Goal: Communication & Community: Answer question/provide support

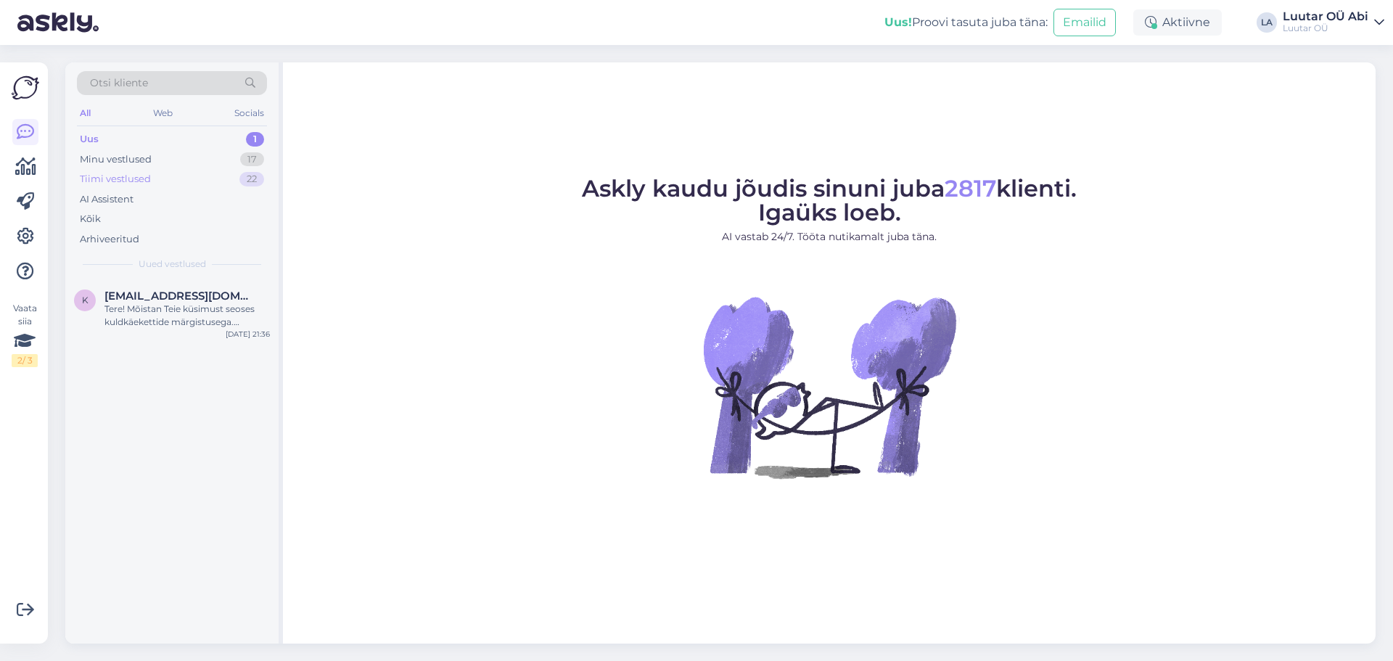
click at [160, 177] on div "Tiimi vestlused 22" at bounding box center [172, 179] width 190 height 20
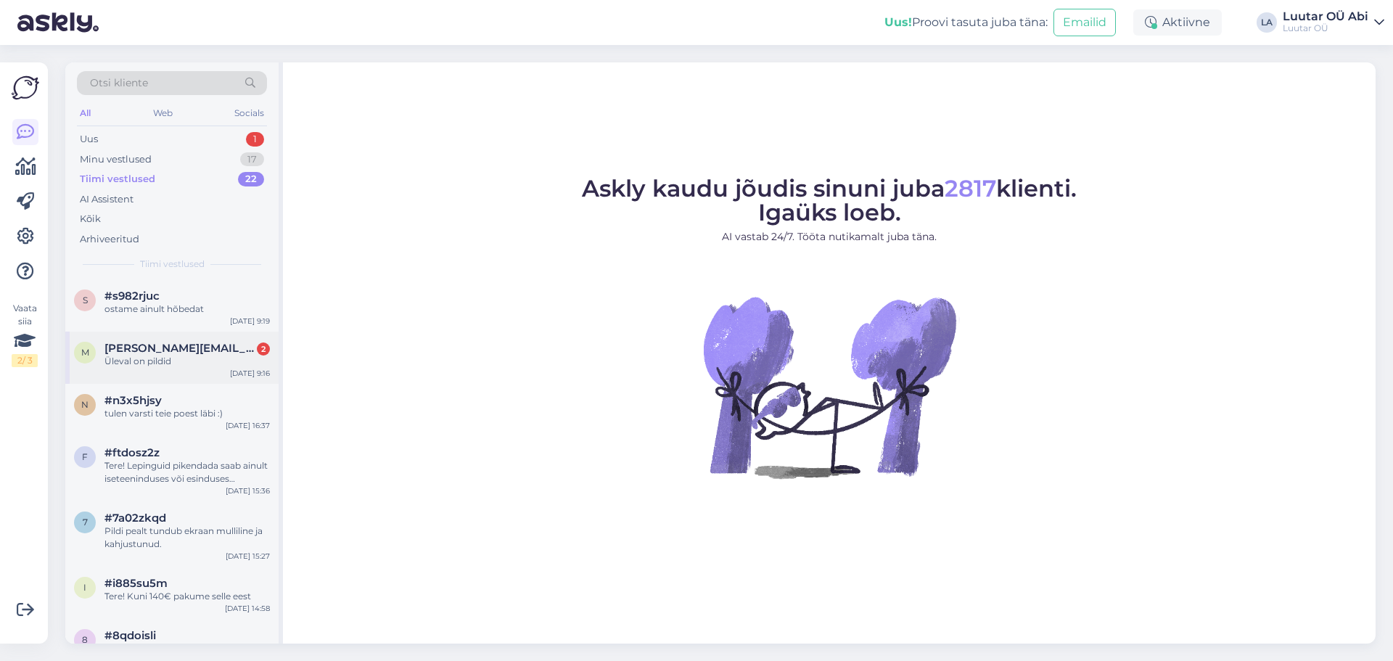
click at [205, 362] on div "Üleval on pildid" at bounding box center [187, 361] width 165 height 13
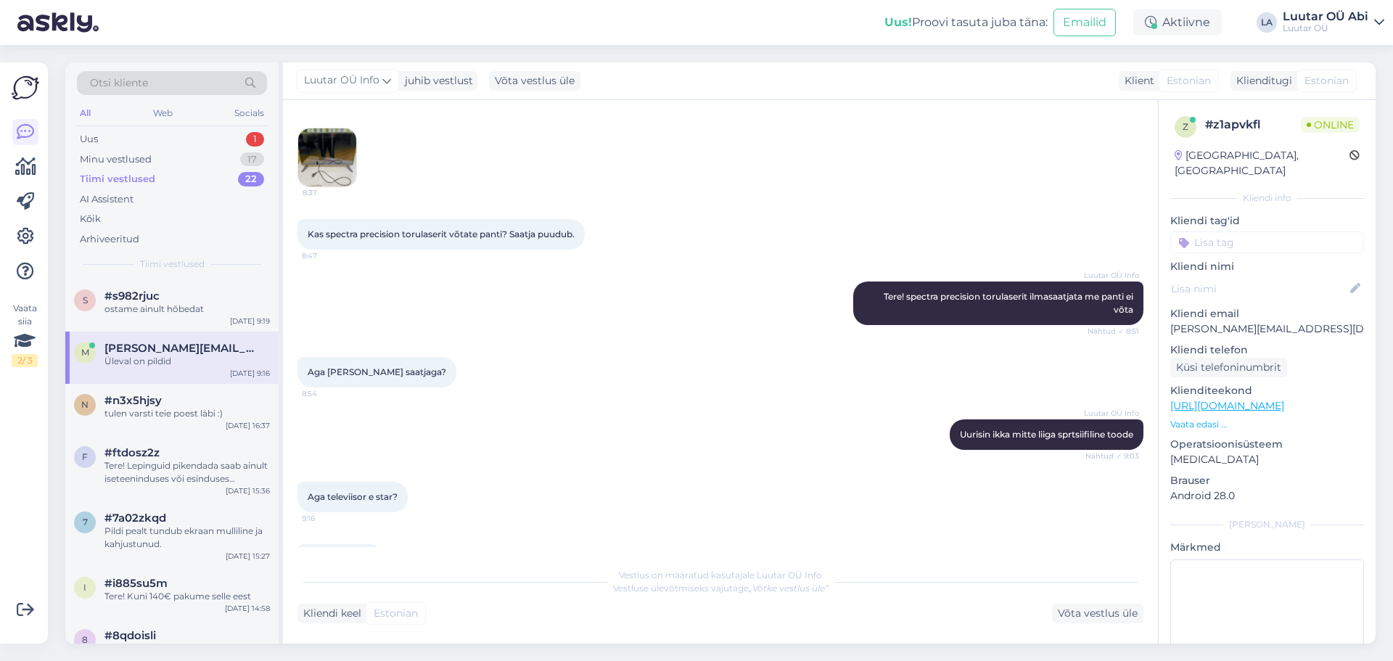
scroll to position [274, 0]
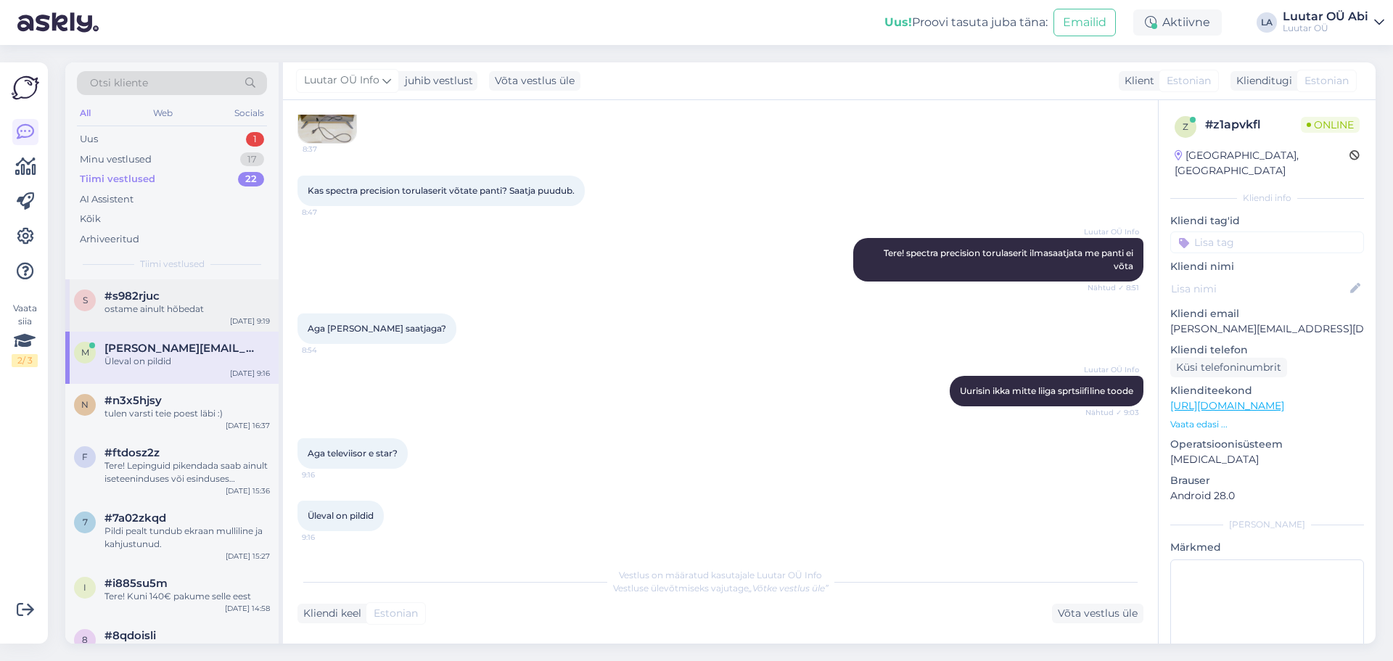
click at [181, 302] on div "#s982rjuc" at bounding box center [187, 296] width 165 height 13
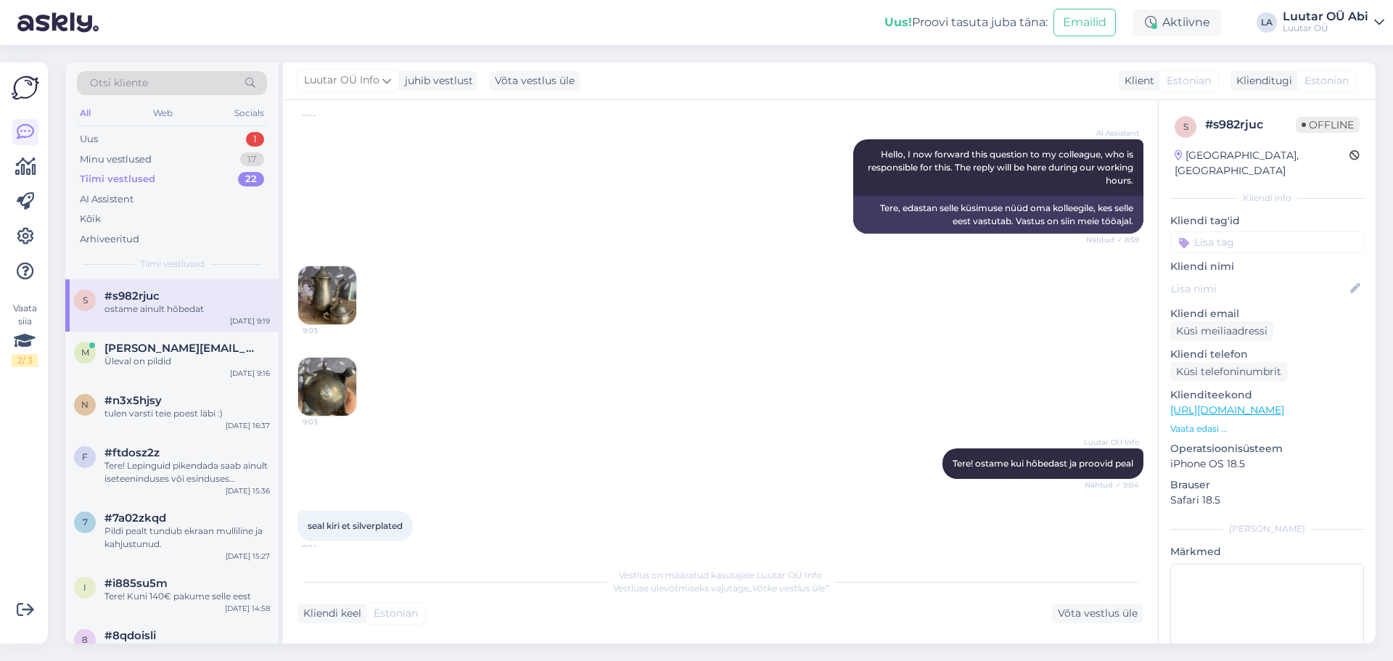
scroll to position [1341, 0]
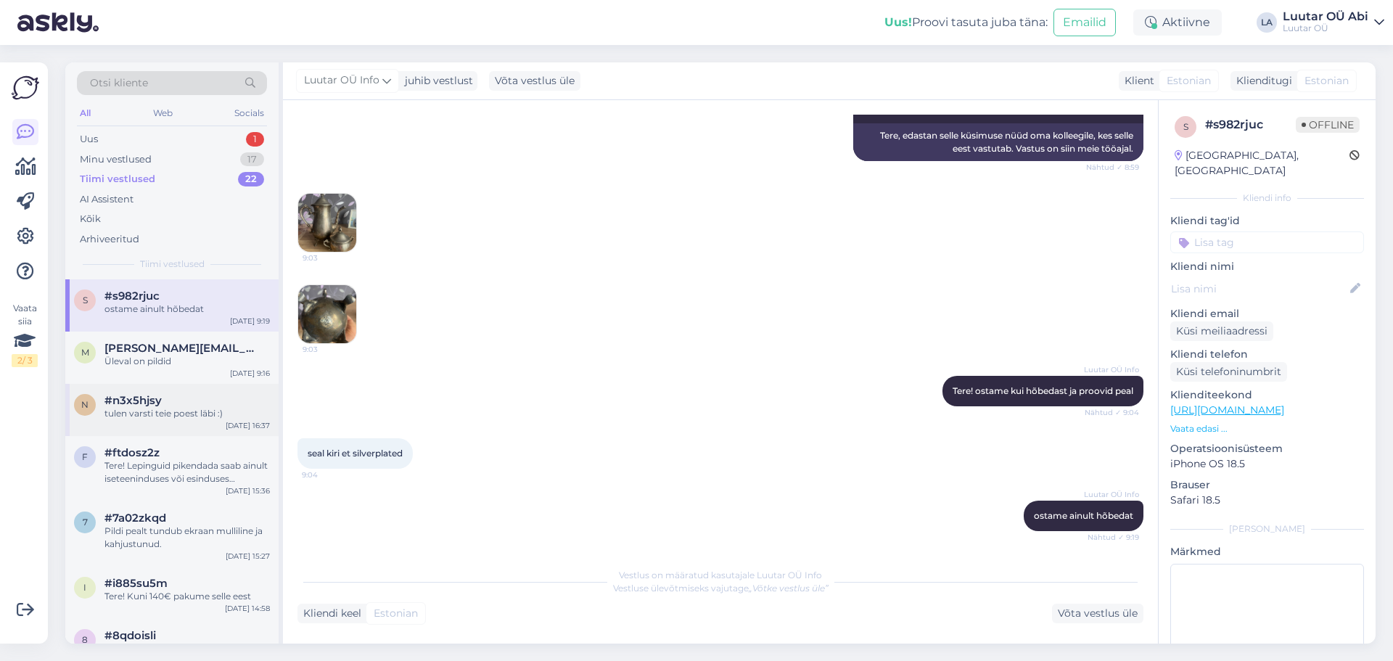
click at [269, 404] on div "#n3x5hjsy" at bounding box center [187, 400] width 165 height 13
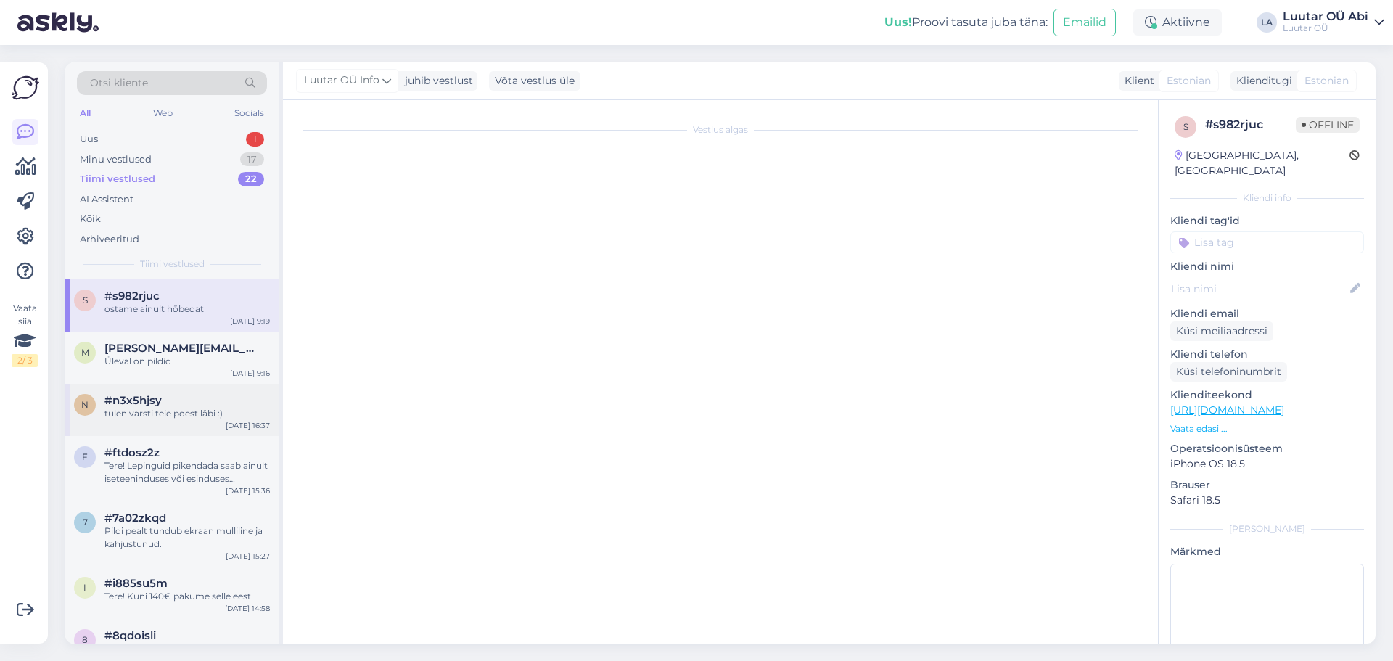
scroll to position [869, 0]
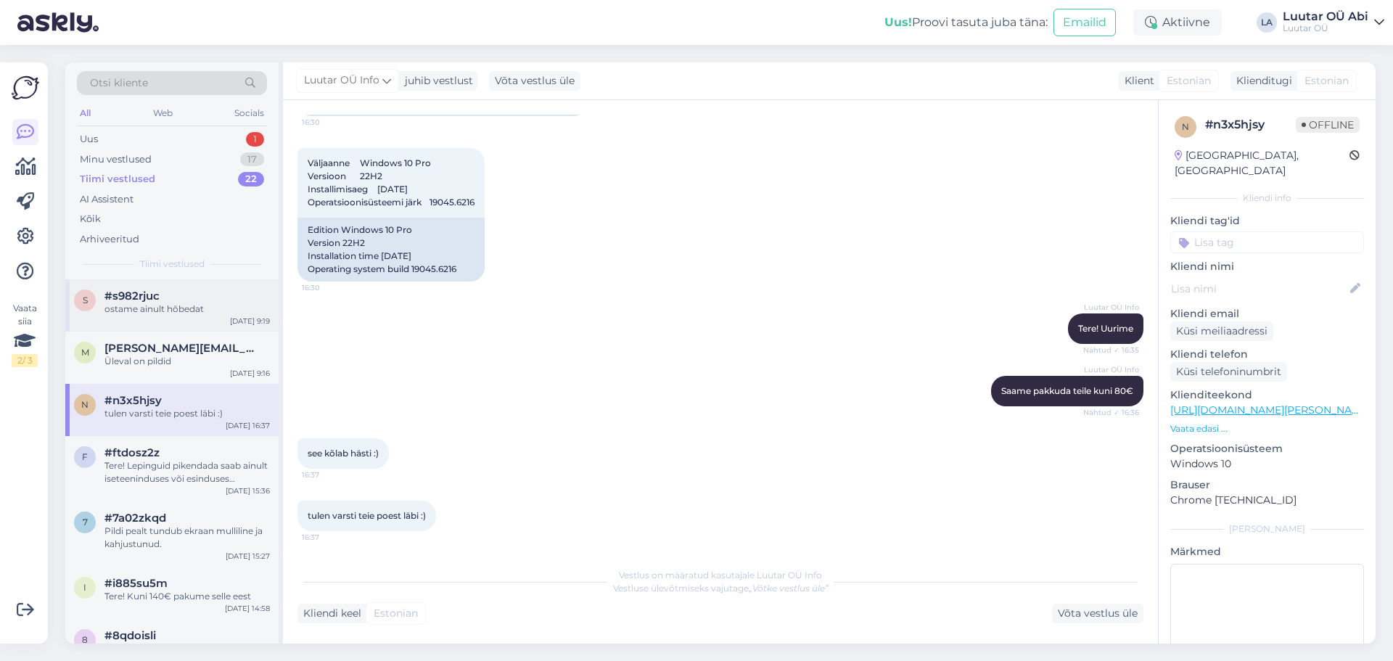
click at [215, 305] on div "ostame ainult hõbedat" at bounding box center [187, 309] width 165 height 13
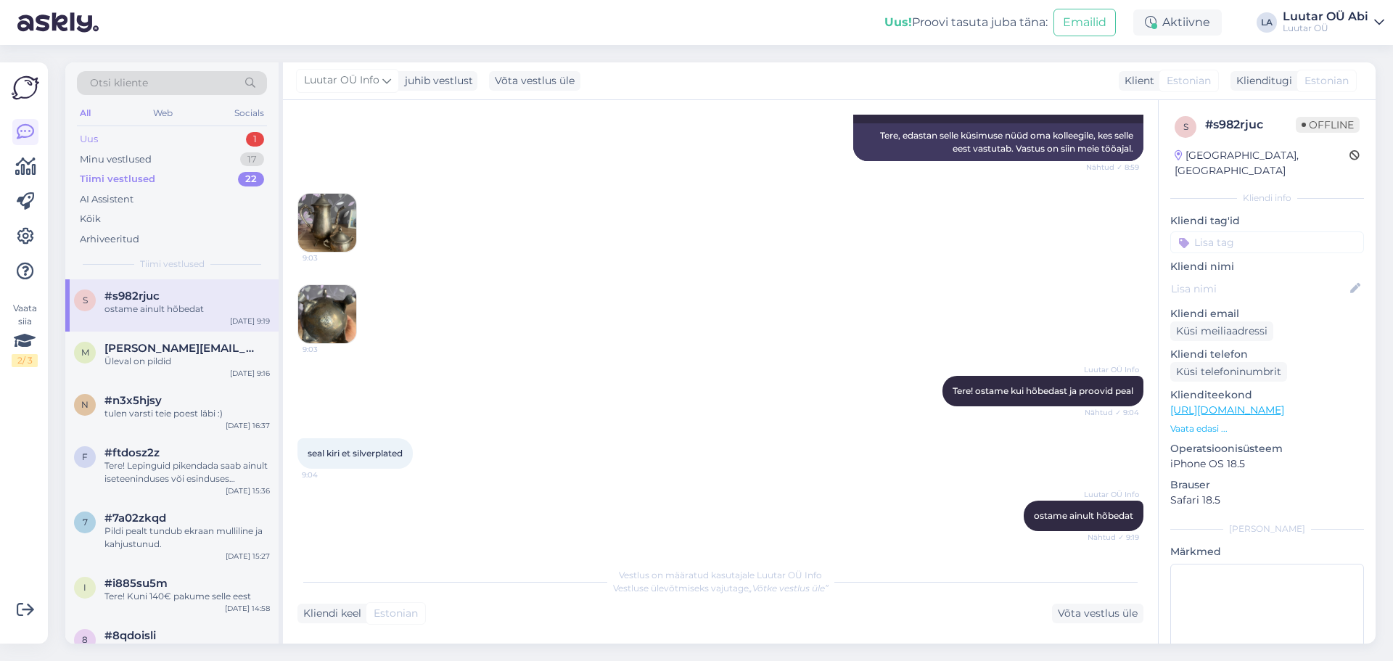
click at [161, 135] on div "Uus 1" at bounding box center [172, 139] width 190 height 20
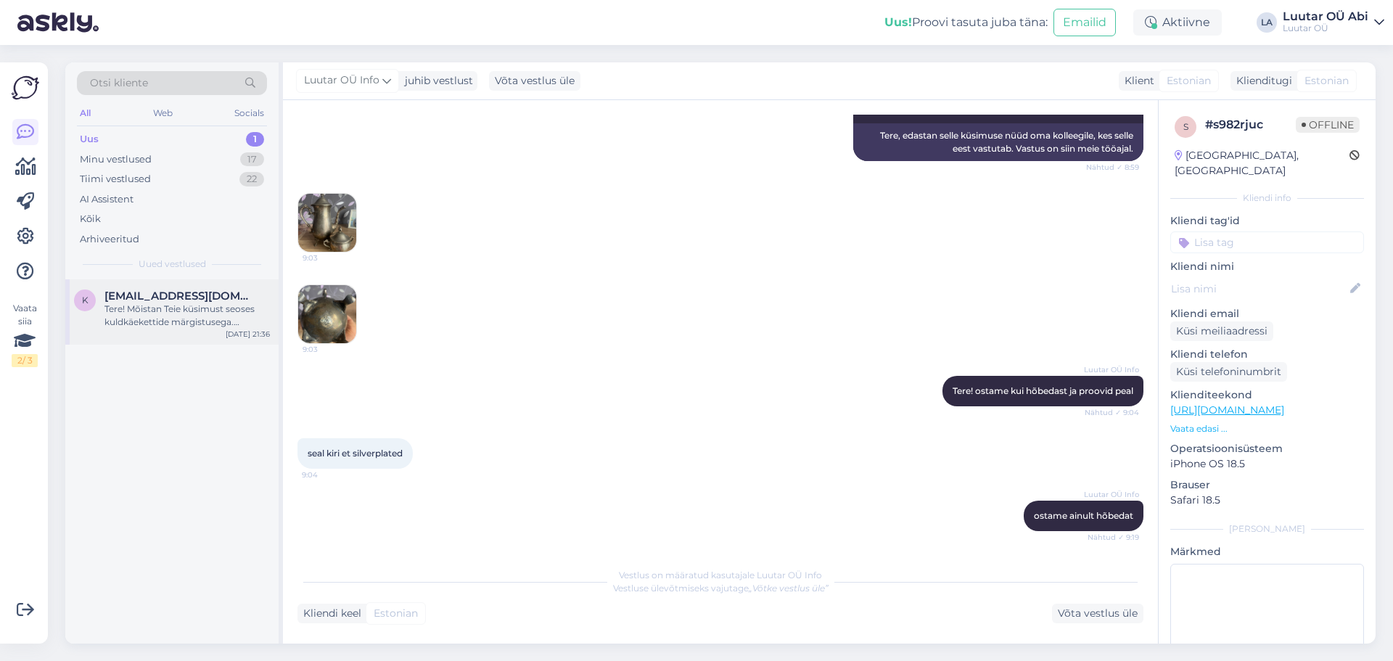
click at [165, 314] on div "Tere! Mõistan Teie küsimust seoses kuldkäekettide märgistusega. [PERSON_NAME] a…" at bounding box center [187, 316] width 165 height 26
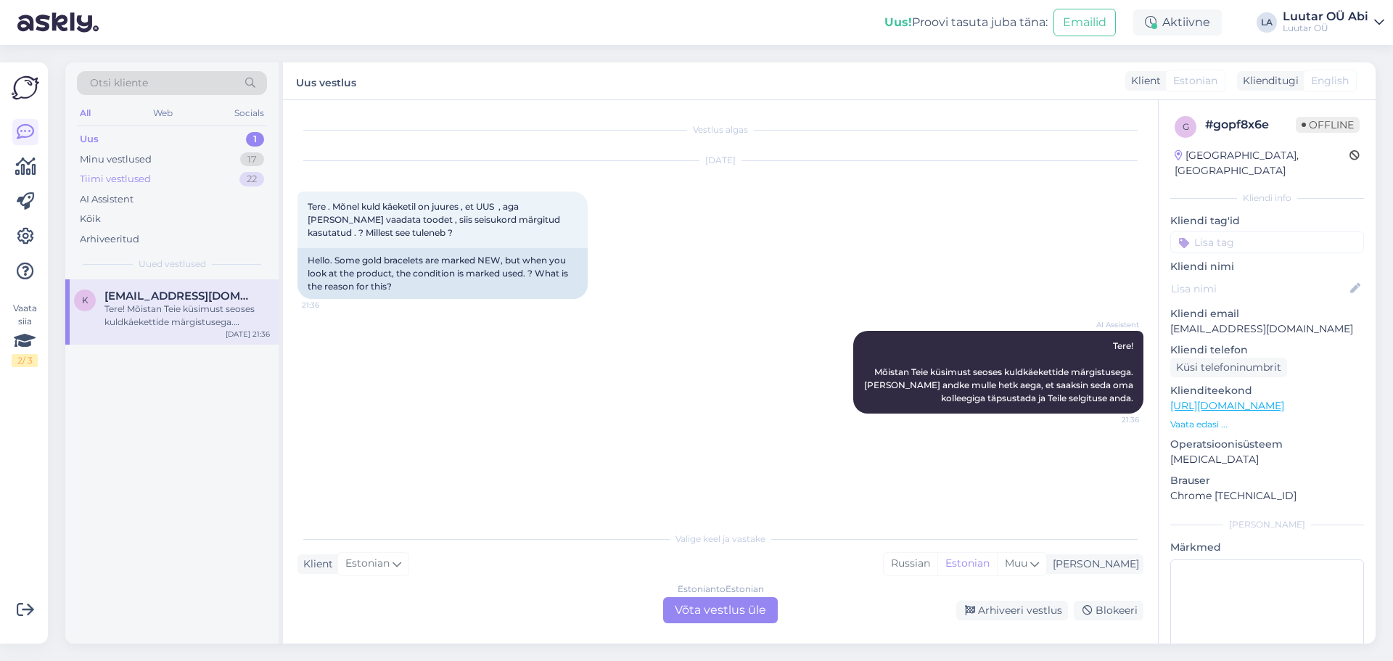
click at [154, 172] on div "Tiimi vestlused 22" at bounding box center [172, 179] width 190 height 20
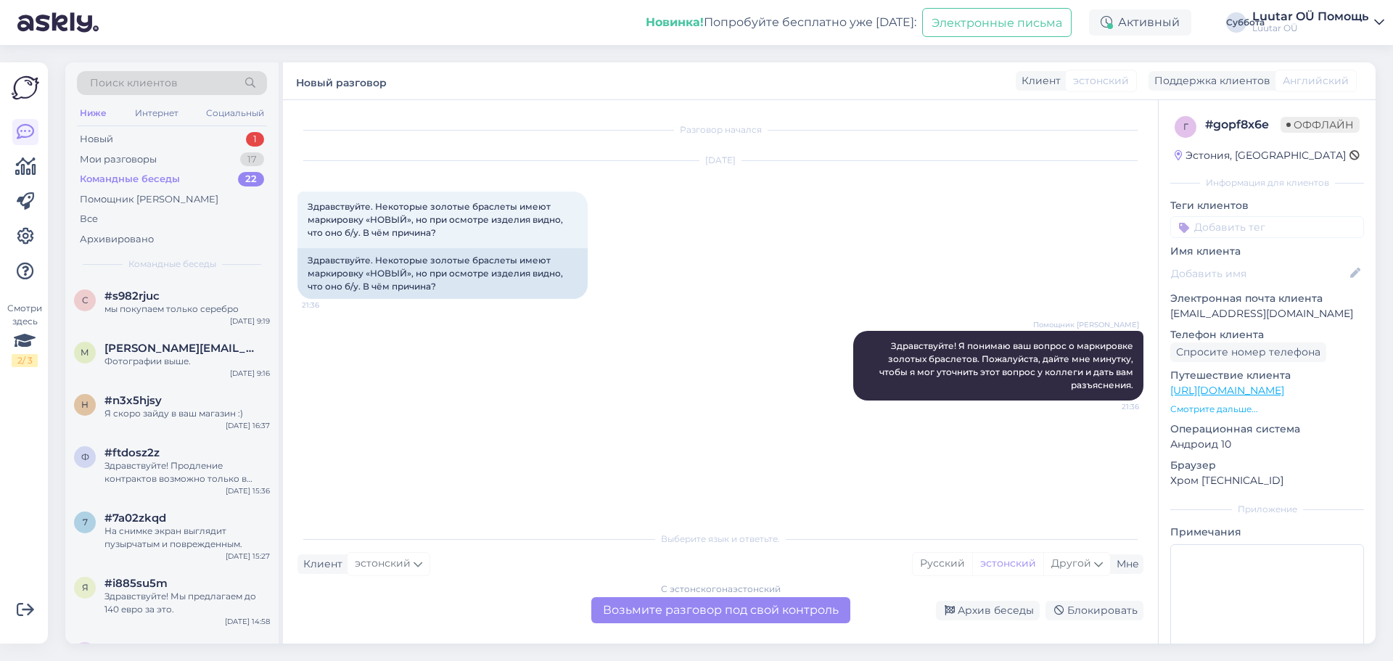
click at [623, 360] on div "Помощник ИИ Здравствуйте! Я понимаю ваш вопрос о маркировке золотых браслетов. …" at bounding box center [721, 366] width 846 height 102
click at [139, 134] on div "Новый 1" at bounding box center [172, 139] width 190 height 20
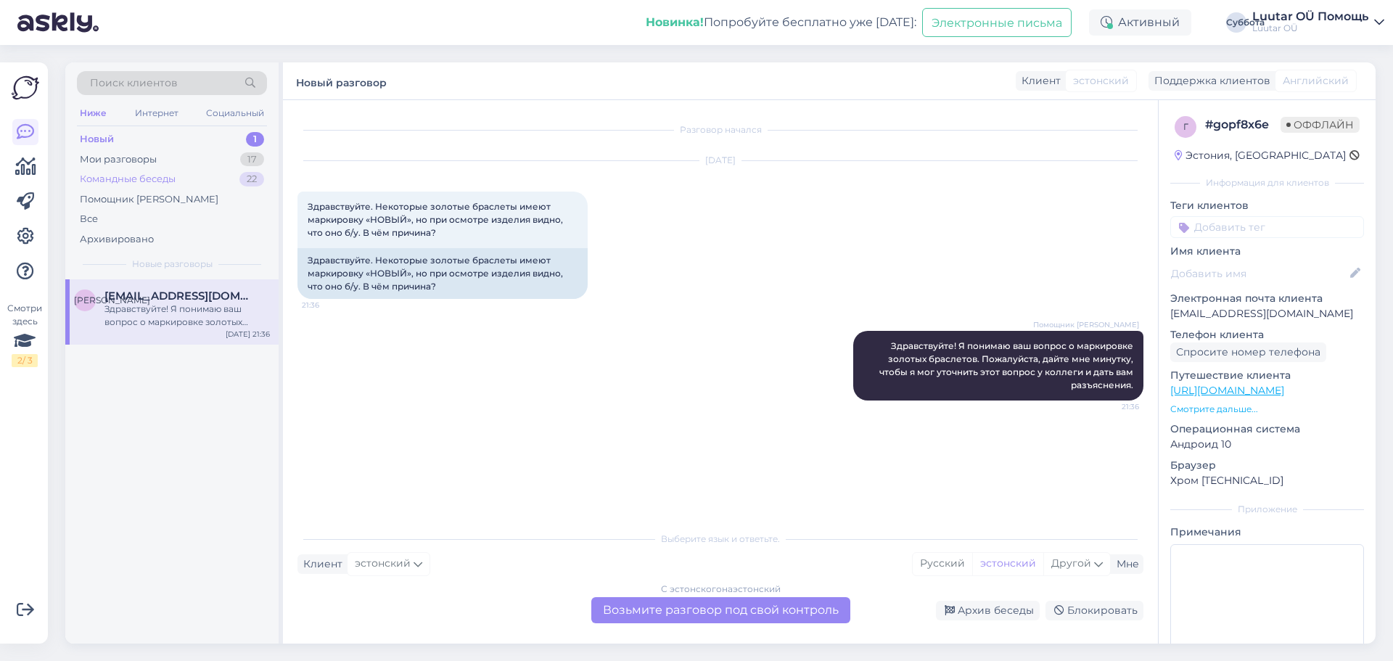
click at [123, 179] on font "Командные беседы" at bounding box center [128, 179] width 96 height 12
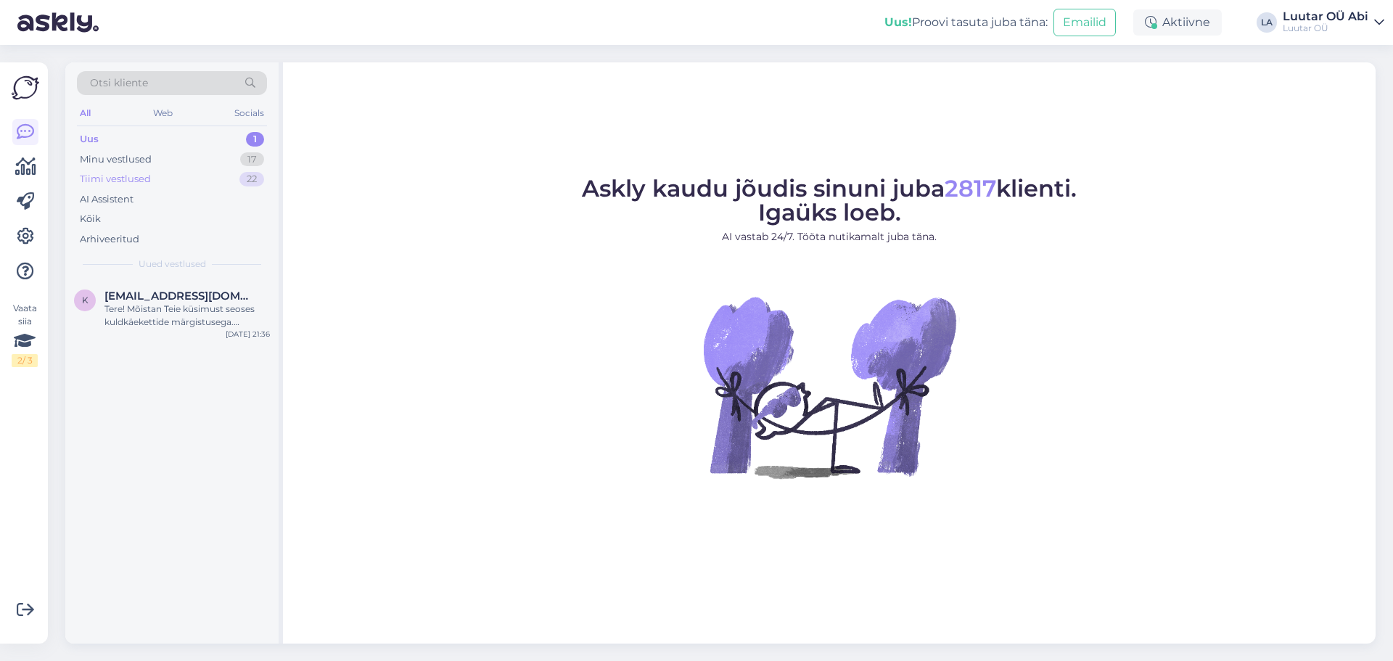
click at [139, 173] on div "Tiimi vestlused" at bounding box center [115, 179] width 71 height 15
click at [179, 179] on div "Tiimi vestlused 22" at bounding box center [172, 179] width 190 height 20
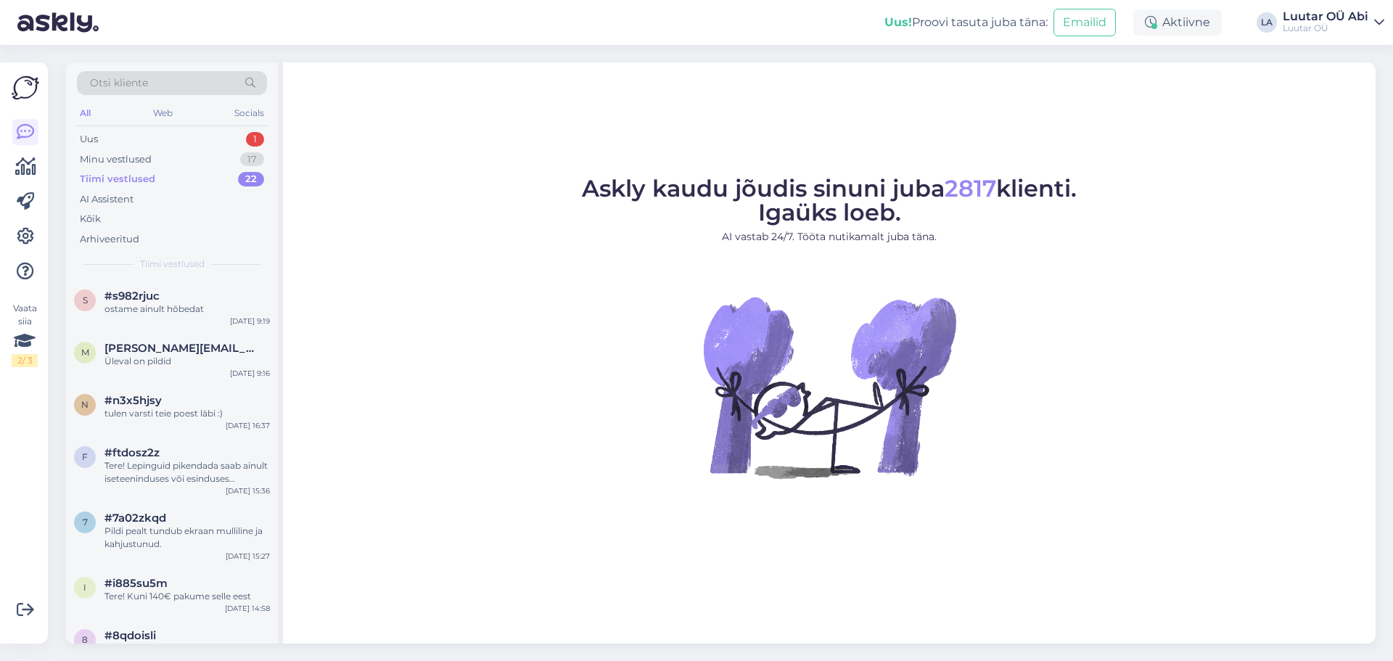
click at [115, 179] on div "Tiimi vestlused" at bounding box center [117, 179] width 75 height 15
click at [171, 293] on div "#s982rjuc" at bounding box center [187, 296] width 165 height 13
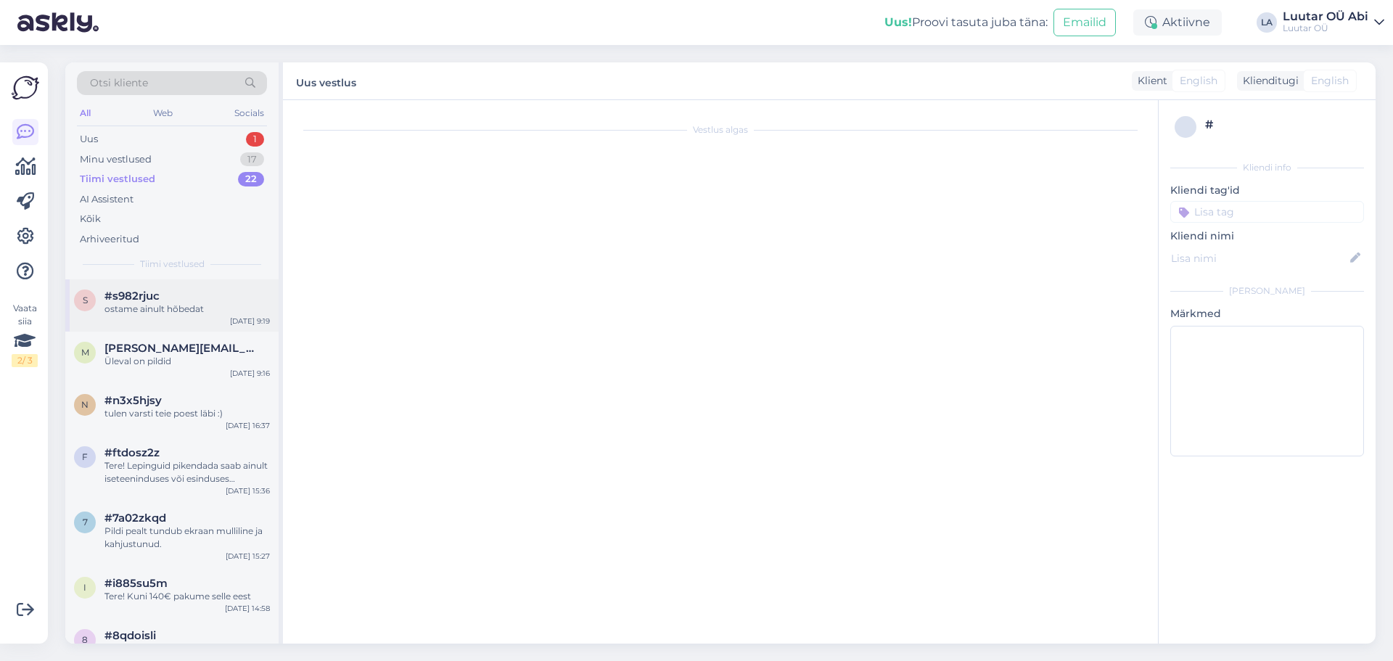
scroll to position [1341, 0]
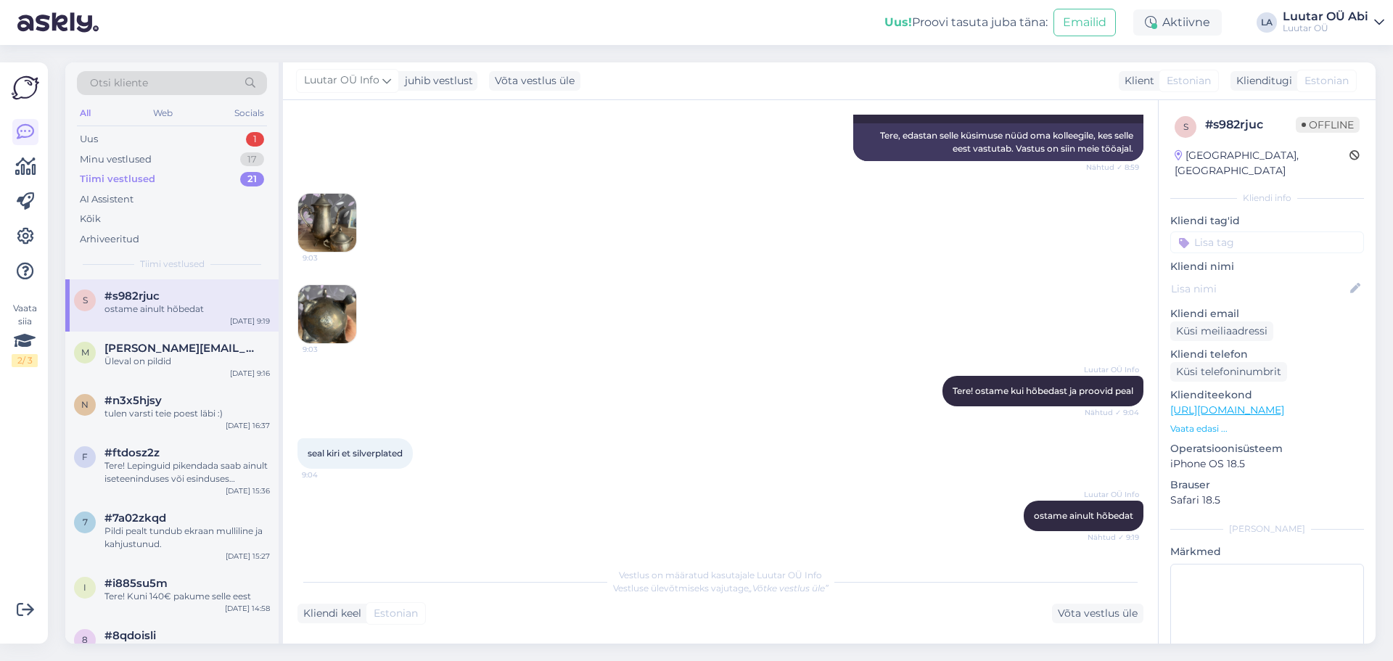
click at [143, 176] on div "Tiimi vestlused" at bounding box center [117, 179] width 75 height 15
click at [155, 355] on div "Uurime" at bounding box center [187, 361] width 165 height 13
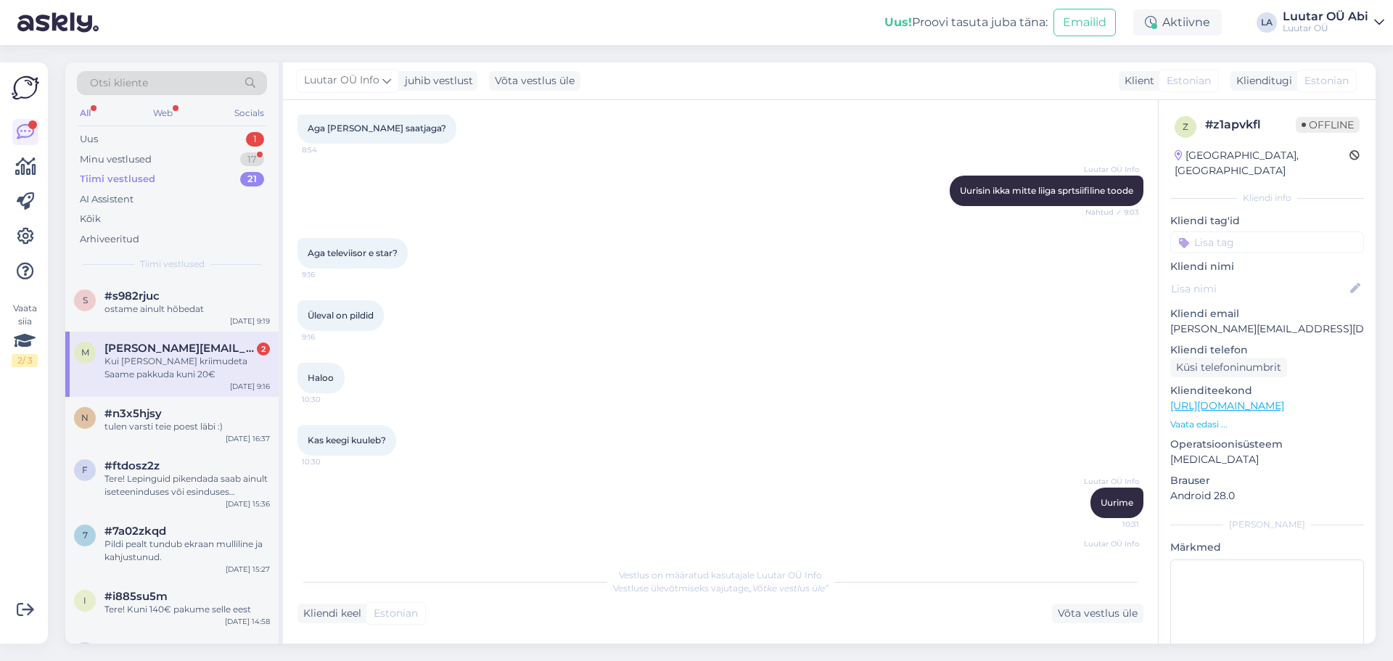
scroll to position [524, 0]
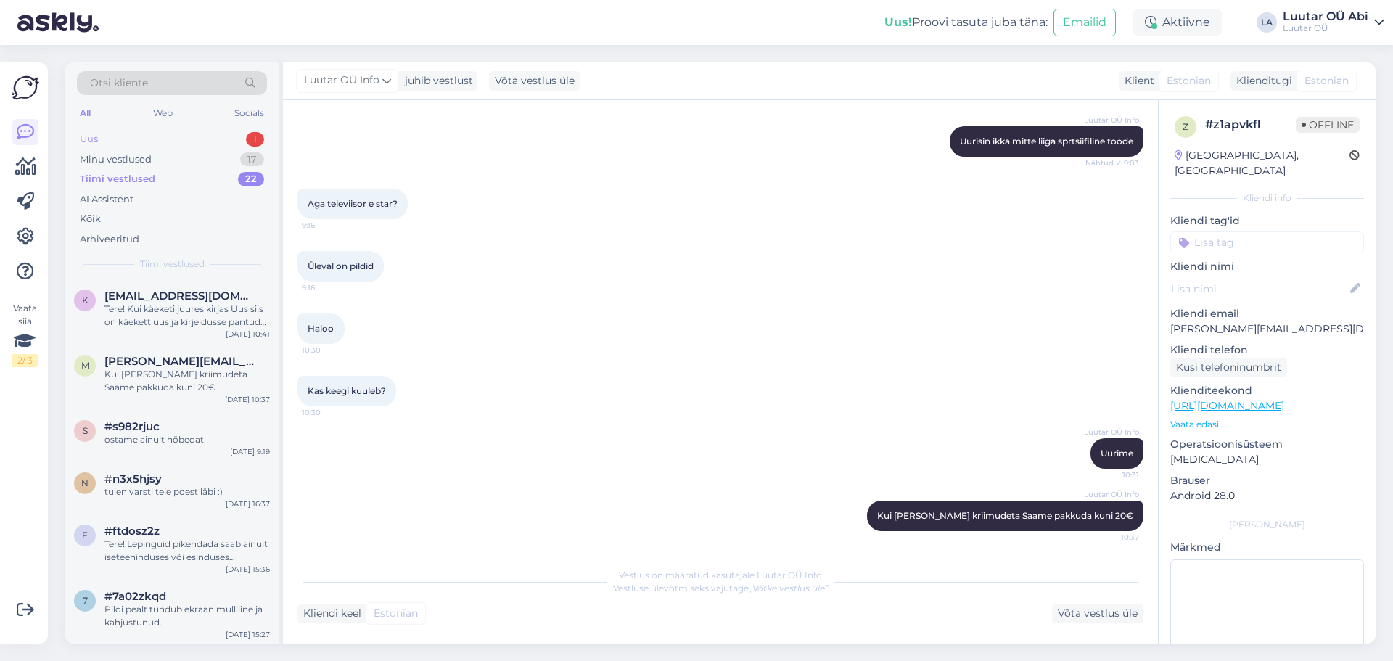
click at [142, 139] on div "Uus 1" at bounding box center [172, 139] width 190 height 20
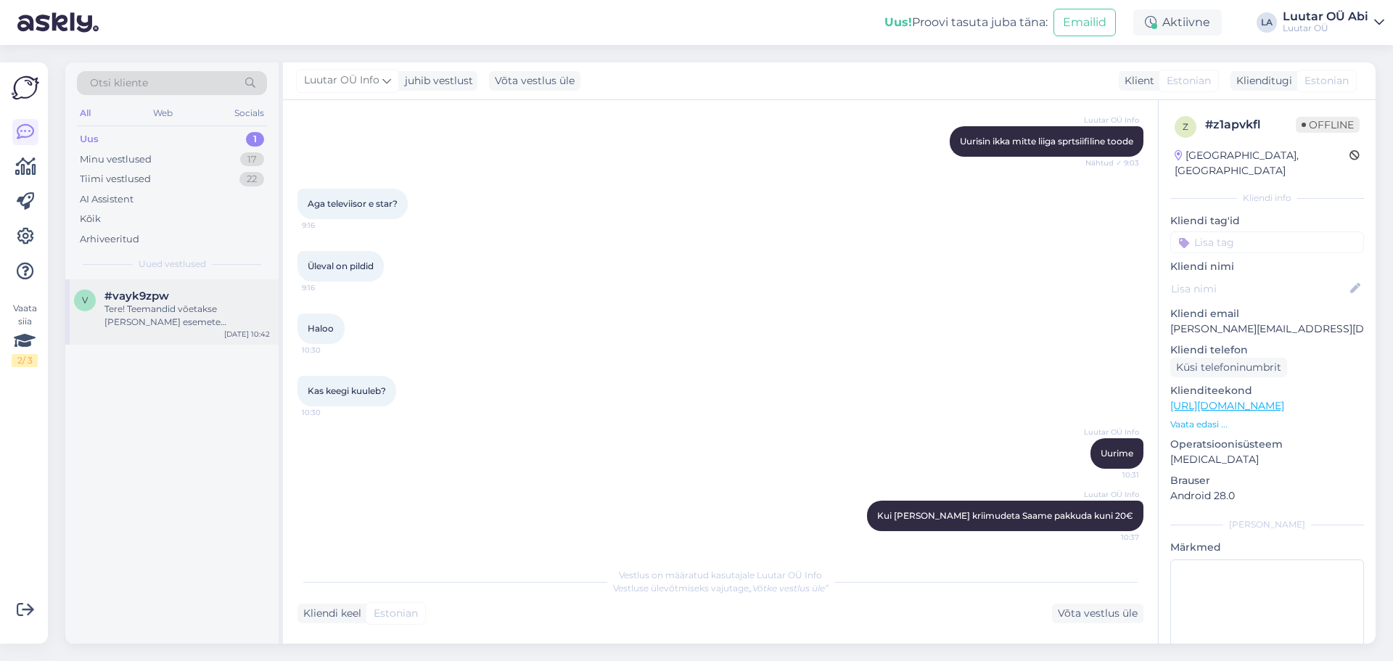
click at [180, 306] on div "Tere! Teemandid võetakse kulla esemete hindamisel arvesse. Teemantidega ehete p…" at bounding box center [187, 316] width 165 height 26
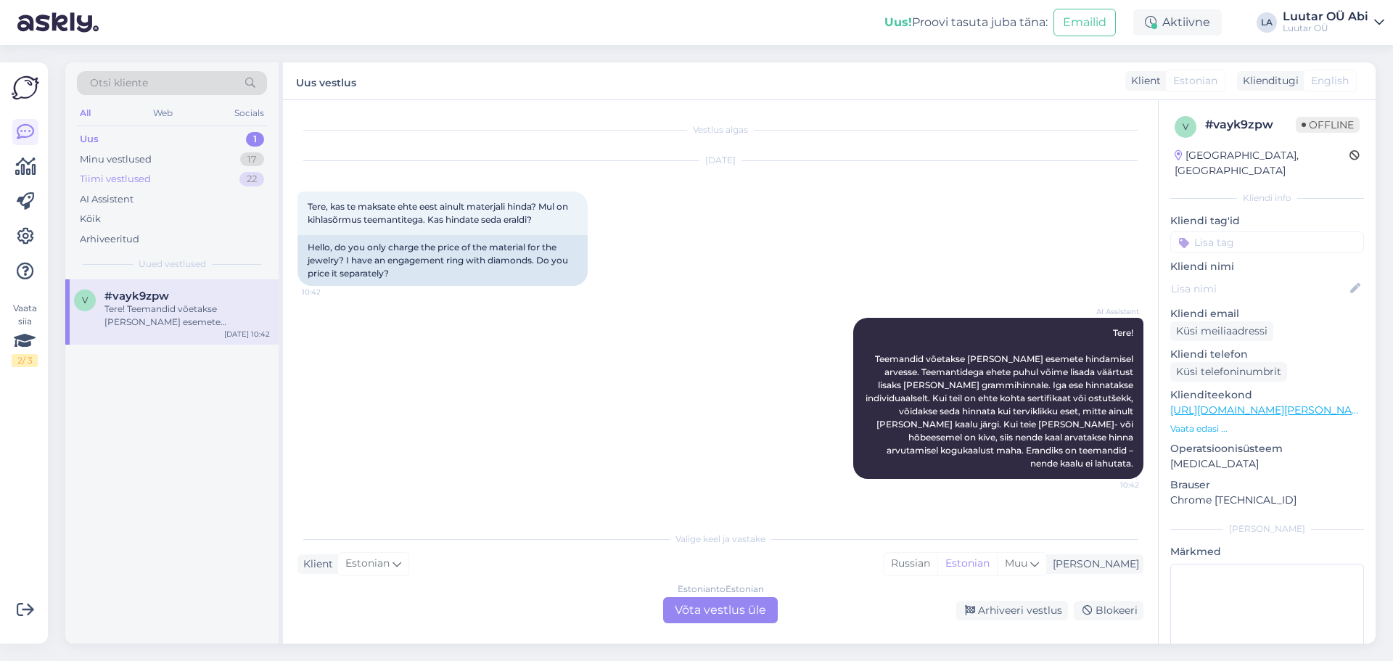
click at [189, 179] on div "Tiimi vestlused 22" at bounding box center [172, 179] width 190 height 20
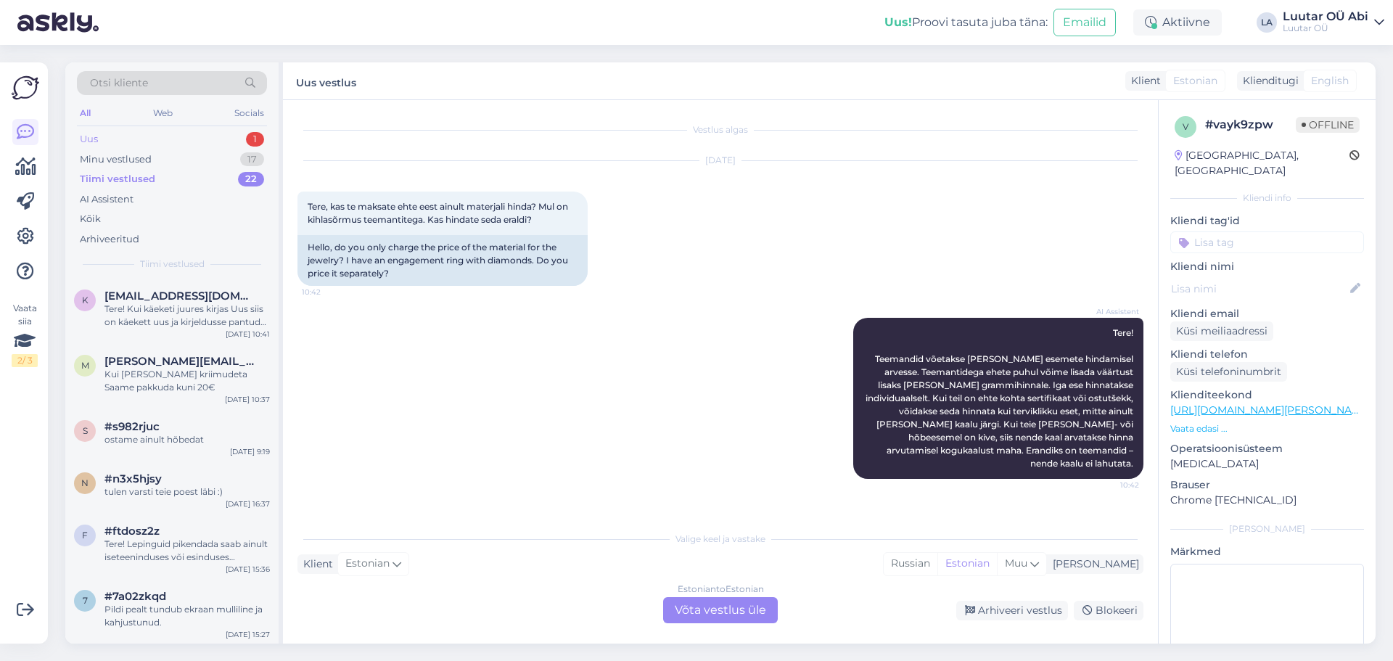
click at [210, 139] on div "Uus 1" at bounding box center [172, 139] width 190 height 20
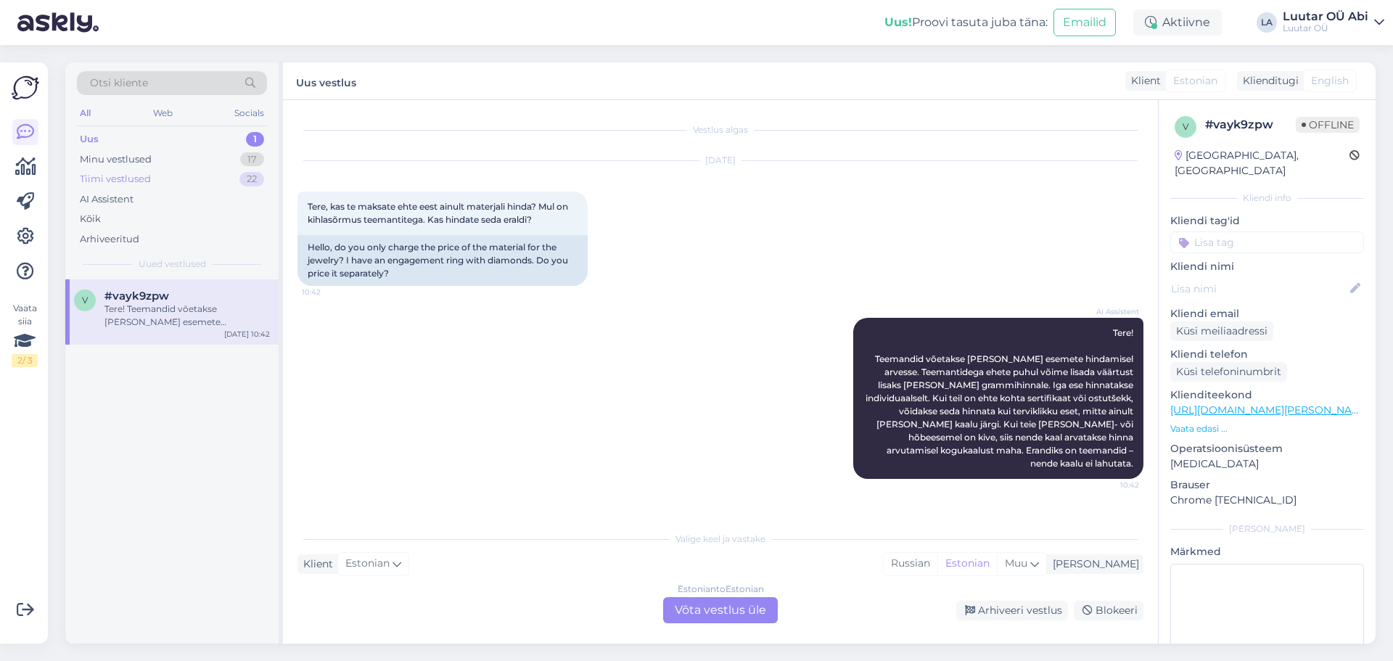
click at [194, 181] on div "Tiimi vestlused 22" at bounding box center [172, 179] width 190 height 20
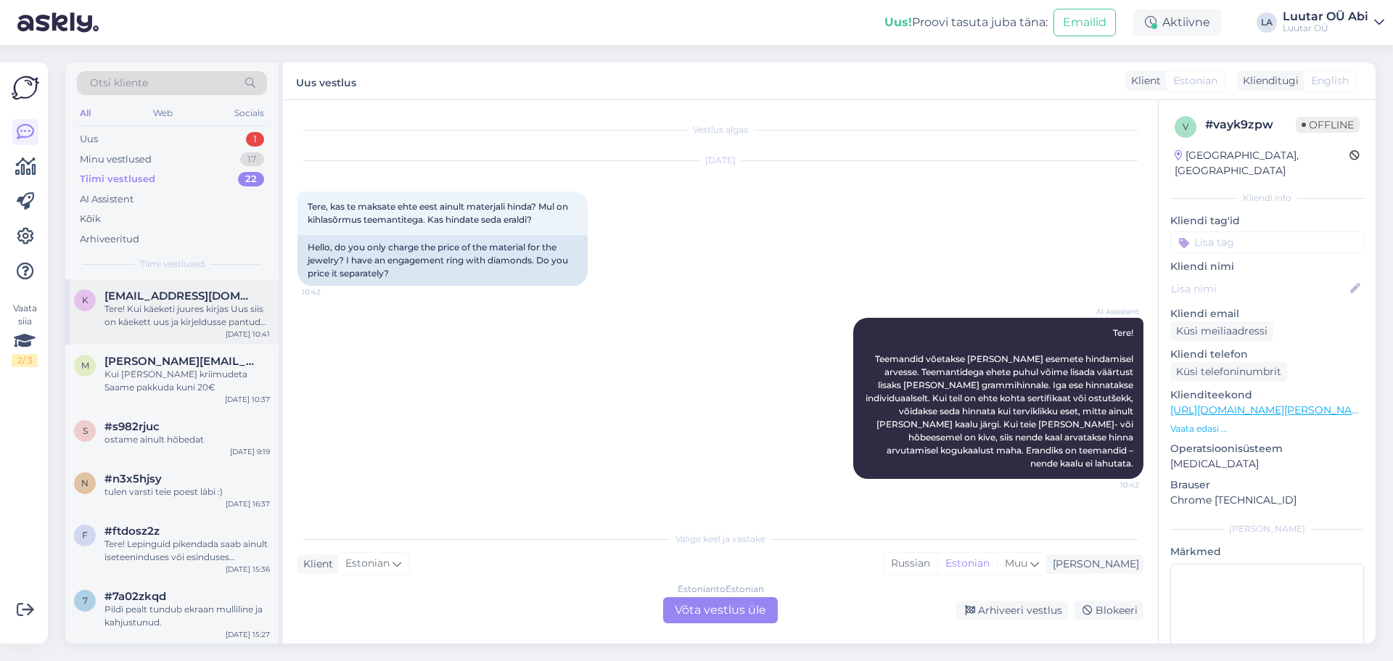
click at [184, 329] on div "K Korjua19@hotmail.com Tere! Kui käeketi juures kirjas Uus siis on käekett uus …" at bounding box center [171, 311] width 213 height 65
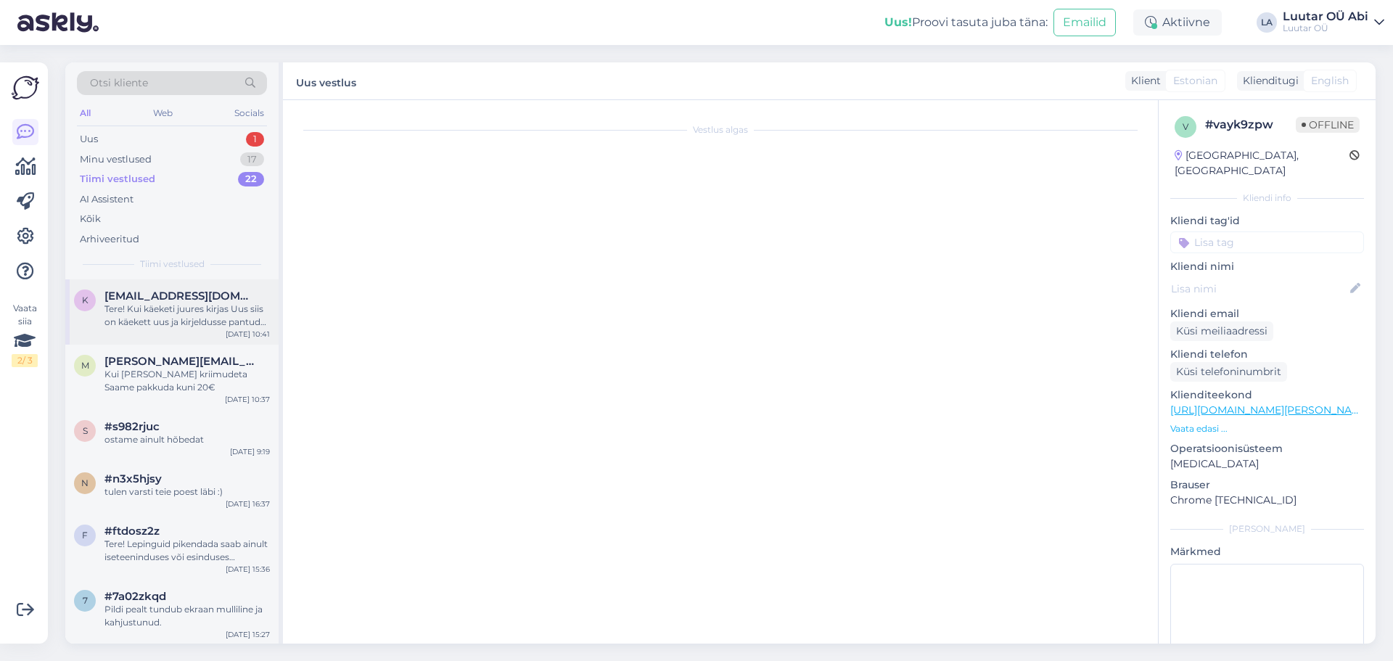
scroll to position [1, 0]
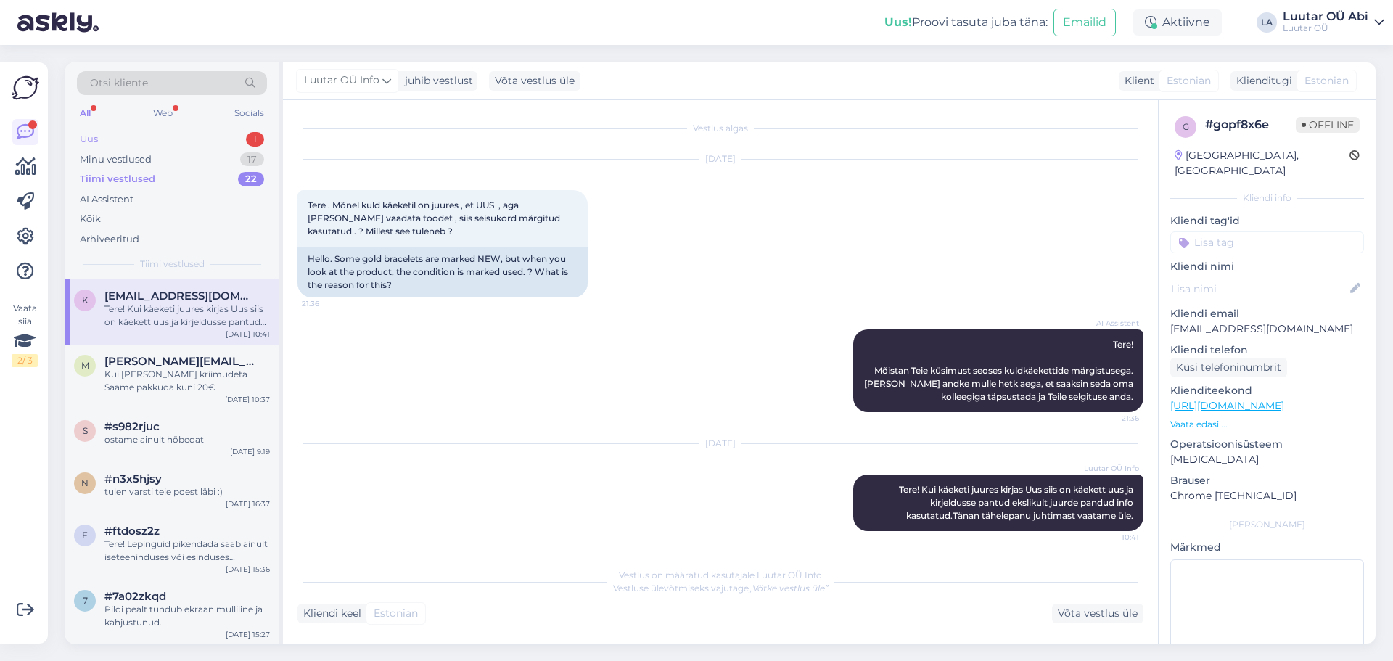
click at [139, 135] on div "Uus 1" at bounding box center [172, 139] width 190 height 20
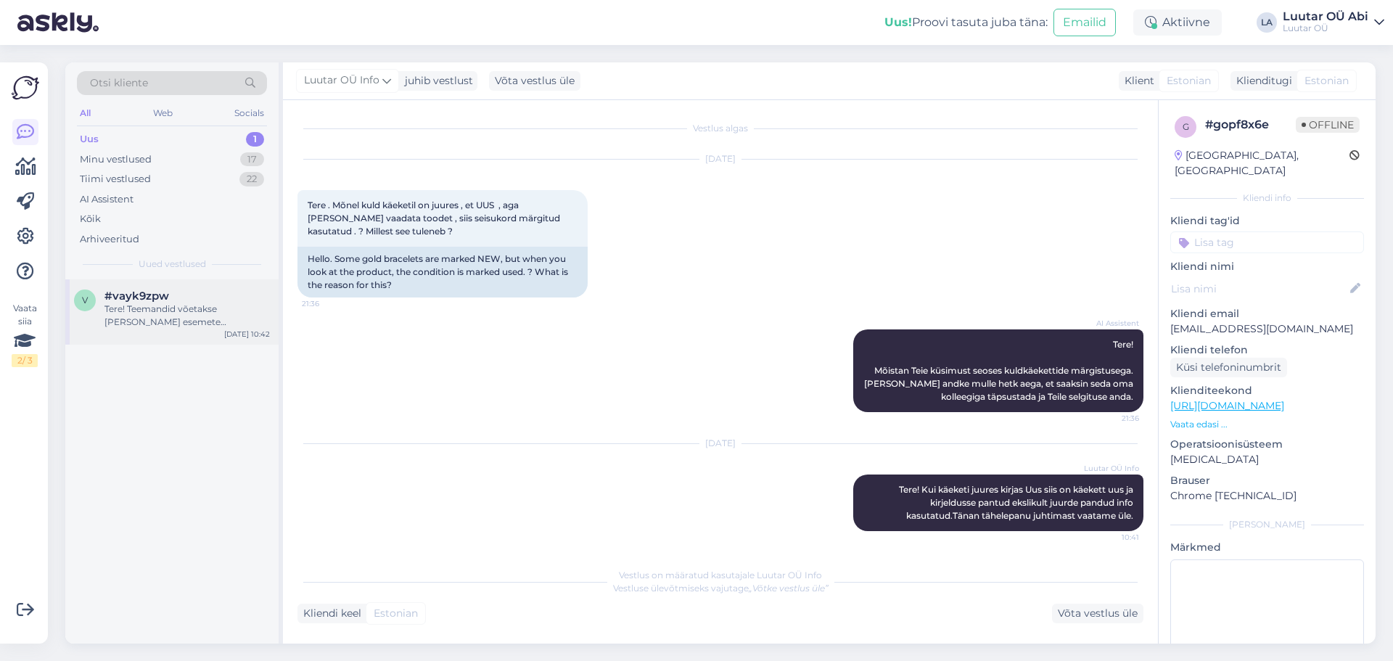
click at [205, 314] on div "Tere! Teemandid võetakse kulla esemete hindamisel arvesse. Teemantidega ehete p…" at bounding box center [187, 316] width 165 height 26
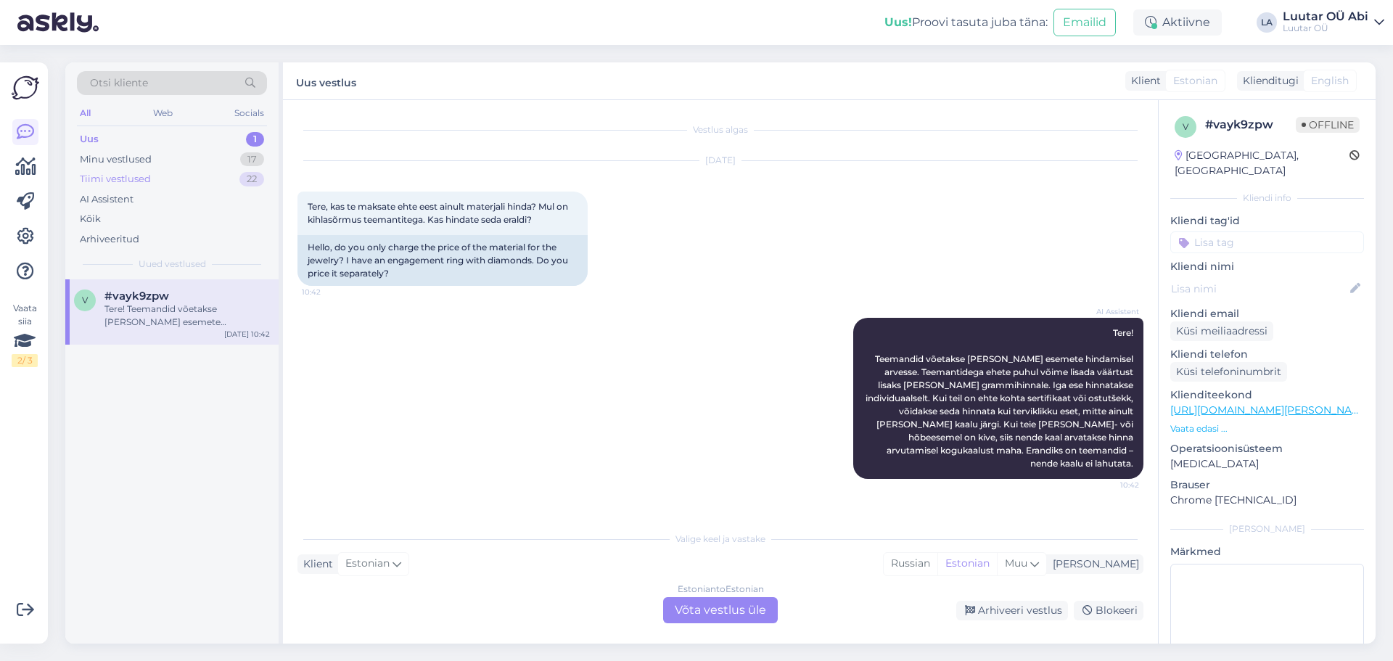
click at [152, 173] on div "Tiimi vestlused 22" at bounding box center [172, 179] width 190 height 20
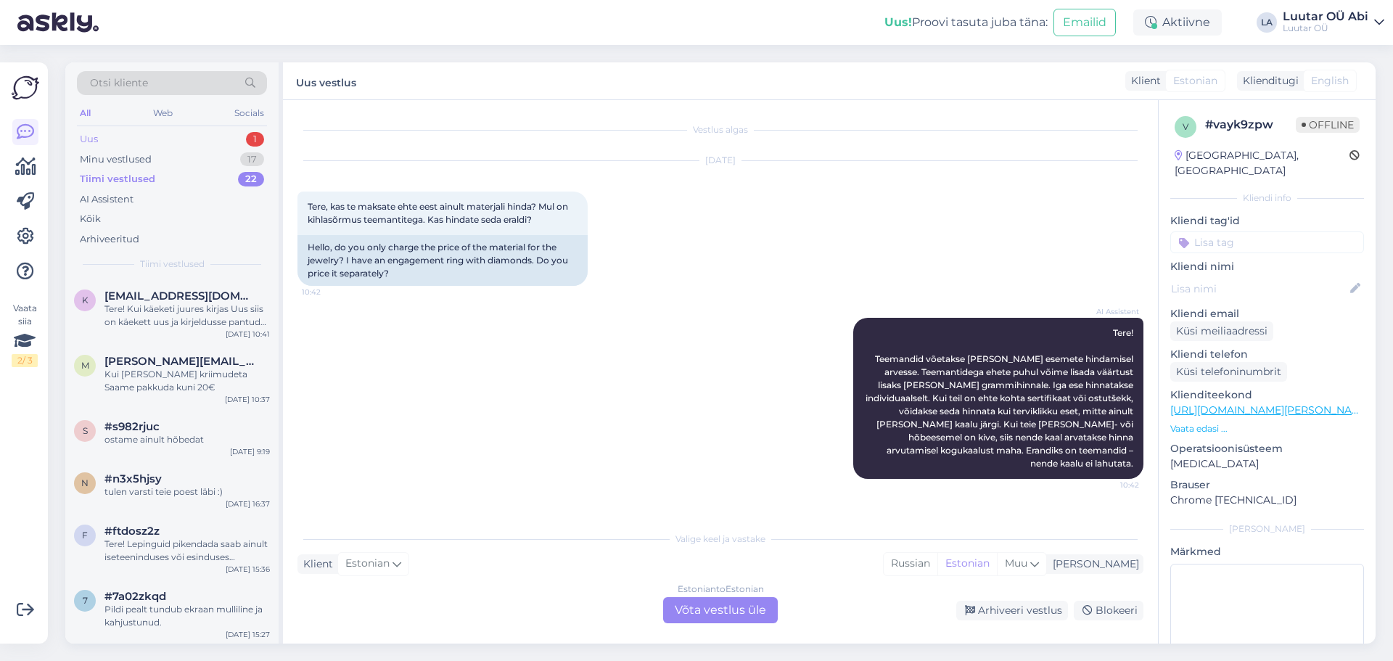
click at [125, 141] on div "Uus 1" at bounding box center [172, 139] width 190 height 20
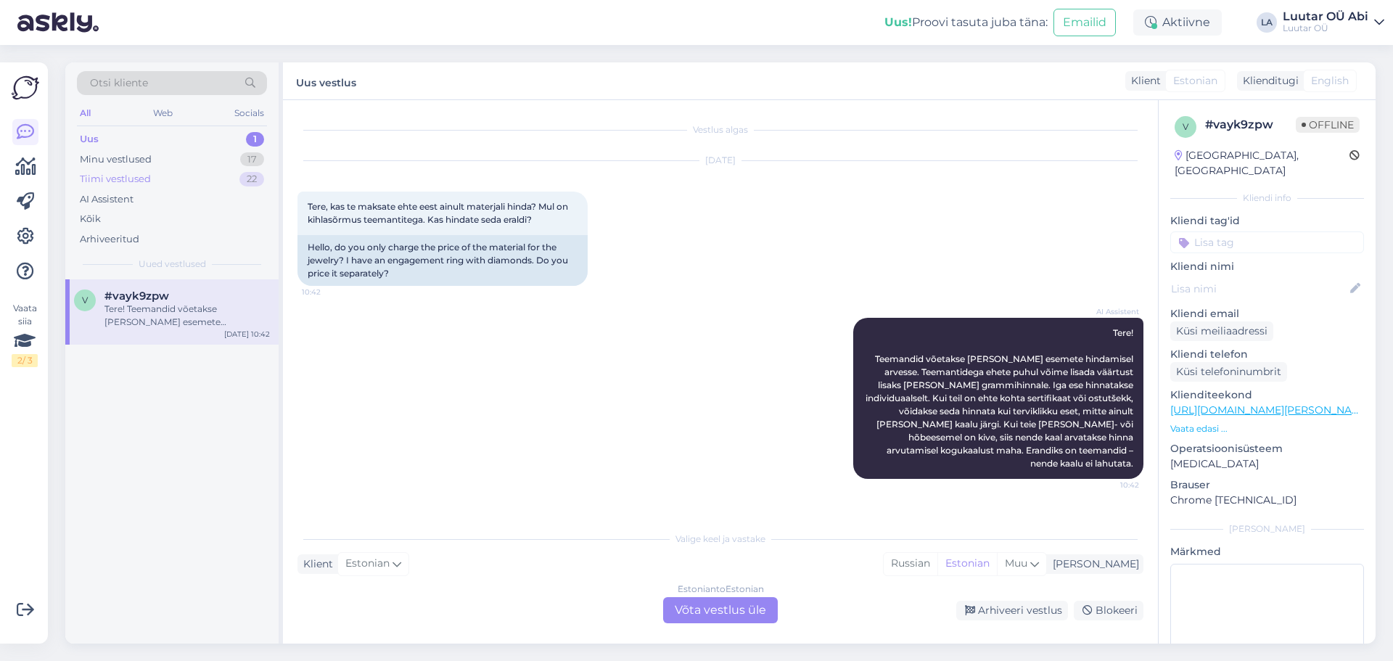
click at [134, 174] on div "Tiimi vestlused" at bounding box center [115, 179] width 71 height 15
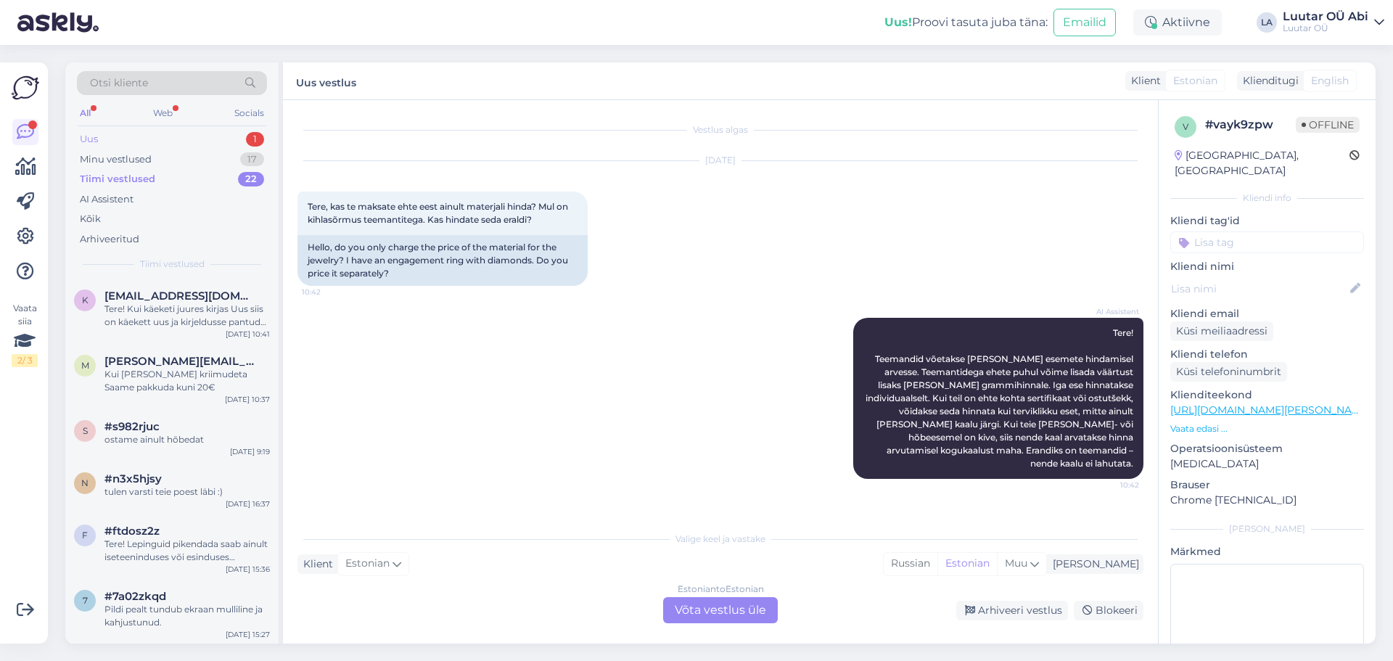
click at [167, 137] on div "Uus 1" at bounding box center [172, 139] width 190 height 20
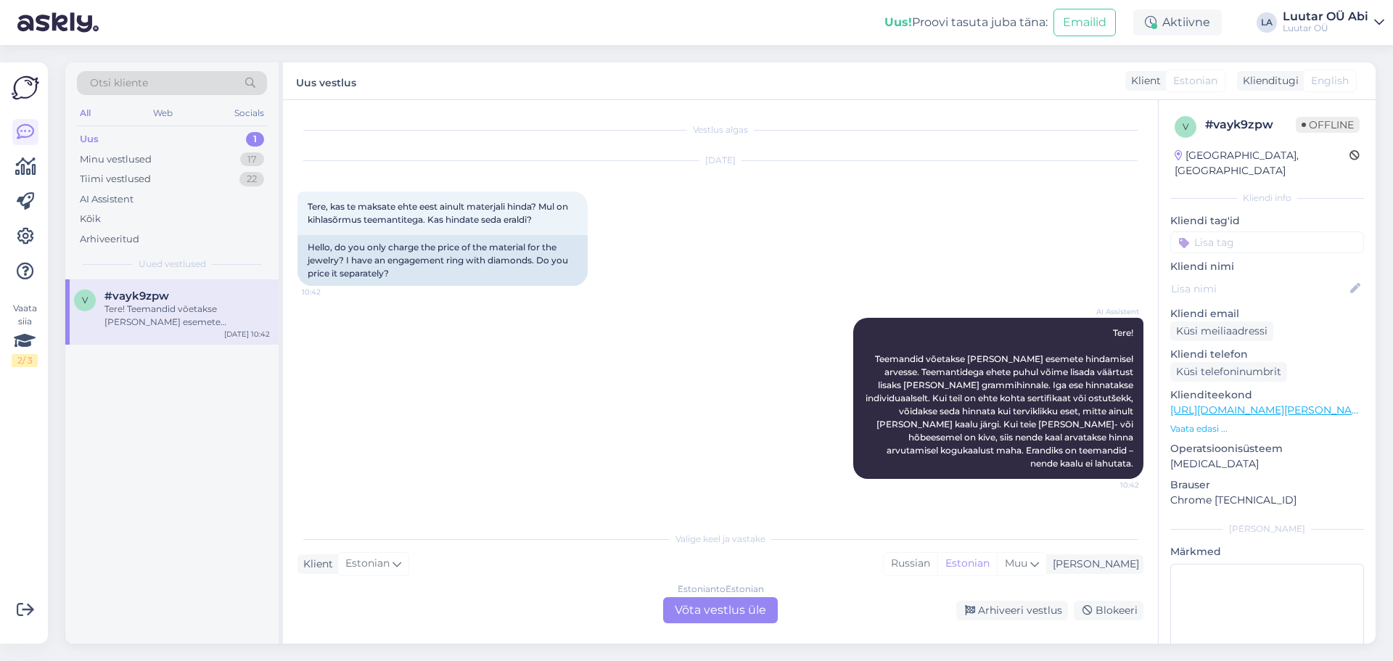
click at [192, 307] on div "Tere! Teemandid võetakse [PERSON_NAME] esemete hindamisel arvesse. Teemantidega…" at bounding box center [187, 316] width 165 height 26
click at [148, 180] on div "Tiimi vestlused" at bounding box center [115, 179] width 71 height 15
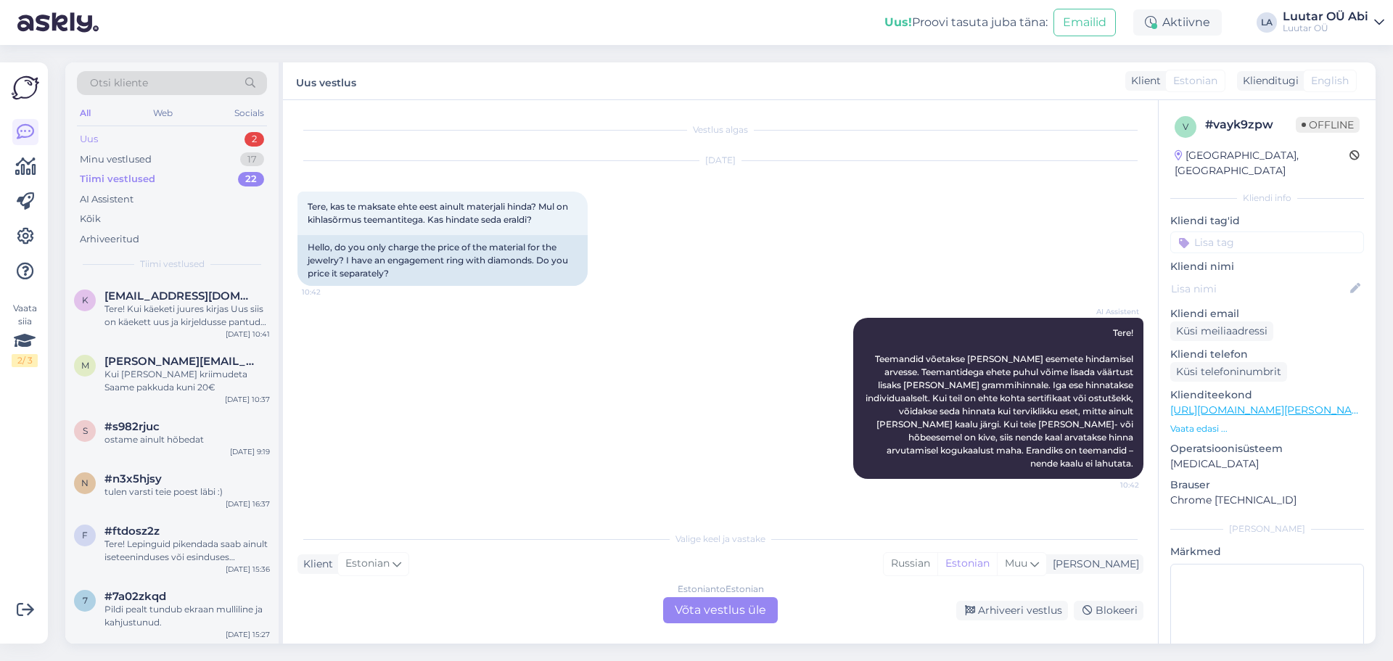
click at [95, 138] on div "Uus" at bounding box center [89, 139] width 18 height 15
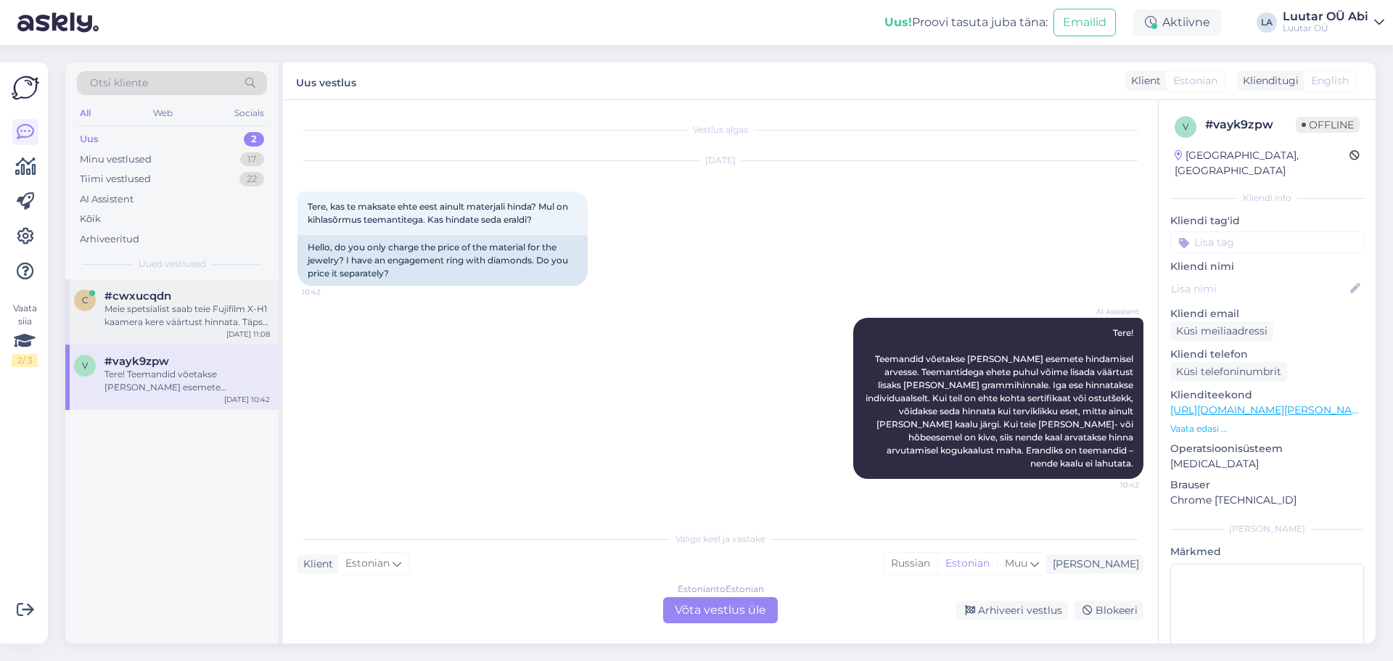
click at [117, 310] on div "Meie spetsialist saab teie Fujifilm X-H1 kaamera kere väärtust hinnata. Täpse h…" at bounding box center [187, 316] width 165 height 26
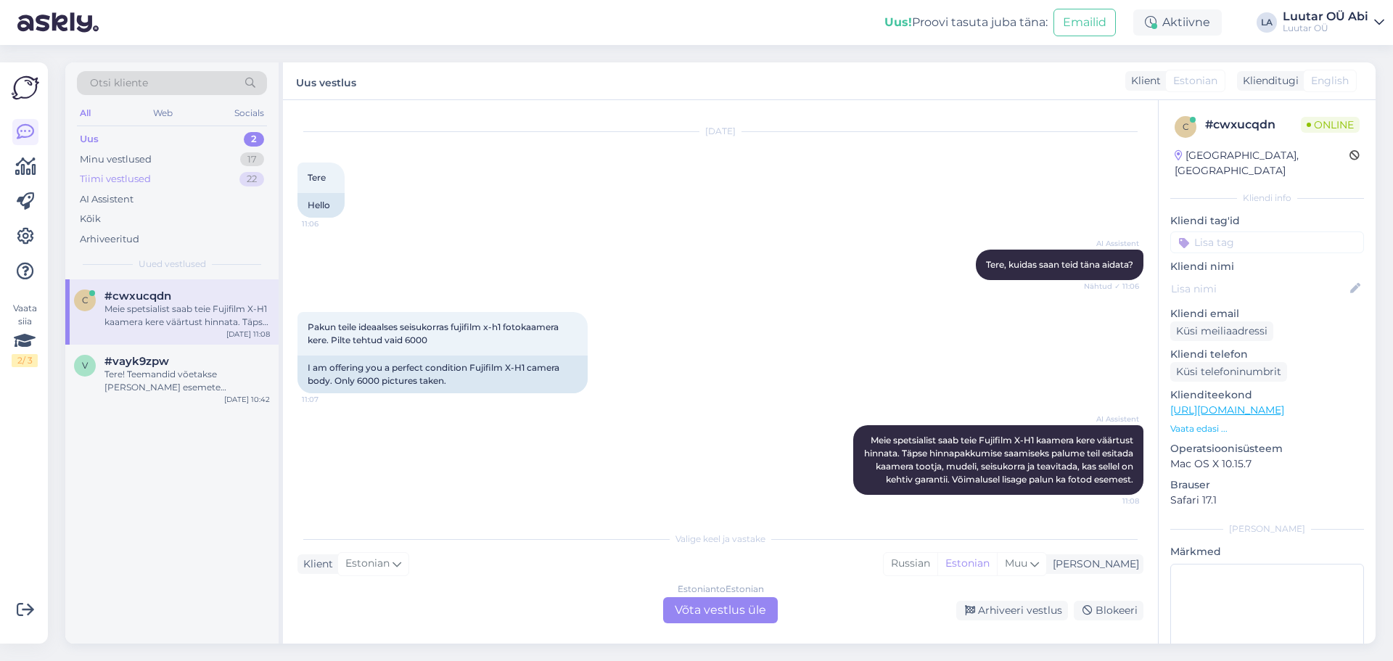
click at [179, 179] on div "Tiimi vestlused 22" at bounding box center [172, 179] width 190 height 20
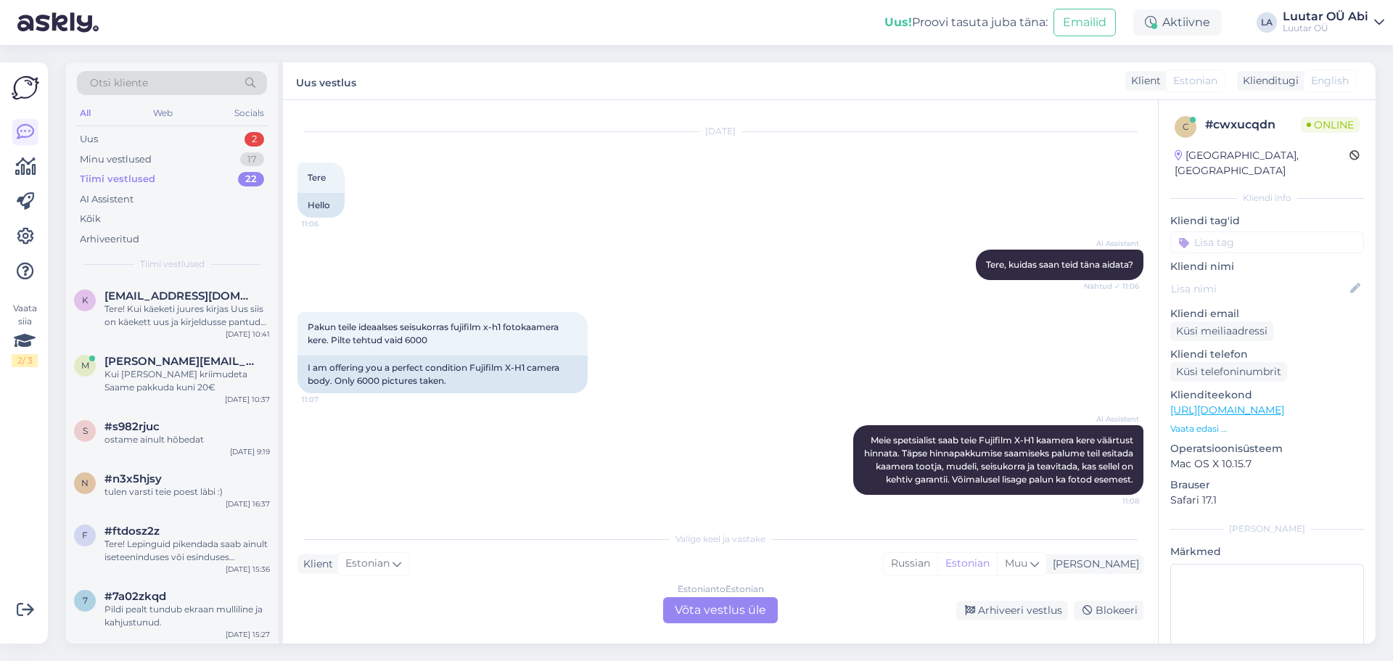
click at [130, 126] on div "All Web Socials" at bounding box center [172, 115] width 190 height 22
click at [127, 139] on div "Uus 2" at bounding box center [172, 139] width 190 height 20
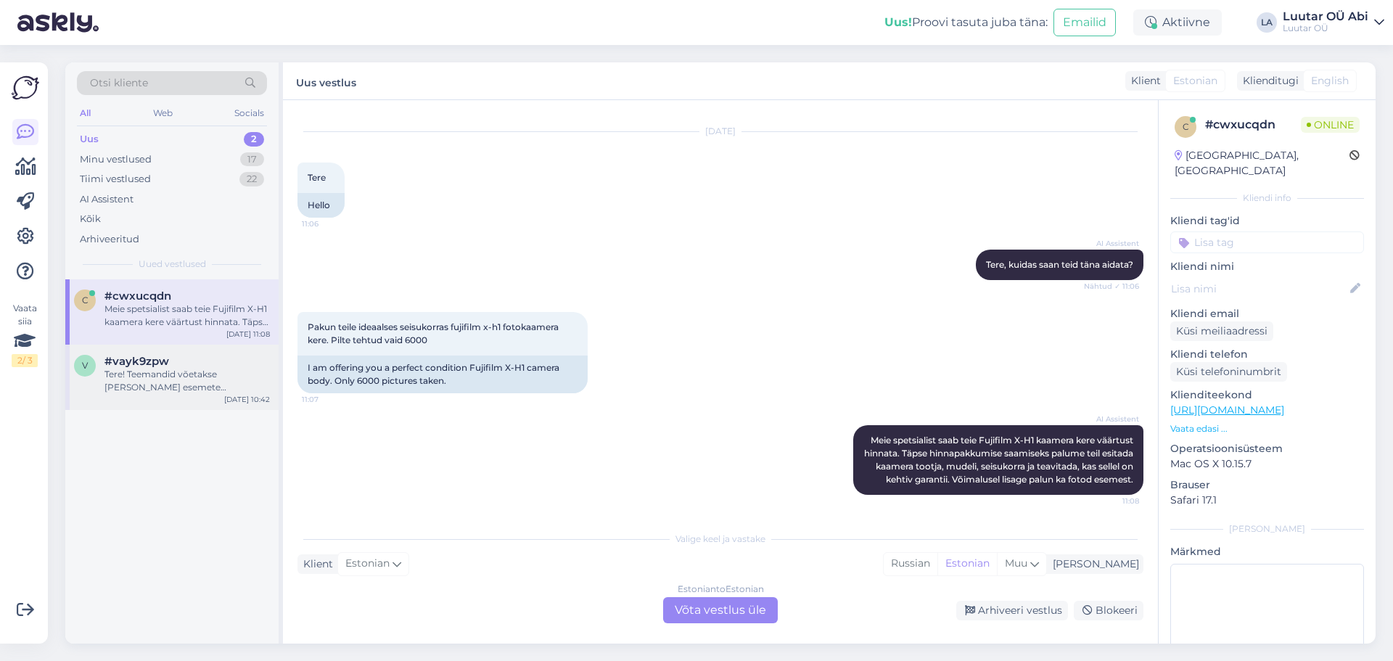
click at [155, 369] on div "Tere! Teemandid võetakse [PERSON_NAME] esemete hindamisel arvesse. Teemantidega…" at bounding box center [187, 381] width 165 height 26
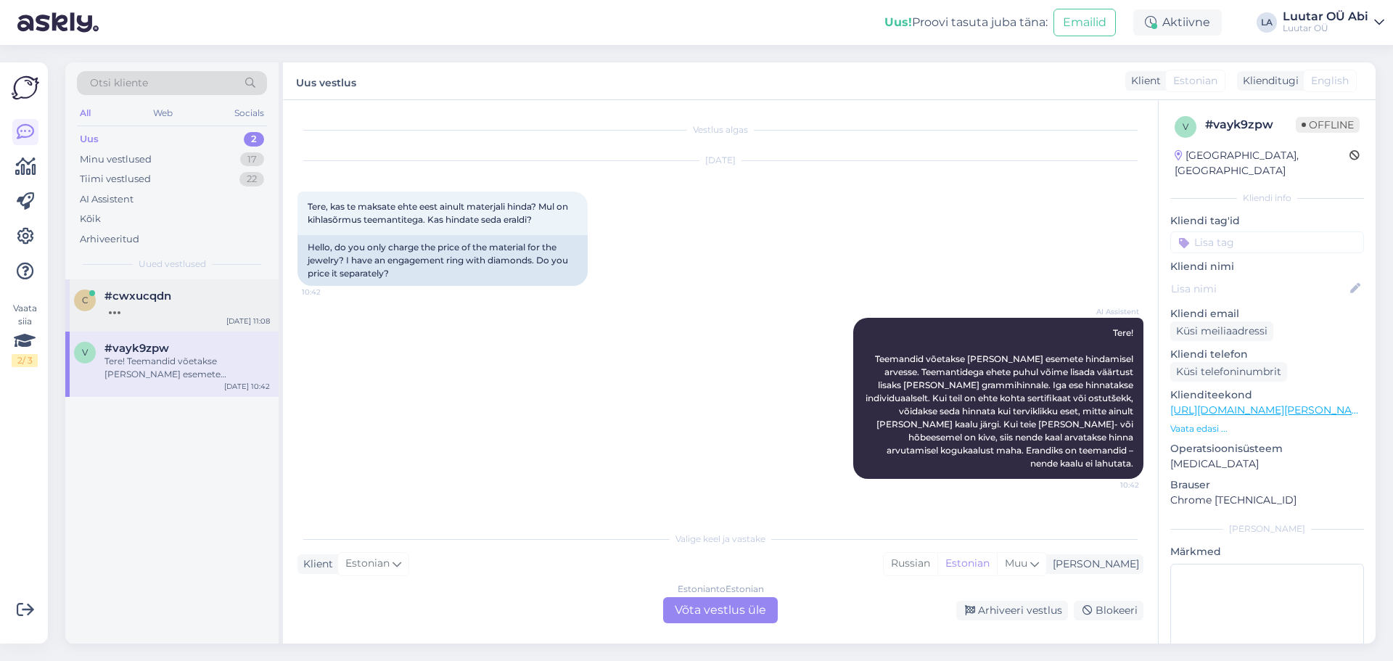
click at [163, 325] on div "c #cwxucqdn Sep 17 11:08" at bounding box center [171, 305] width 213 height 52
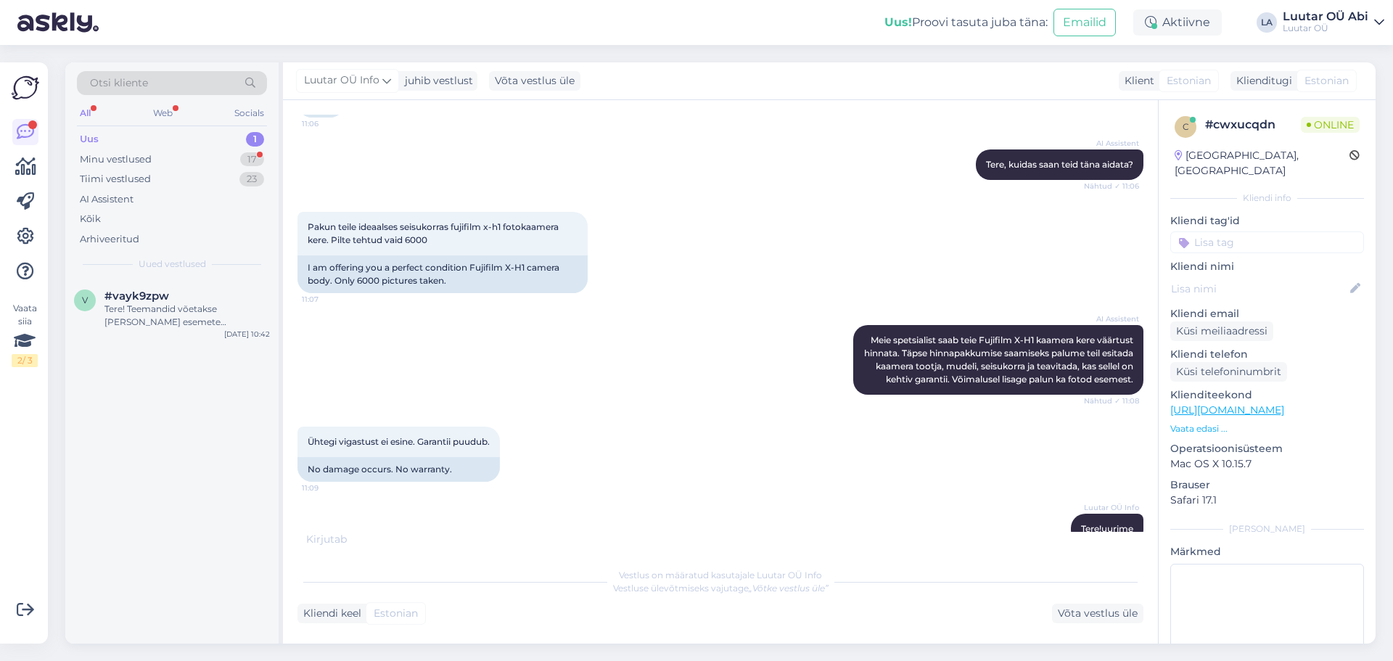
scroll to position [520, 0]
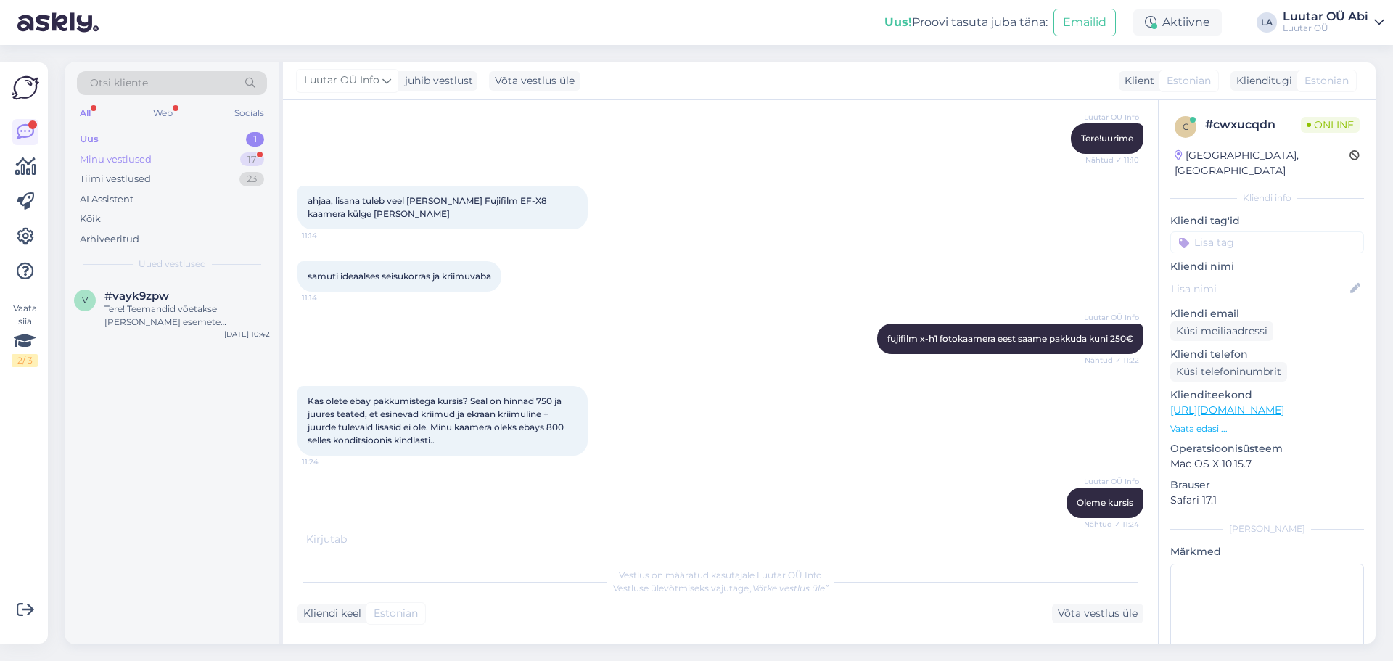
click at [110, 157] on div "Minu vestlused" at bounding box center [116, 159] width 72 height 15
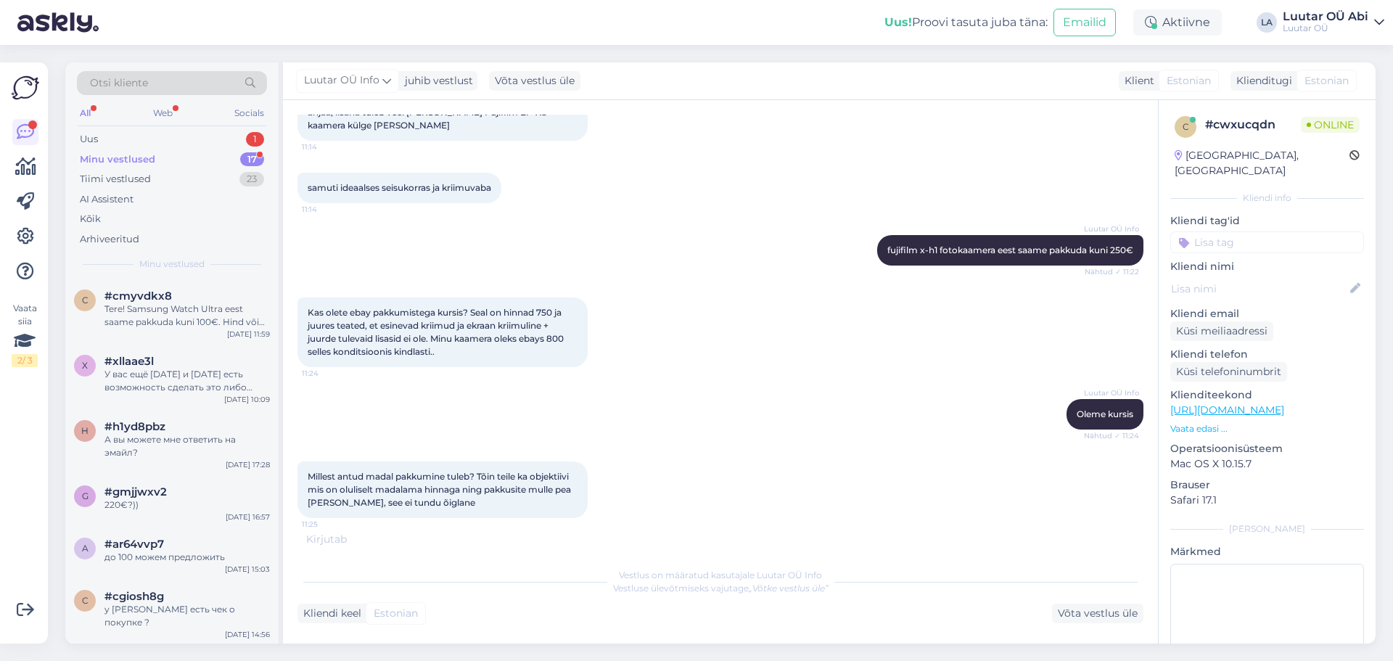
scroll to position [671, 0]
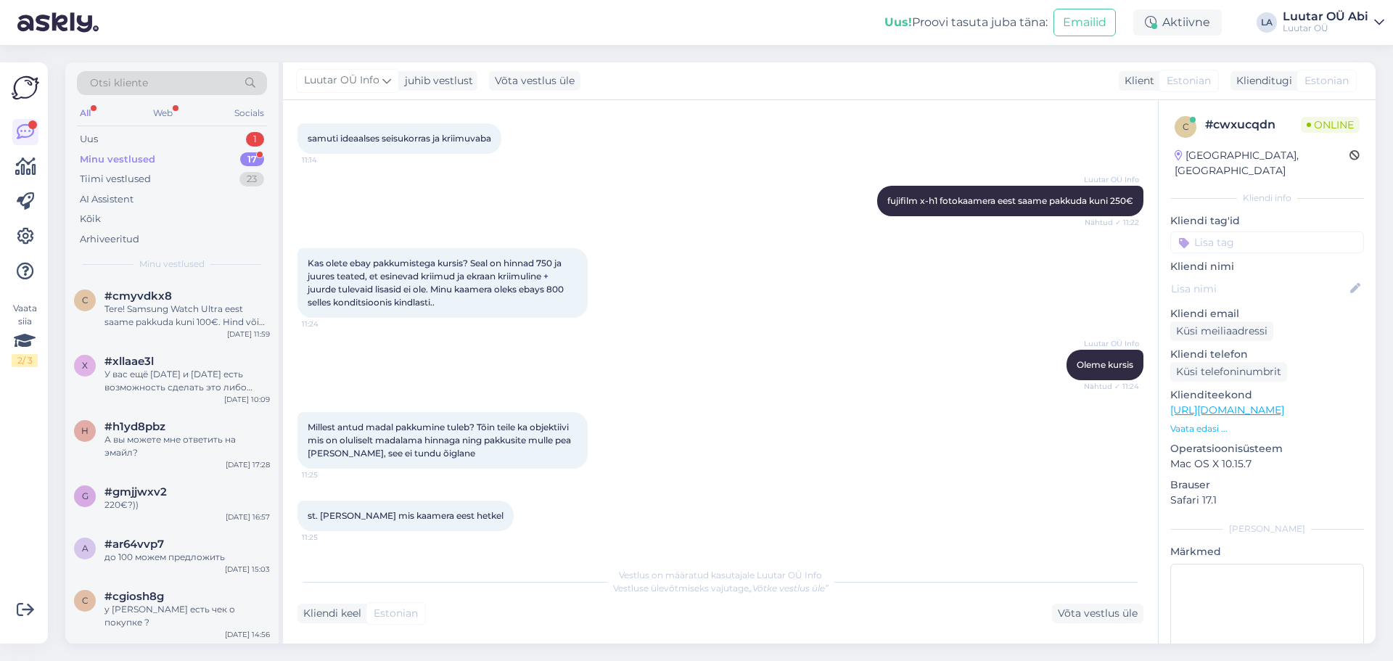
click at [171, 160] on div "Minu vestlused 17" at bounding box center [172, 160] width 190 height 20
click at [174, 134] on div "Uus 1" at bounding box center [172, 139] width 190 height 20
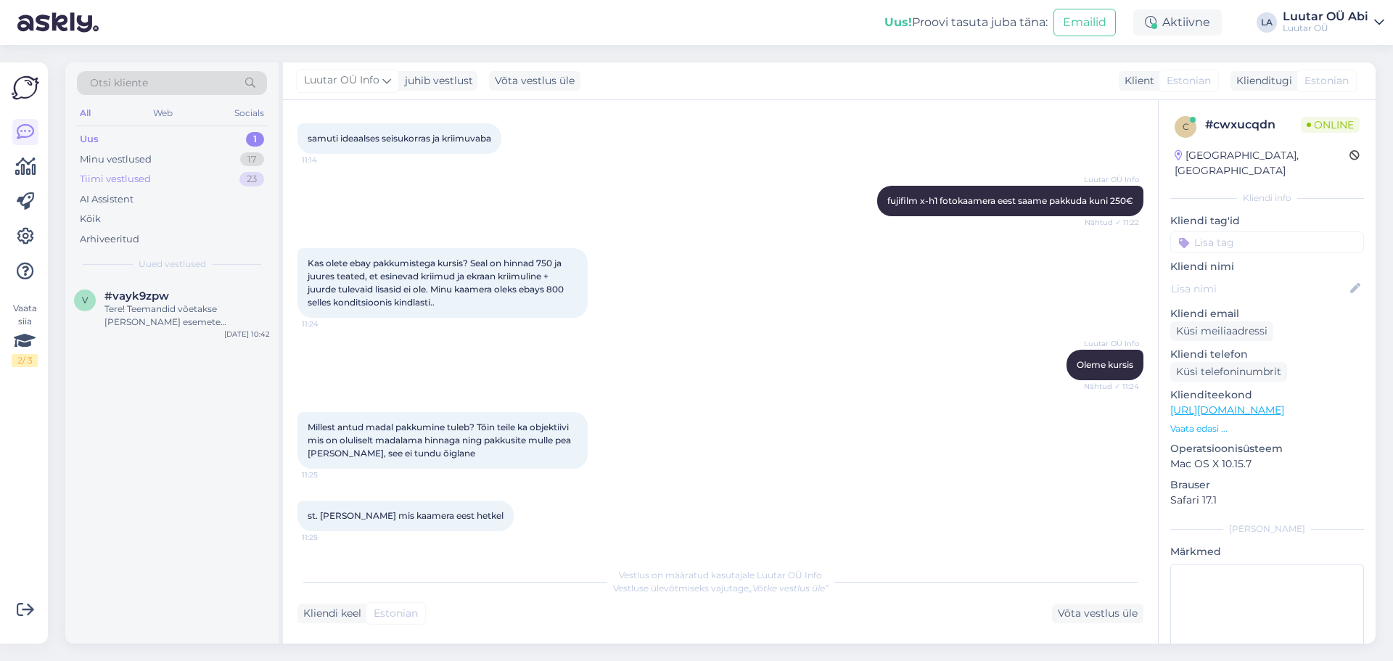
click at [164, 176] on div "Tiimi vestlused 23" at bounding box center [172, 179] width 190 height 20
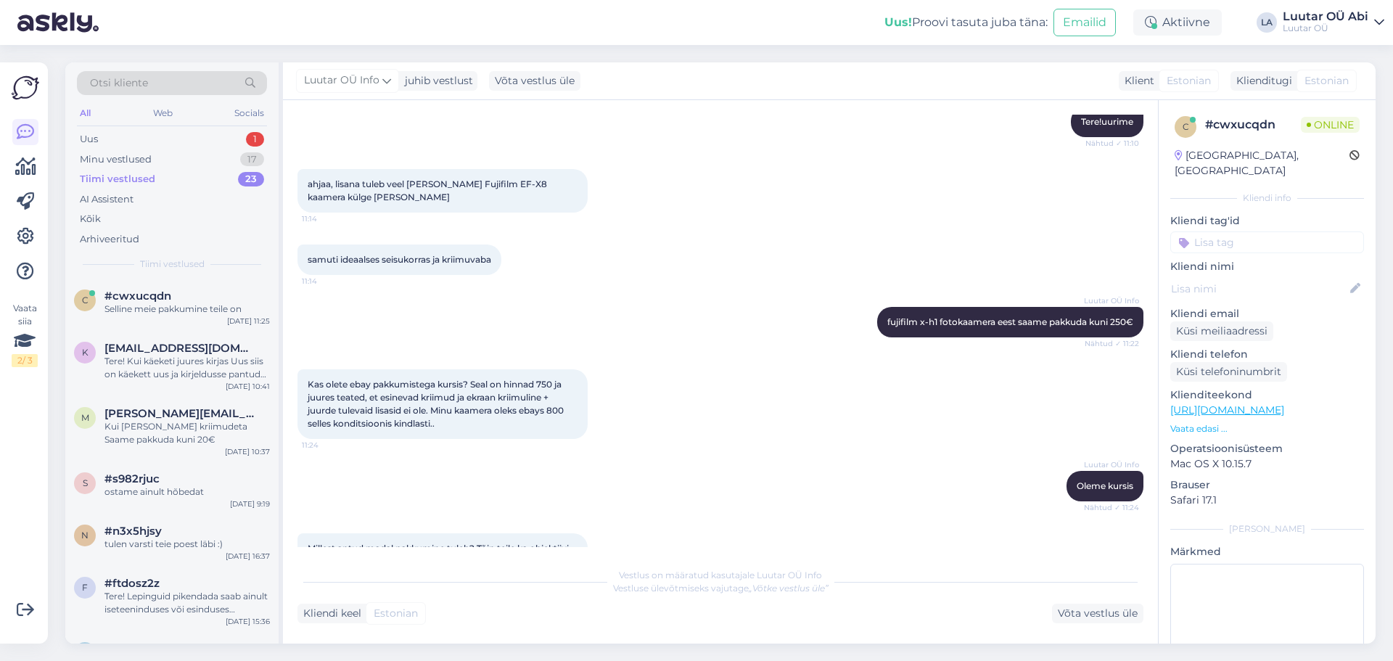
scroll to position [515, 0]
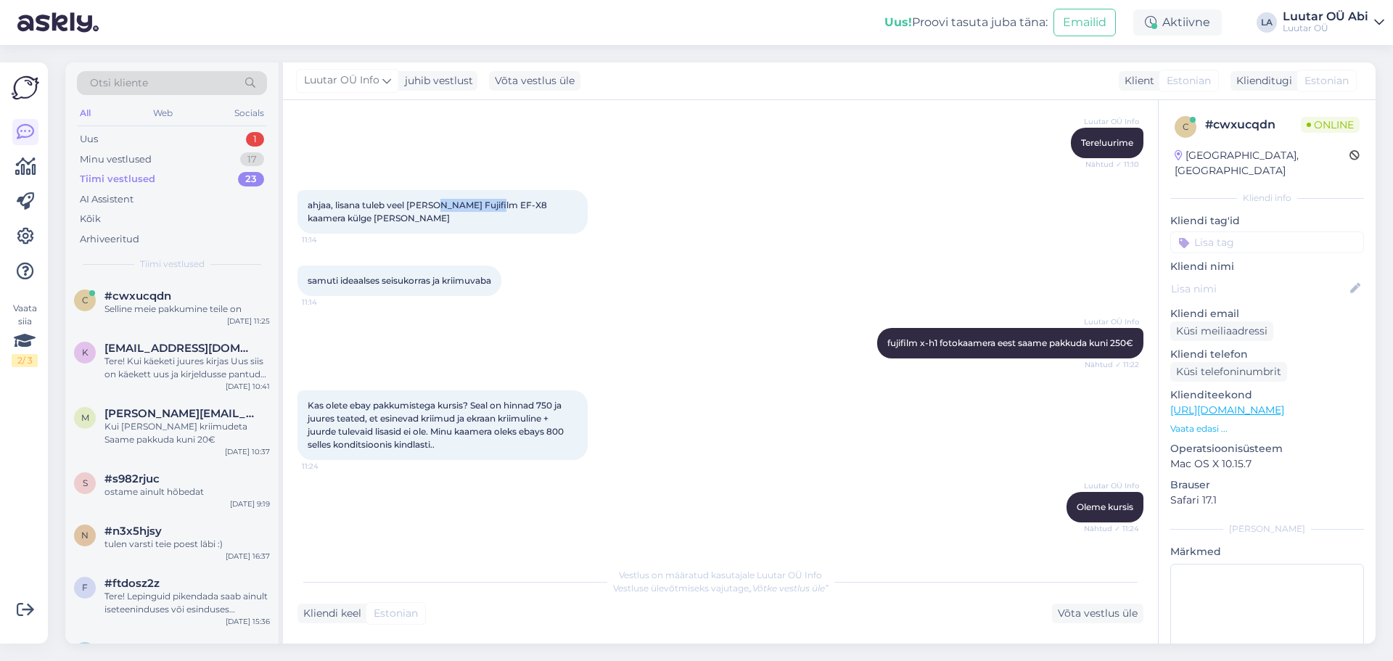
drag, startPoint x: 497, startPoint y: 216, endPoint x: 441, endPoint y: 222, distance: 56.2
click at [437, 221] on span "ahjaa, lisana tuleb veel kaasa Fujifilm EF-X8 kaamera külge käiv välk" at bounding box center [429, 212] width 242 height 24
click at [660, 275] on div "samuti ideaalses seisukorras ja kriimuvaba 11:14" at bounding box center [721, 281] width 846 height 62
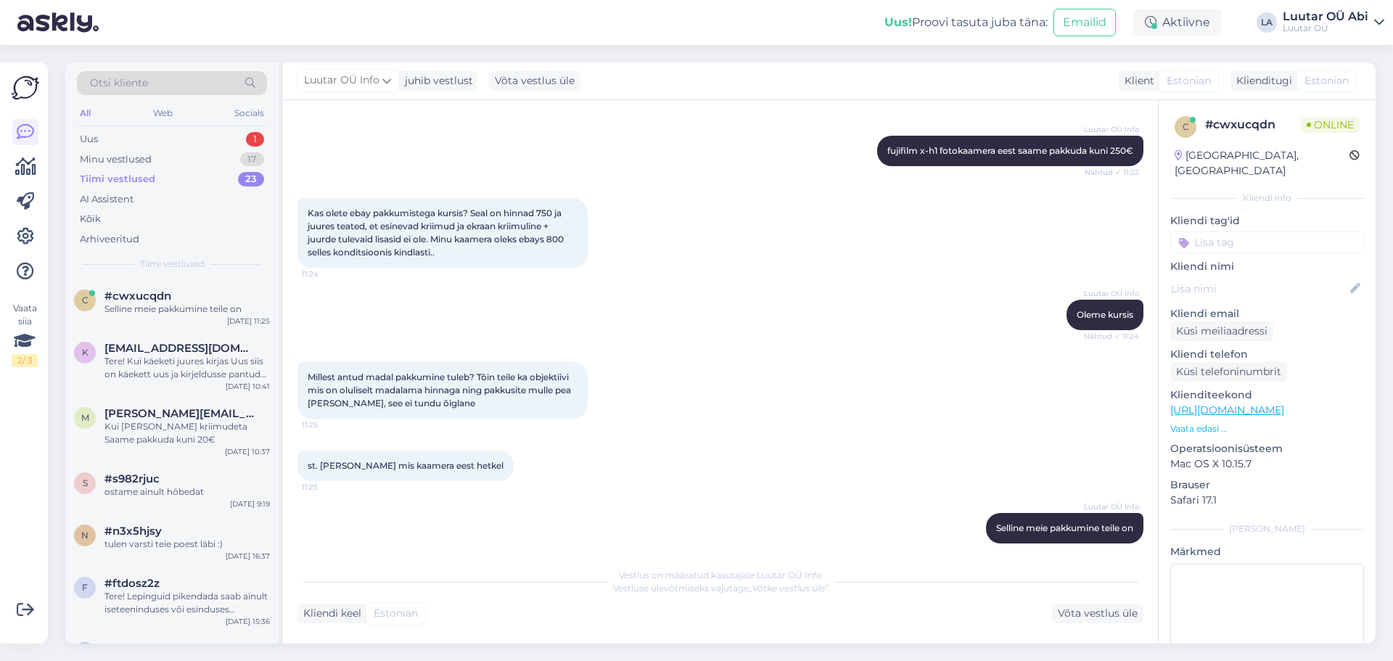
scroll to position [733, 0]
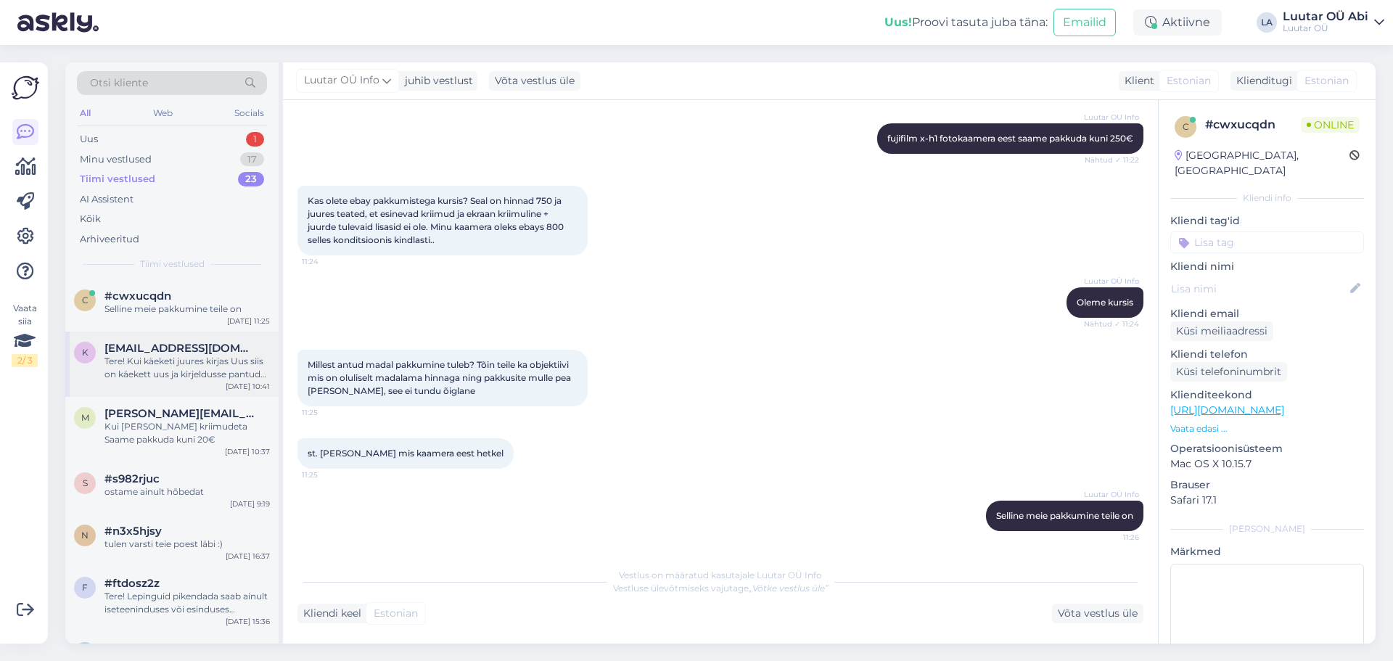
click at [192, 364] on div "Tere! Kui käeketi juures kirjas Uus siis on käekett uus ja kirjeldusse pantud e…" at bounding box center [187, 368] width 165 height 26
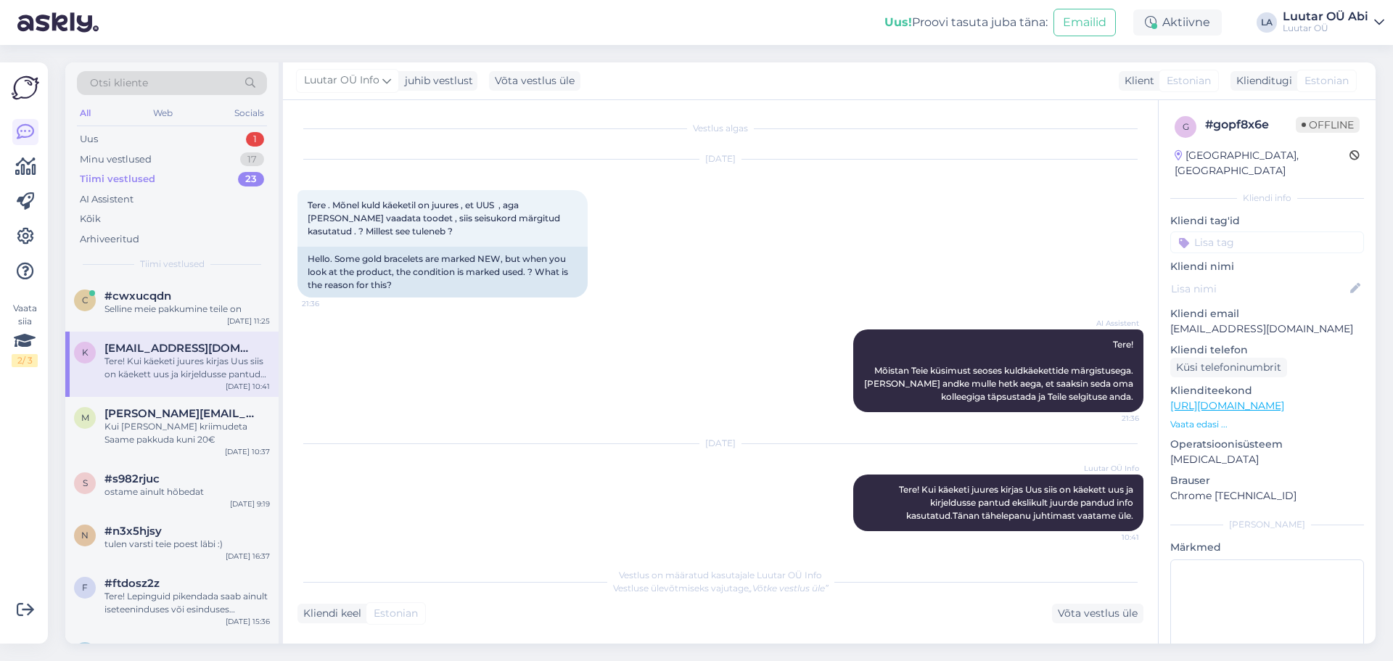
scroll to position [1, 0]
click at [213, 320] on div "c #cwxucqdn Selline meie pakkumine teile on Sep 17 11:25" at bounding box center [171, 305] width 213 height 52
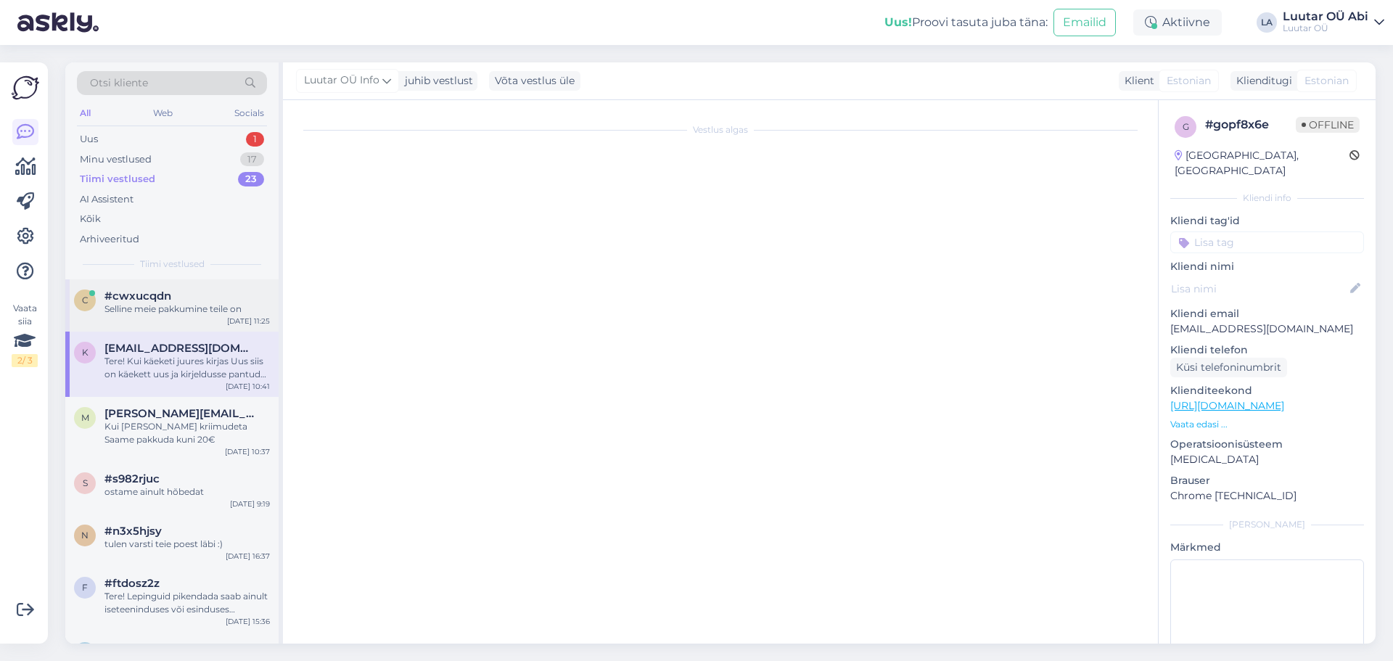
scroll to position [733, 0]
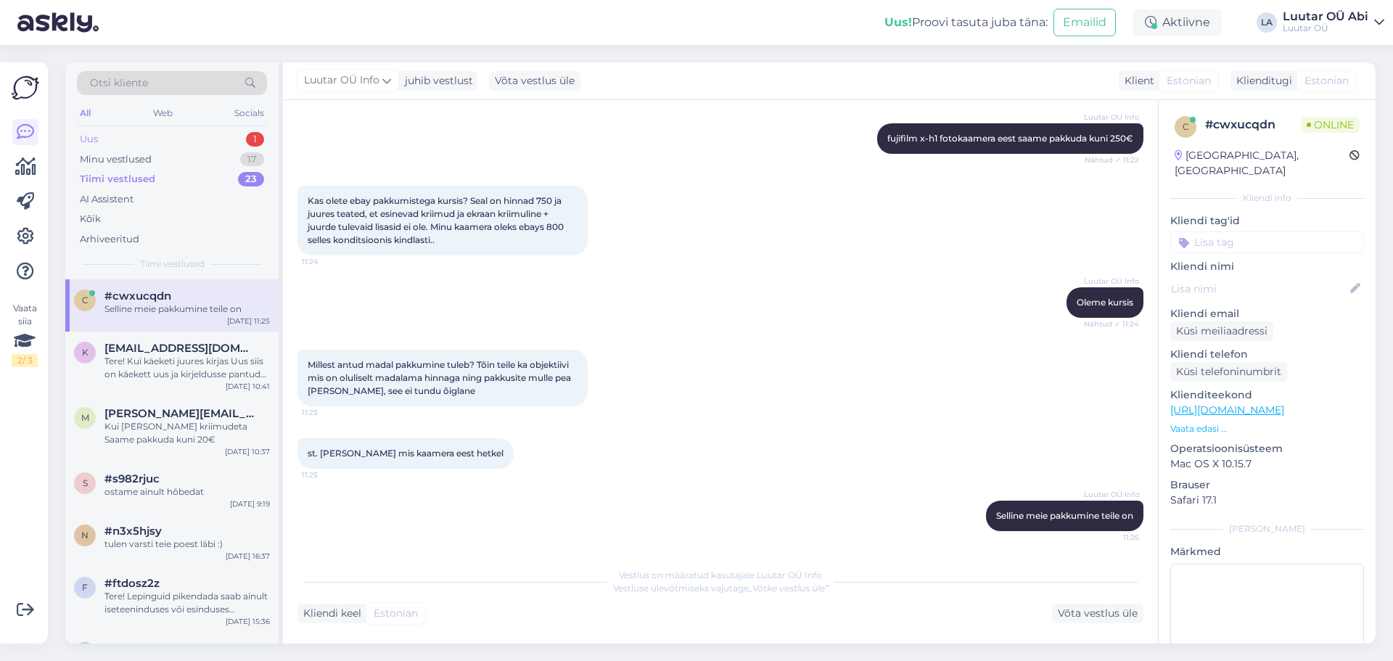
click at [134, 134] on div "Uus 1" at bounding box center [172, 139] width 190 height 20
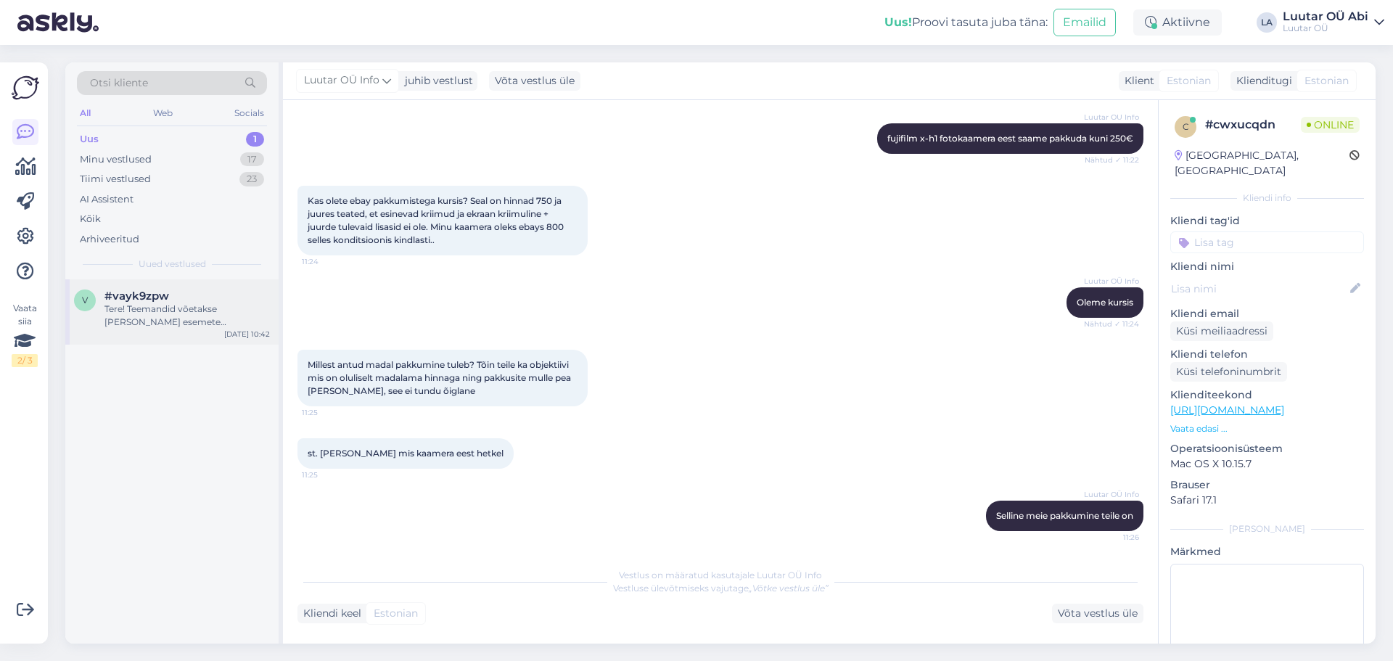
click at [141, 309] on div "Tere! Teemandid võetakse [PERSON_NAME] esemete hindamisel arvesse. Teemantidega…" at bounding box center [187, 316] width 165 height 26
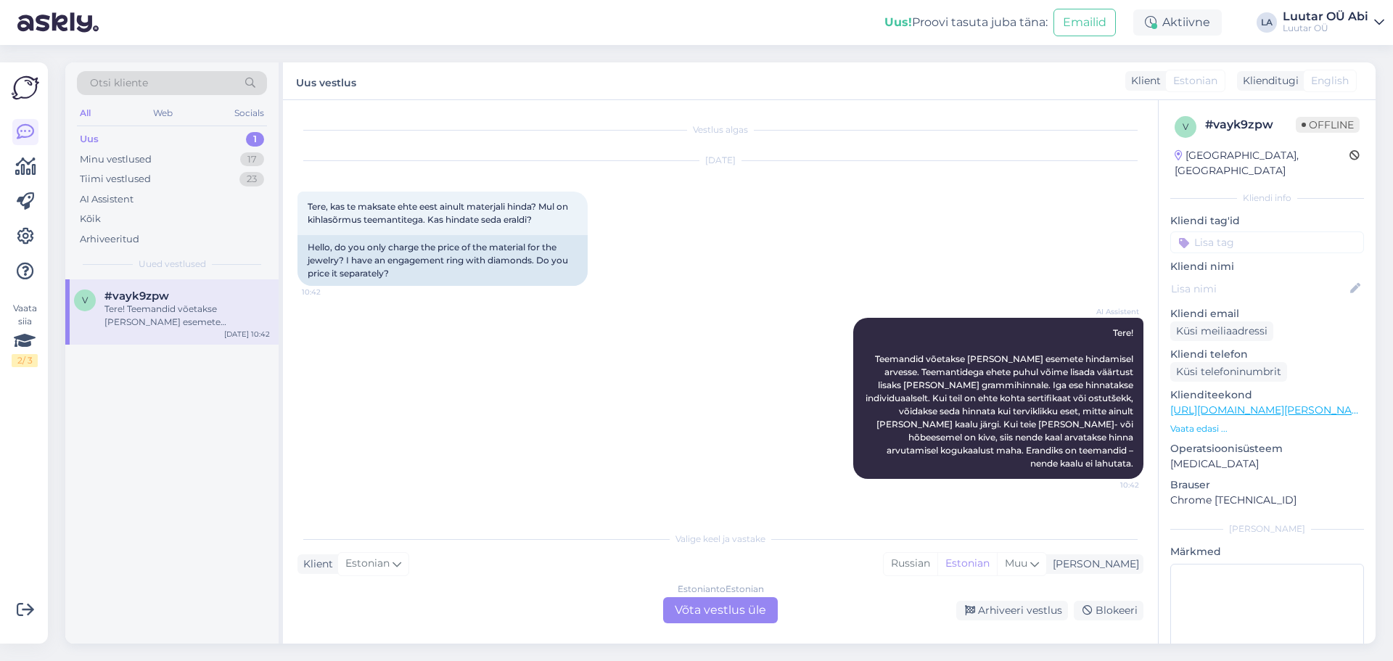
scroll to position [0, 0]
click at [164, 140] on div "Uus 1" at bounding box center [172, 139] width 190 height 20
click at [144, 179] on div "Tiimi vestlused" at bounding box center [115, 179] width 71 height 15
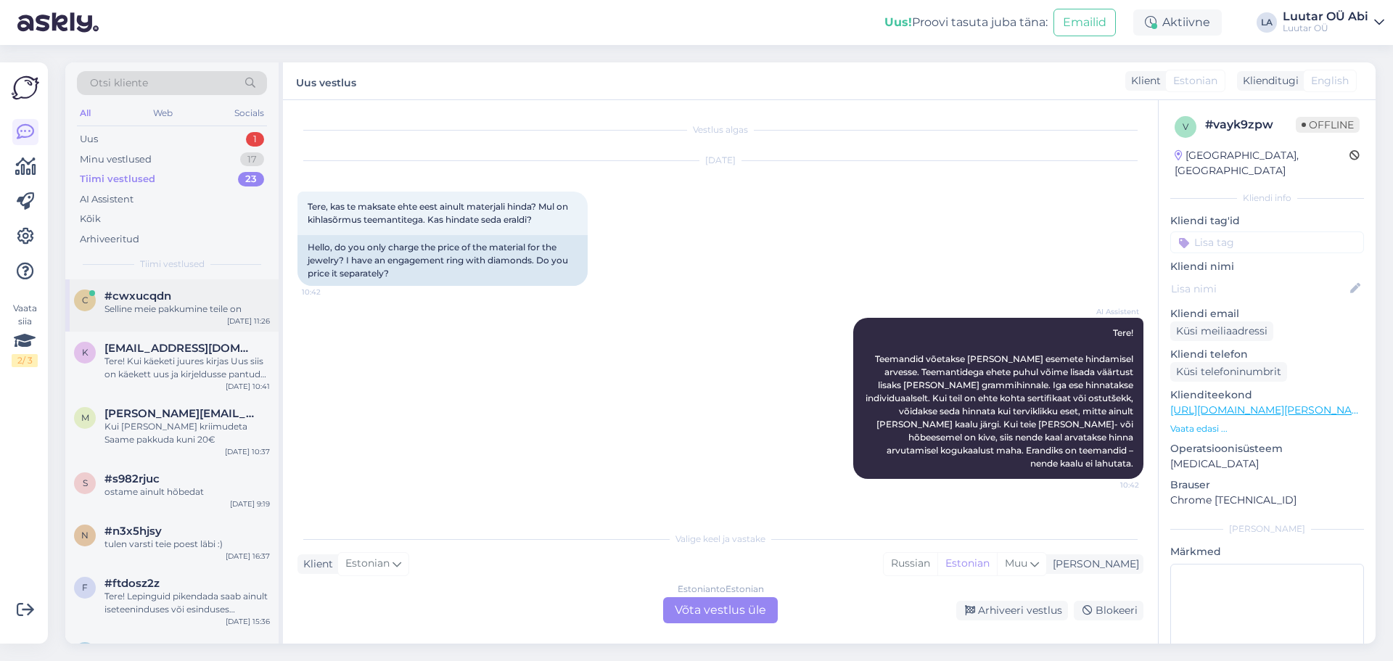
click at [163, 296] on span "#cwxucqdn" at bounding box center [138, 296] width 67 height 13
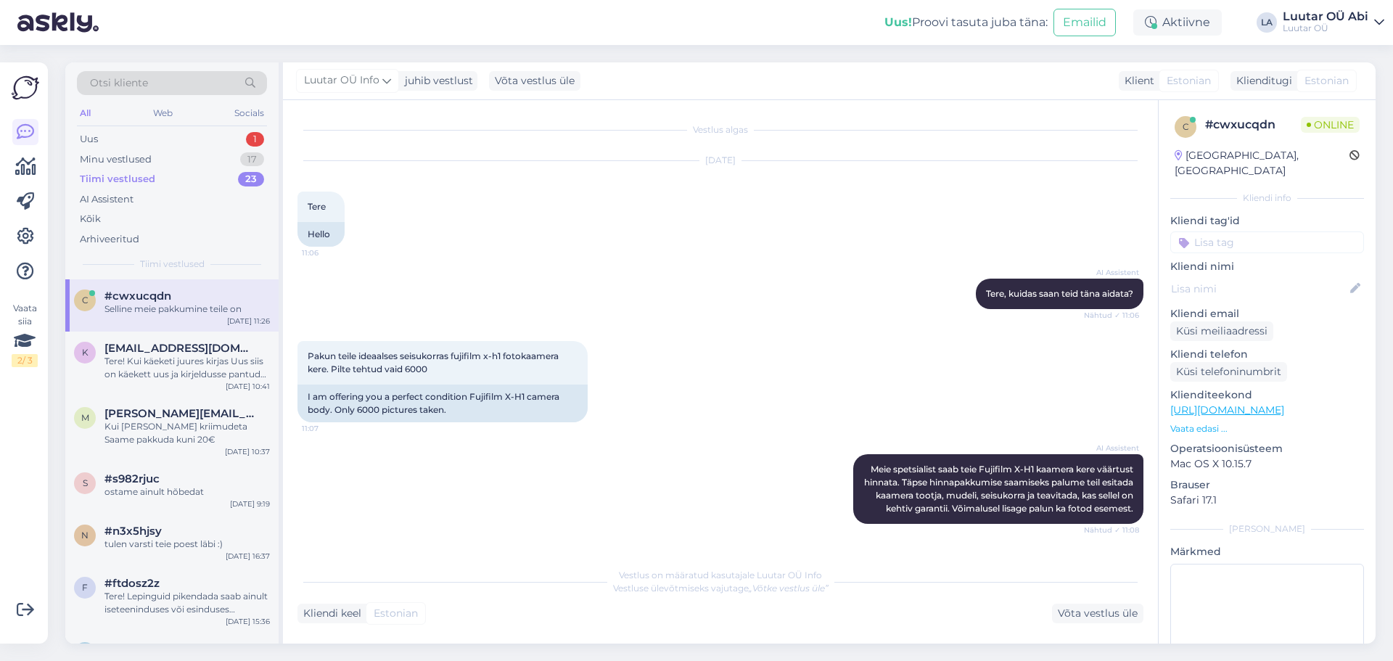
scroll to position [733, 0]
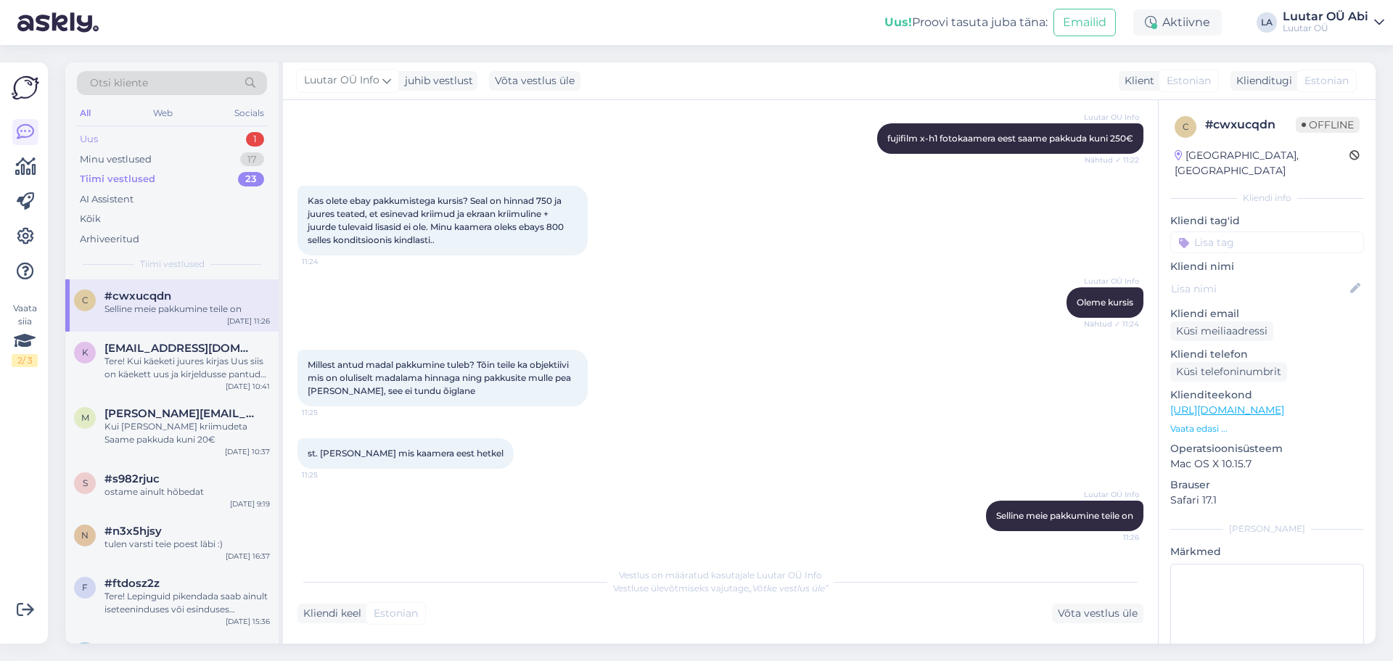
click at [102, 139] on div "Uus 1" at bounding box center [172, 139] width 190 height 20
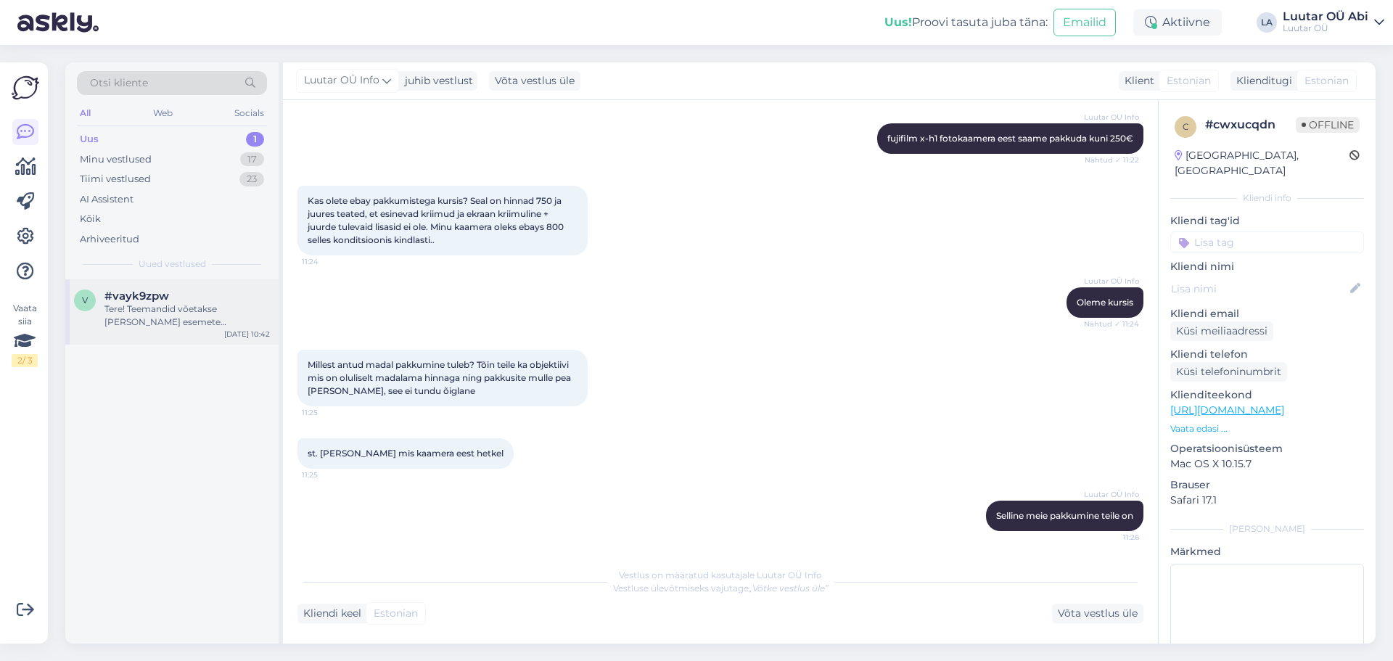
click at [152, 317] on div "Tere! Teemandid võetakse [PERSON_NAME] esemete hindamisel arvesse. Teemantidega…" at bounding box center [187, 316] width 165 height 26
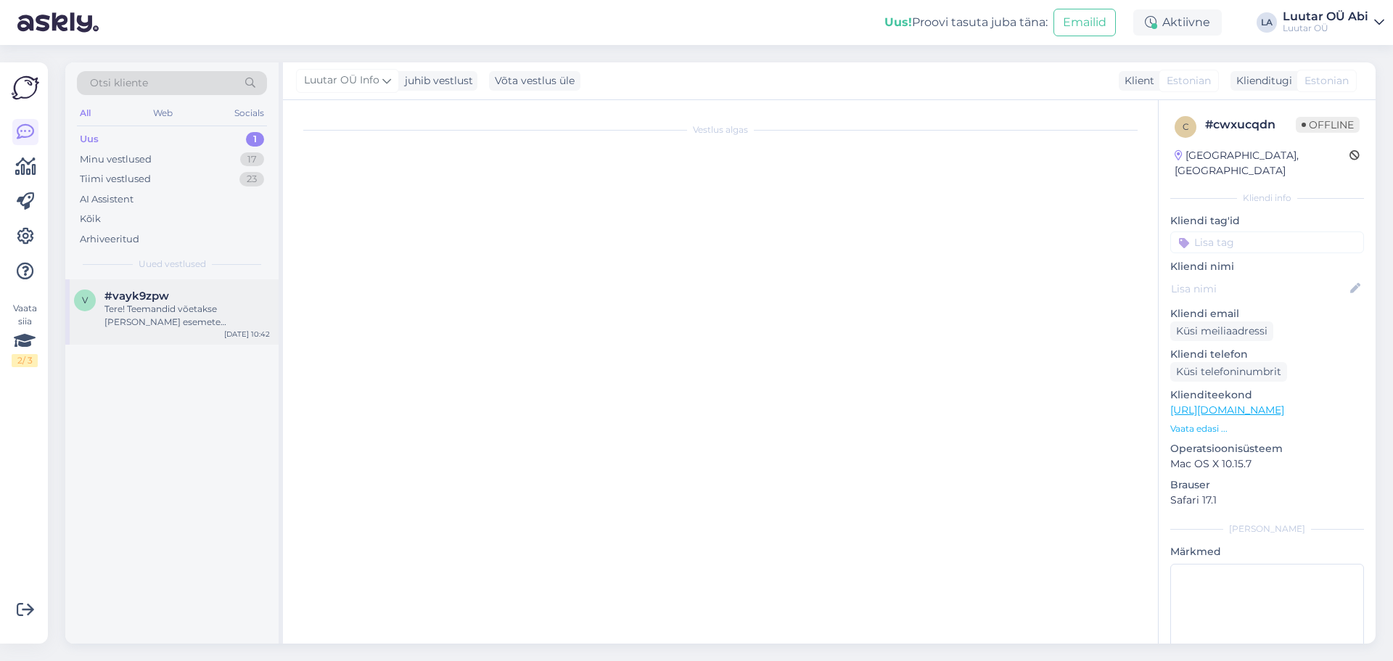
scroll to position [0, 0]
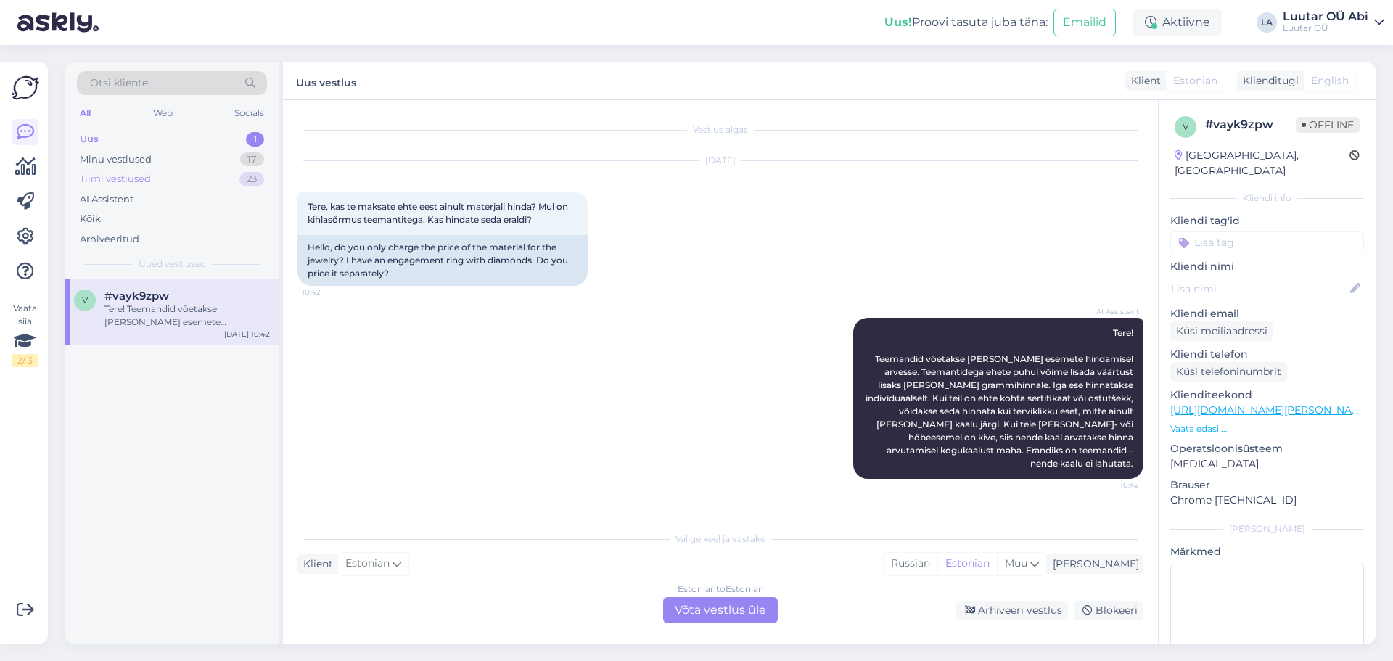
click at [157, 181] on div "Tiimi vestlused 23" at bounding box center [172, 179] width 190 height 20
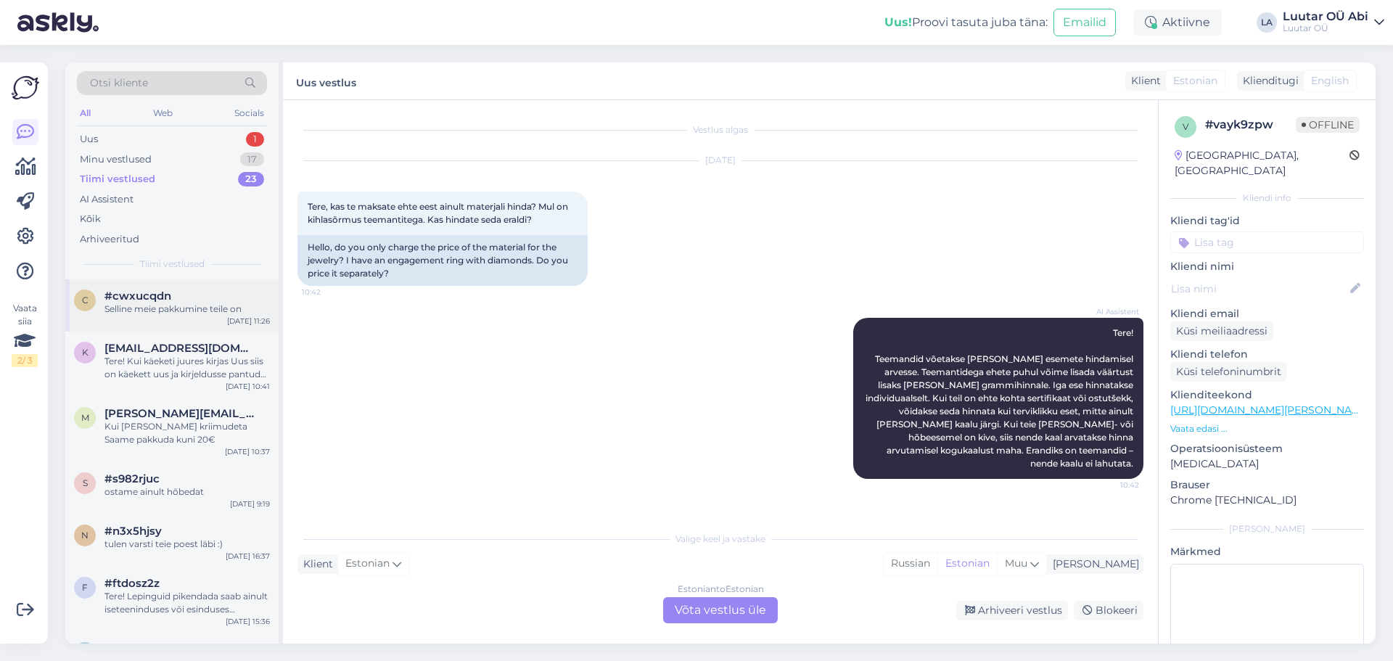
click at [157, 316] on div "c #cwxucqdn Selline meie pakkumine teile on Sep 17 11:26" at bounding box center [171, 305] width 213 height 52
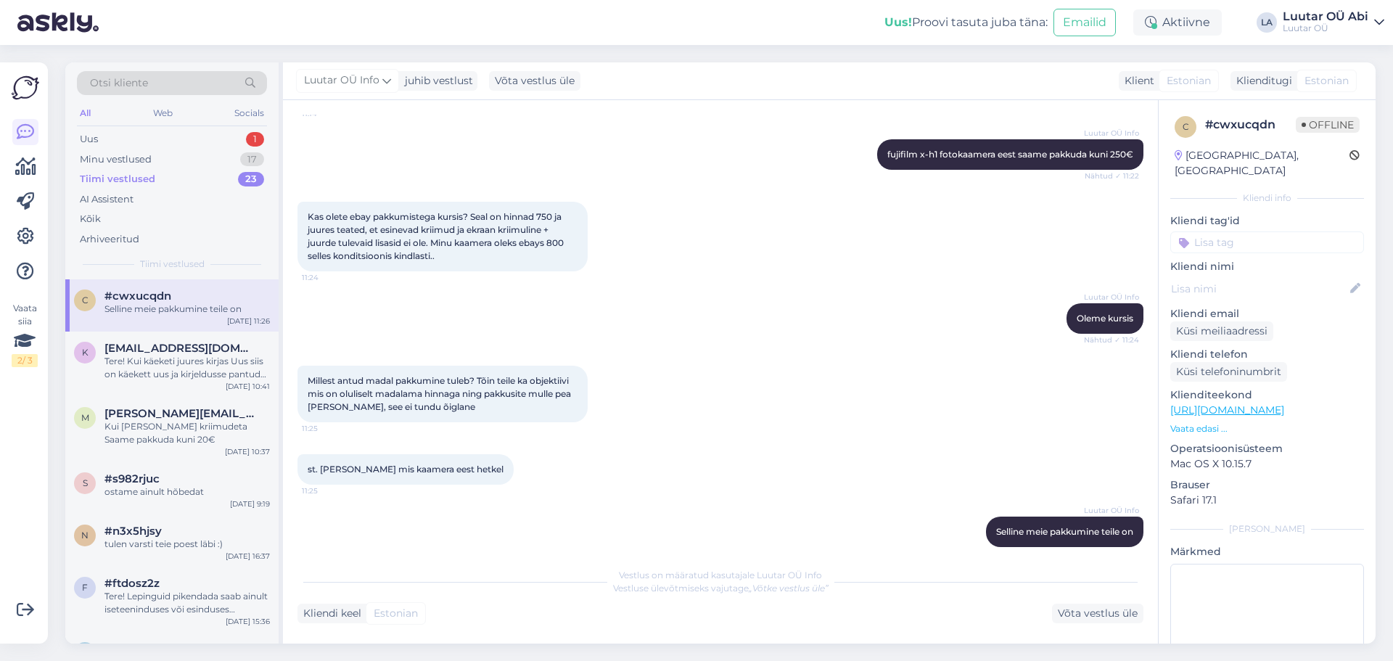
scroll to position [733, 0]
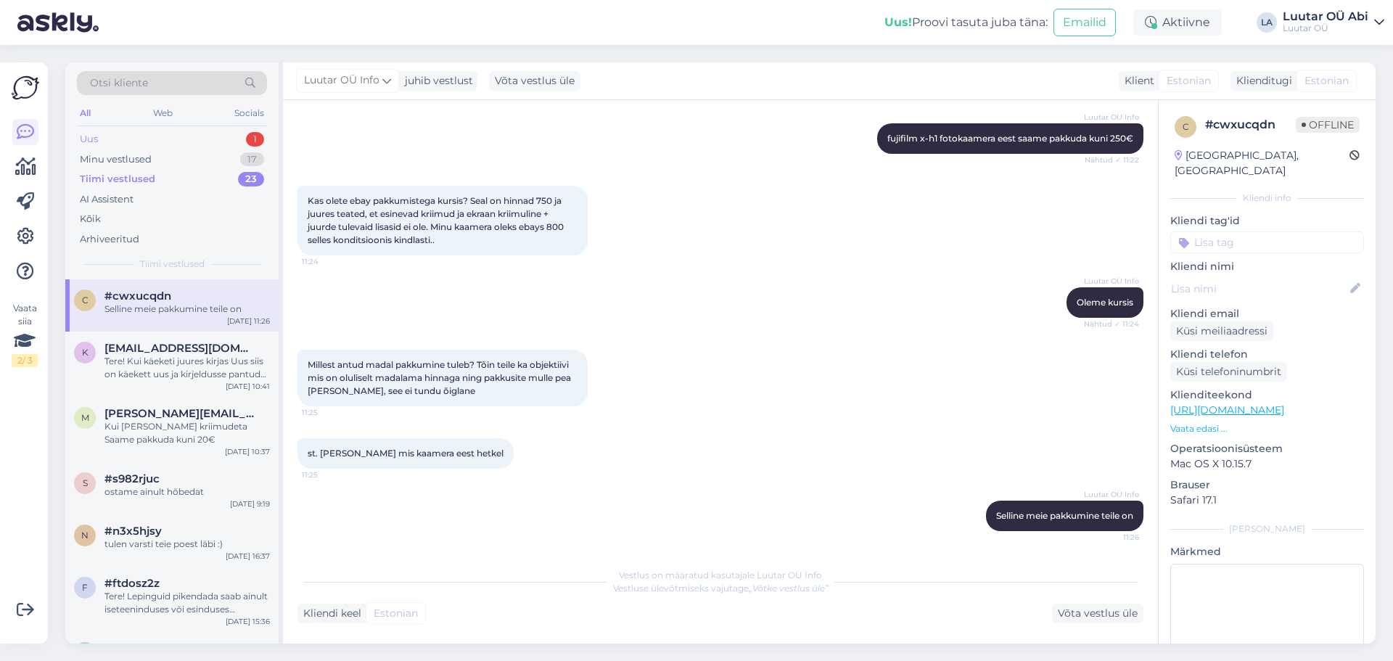
click at [119, 139] on div "Uus 1" at bounding box center [172, 139] width 190 height 20
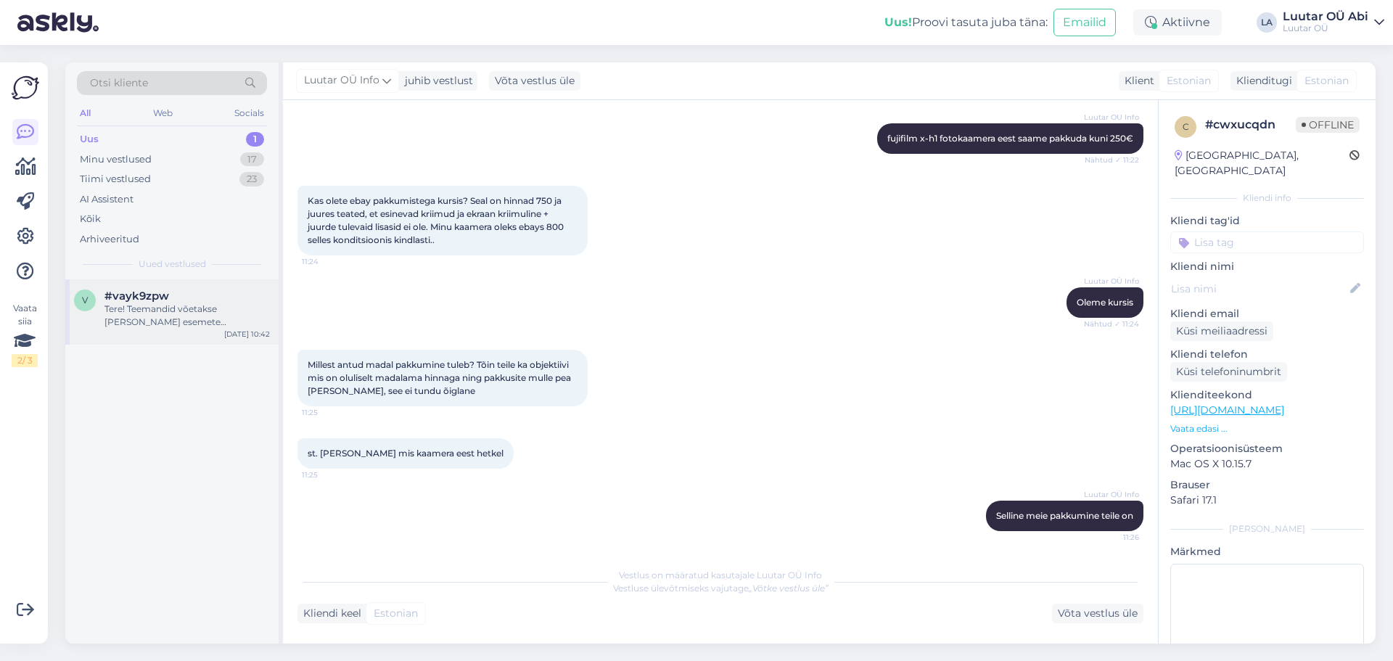
click at [171, 316] on div "Tere! Teemandid võetakse [PERSON_NAME] esemete hindamisel arvesse. Teemantidega…" at bounding box center [187, 316] width 165 height 26
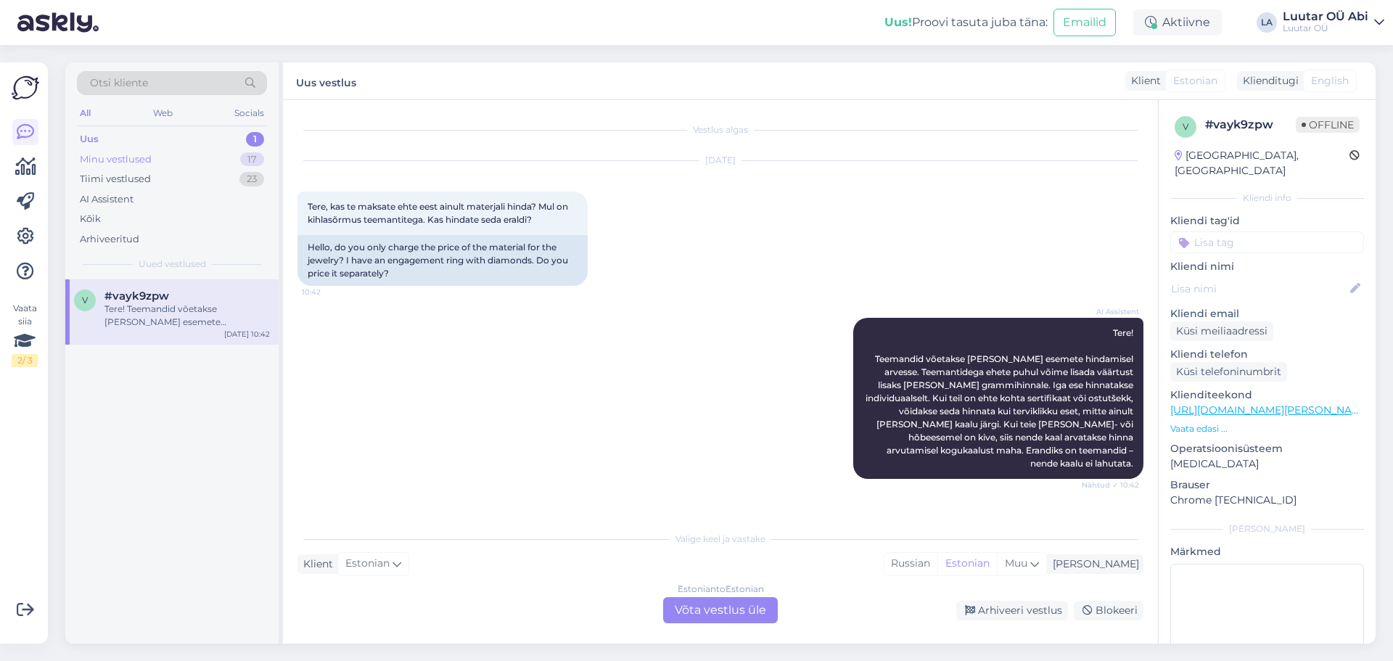
click at [152, 157] on div "Minu vestlused 17" at bounding box center [172, 160] width 190 height 20
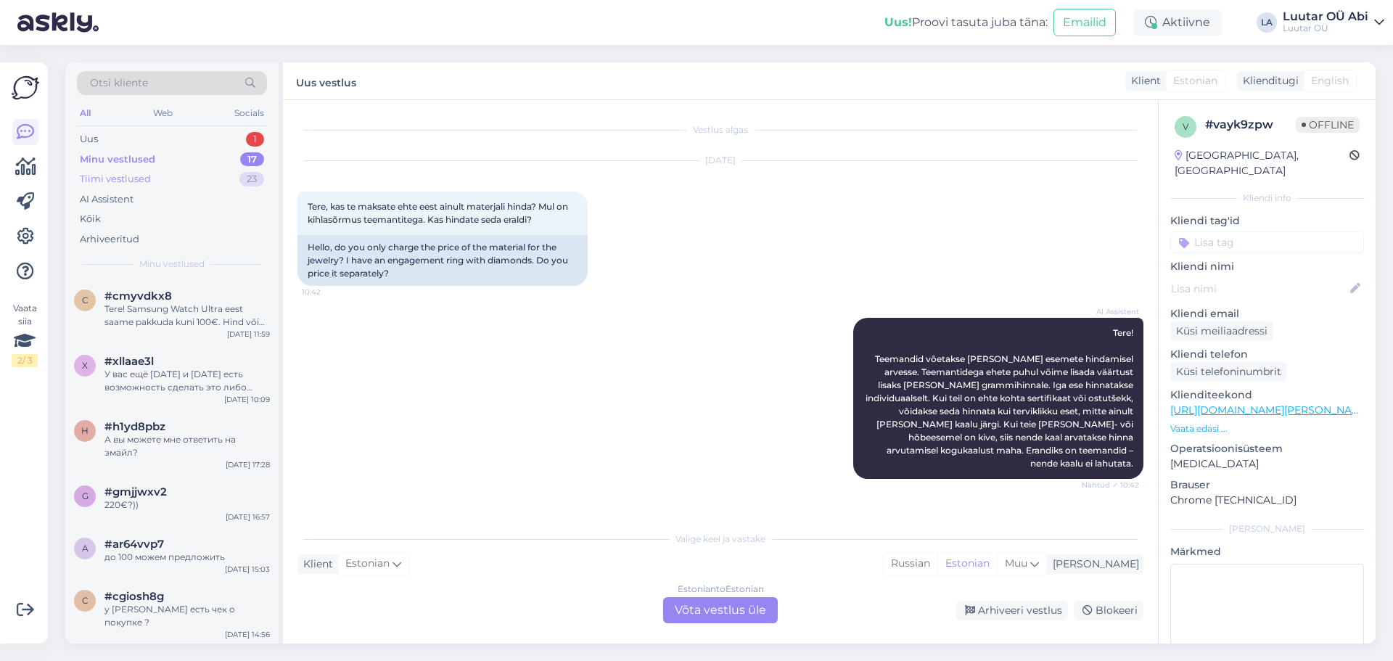
click at [160, 181] on div "Tiimi vestlused 23" at bounding box center [172, 179] width 190 height 20
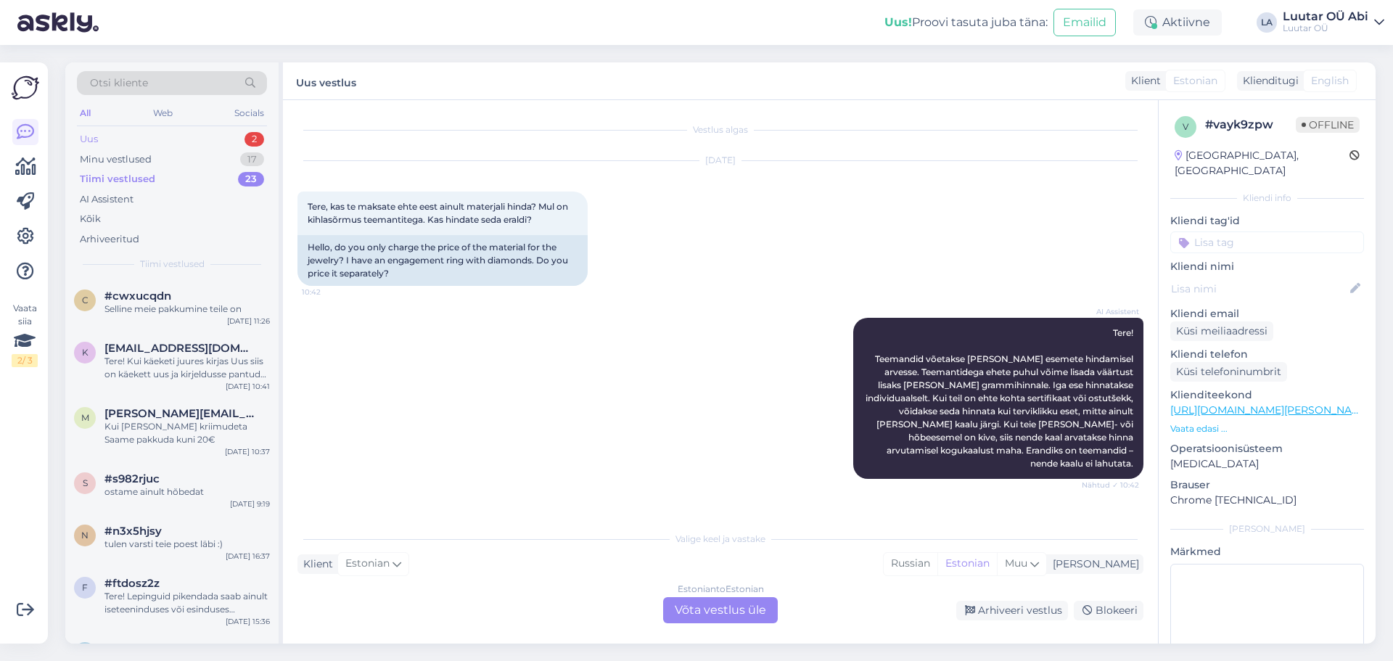
click at [122, 137] on div "Uus 2" at bounding box center [172, 139] width 190 height 20
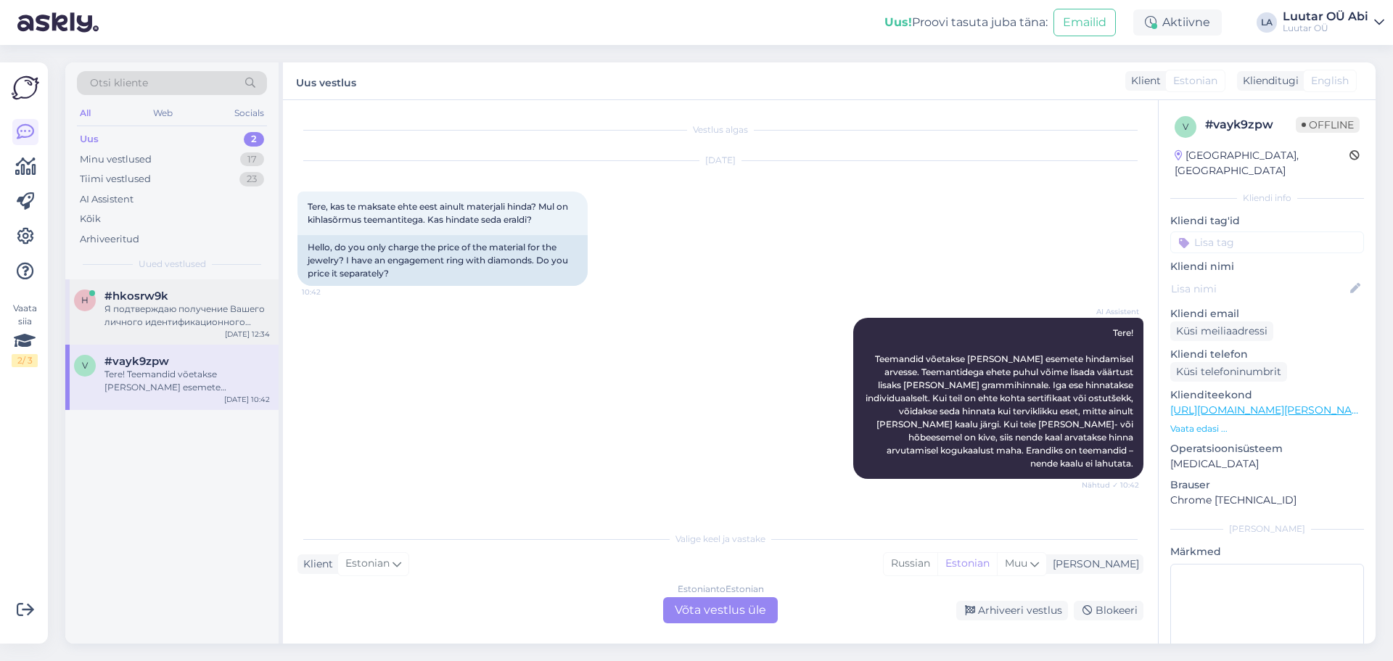
click at [181, 317] on div "Я подтверждаю получение Вашего личного идентификационного кода. Мой коллега про…" at bounding box center [187, 316] width 165 height 26
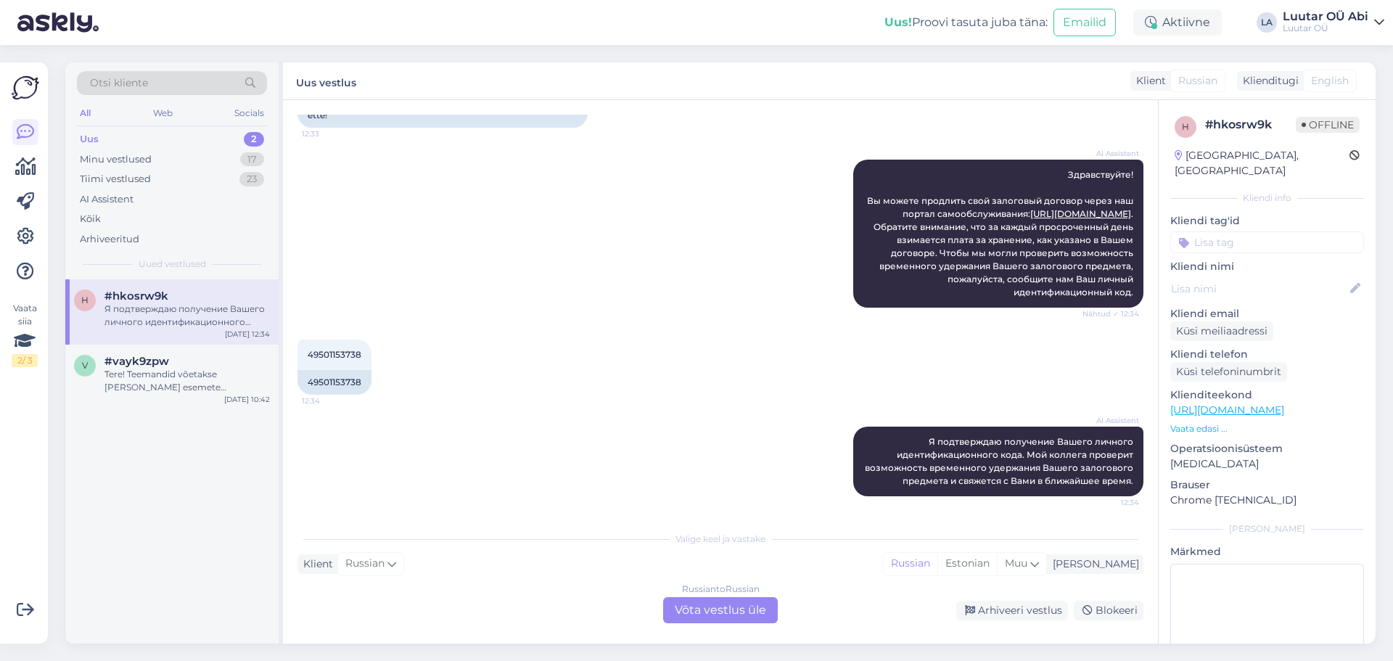
scroll to position [225, 0]
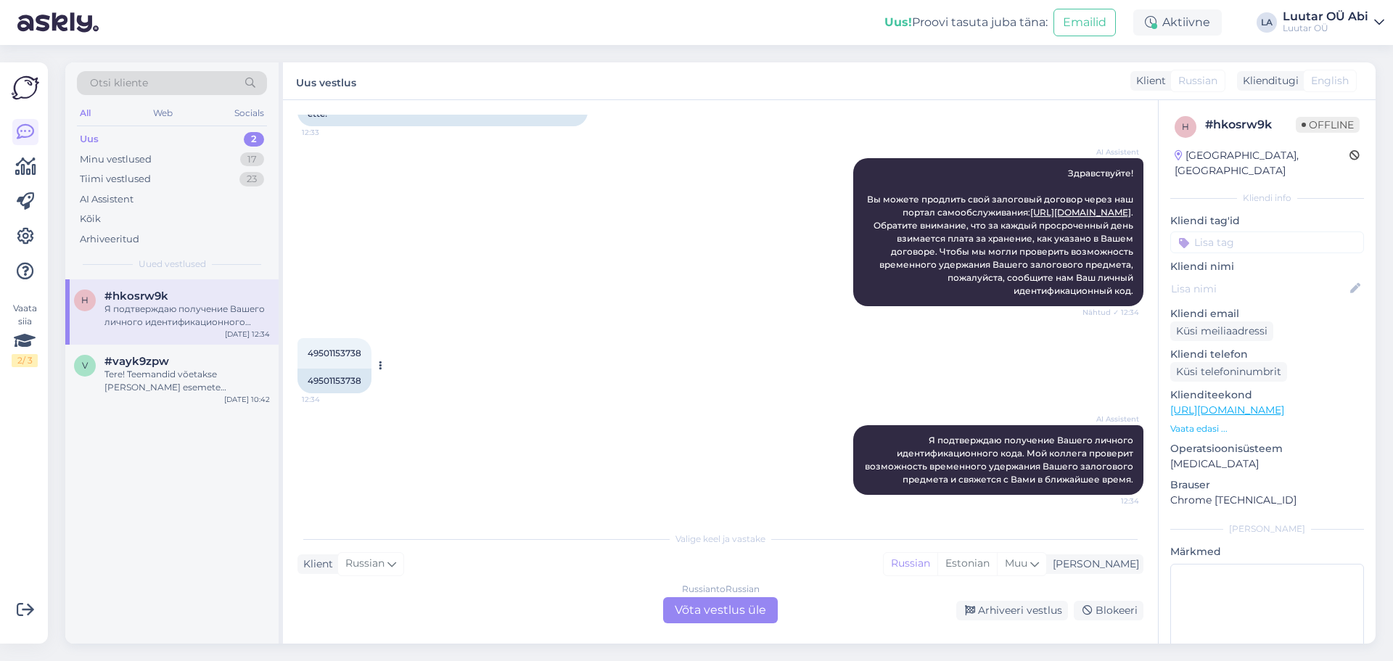
click at [335, 351] on span "49501153738" at bounding box center [335, 353] width 54 height 11
click at [335, 350] on span "49501153738" at bounding box center [335, 353] width 54 height 11
copy div "49501153738 12:34"
click at [727, 609] on div "Russian to Russian Võta vestlus üle" at bounding box center [720, 610] width 115 height 26
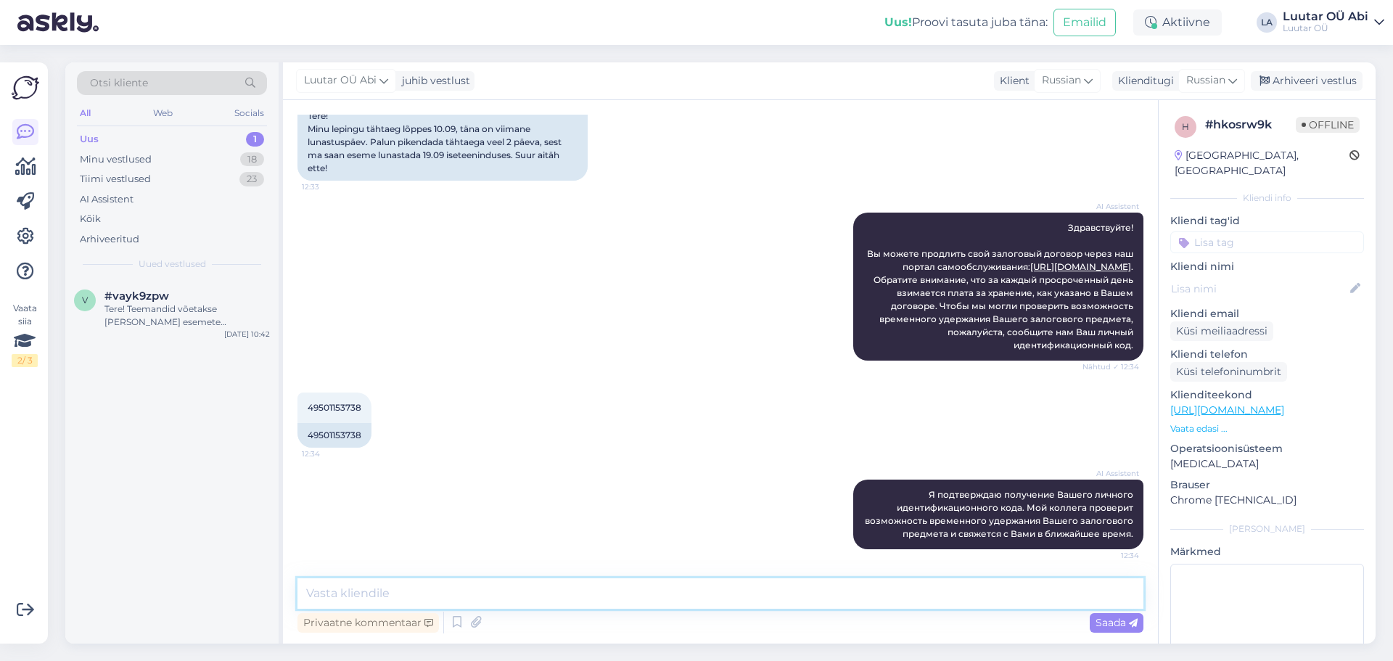
click at [454, 594] on textarea at bounding box center [721, 593] width 846 height 30
type textarea "З"
type textarea "м"
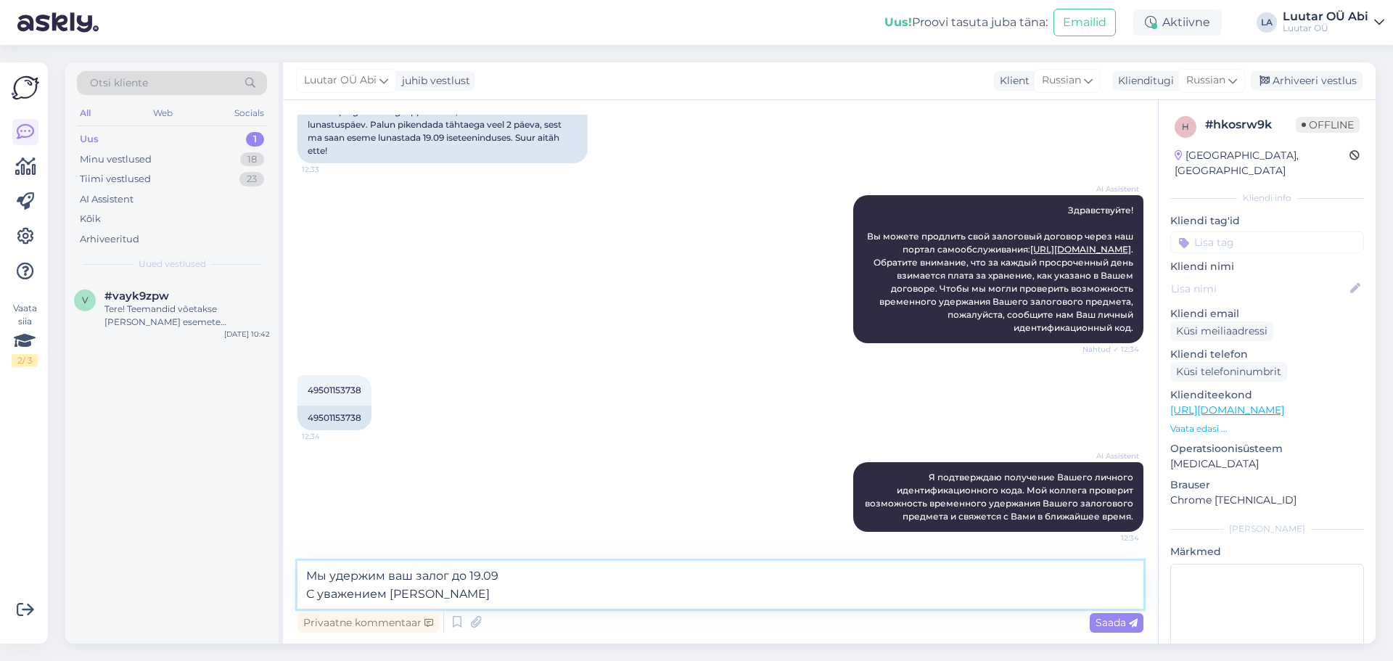
type textarea "Мы удержим ваш залог до 19.09 С уважением Луутар"
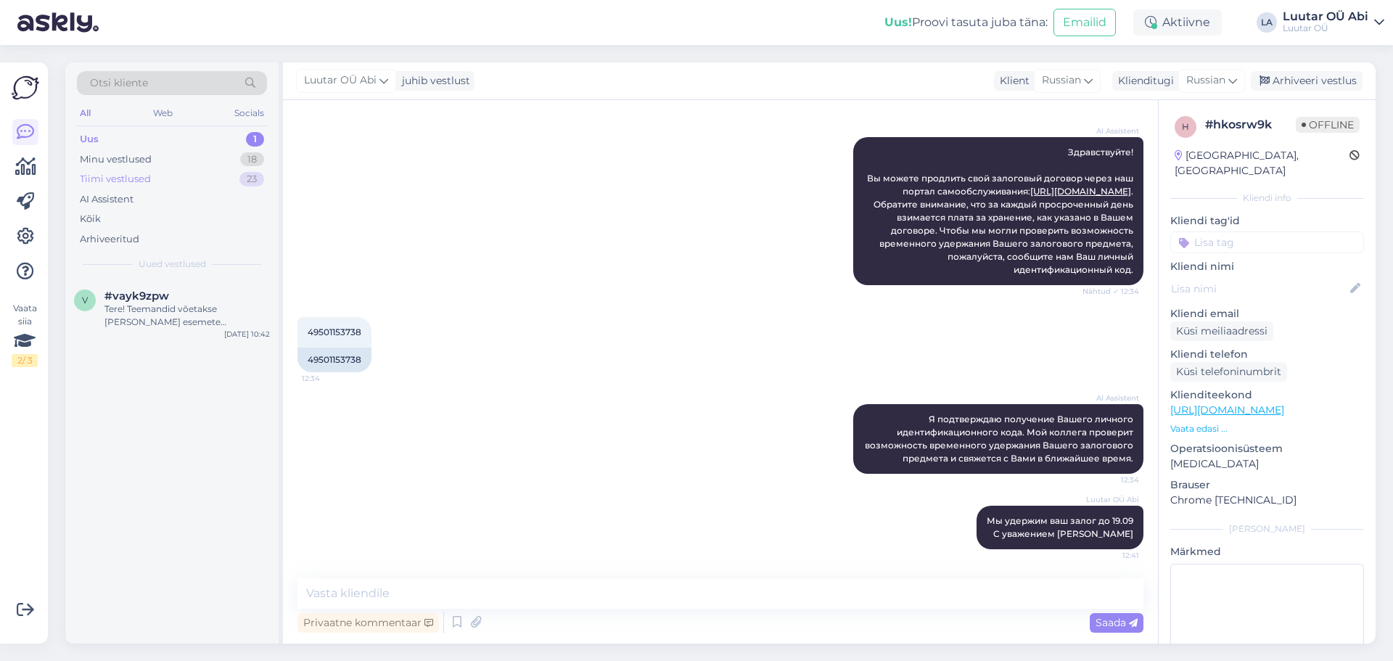
click at [168, 176] on div "Tiimi vestlused 23" at bounding box center [172, 179] width 190 height 20
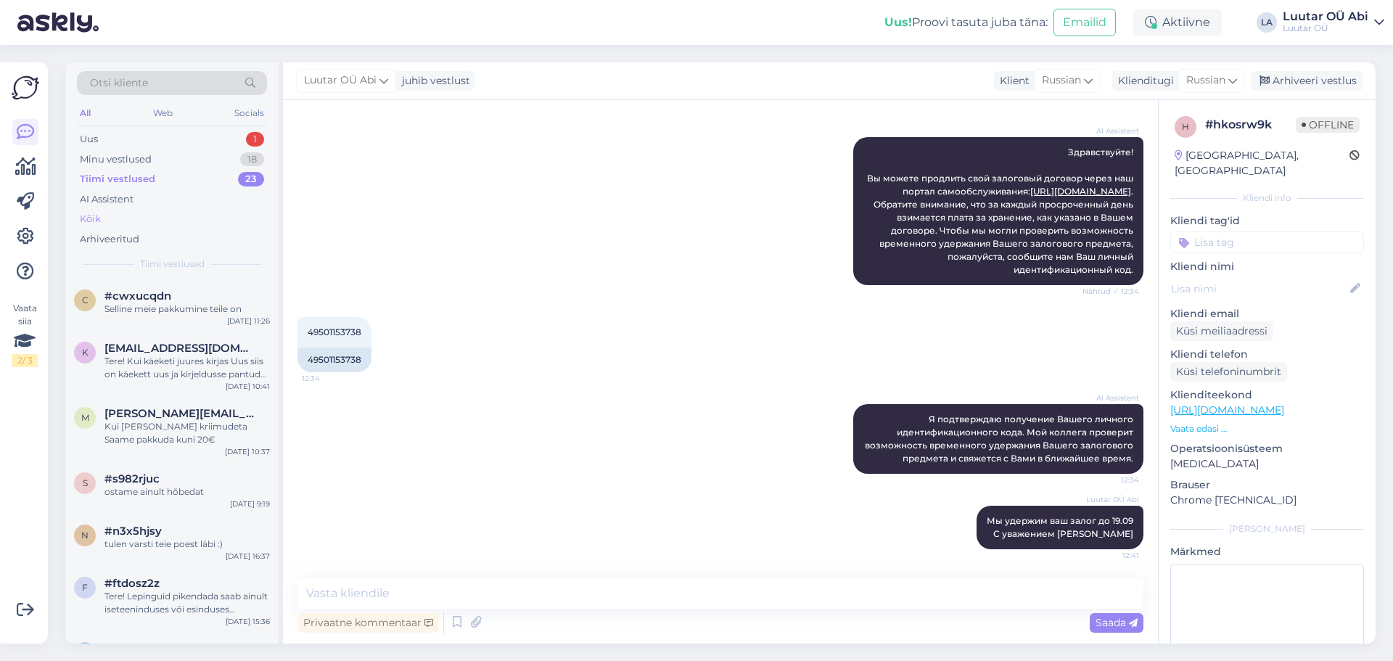
click at [144, 213] on div "Kõik" at bounding box center [172, 219] width 190 height 20
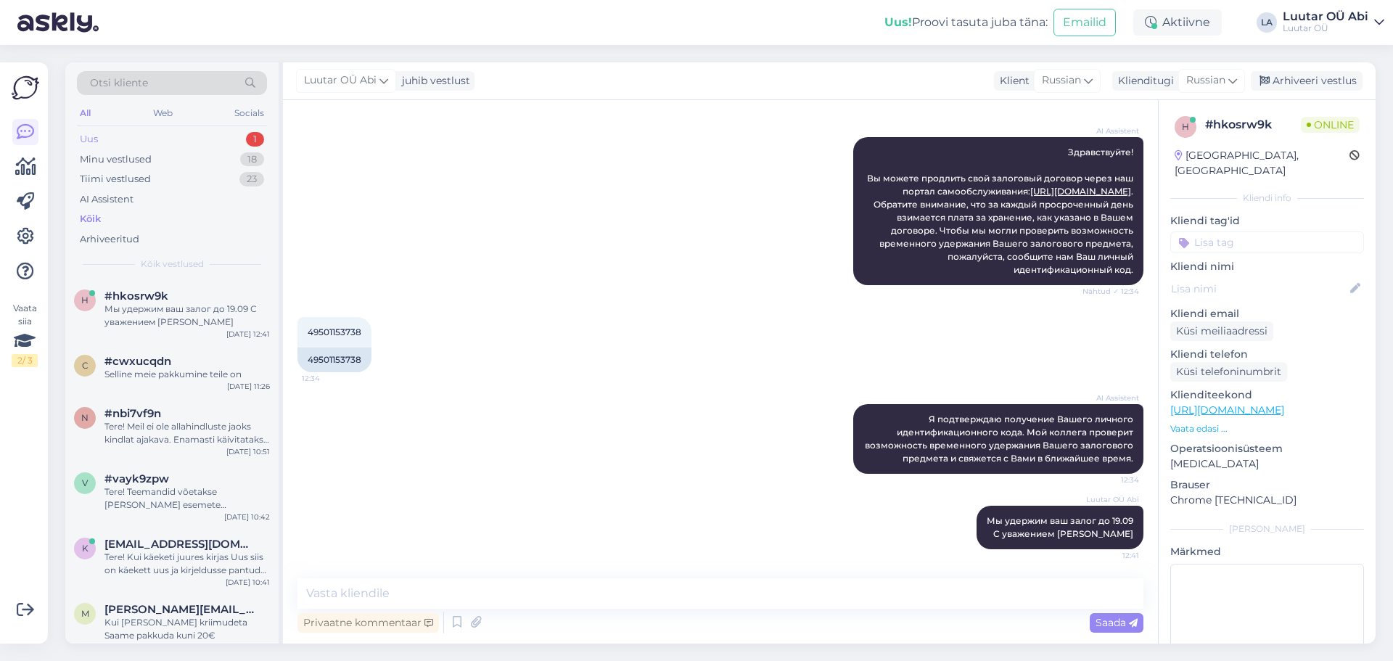
click at [190, 144] on div "Uus 1" at bounding box center [172, 139] width 190 height 20
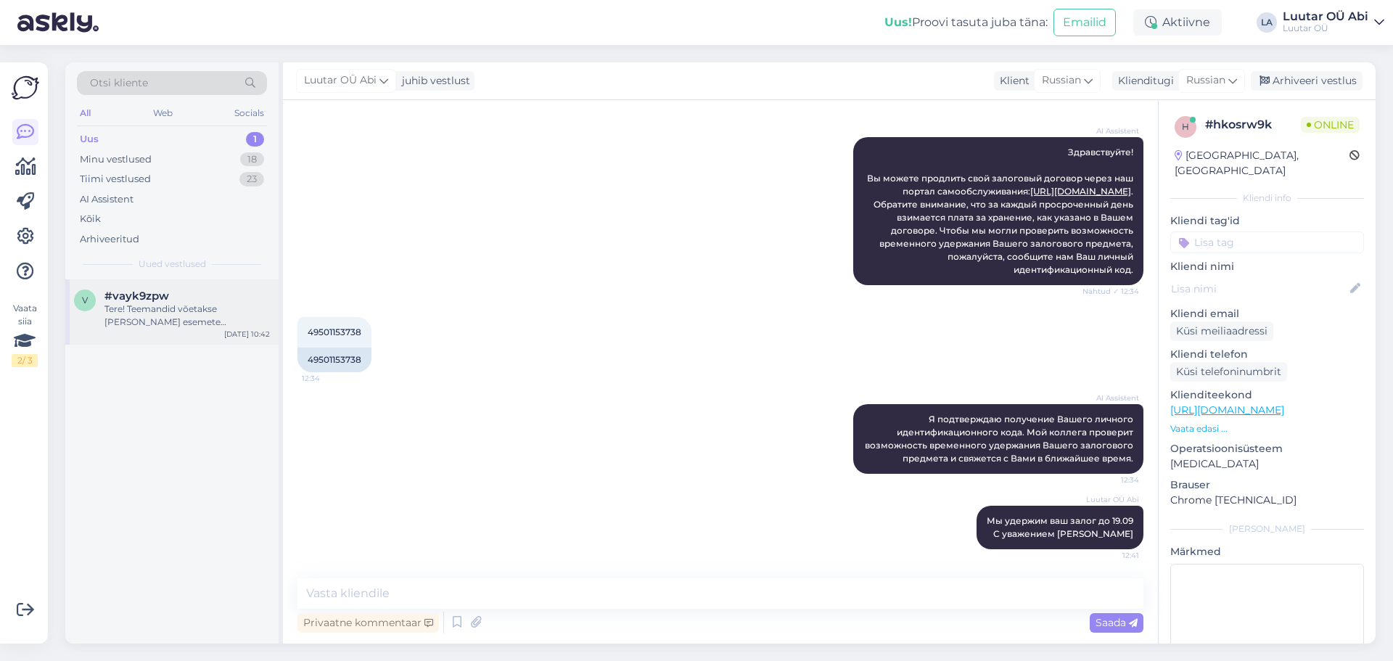
click at [179, 291] on div "#vayk9zpw" at bounding box center [187, 296] width 165 height 13
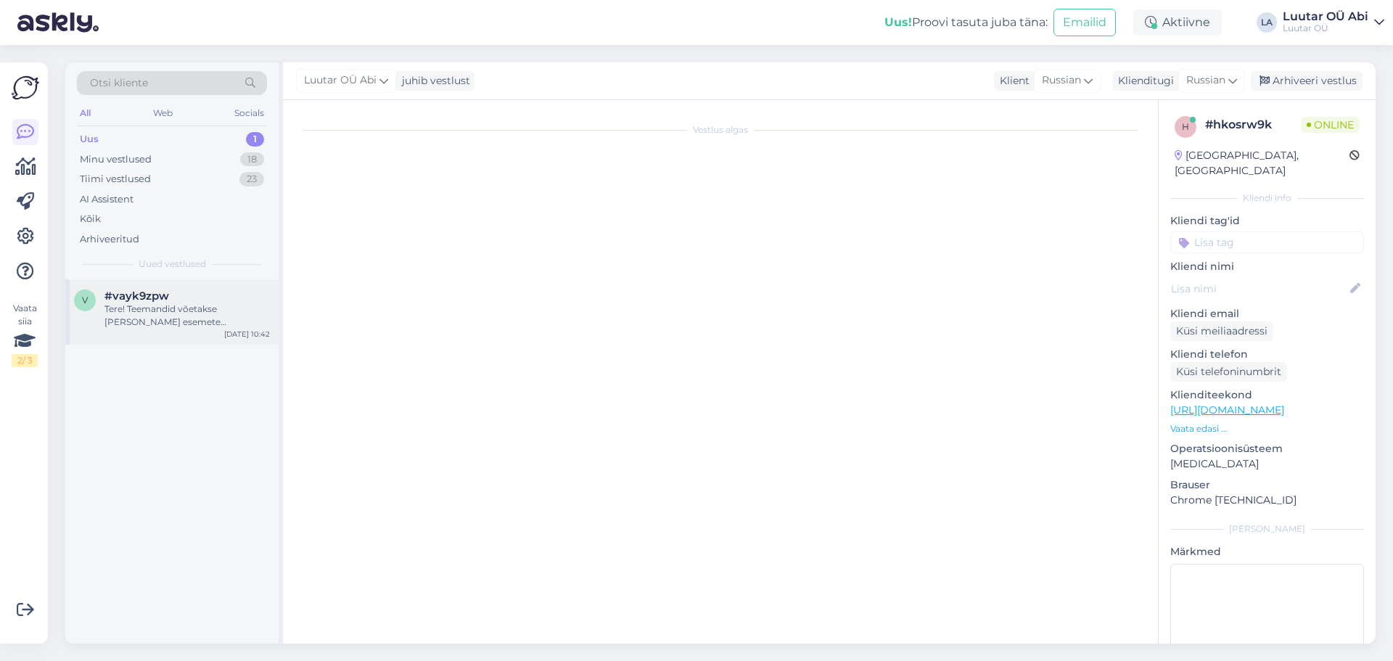
scroll to position [0, 0]
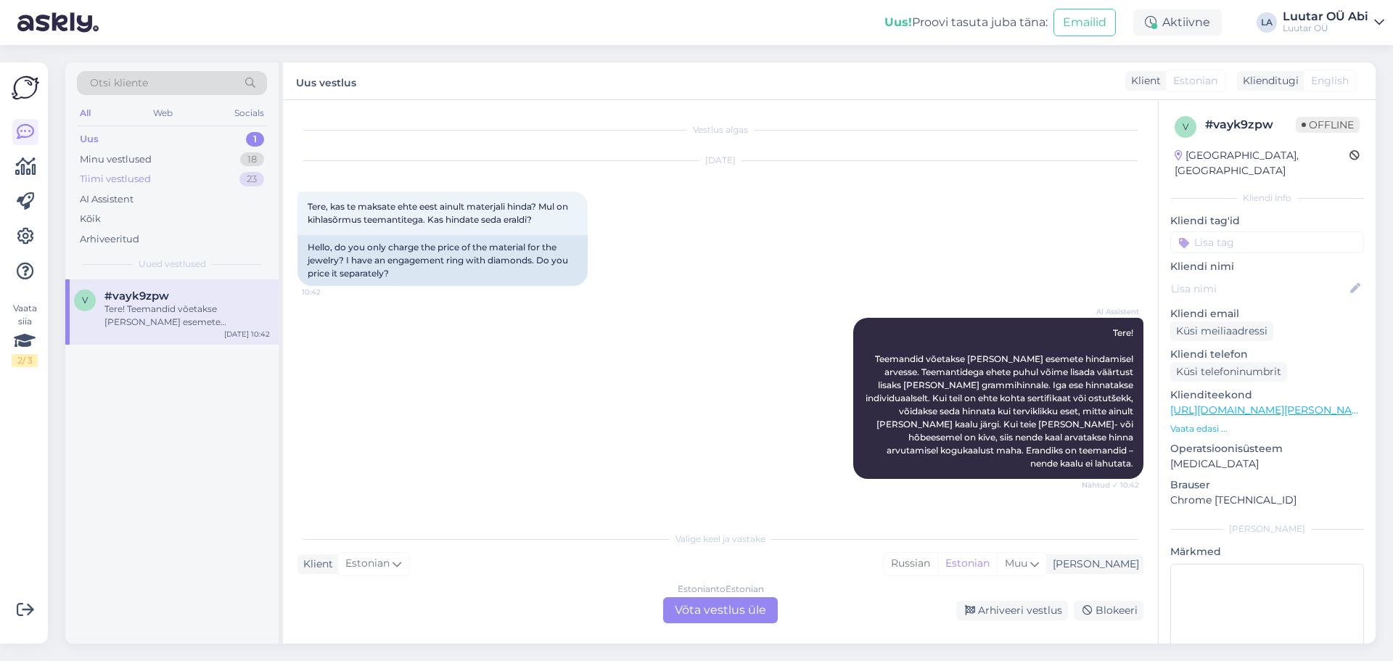
click at [158, 173] on div "Tiimi vestlused 23" at bounding box center [172, 179] width 190 height 20
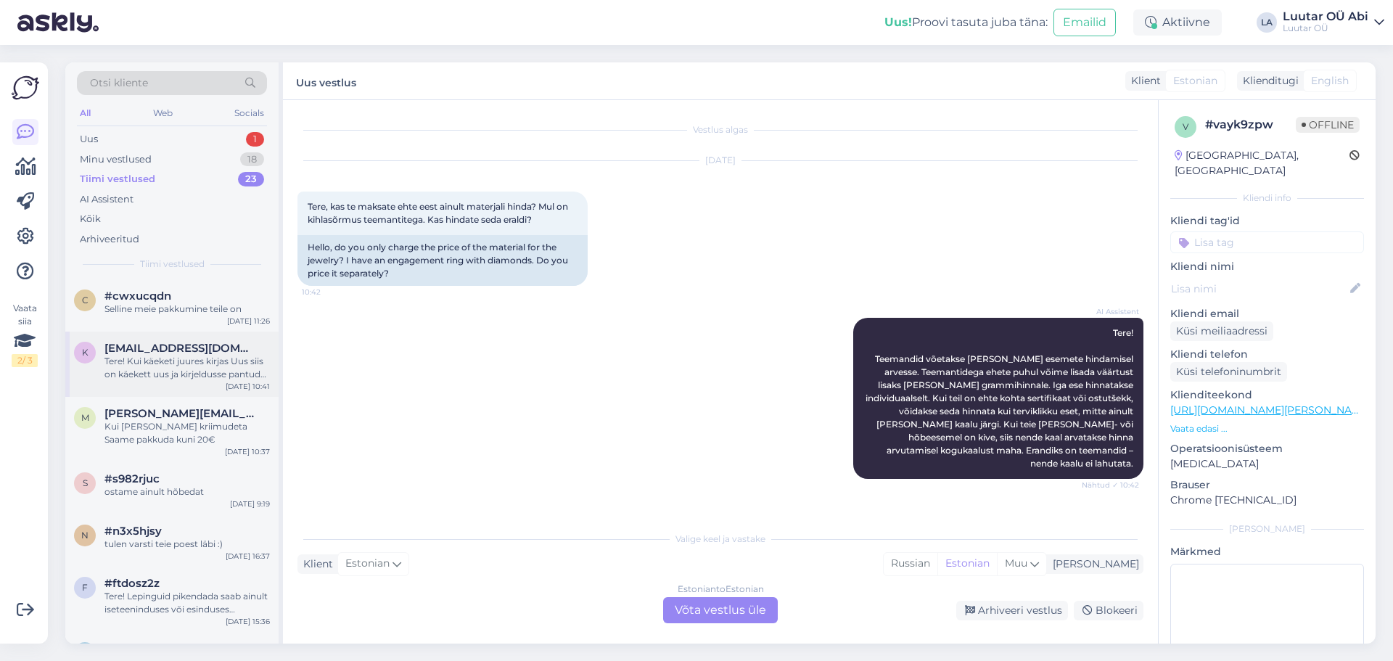
click at [153, 366] on div "Tere! Kui käeketi juures kirjas Uus siis on käekett uus ja kirjeldusse pantud e…" at bounding box center [187, 368] width 165 height 26
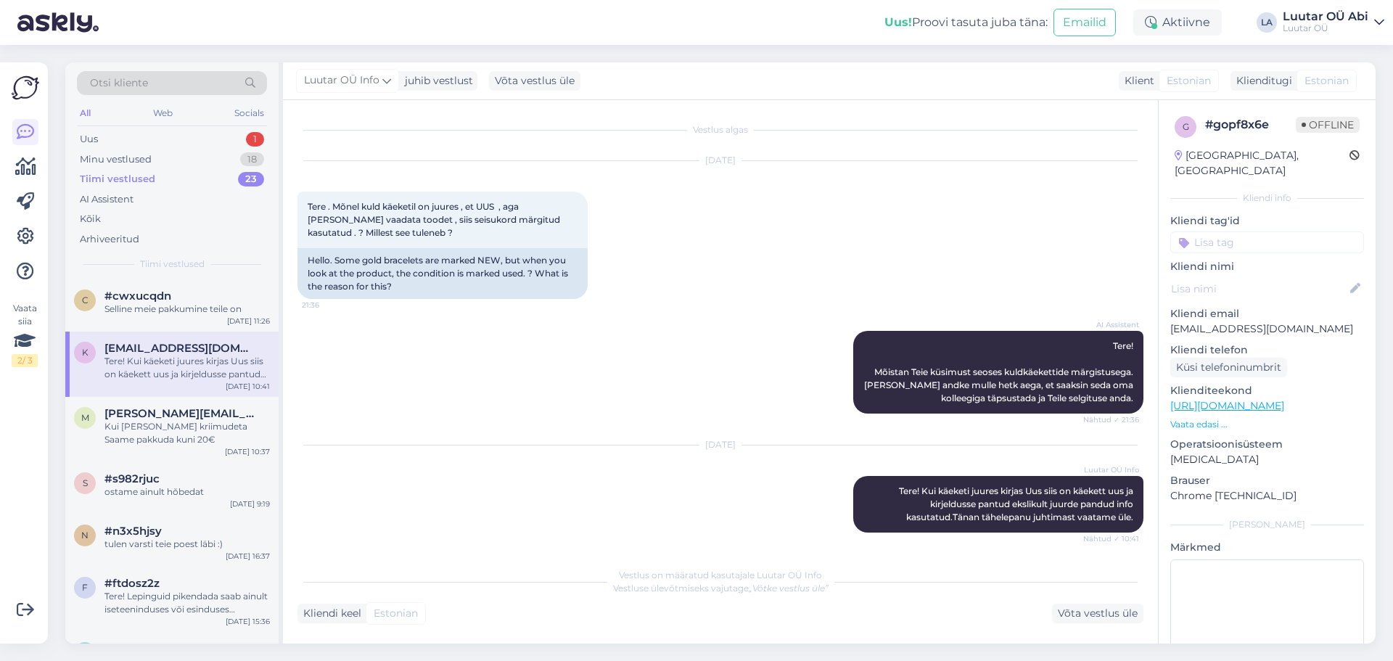
scroll to position [1, 0]
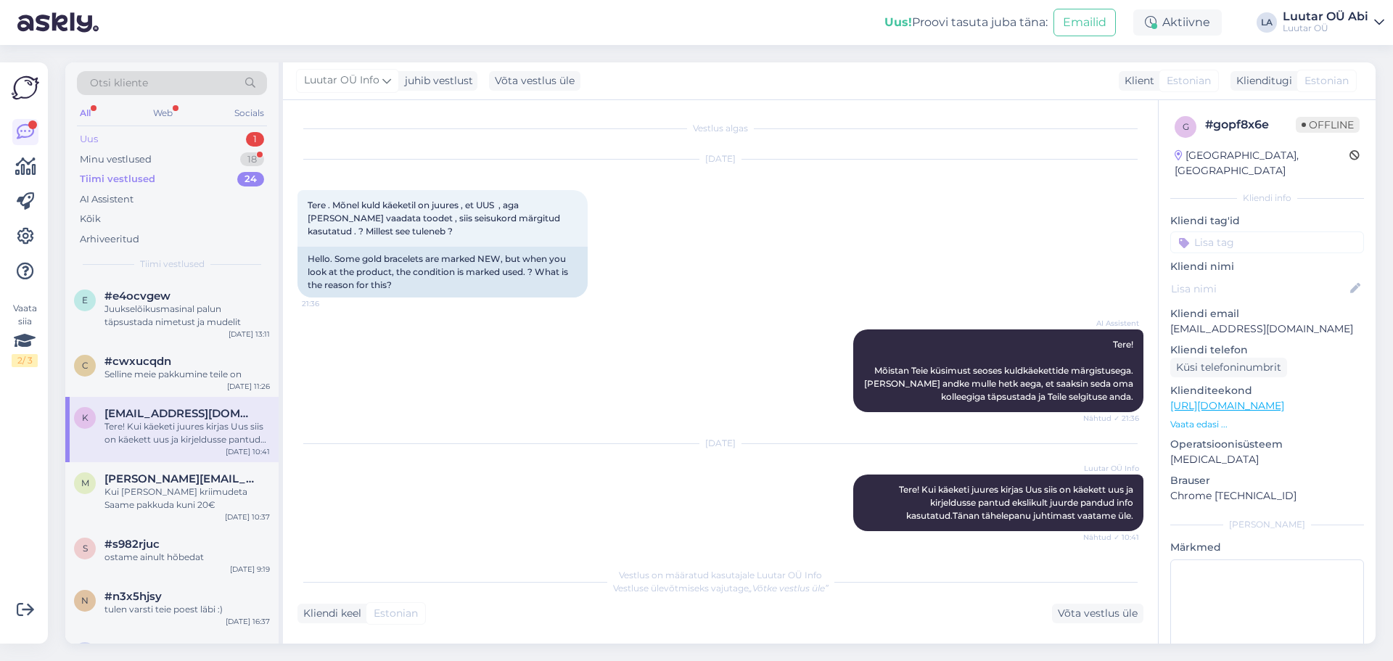
click at [184, 142] on div "Uus 1" at bounding box center [172, 139] width 190 height 20
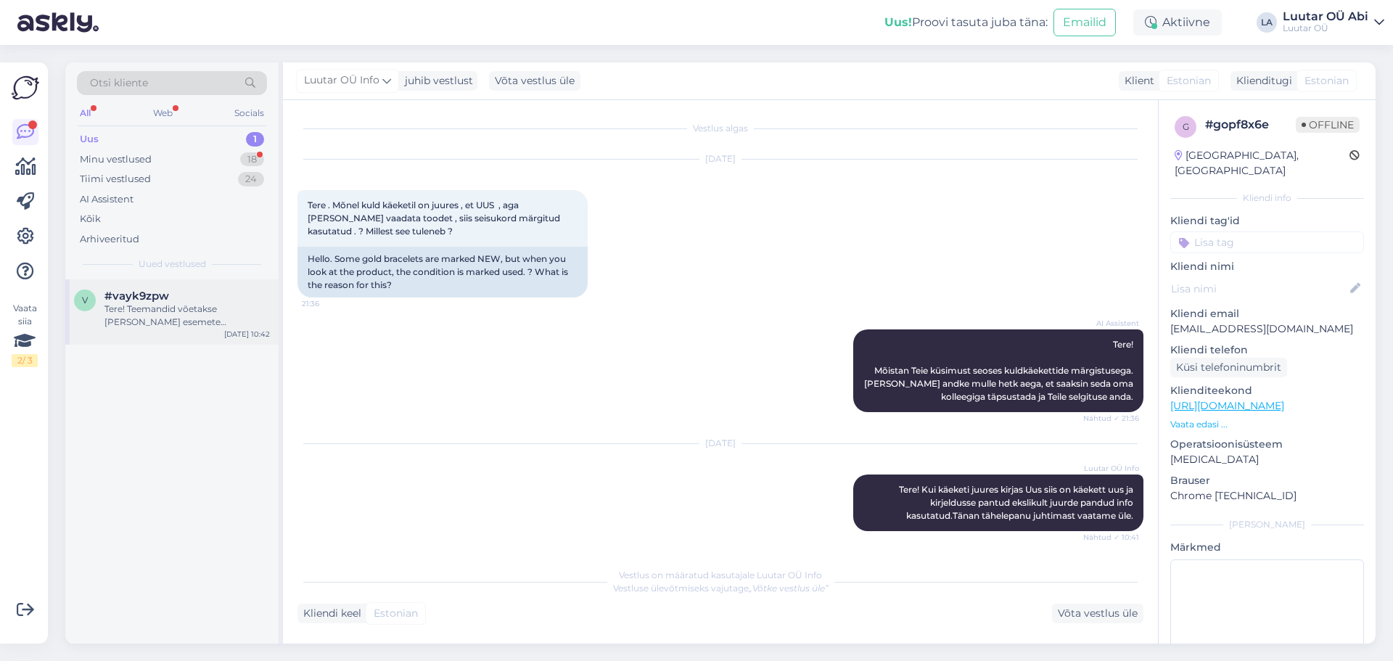
click at [204, 313] on div "Tere! Teemandid võetakse [PERSON_NAME] esemete hindamisel arvesse. Teemantidega…" at bounding box center [187, 316] width 165 height 26
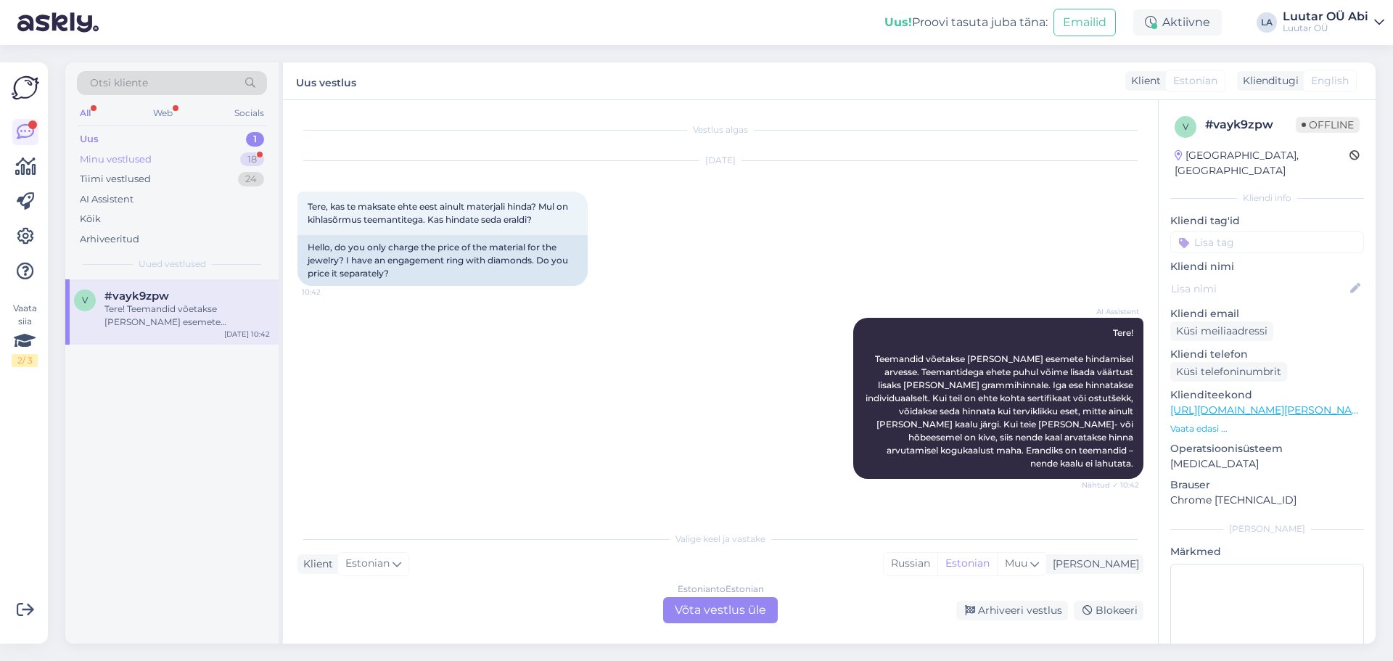
click at [156, 159] on div "Minu vestlused 18" at bounding box center [172, 160] width 190 height 20
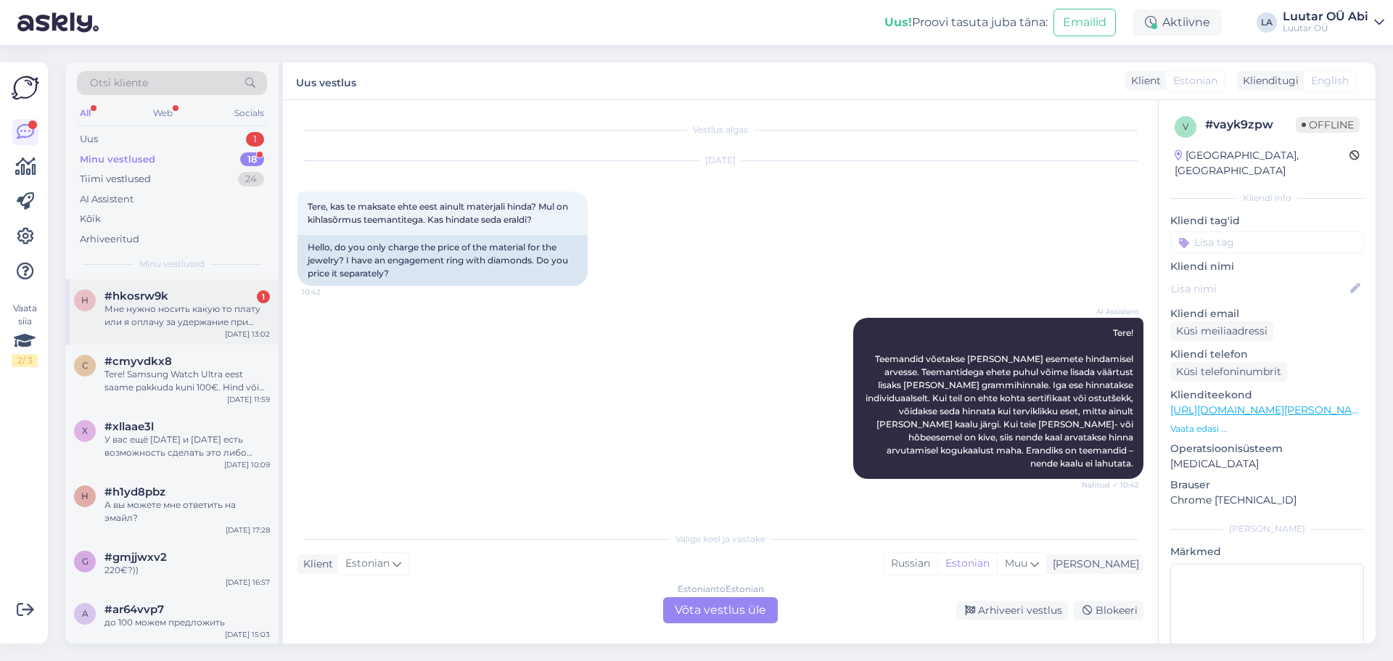
click at [198, 316] on div "Мне нужно носить какую то плату или я оплачу за удержание при закрытие договора…" at bounding box center [187, 316] width 165 height 26
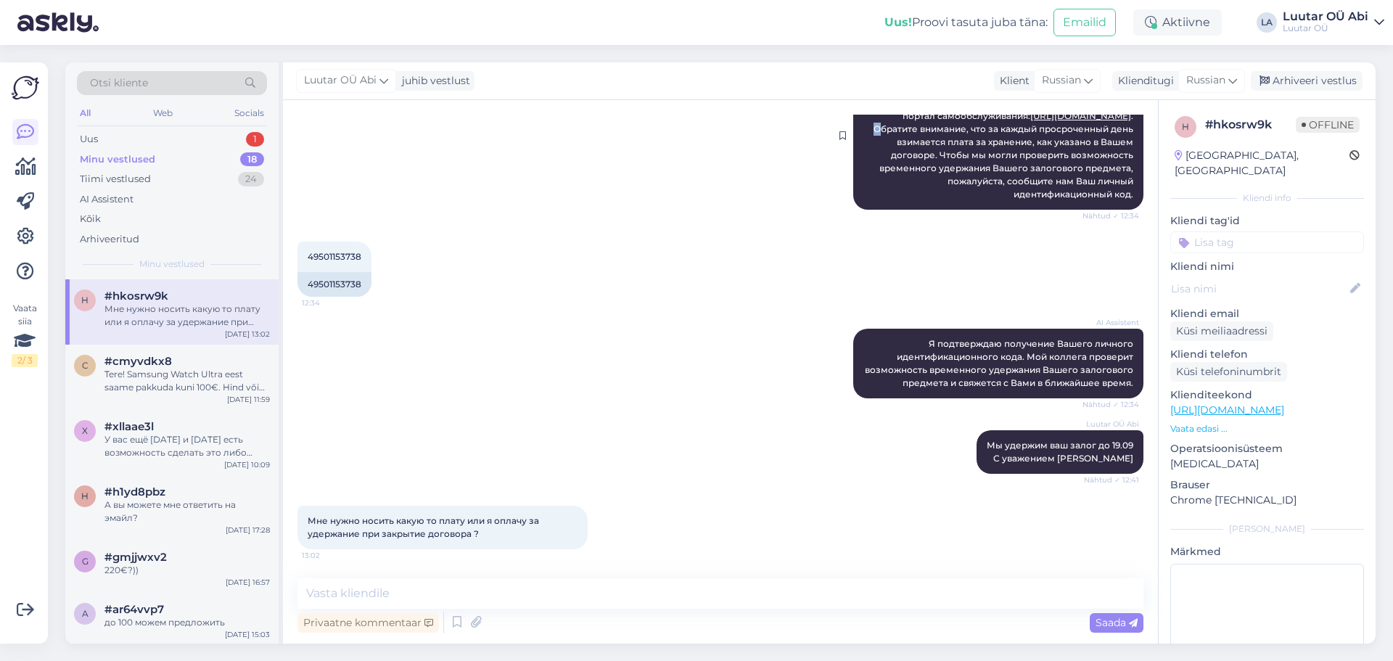
scroll to position [319, 0]
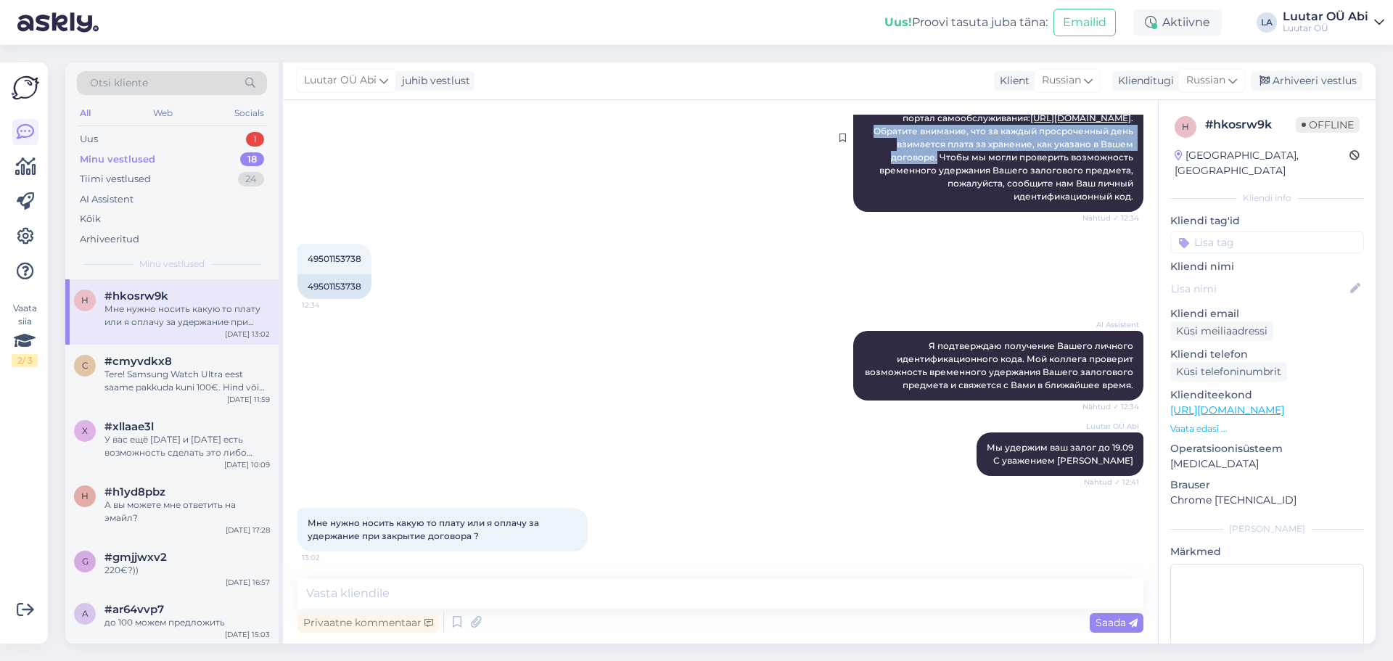
drag, startPoint x: 1028, startPoint y: 128, endPoint x: 1076, endPoint y: 158, distance: 55.8
click at [1076, 158] on span "Здравствуйте! Вы можете продлить свой залоговый договор через наш портал самооб…" at bounding box center [1001, 137] width 269 height 128
copy span "Обратите внимание, что за каждый просроченный день взимается плата за хранение,…"
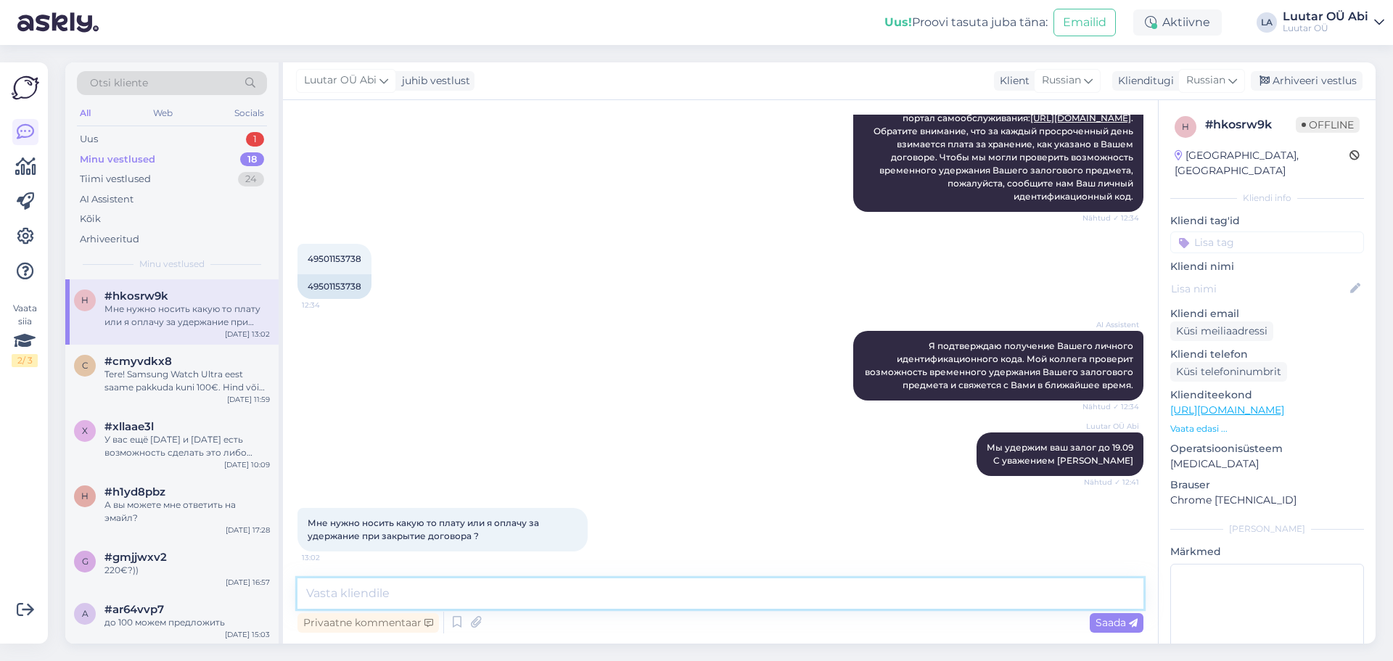
click at [544, 587] on textarea at bounding box center [721, 593] width 846 height 30
paste textarea "Обратите внимание, что за каждый просроченный день взимается плата за хранение,…"
drag, startPoint x: 461, startPoint y: 594, endPoint x: 250, endPoint y: 572, distance: 211.7
click at [251, 573] on div "Otsi kliente All Web Socials Uus 1 Minu vestlused 18 Tiimi vestlused 24 AI Assi…" at bounding box center [720, 352] width 1311 height 581
type textarea "За каждый просроченный день взимается плата за хранение, как указано в Вашем до…"
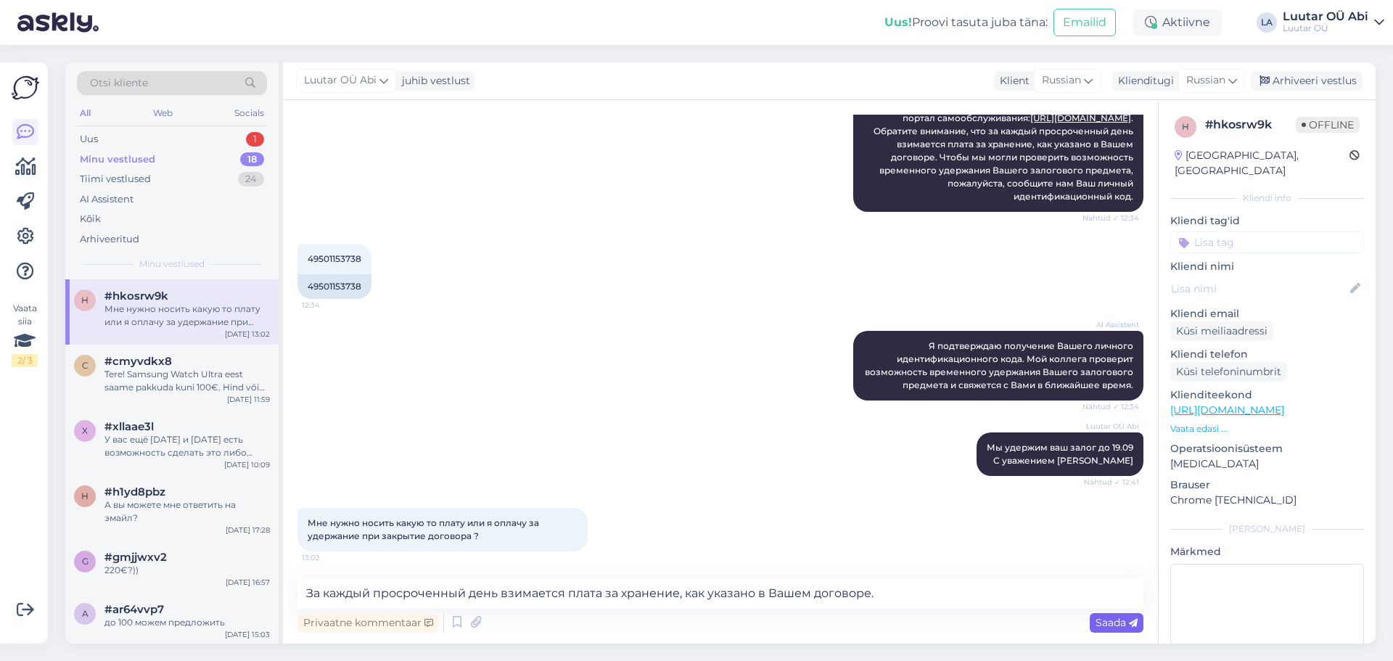
click at [1101, 628] on span "Saada" at bounding box center [1117, 622] width 42 height 13
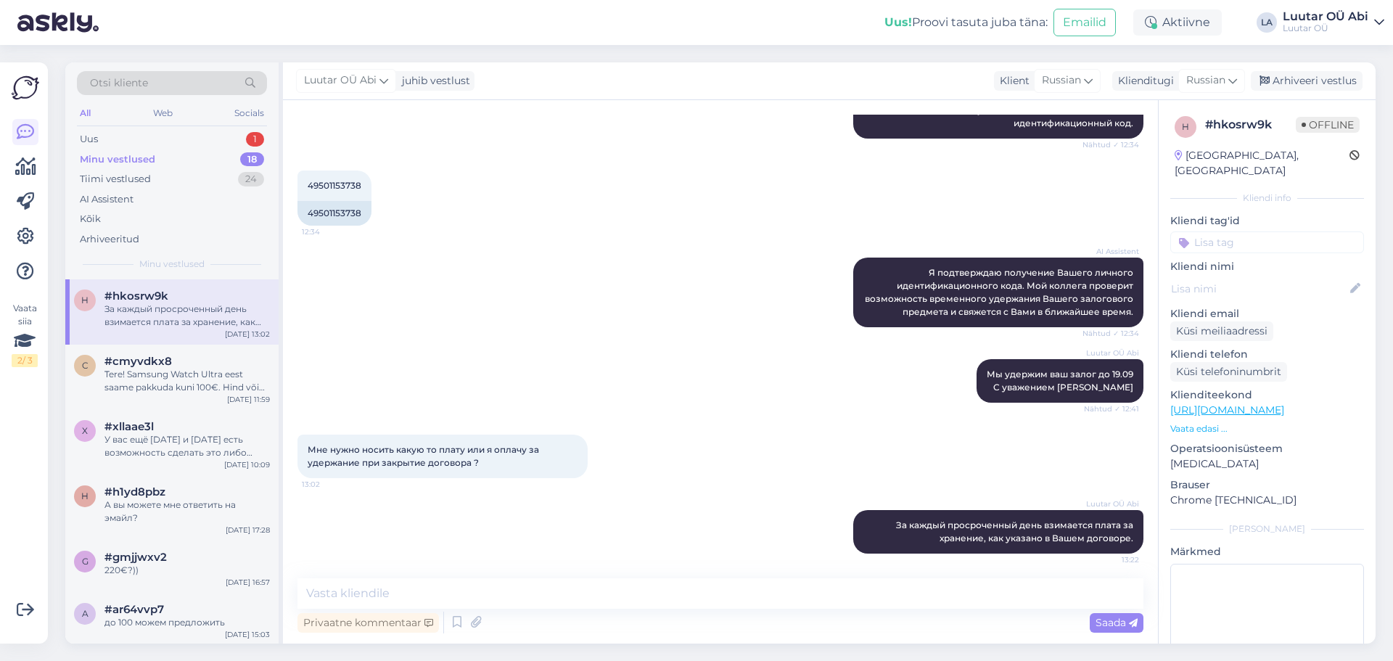
scroll to position [397, 0]
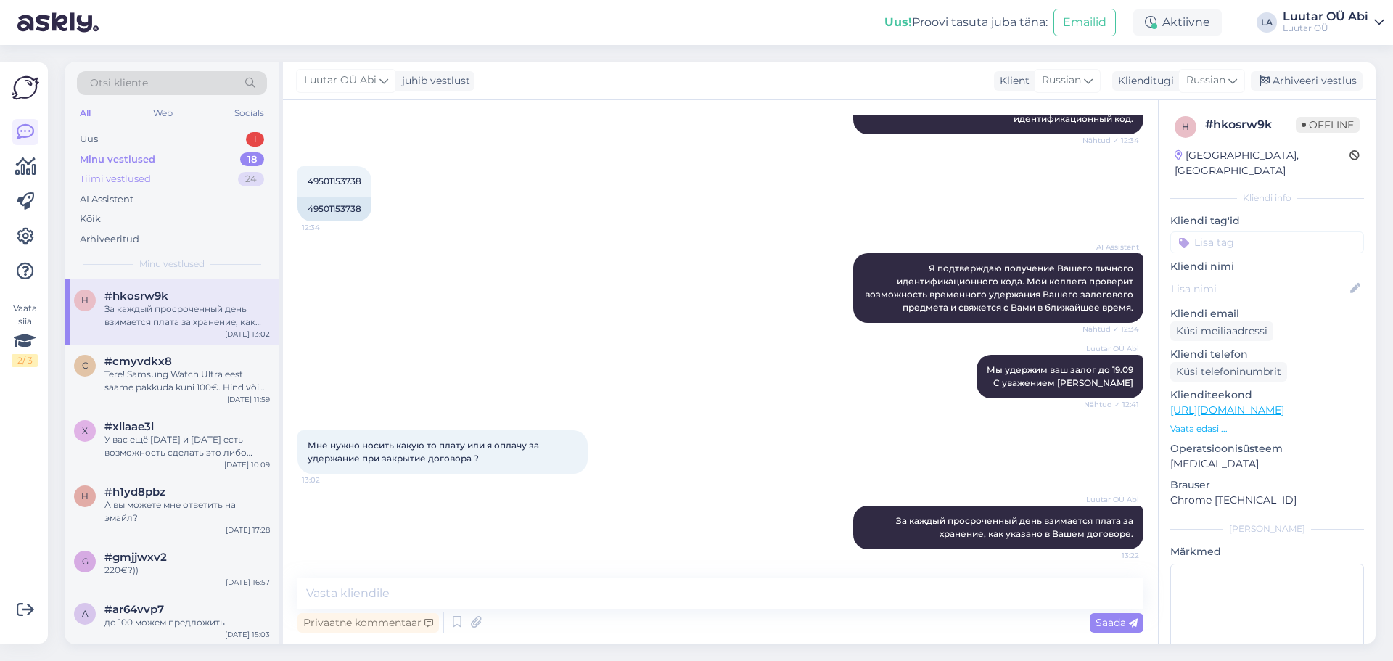
click at [162, 176] on div "Tiimi vestlused 24" at bounding box center [172, 179] width 190 height 20
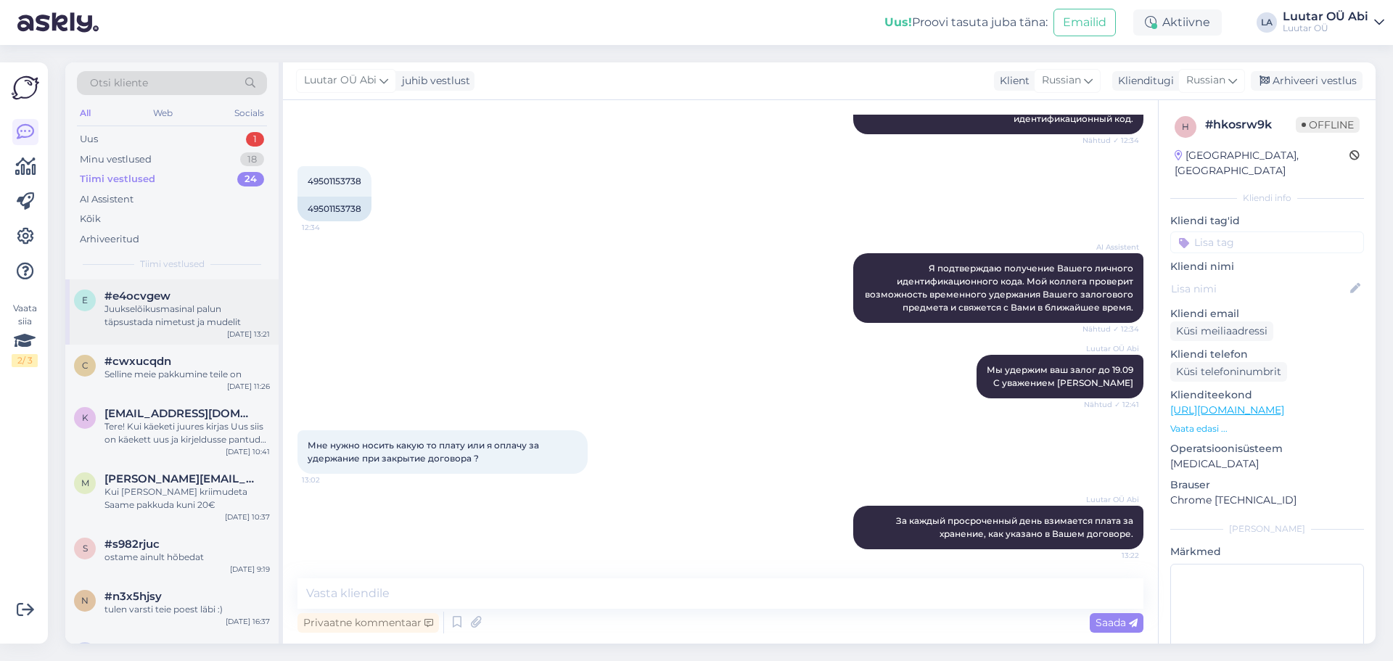
click at [215, 323] on div "Juukselõikusmasinal palun täpsustada nimetust ja mudelit" at bounding box center [187, 316] width 165 height 26
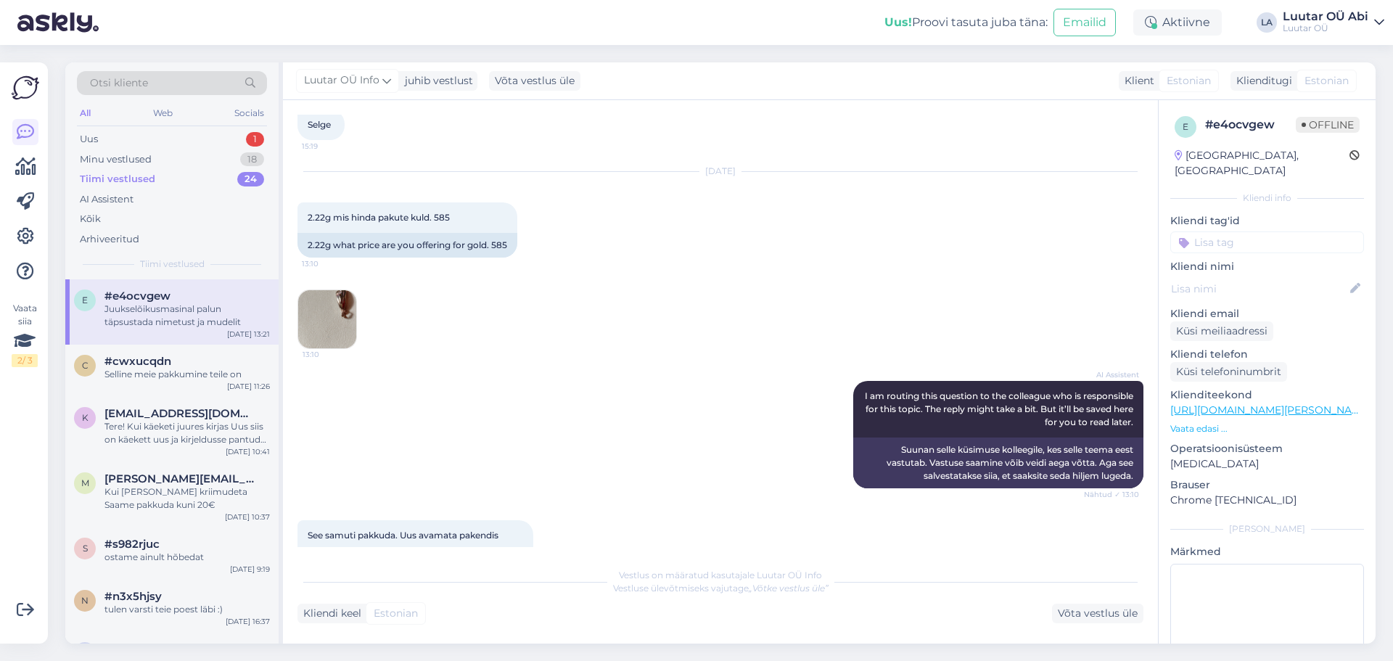
scroll to position [1176, 0]
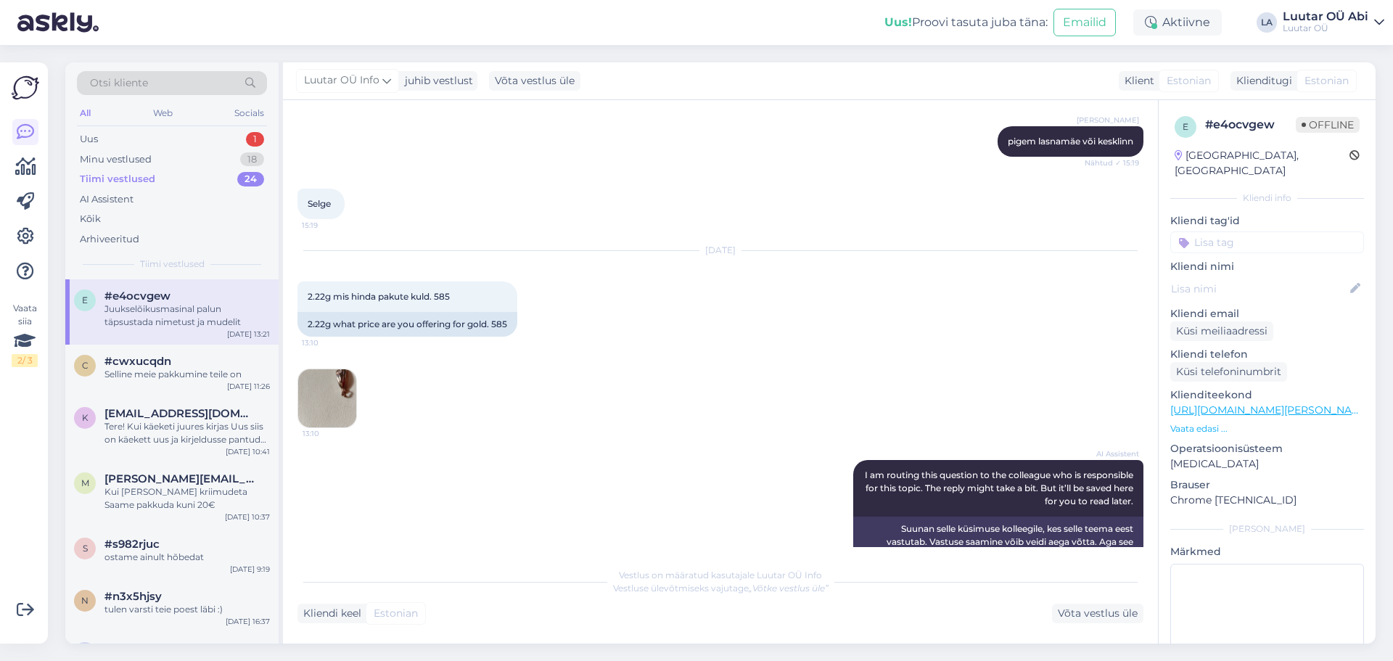
click at [340, 386] on img at bounding box center [327, 398] width 58 height 58
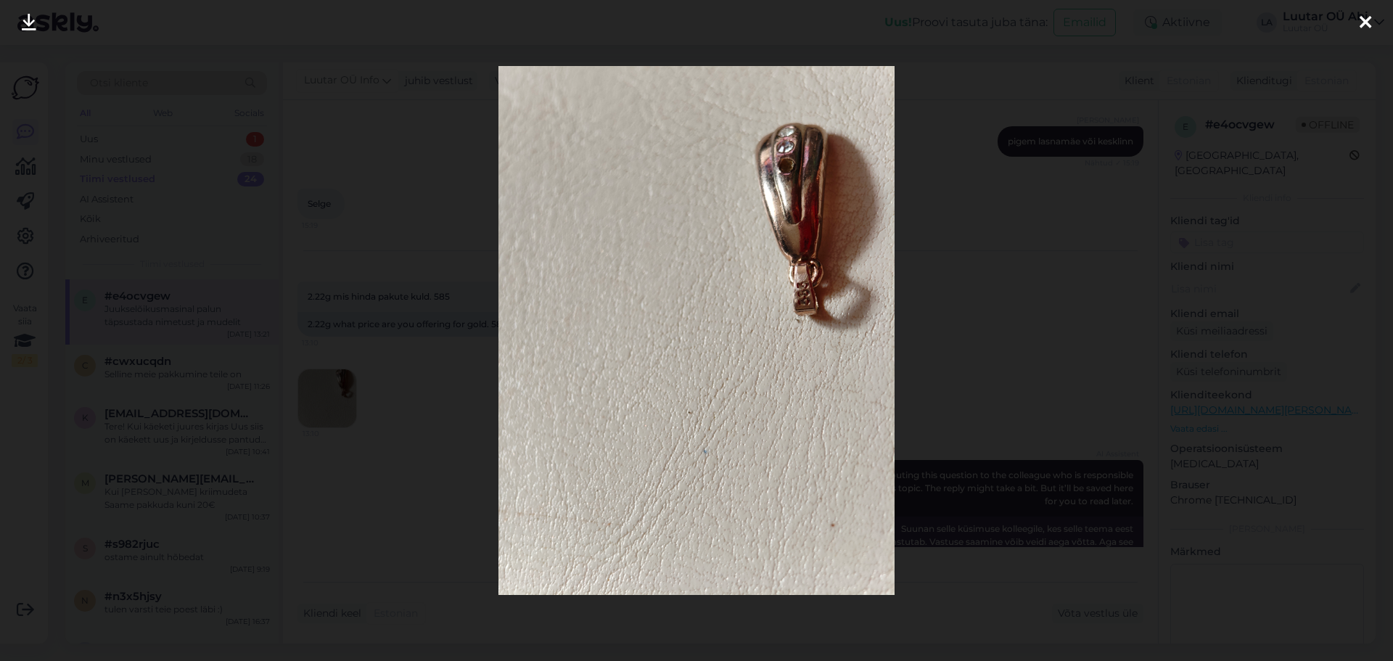
click at [280, 184] on div at bounding box center [696, 330] width 1393 height 661
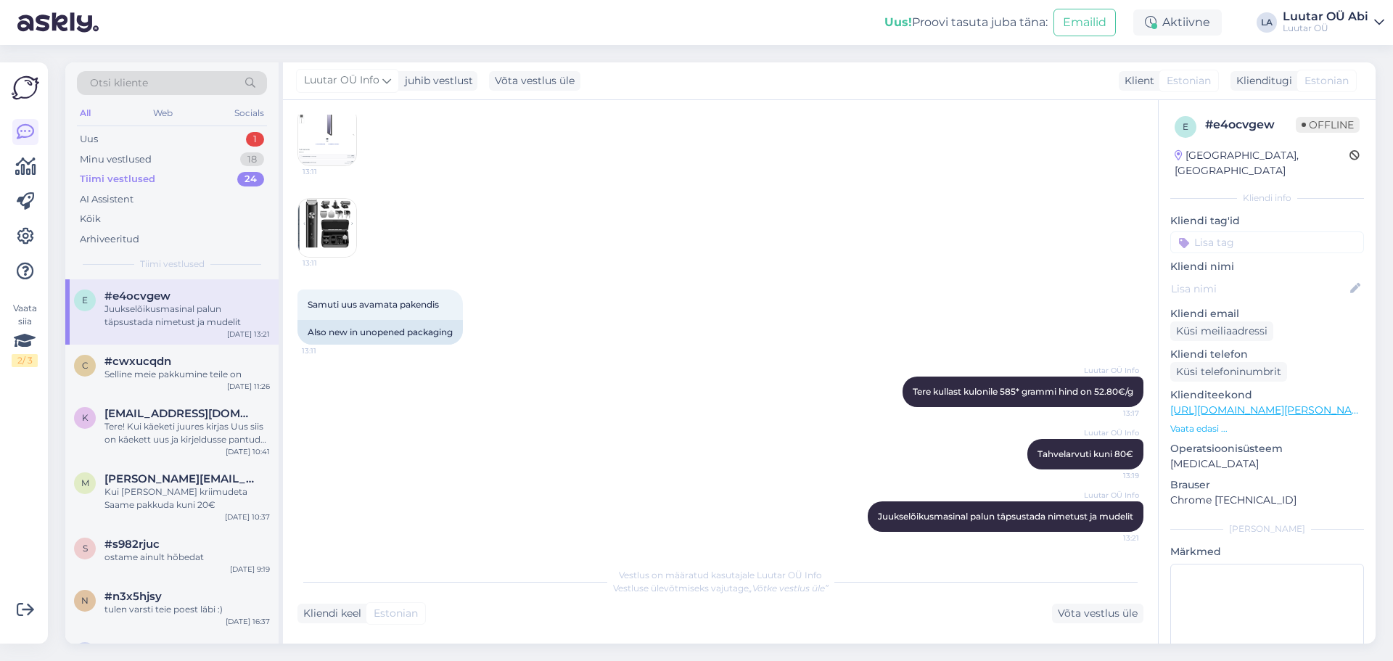
scroll to position [1756, 0]
click at [328, 222] on img at bounding box center [327, 227] width 58 height 58
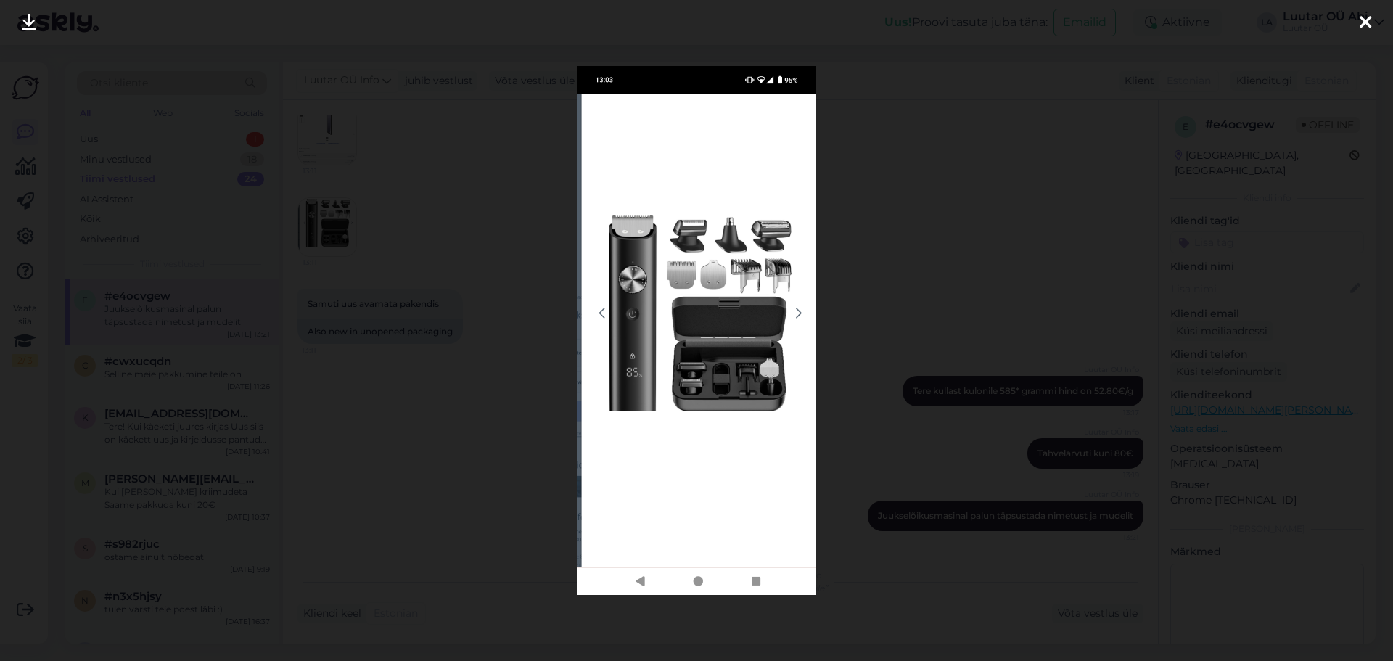
click at [439, 351] on div at bounding box center [696, 330] width 1393 height 661
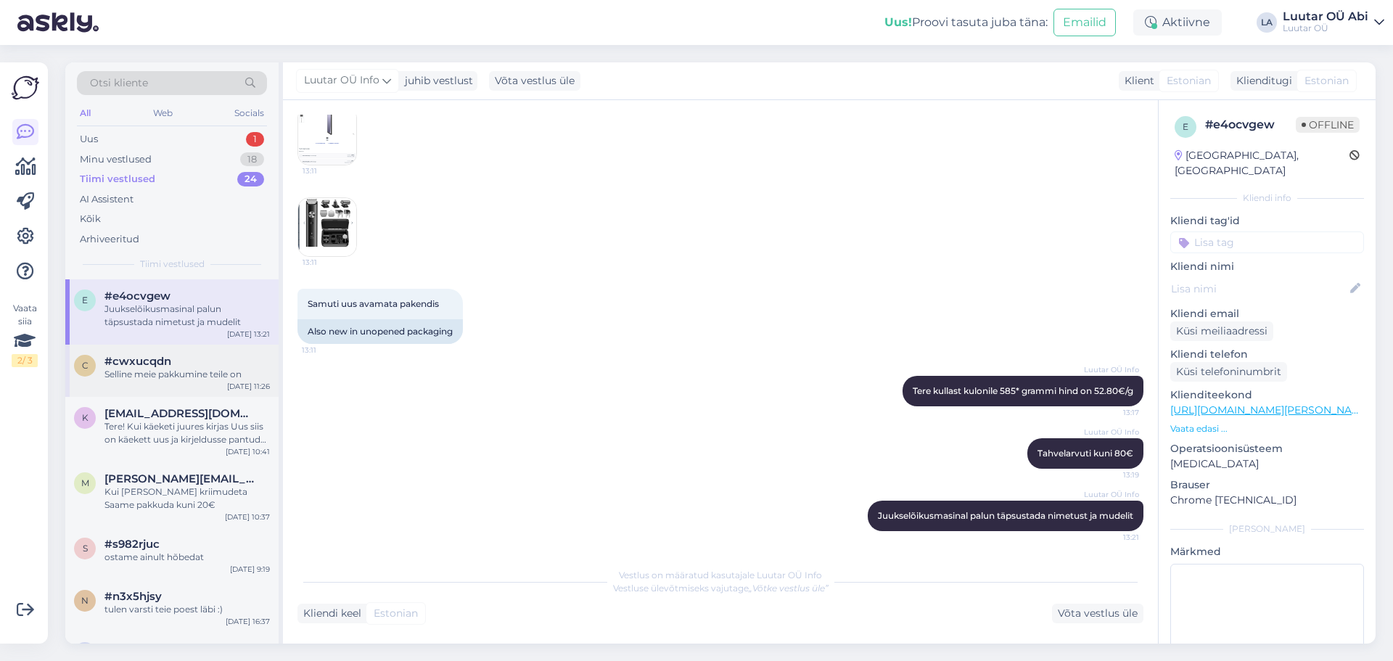
click at [206, 360] on div "#cwxucqdn" at bounding box center [187, 361] width 165 height 13
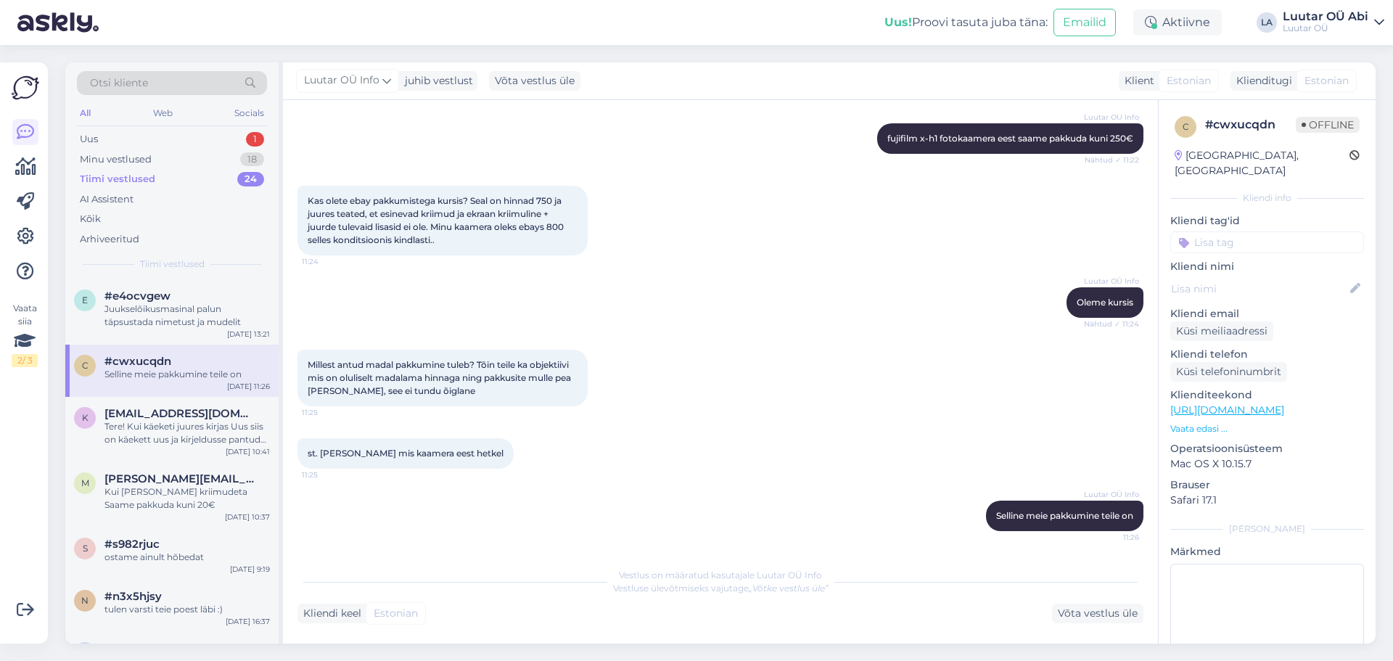
click at [173, 180] on div "Tiimi vestlused 24" at bounding box center [172, 179] width 190 height 20
click at [158, 153] on div "Minu vestlused 18" at bounding box center [172, 160] width 190 height 20
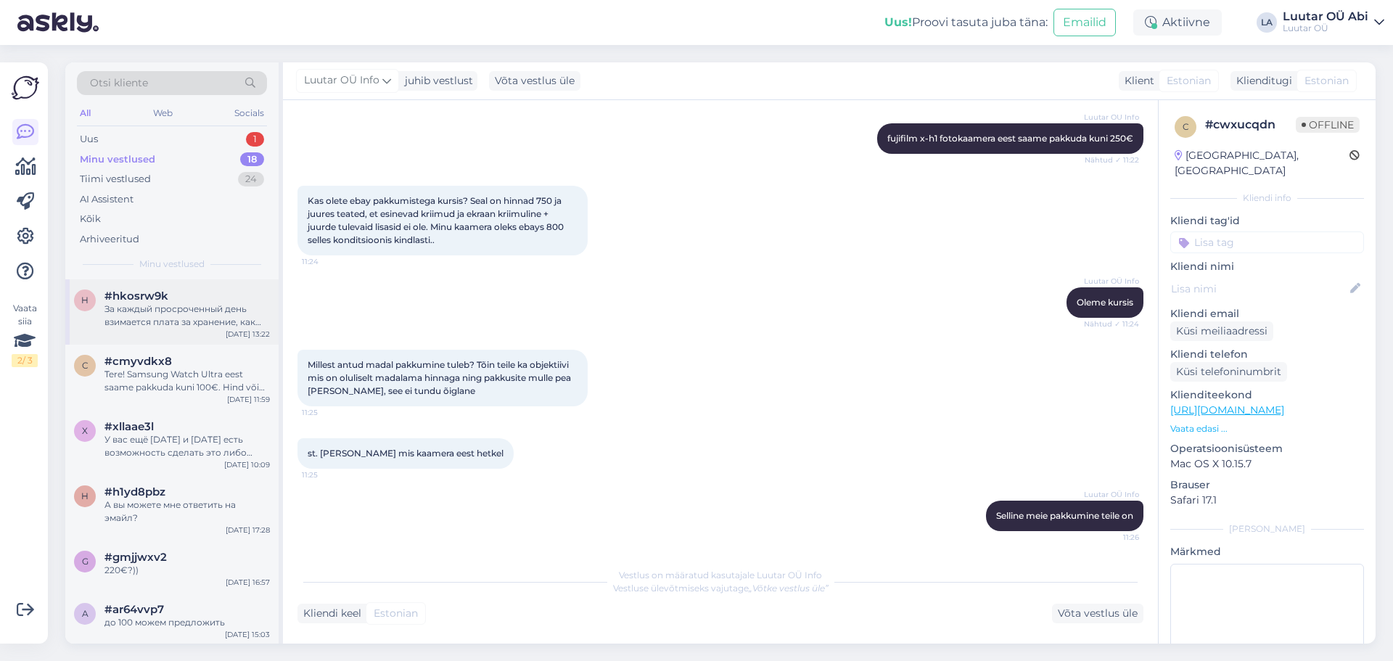
click at [176, 327] on div "За каждый просроченный день взимается плата за хранение, как указано в Вашем до…" at bounding box center [187, 316] width 165 height 26
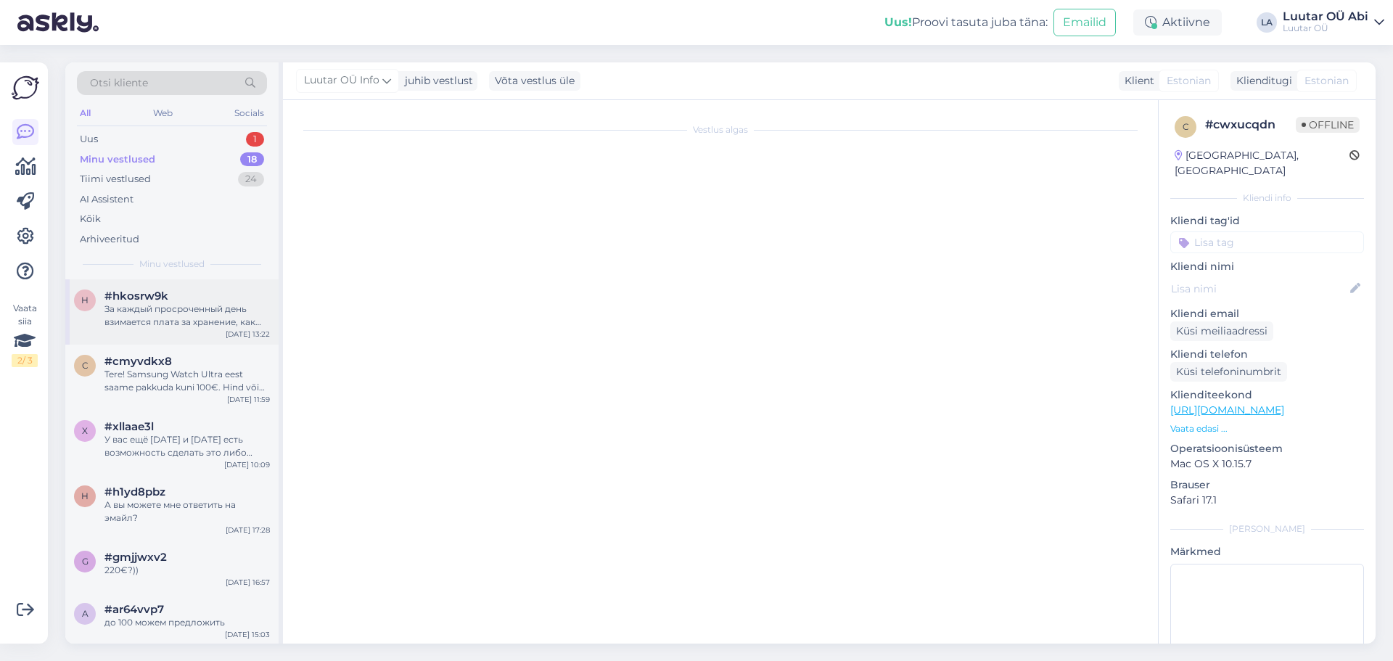
scroll to position [397, 0]
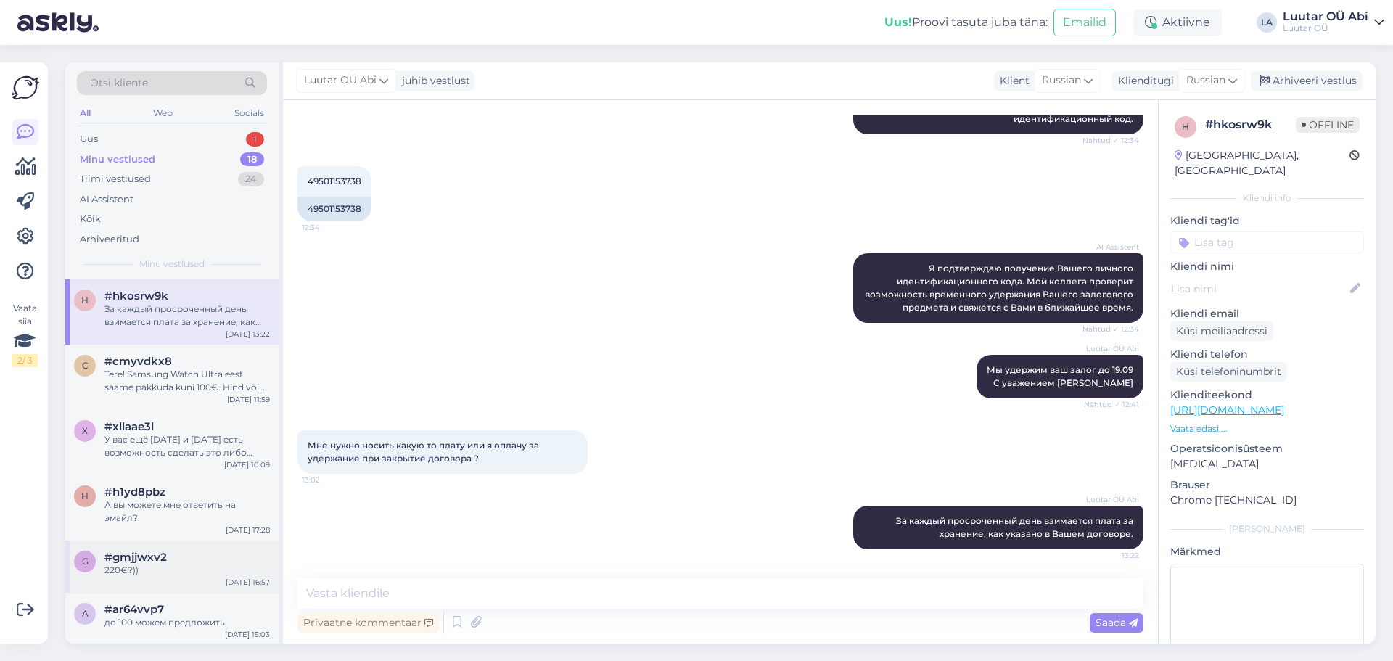
click at [156, 561] on span "#gmjjwxv2" at bounding box center [136, 557] width 62 height 13
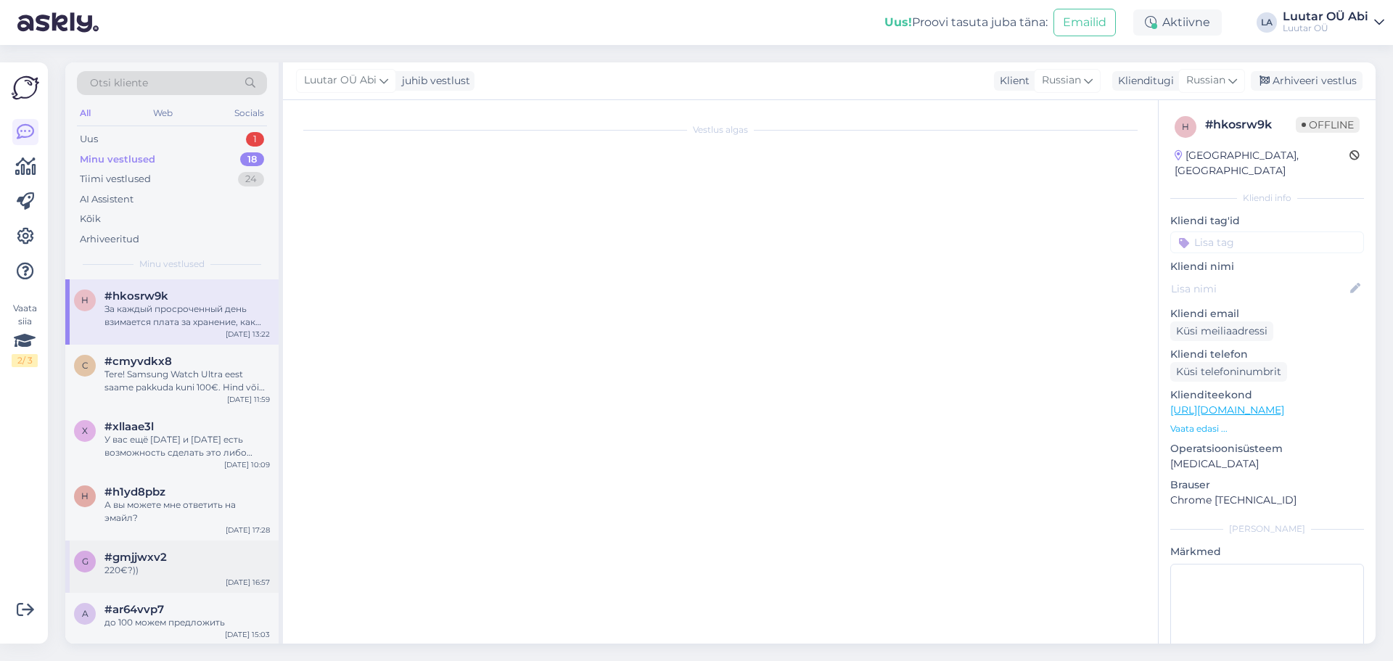
scroll to position [507, 0]
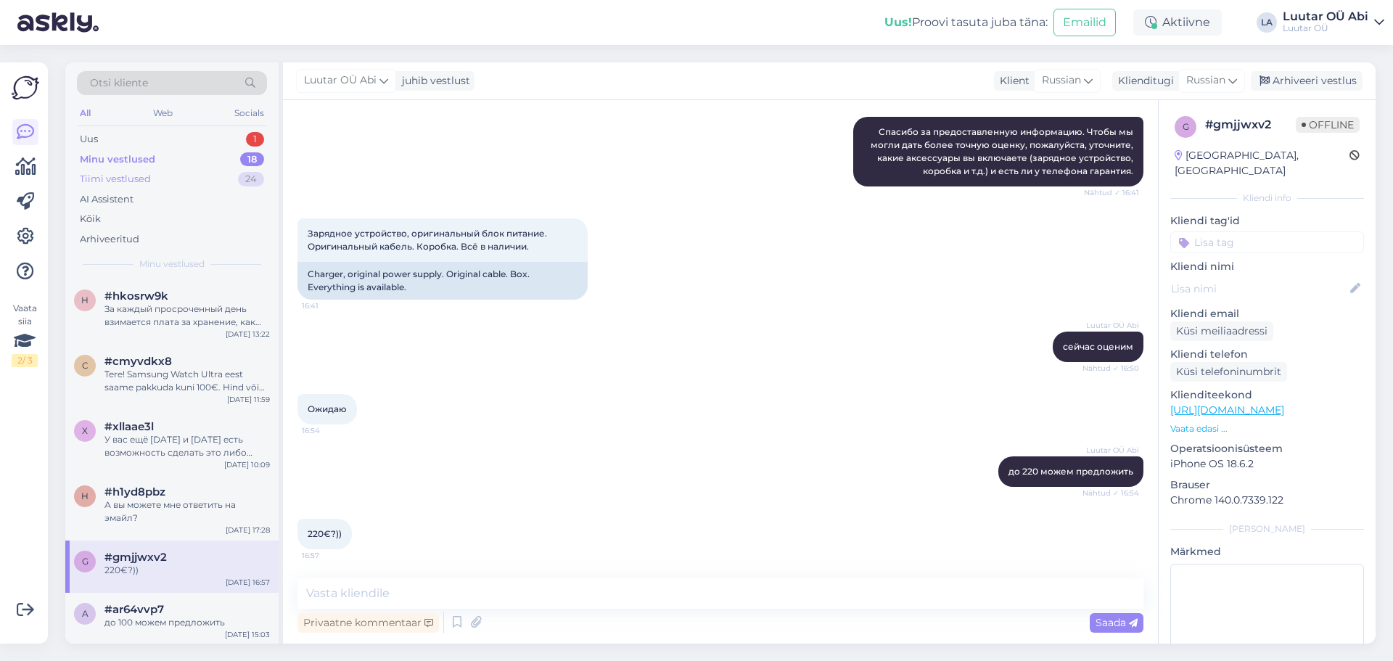
click at [205, 178] on div "Tiimi vestlused 24" at bounding box center [172, 179] width 190 height 20
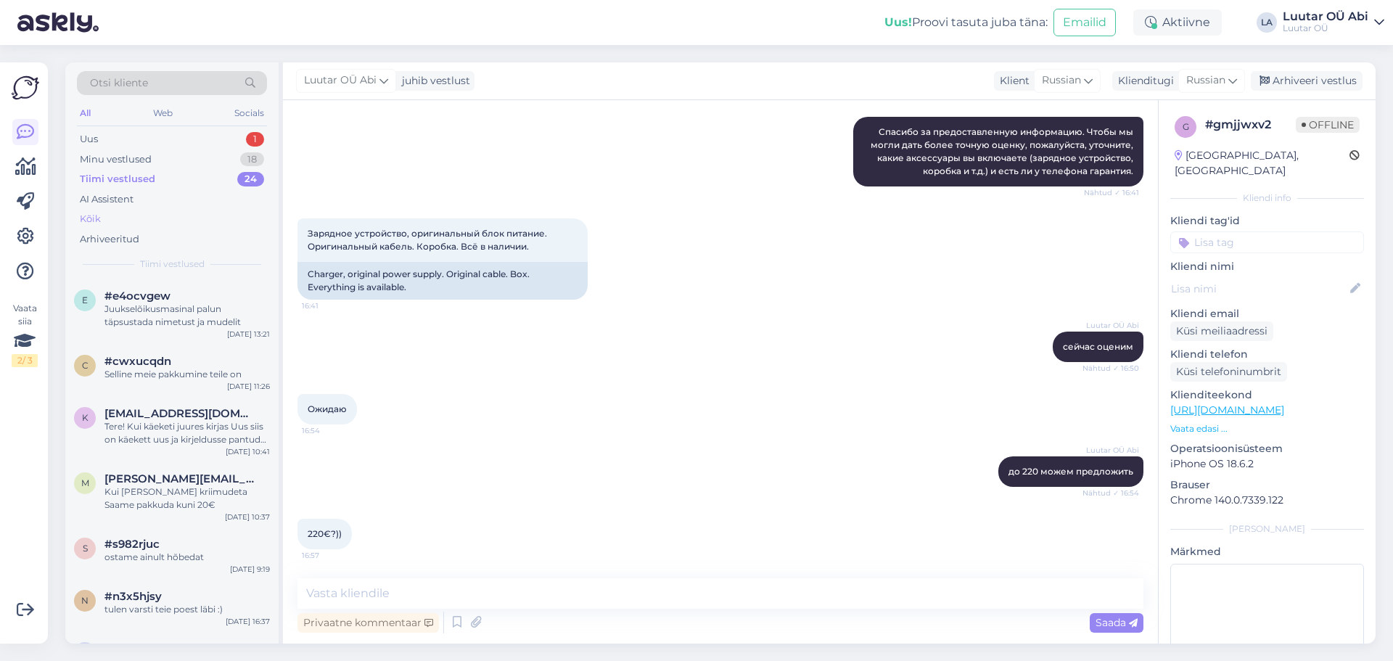
click at [185, 222] on div "Kõik" at bounding box center [172, 219] width 190 height 20
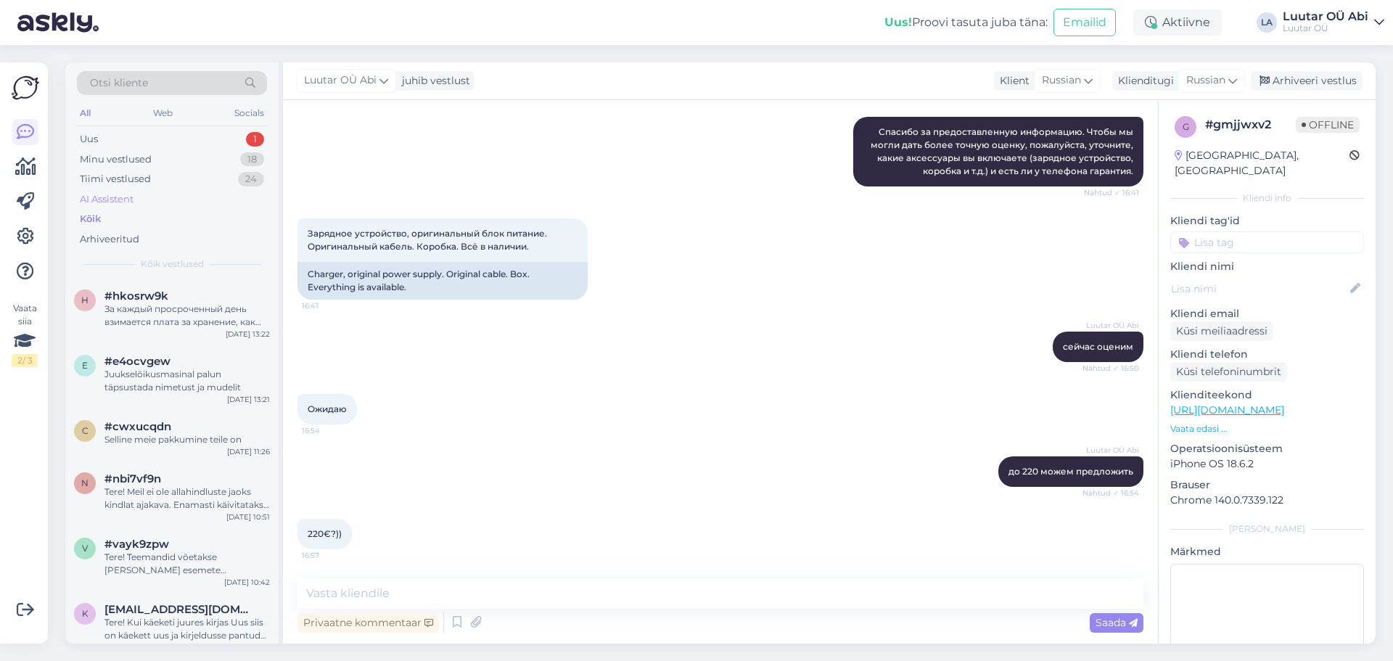
click at [150, 197] on div "AI Assistent" at bounding box center [172, 199] width 190 height 20
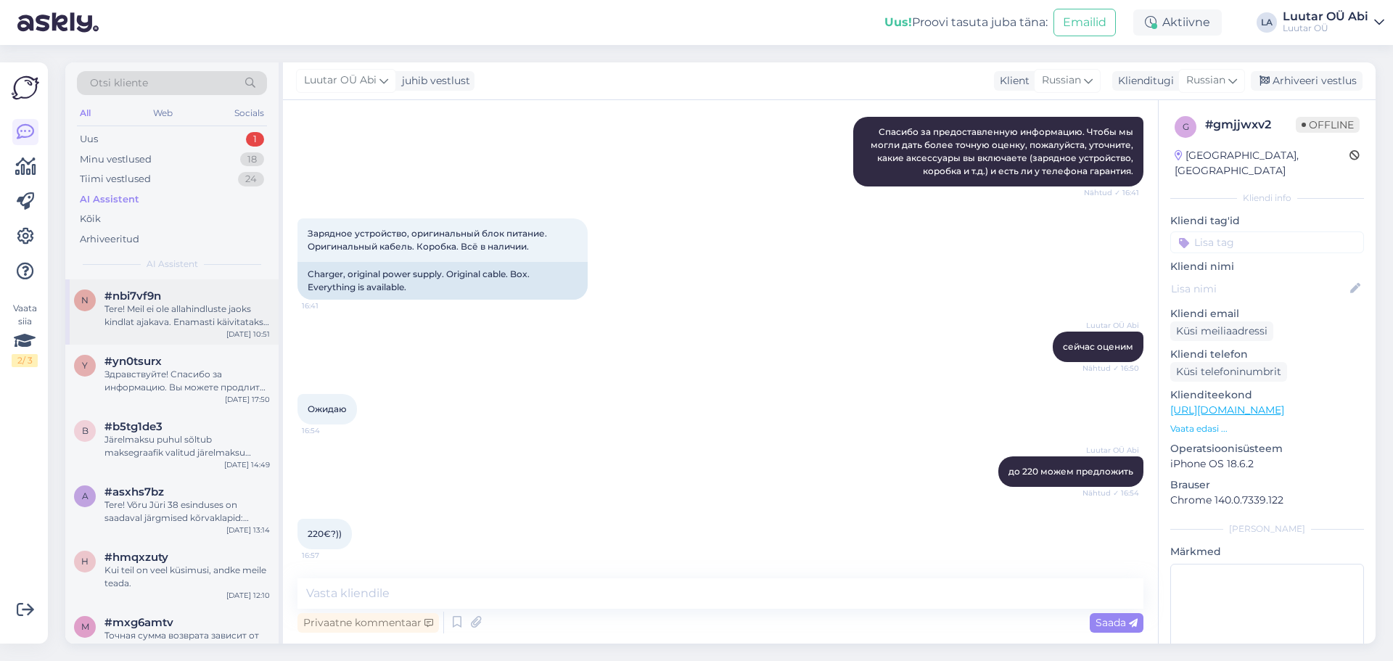
click at [179, 316] on div "Tere! [PERSON_NAME] ole allahindluste jaoks kindlat ajakava. Enamasti käivitata…" at bounding box center [187, 316] width 165 height 26
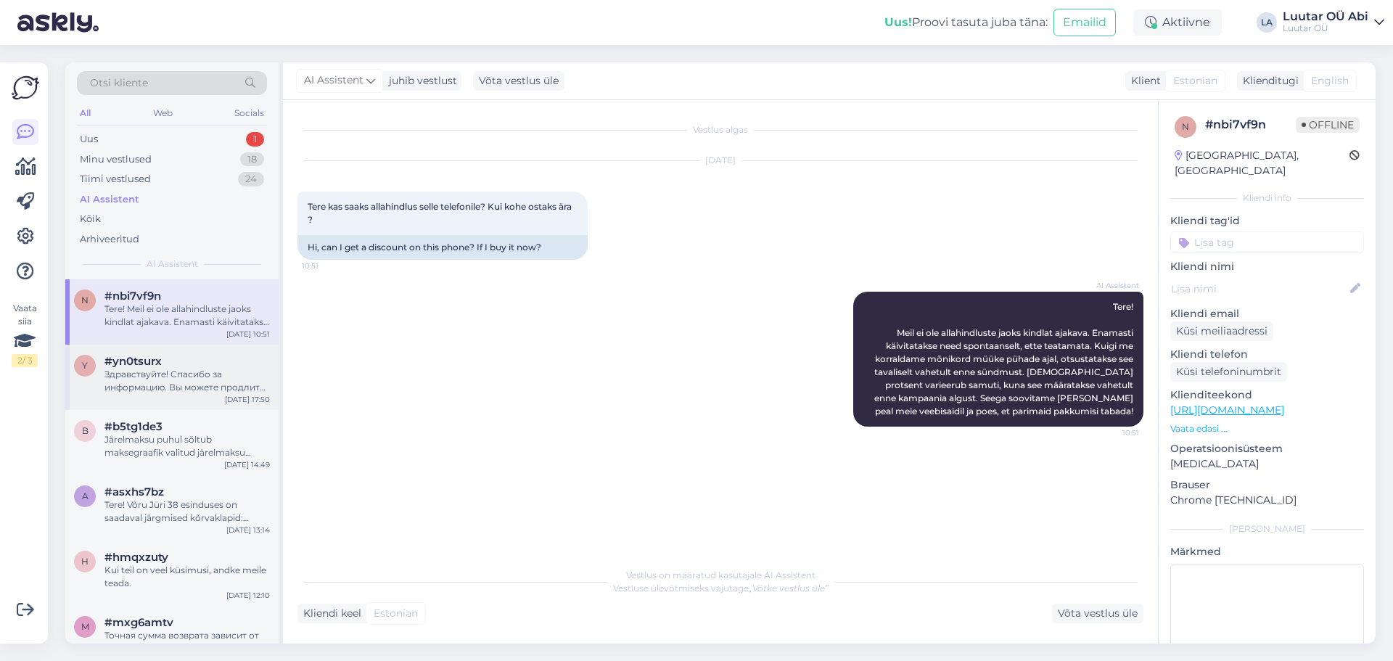
click at [188, 376] on div "Здравствуйте! Спасибо за информацию. Вы можете продлить свой залоговый договор …" at bounding box center [187, 381] width 165 height 26
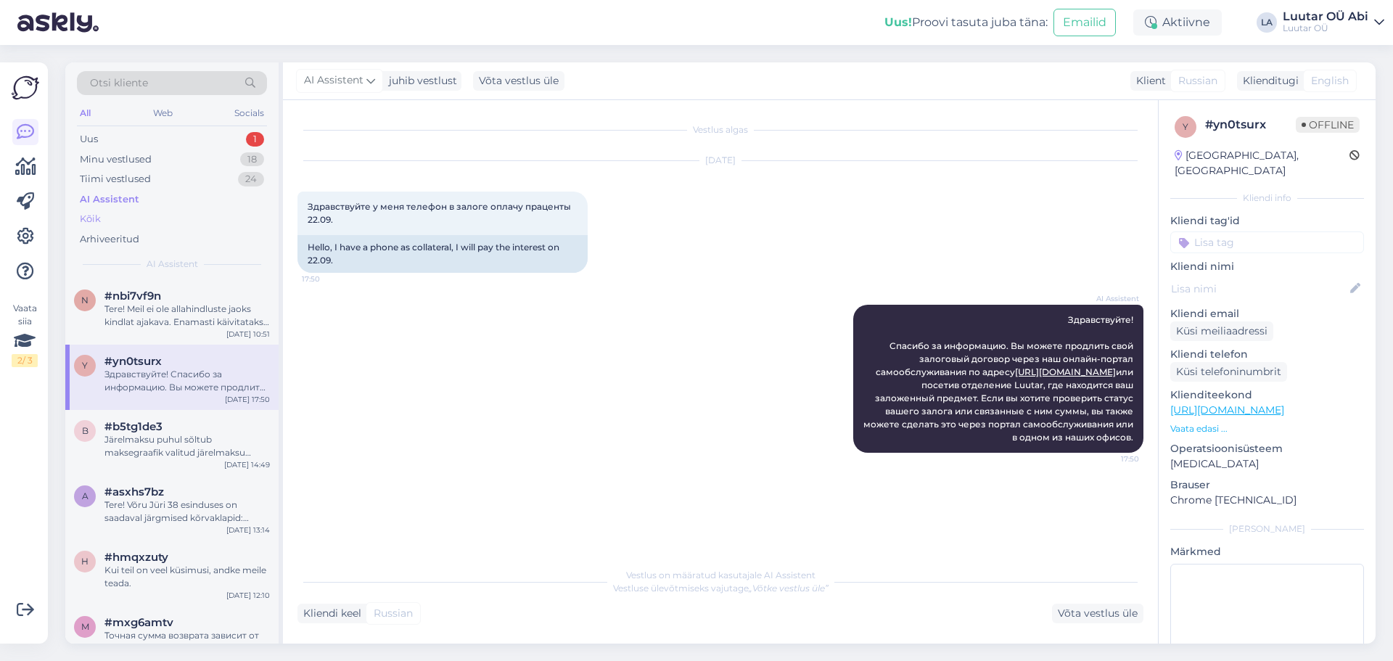
click at [176, 213] on div "Kõik" at bounding box center [172, 219] width 190 height 20
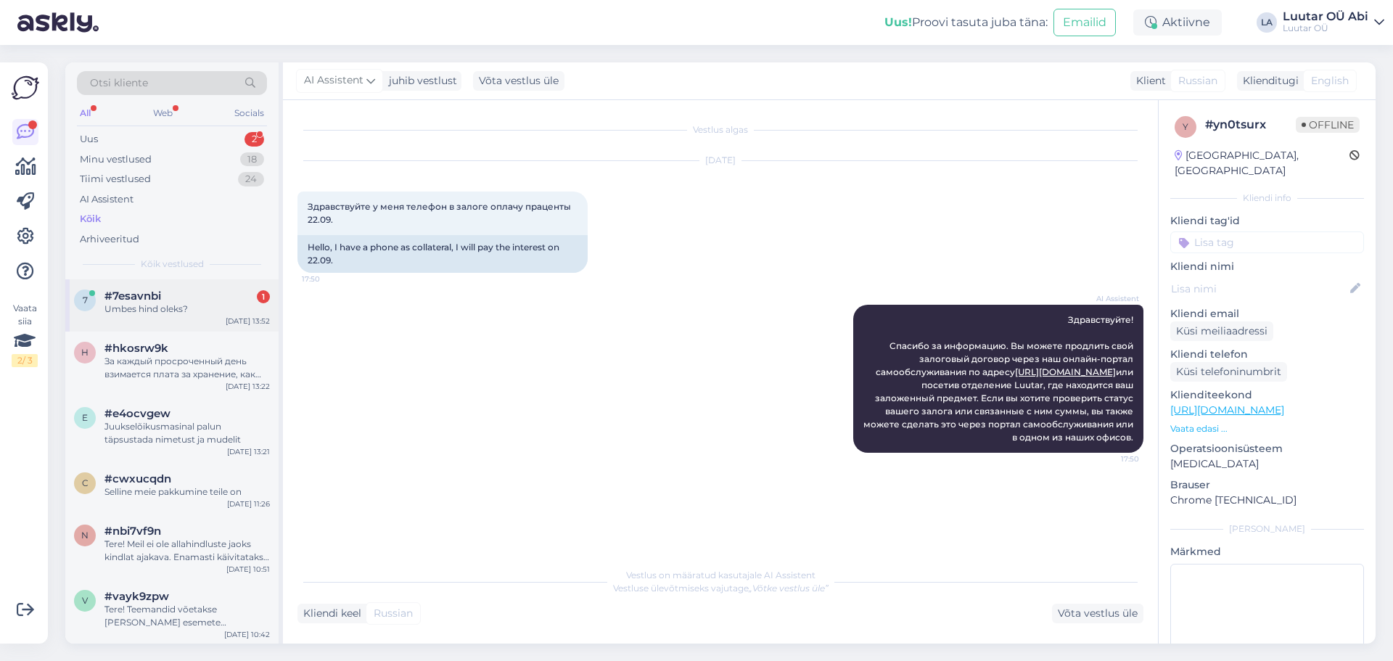
click at [171, 313] on div "Umbes hind oleks?" at bounding box center [187, 309] width 165 height 13
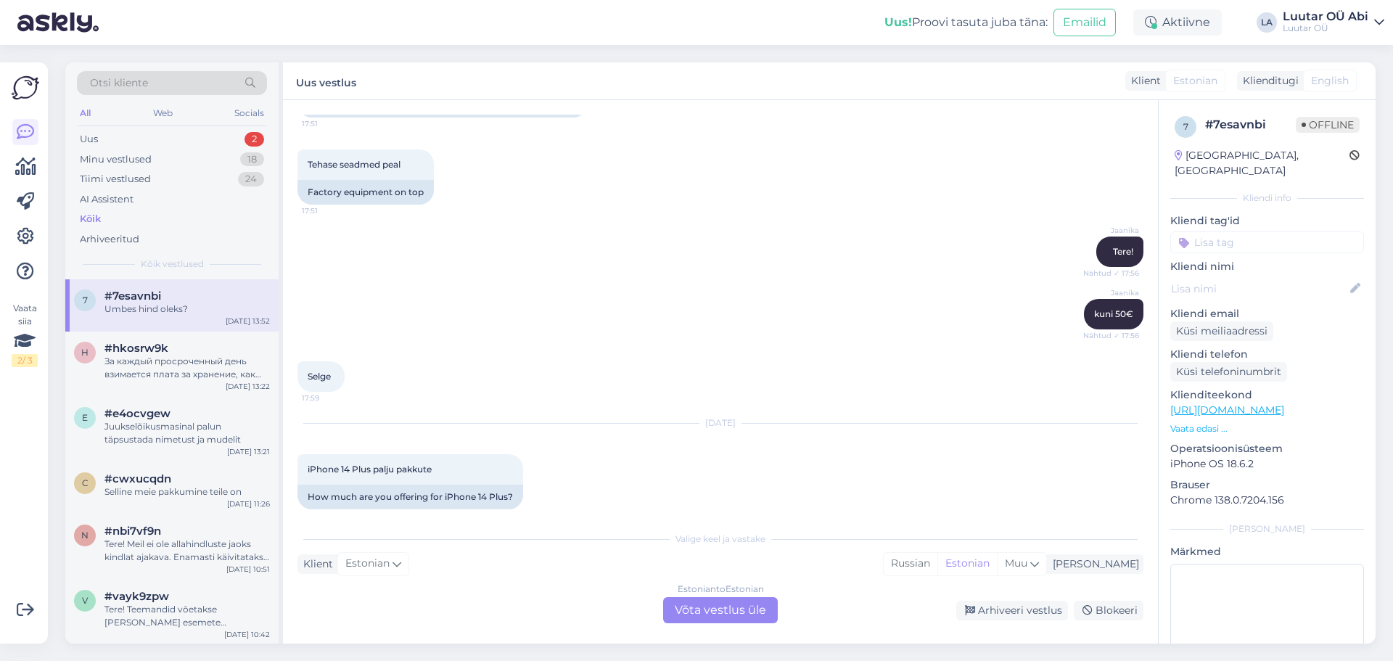
scroll to position [971, 0]
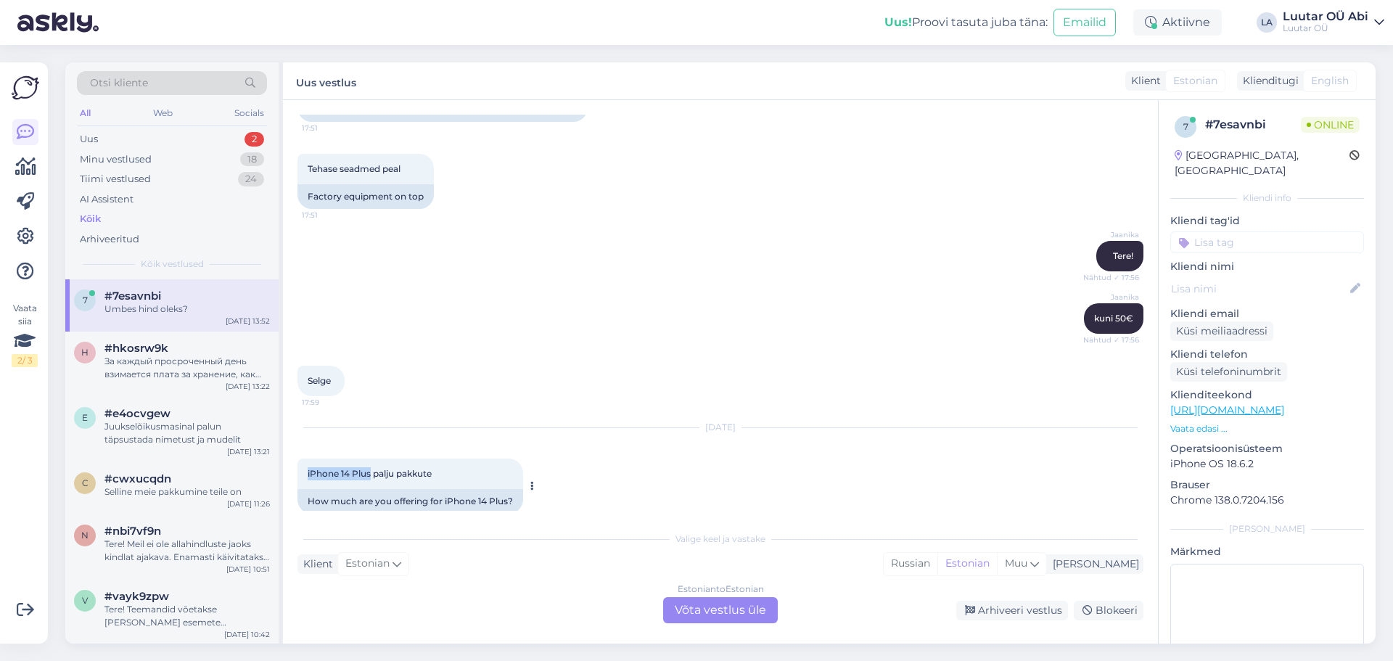
drag, startPoint x: 372, startPoint y: 461, endPoint x: 303, endPoint y: 462, distance: 69.7
click at [303, 462] on div "iPhone 14 Plus palju pakkute 13:51" at bounding box center [411, 474] width 226 height 30
copy span "iPhone 14 Plus"
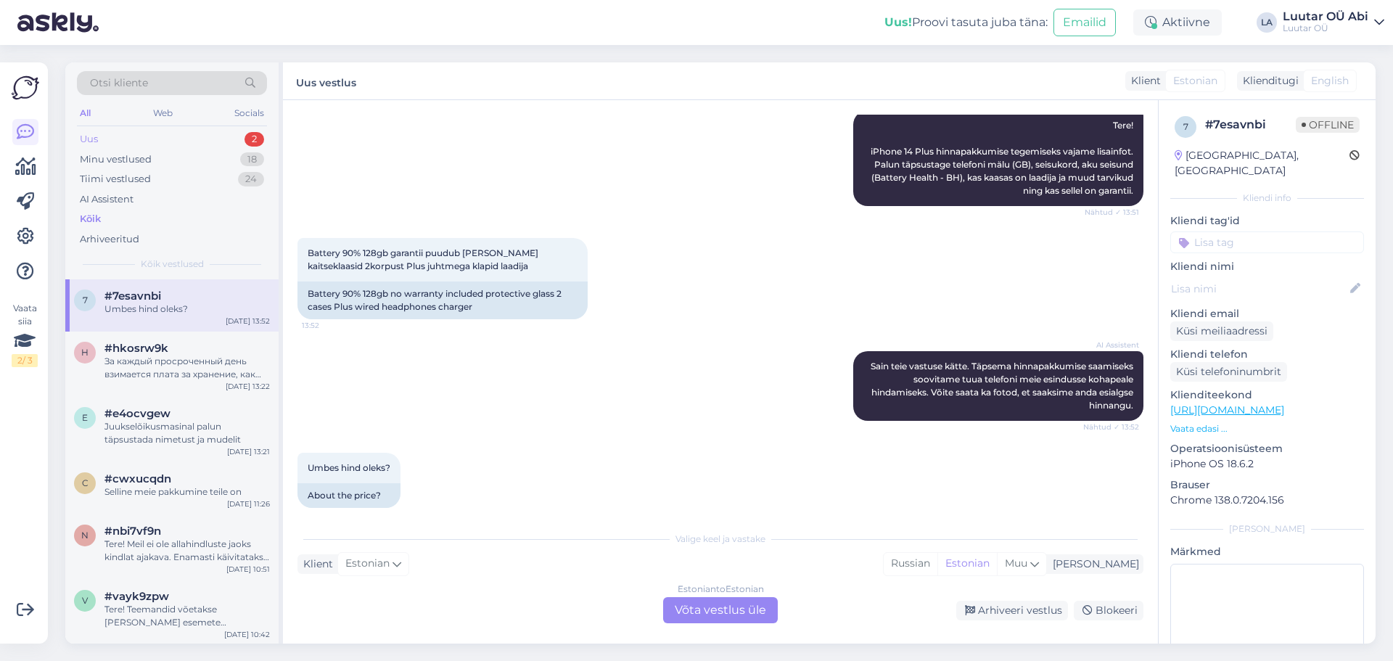
click at [171, 134] on div "Uus 2" at bounding box center [172, 139] width 190 height 20
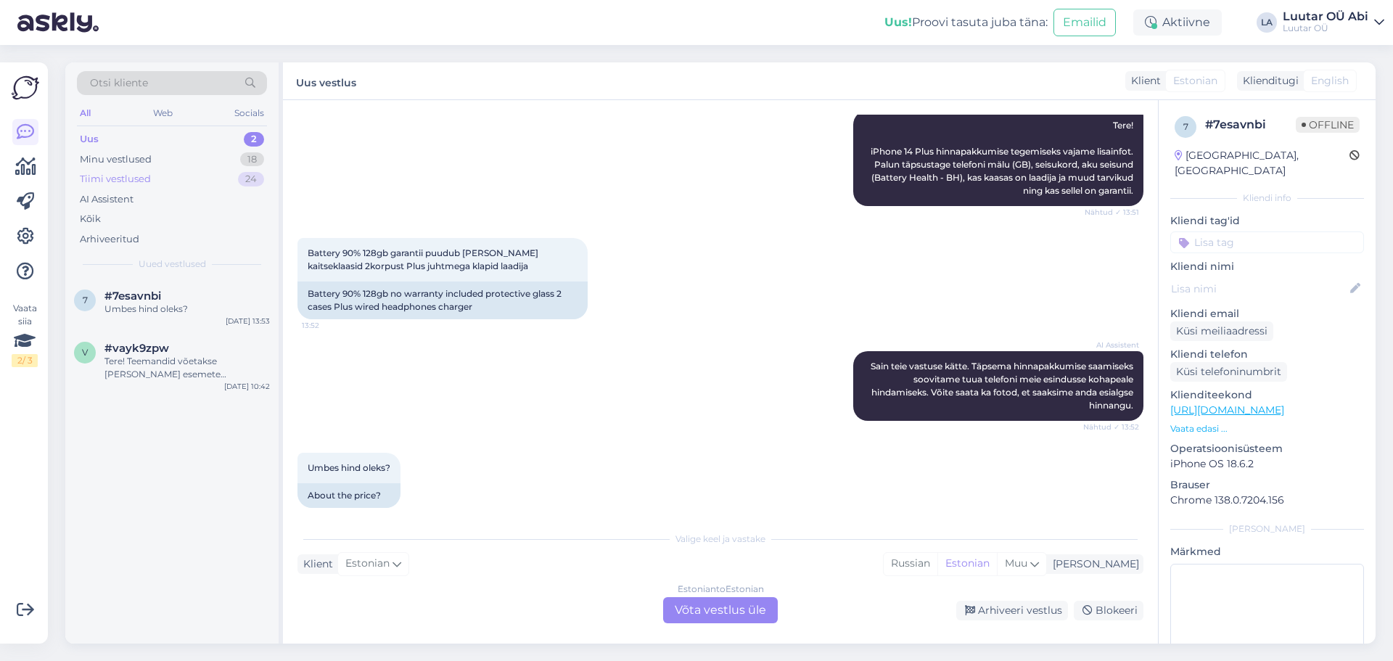
click at [145, 180] on div "Tiimi vestlused" at bounding box center [115, 179] width 71 height 15
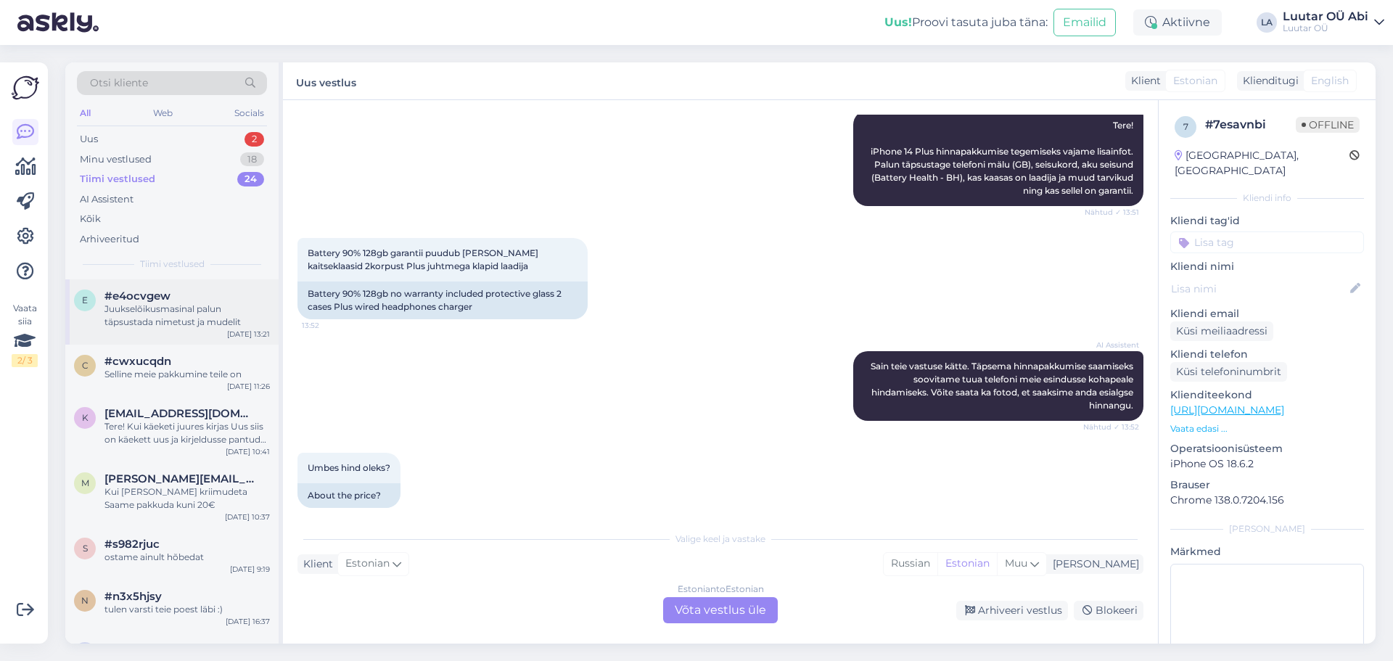
click at [183, 321] on div "Juukselõikusmasinal palun täpsustada nimetust ja mudelit" at bounding box center [187, 316] width 165 height 26
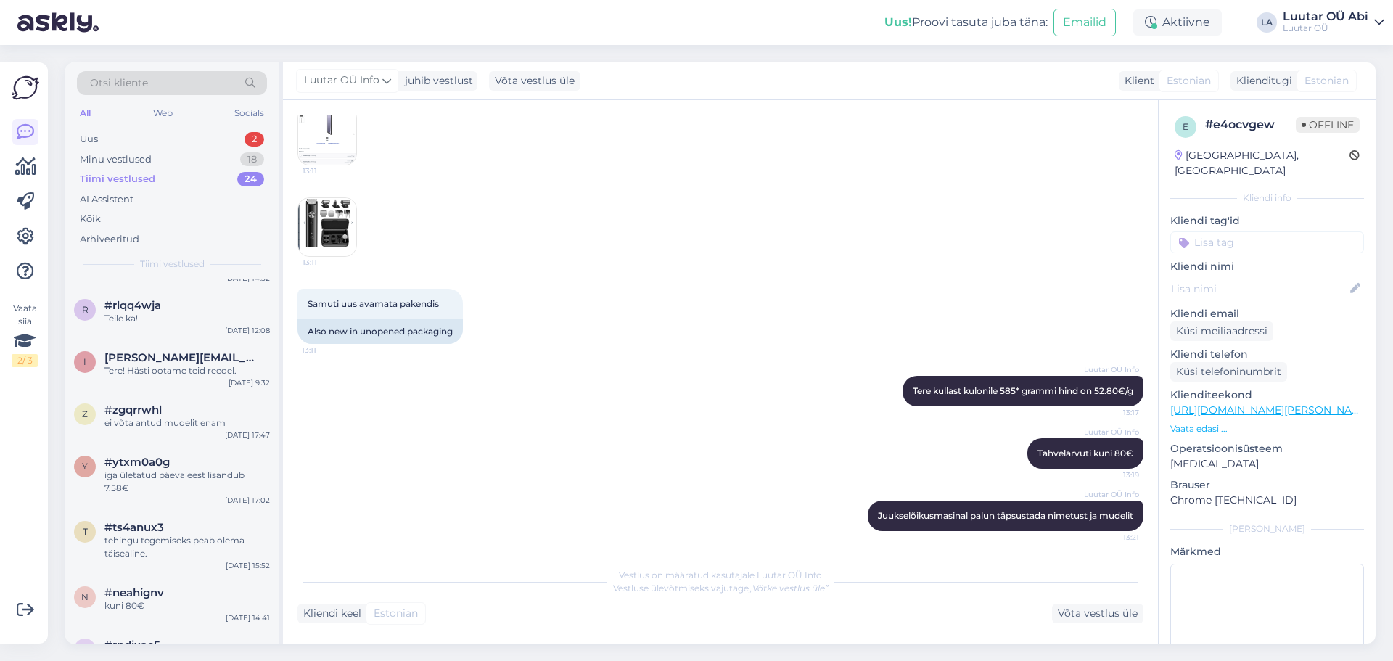
scroll to position [581, 0]
click at [118, 210] on div "Kõik" at bounding box center [172, 219] width 190 height 20
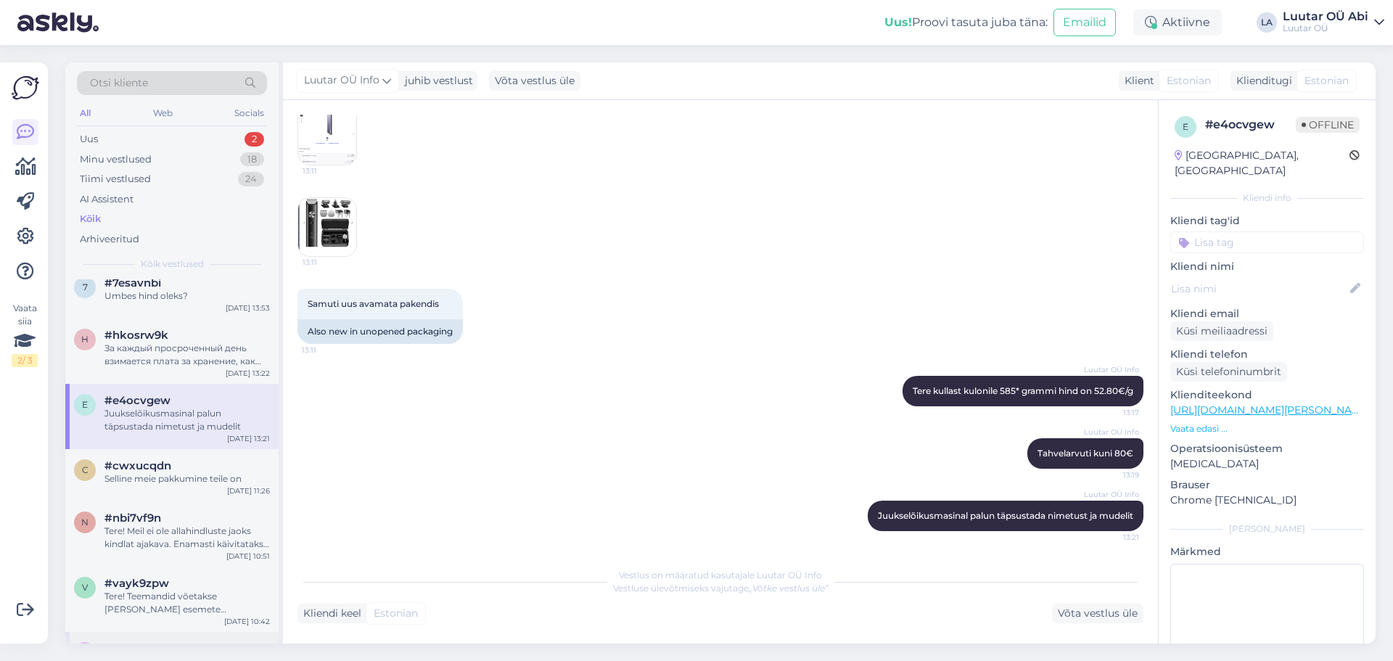
scroll to position [0, 0]
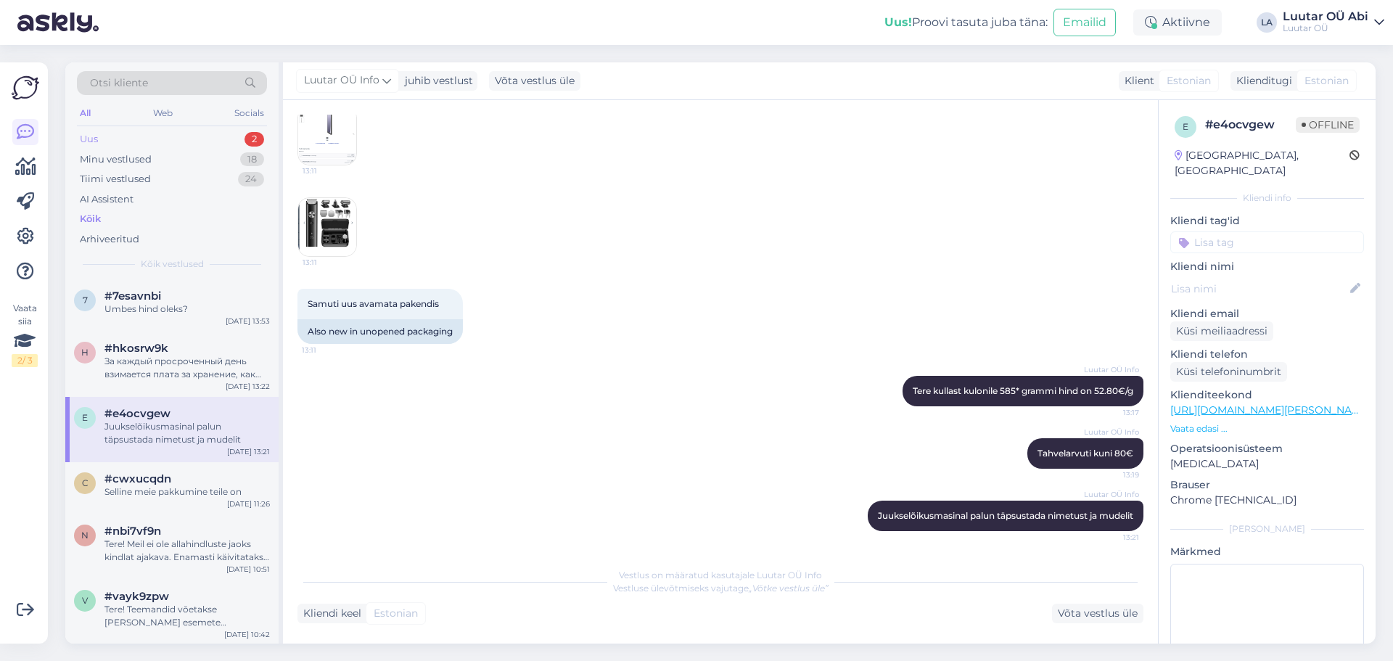
click at [123, 136] on div "Uus 2" at bounding box center [172, 139] width 190 height 20
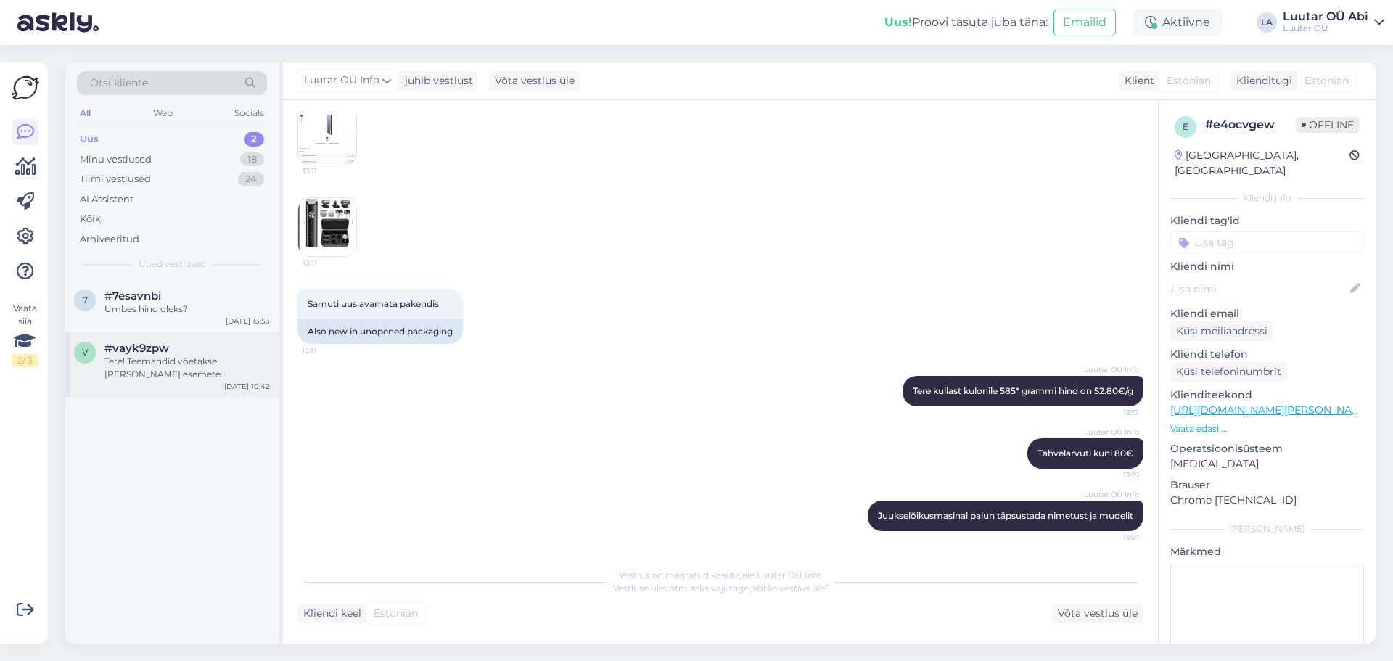
click at [199, 349] on div "#vayk9zpw" at bounding box center [187, 348] width 165 height 13
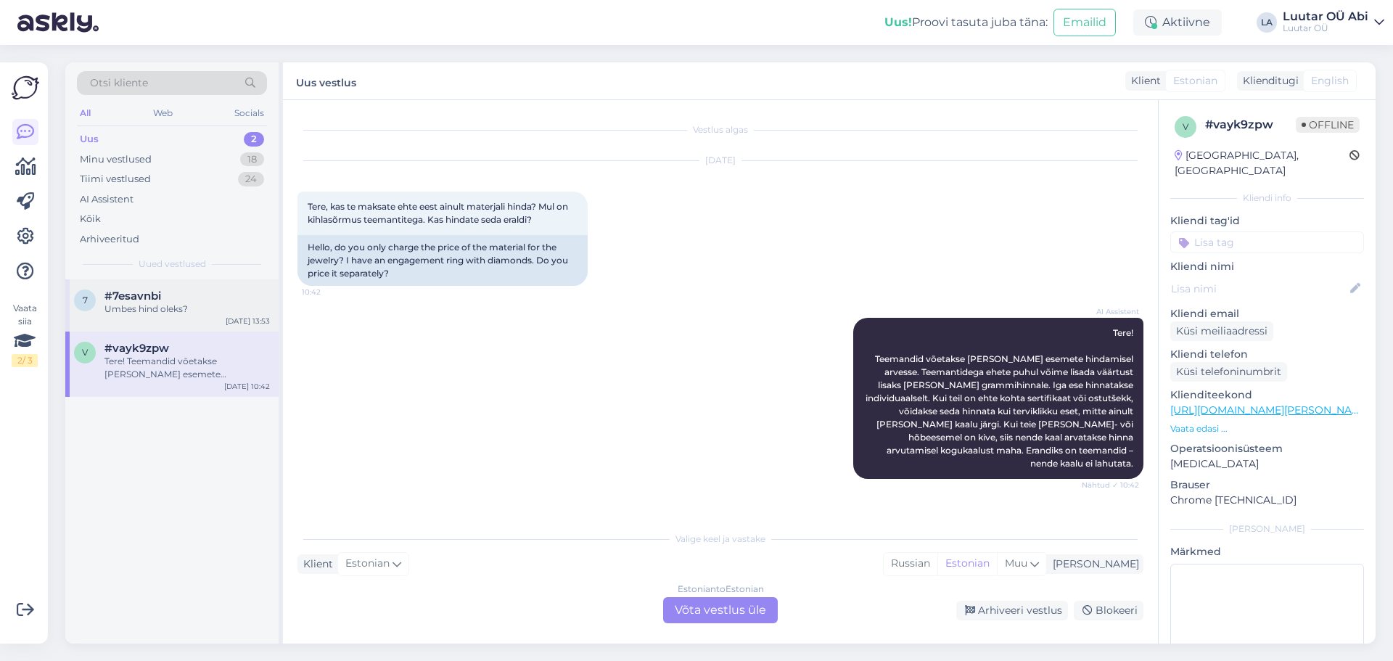
click at [193, 311] on div "Umbes hind oleks?" at bounding box center [187, 309] width 165 height 13
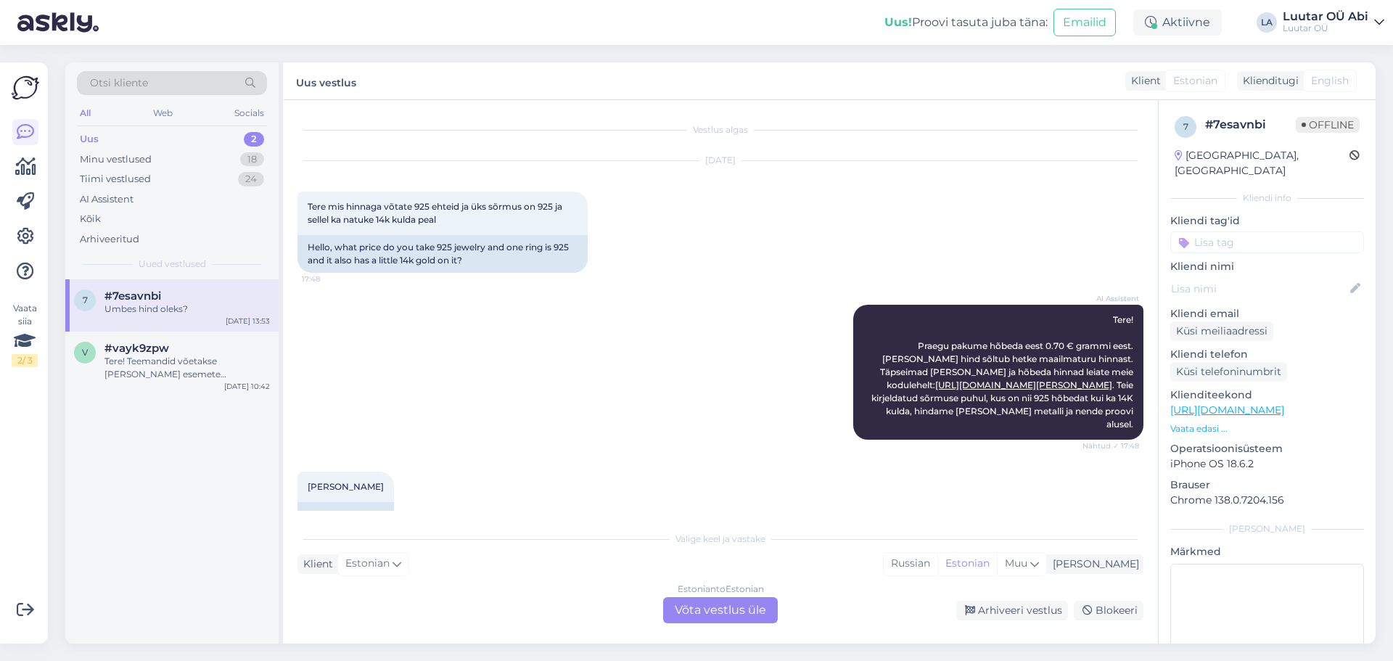
scroll to position [1406, 0]
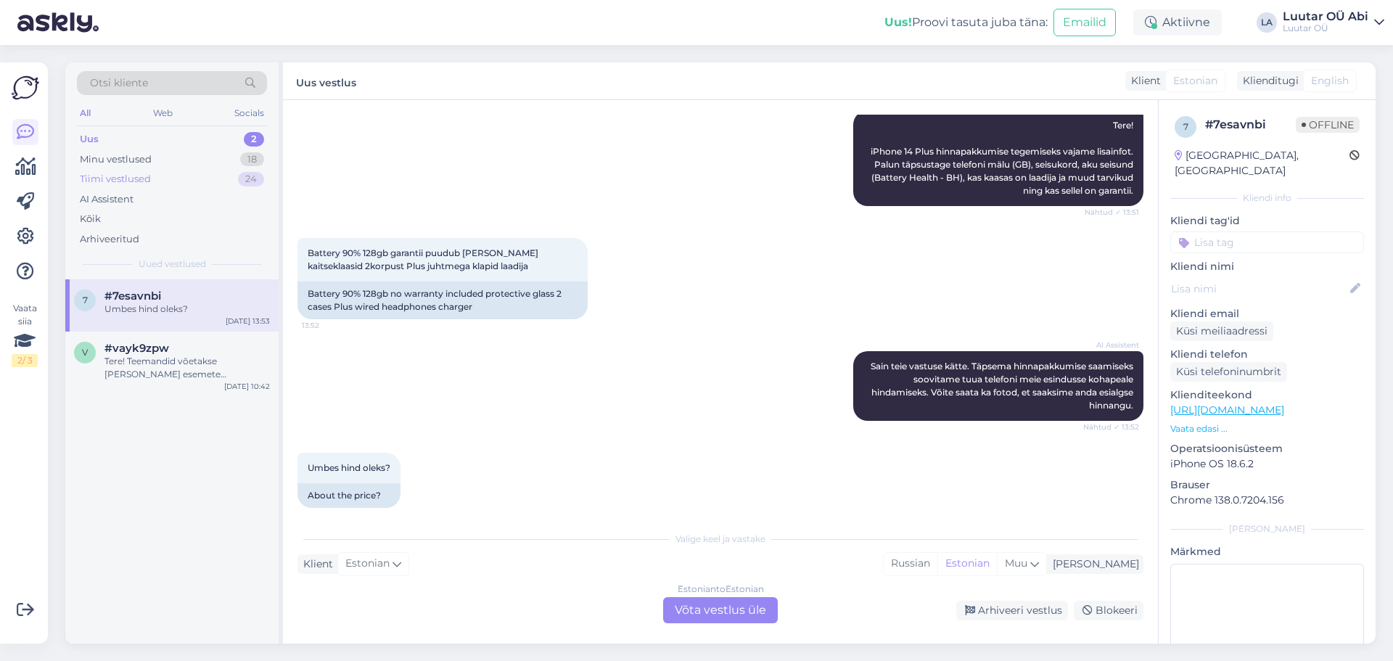
click at [155, 182] on div "Tiimi vestlused 24" at bounding box center [172, 179] width 190 height 20
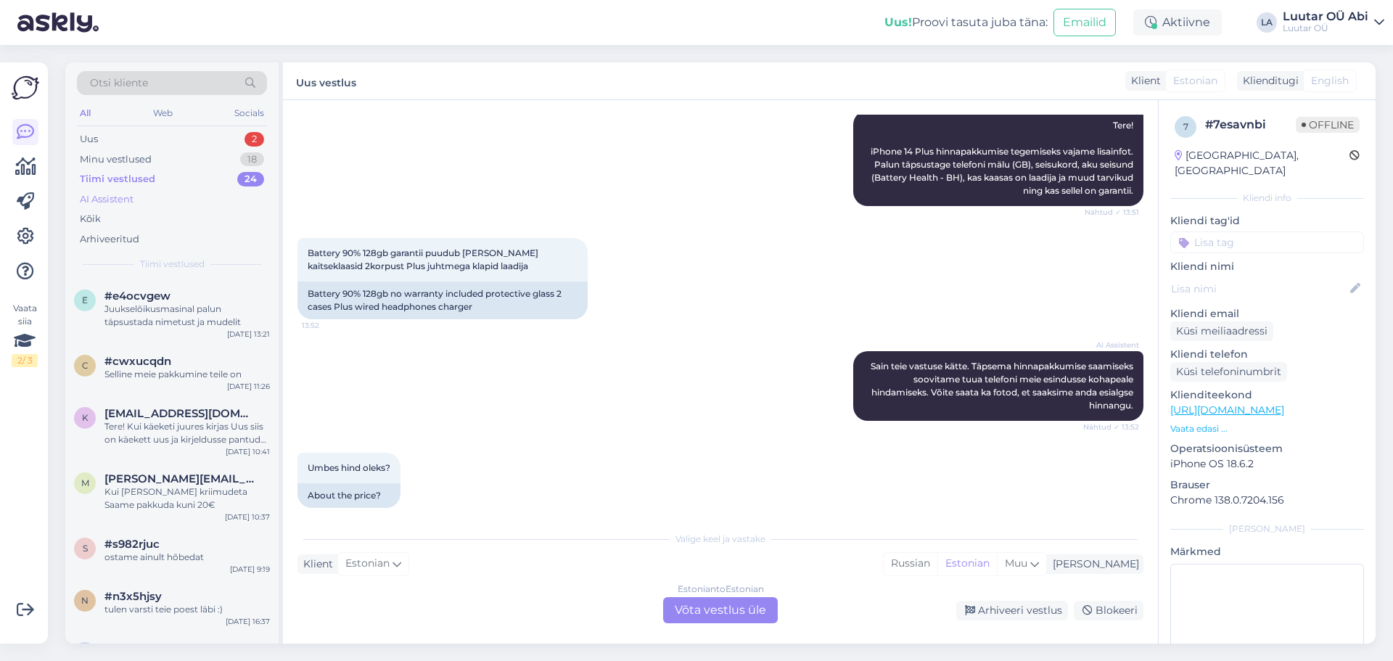
click at [141, 200] on div "AI Assistent" at bounding box center [172, 199] width 190 height 20
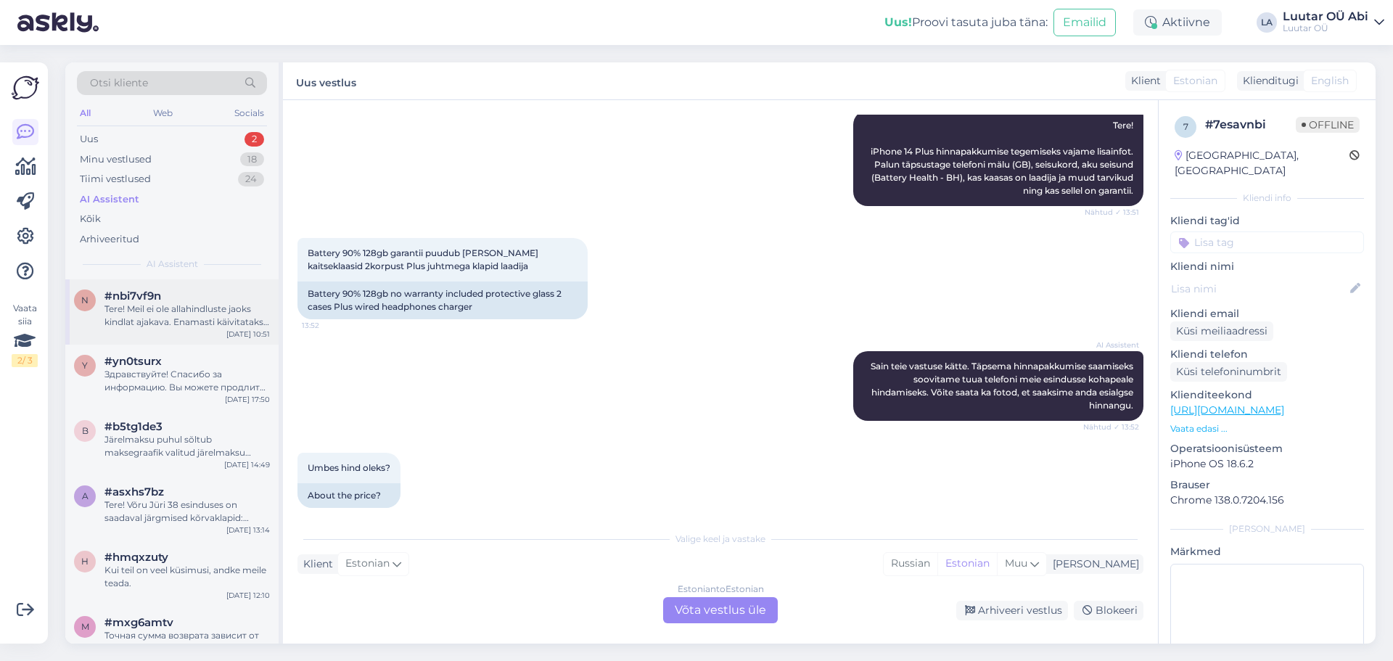
click at [194, 316] on div "Tere! [PERSON_NAME] ole allahindluste jaoks kindlat ajakava. Enamasti käivitata…" at bounding box center [187, 316] width 165 height 26
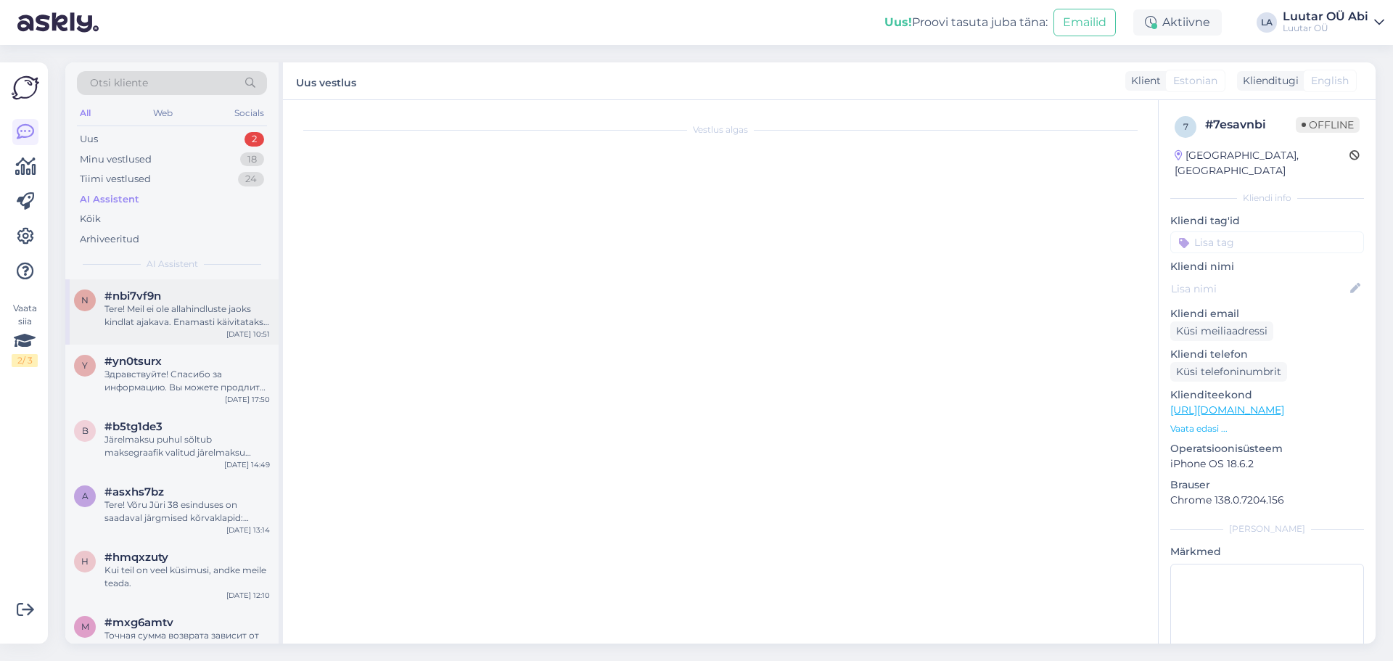
scroll to position [0, 0]
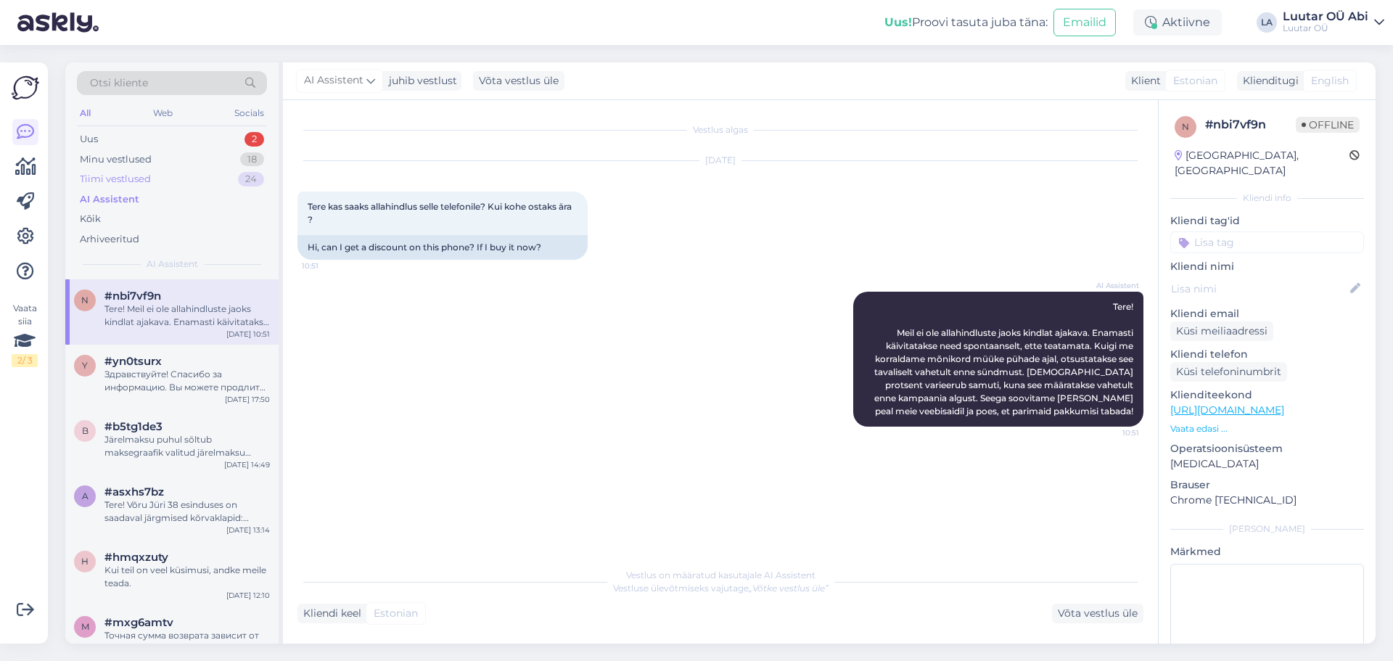
click at [157, 182] on div "Tiimi vestlused 24" at bounding box center [172, 179] width 190 height 20
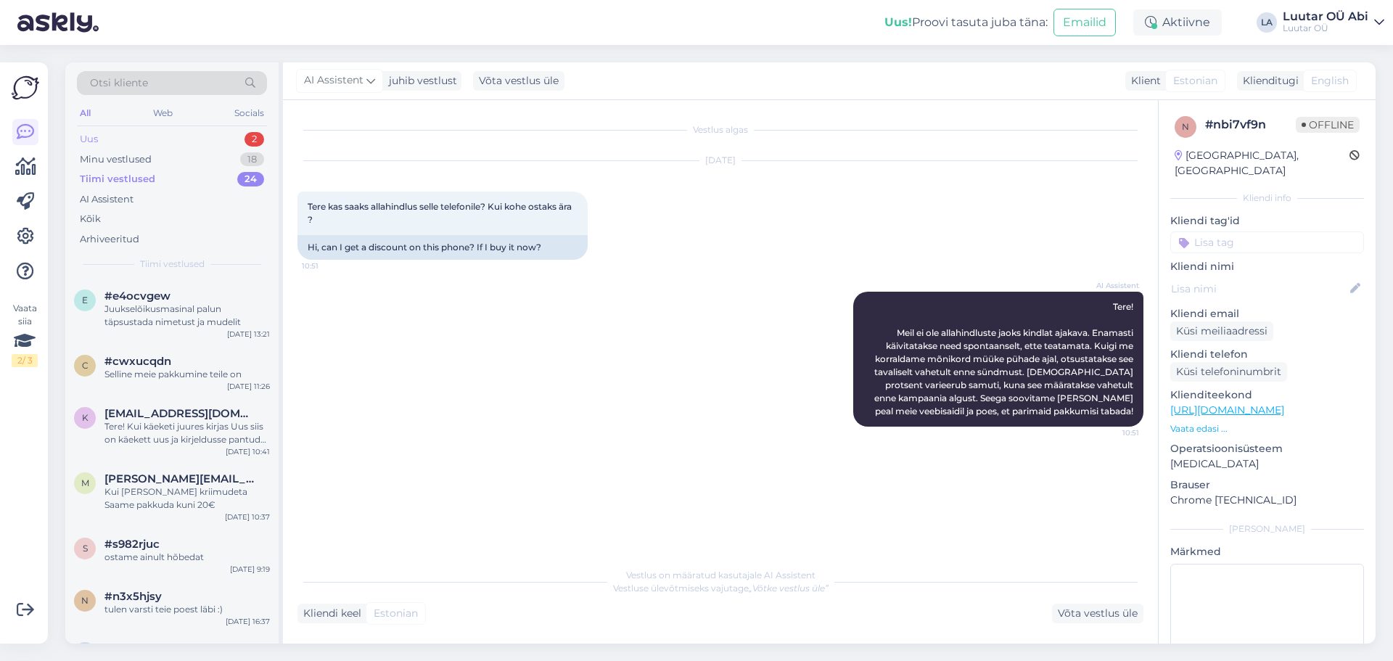
click at [136, 134] on div "Uus 2" at bounding box center [172, 139] width 190 height 20
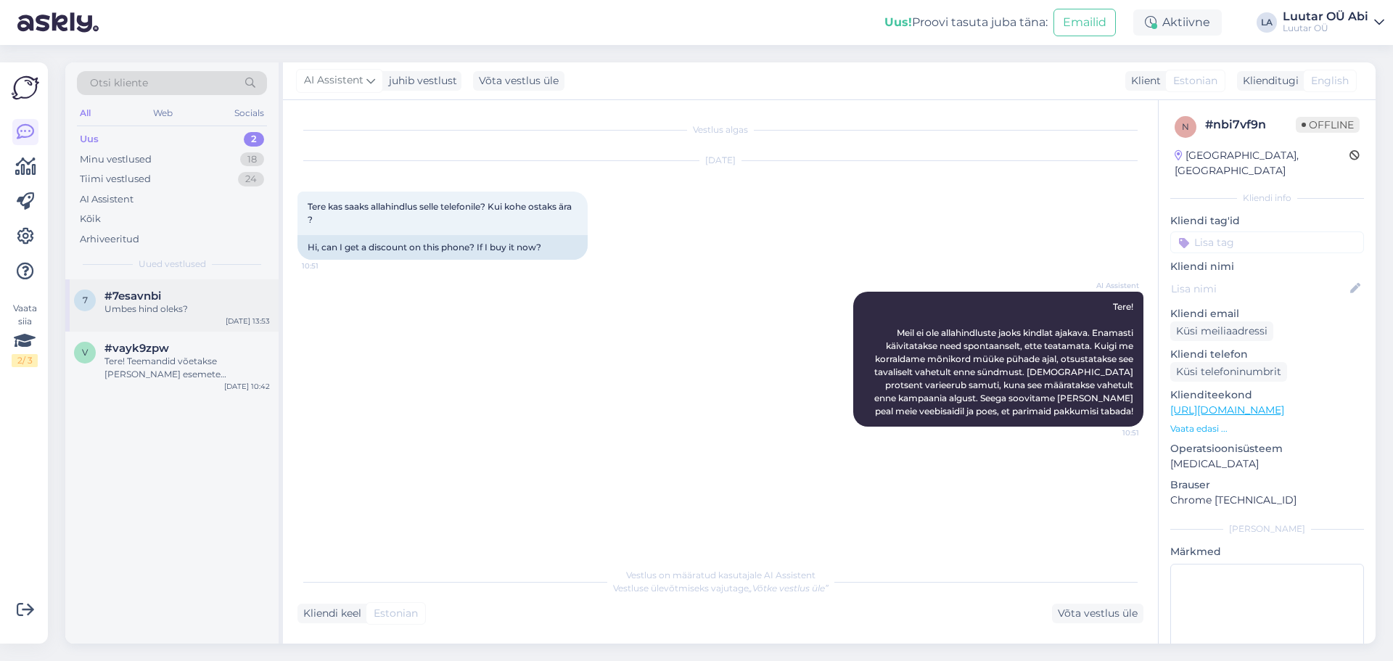
click at [185, 304] on div "Umbes hind oleks?" at bounding box center [187, 309] width 165 height 13
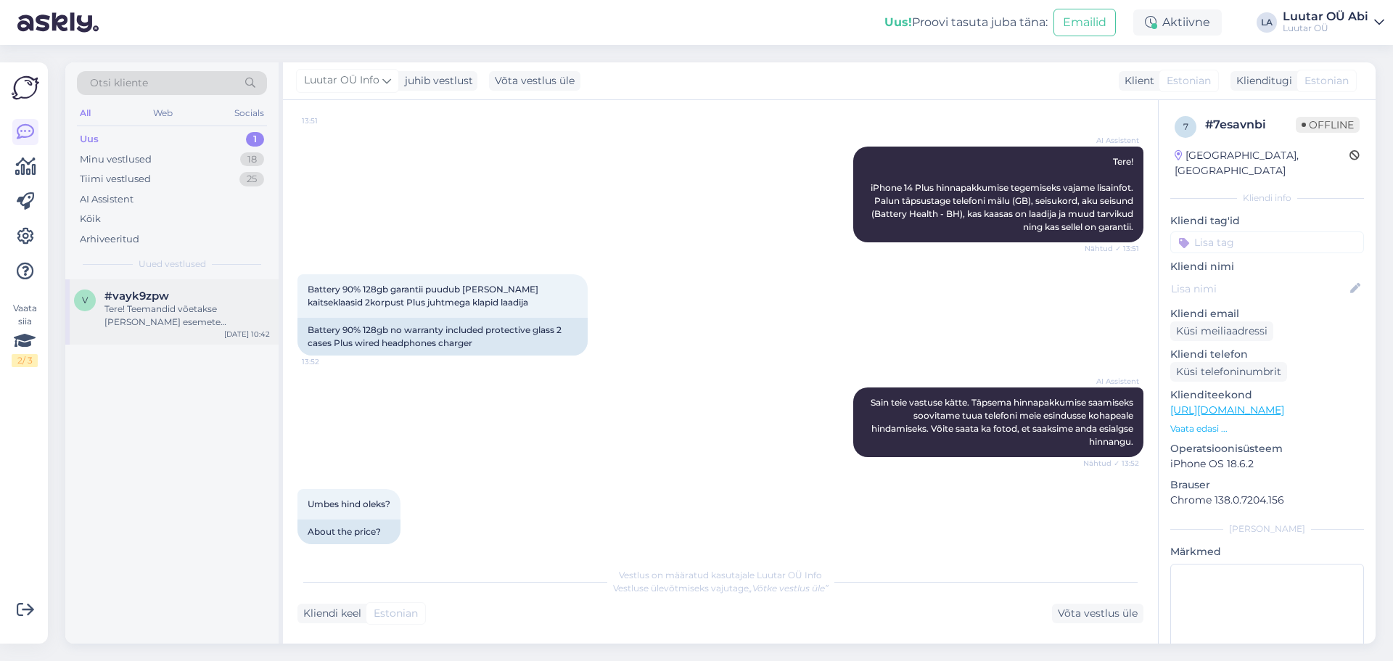
scroll to position [1433, 0]
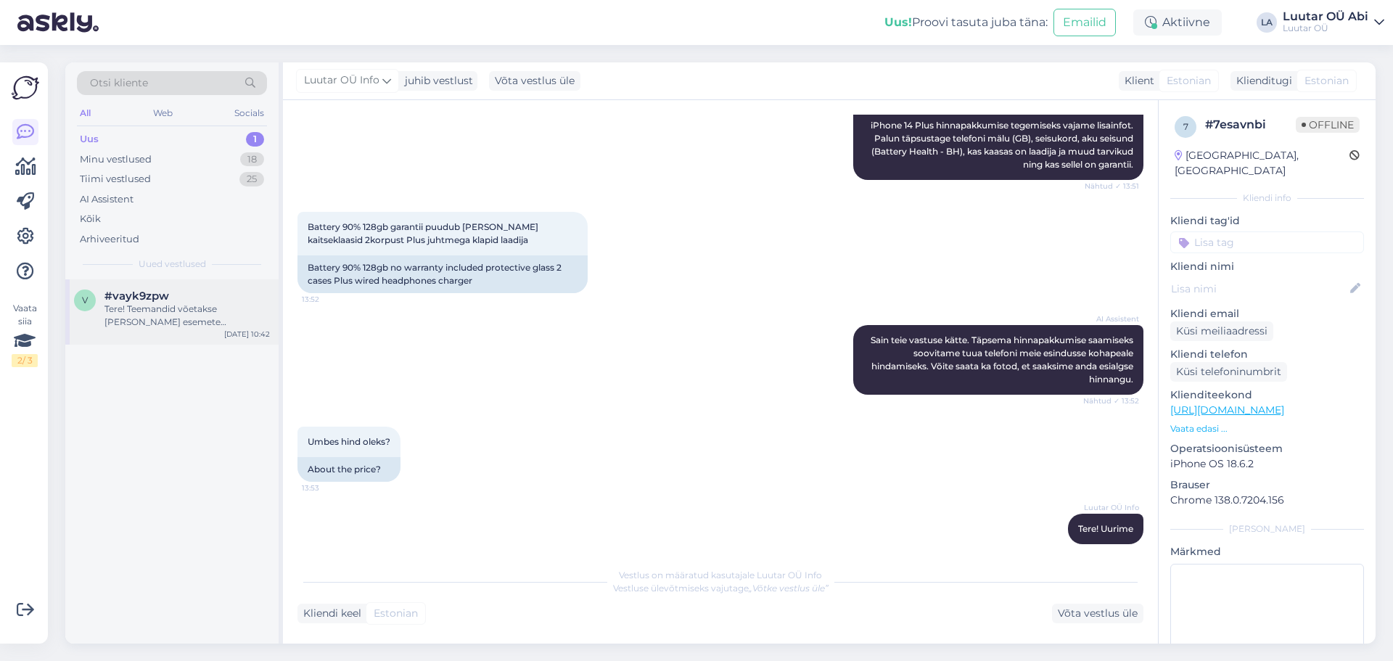
click at [190, 319] on div "Tere! Teemandid võetakse [PERSON_NAME] esemete hindamisel arvesse. Teemantidega…" at bounding box center [187, 316] width 165 height 26
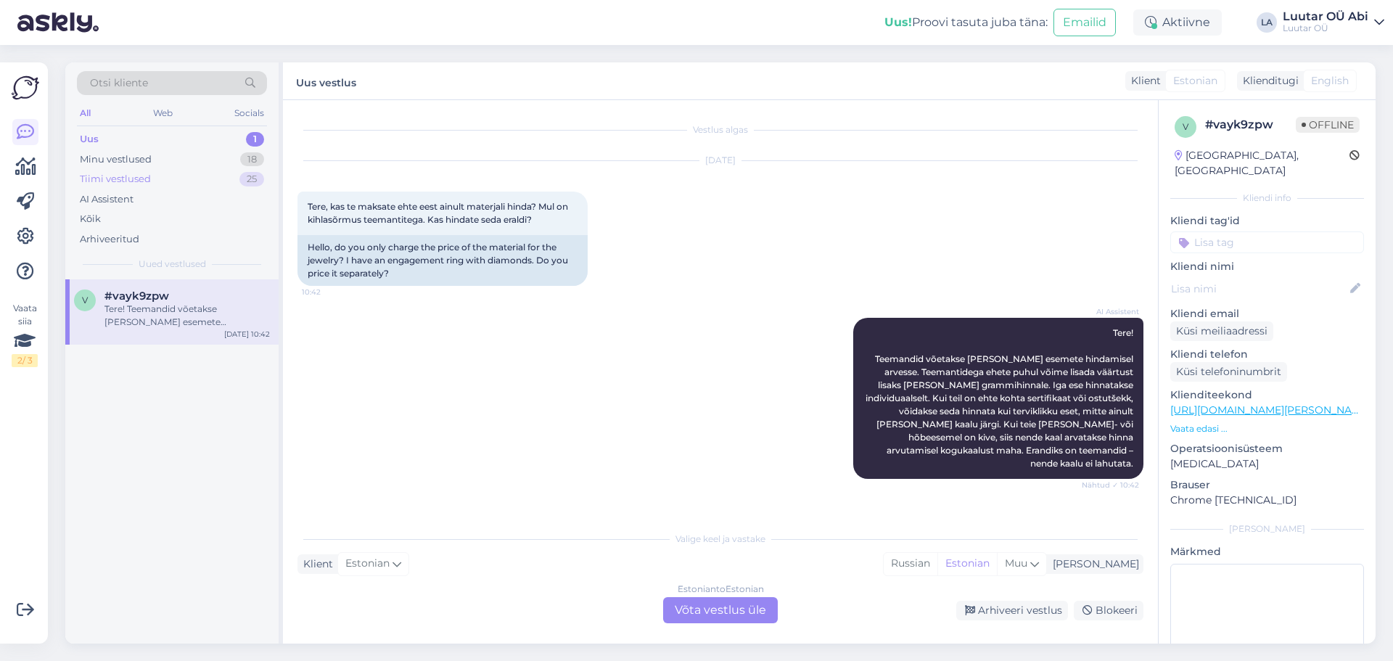
click at [162, 173] on div "Tiimi vestlused 25" at bounding box center [172, 179] width 190 height 20
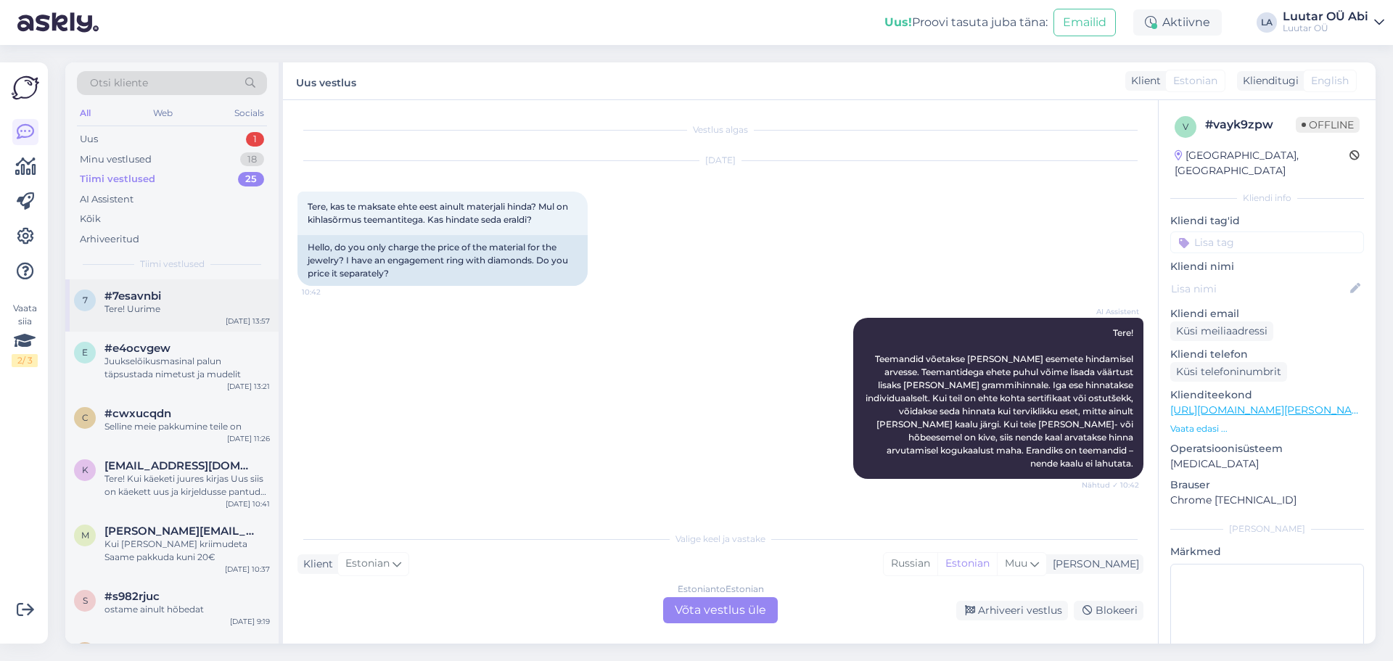
click at [196, 308] on div "Tere! Uurime" at bounding box center [187, 309] width 165 height 13
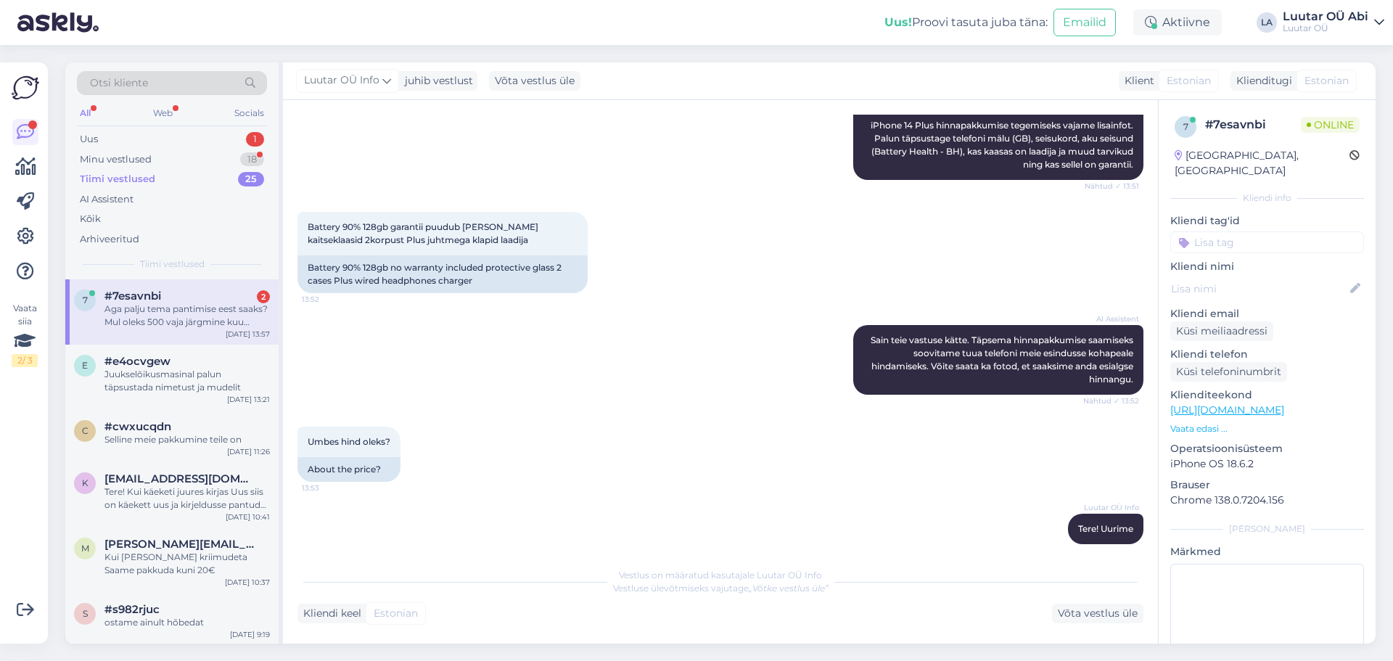
scroll to position [1570, 0]
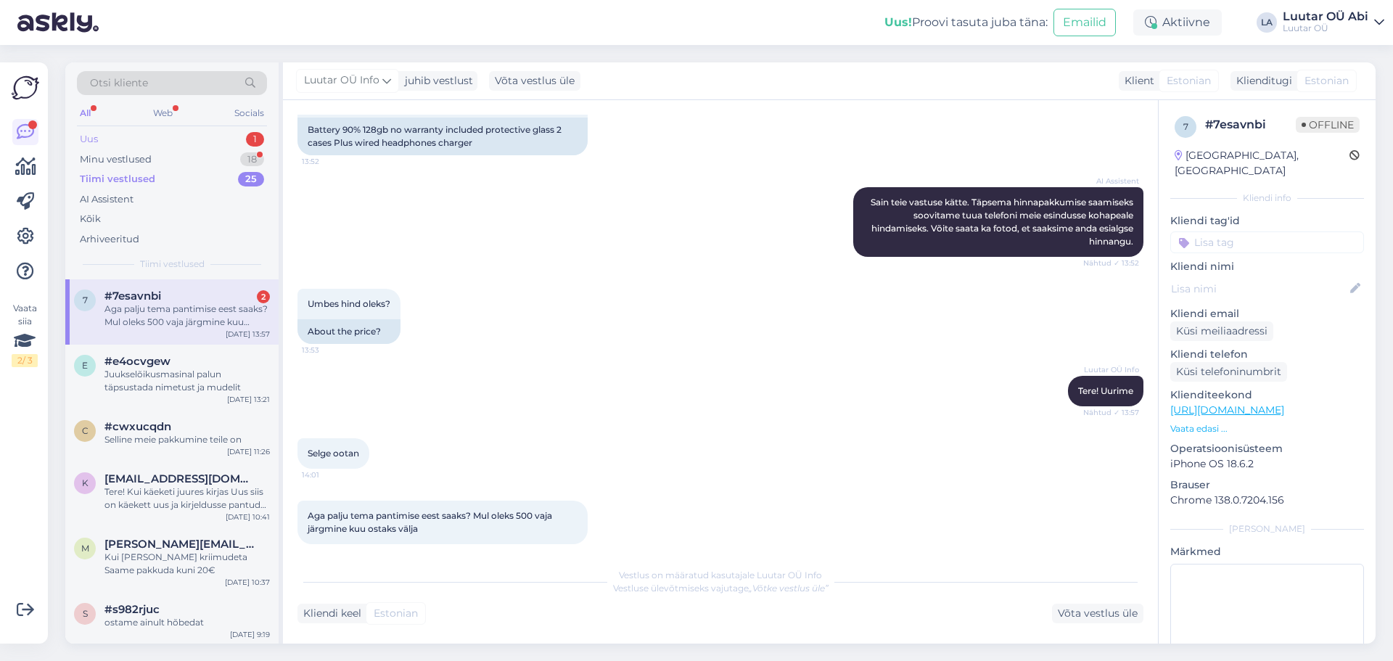
click at [163, 142] on div "Uus 1" at bounding box center [172, 139] width 190 height 20
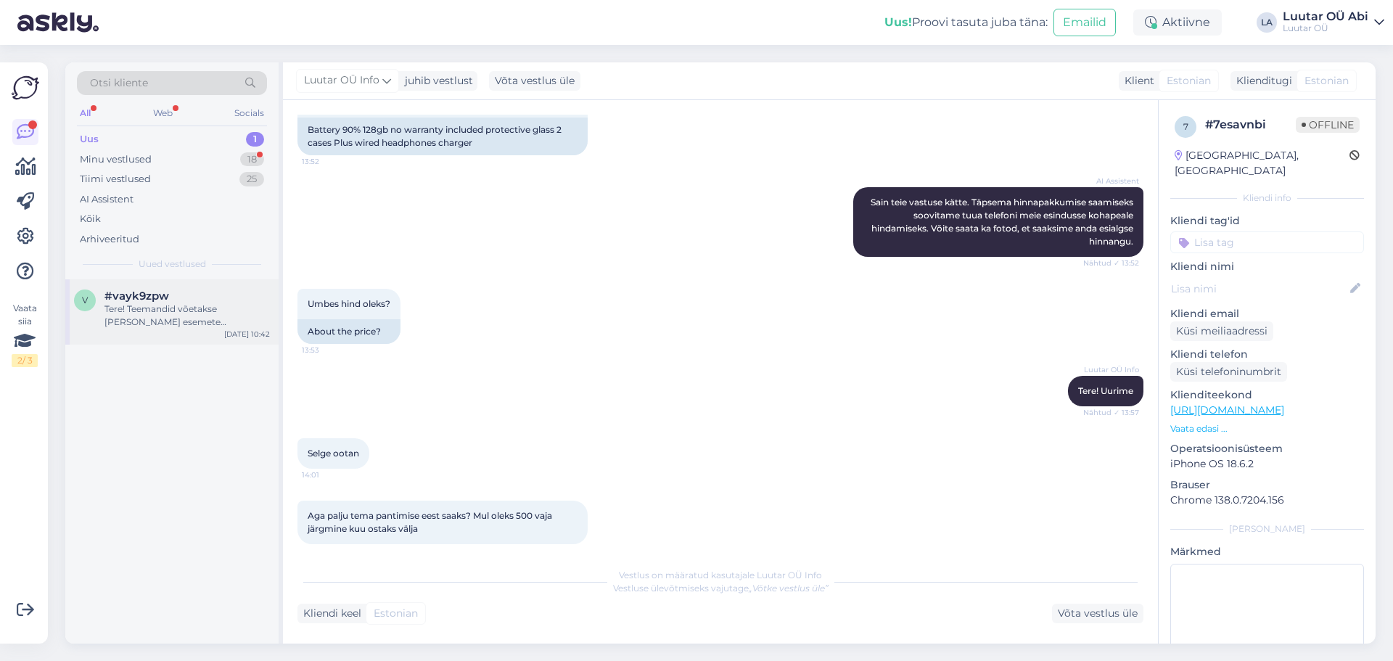
click at [180, 314] on div "Tere! Teemandid võetakse [PERSON_NAME] esemete hindamisel arvesse. Teemantidega…" at bounding box center [187, 316] width 165 height 26
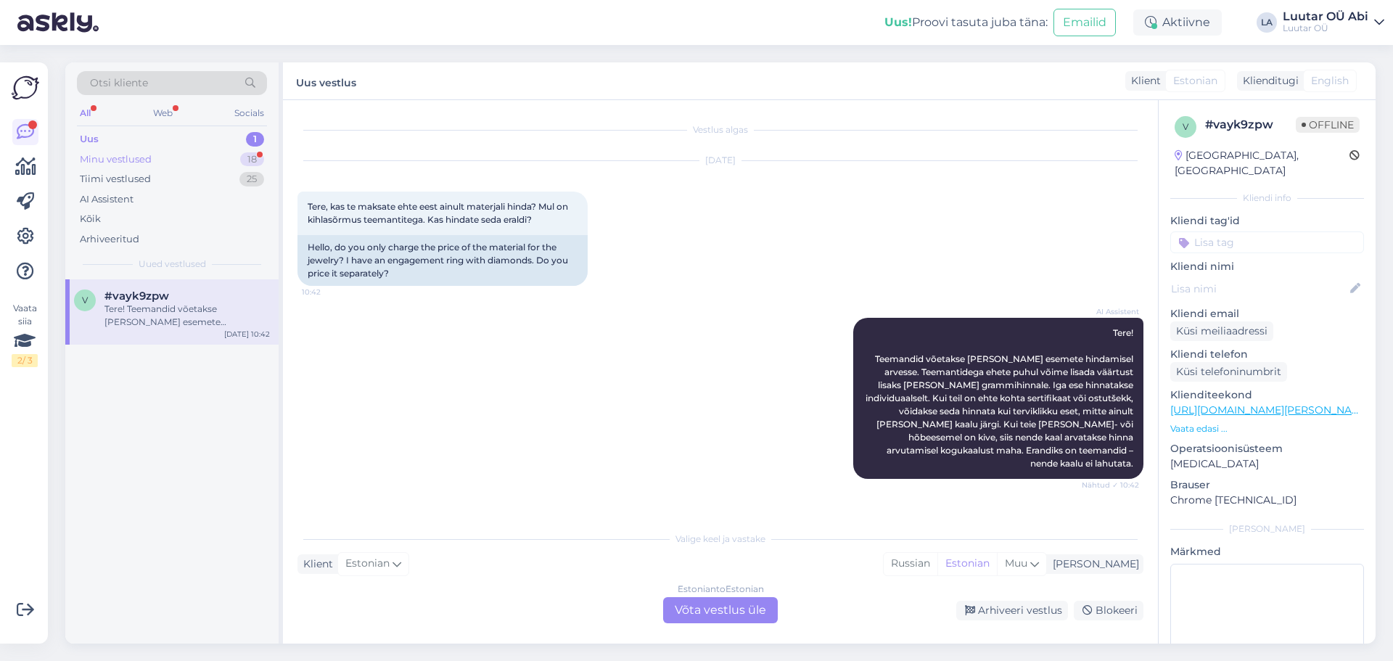
click at [176, 157] on div "Minu vestlused 18" at bounding box center [172, 160] width 190 height 20
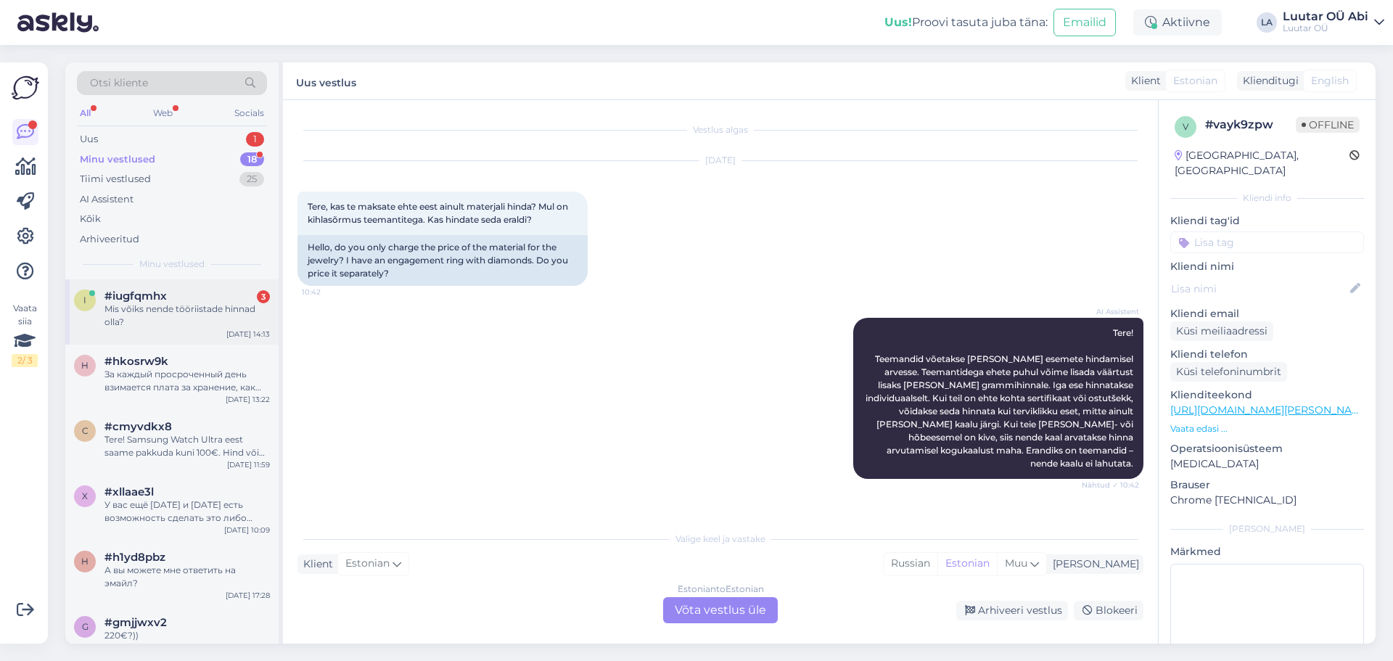
click at [213, 311] on div "Mis võiks nende tööriistade hinnad olla?" at bounding box center [187, 316] width 165 height 26
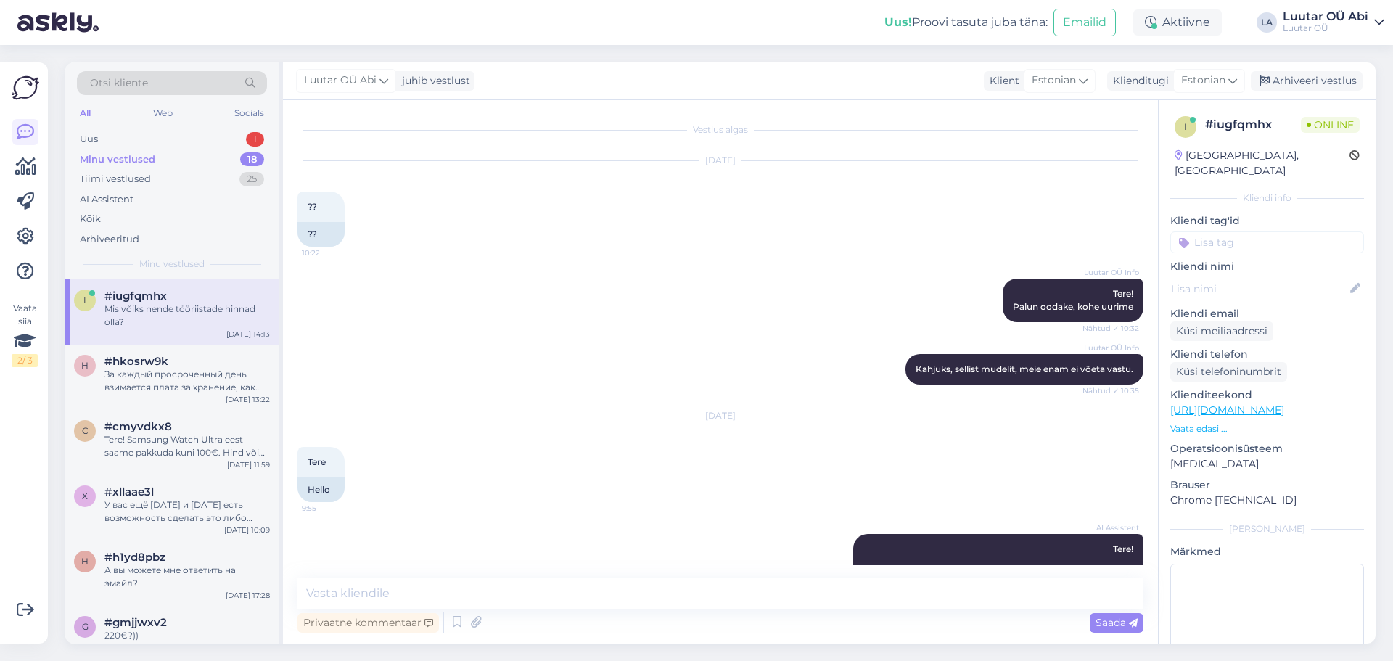
scroll to position [7569, 0]
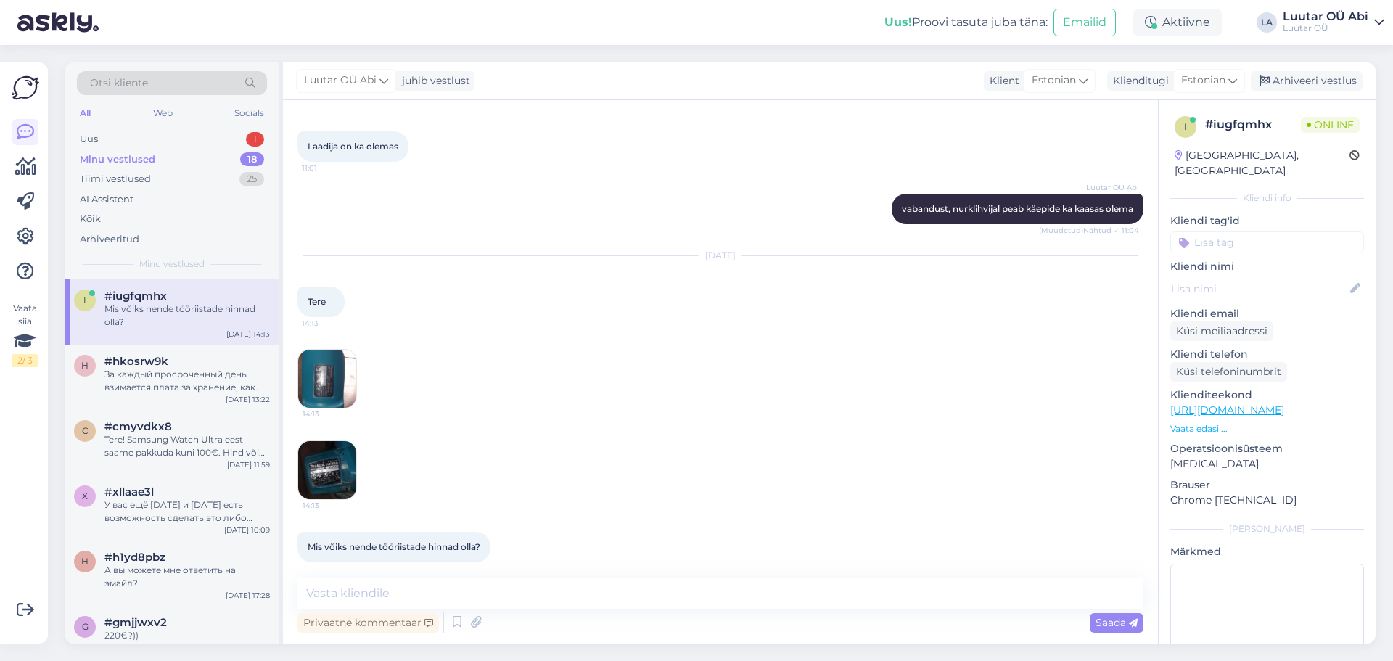
click at [345, 448] on img at bounding box center [327, 470] width 58 height 58
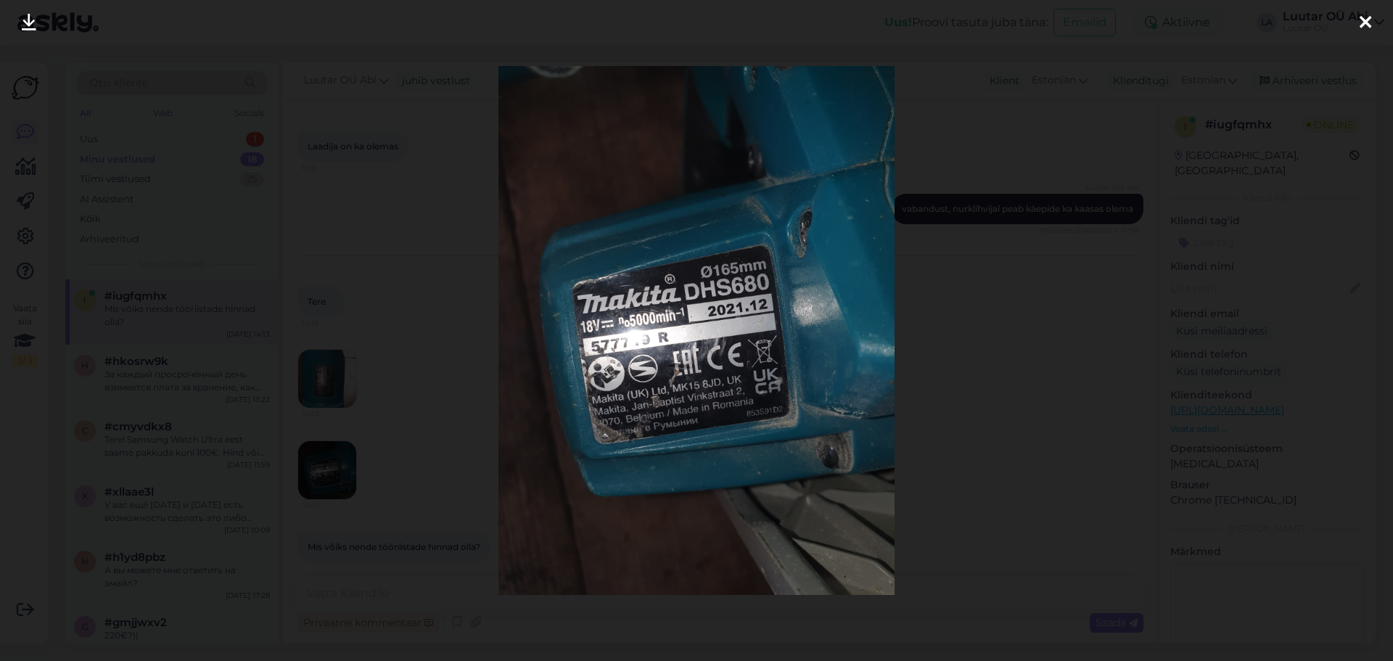
click at [450, 393] on div at bounding box center [696, 330] width 1393 height 661
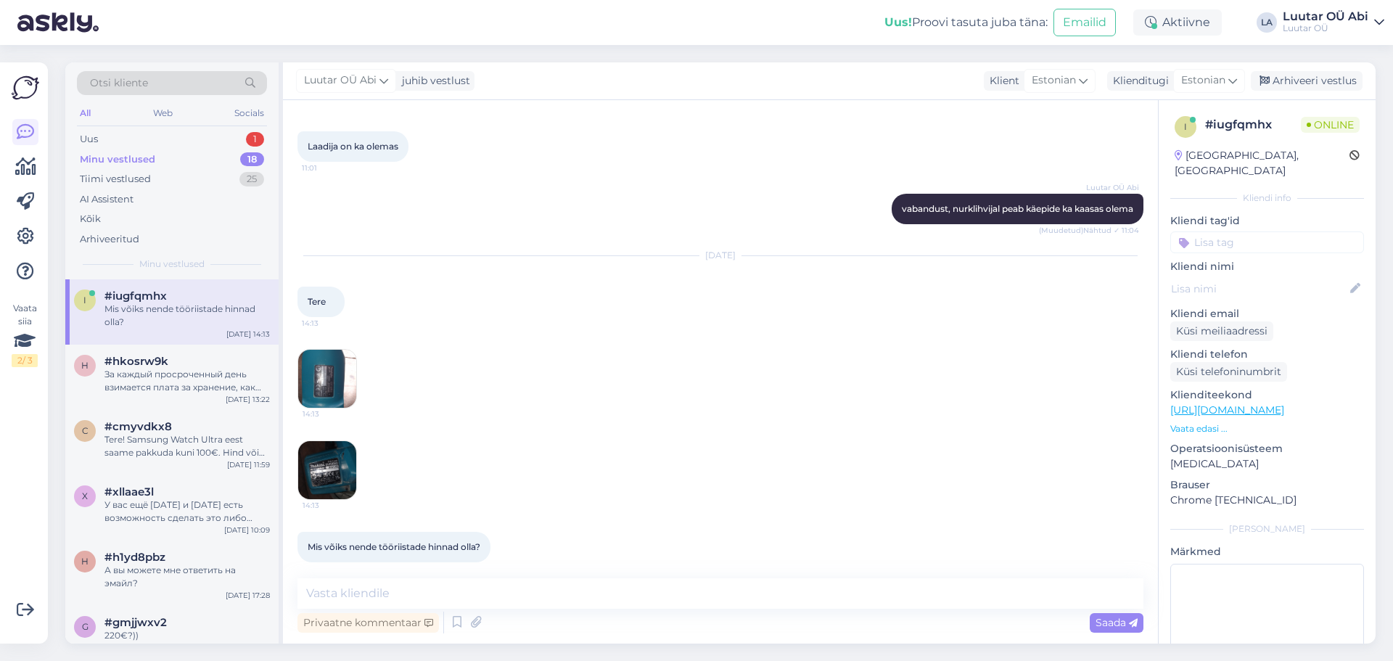
click at [323, 357] on img at bounding box center [327, 379] width 58 height 58
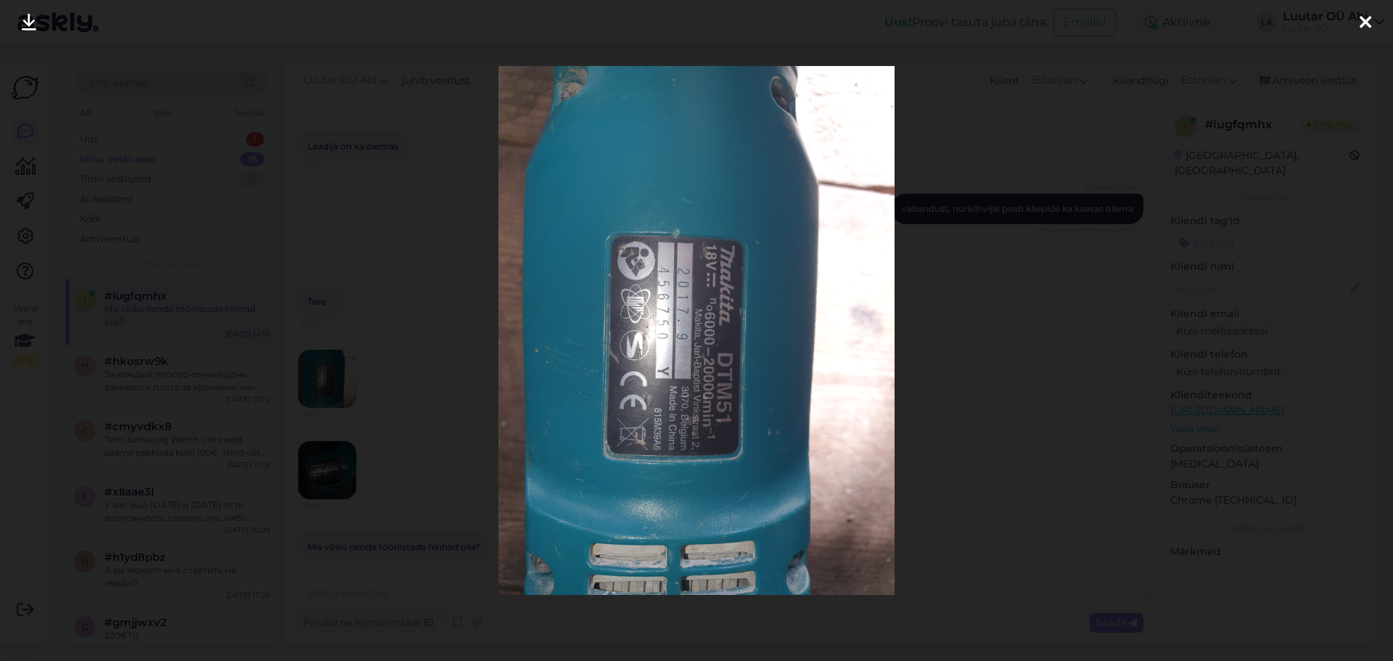
click at [802, 388] on img at bounding box center [697, 330] width 397 height 529
click at [1127, 331] on div at bounding box center [696, 330] width 1393 height 661
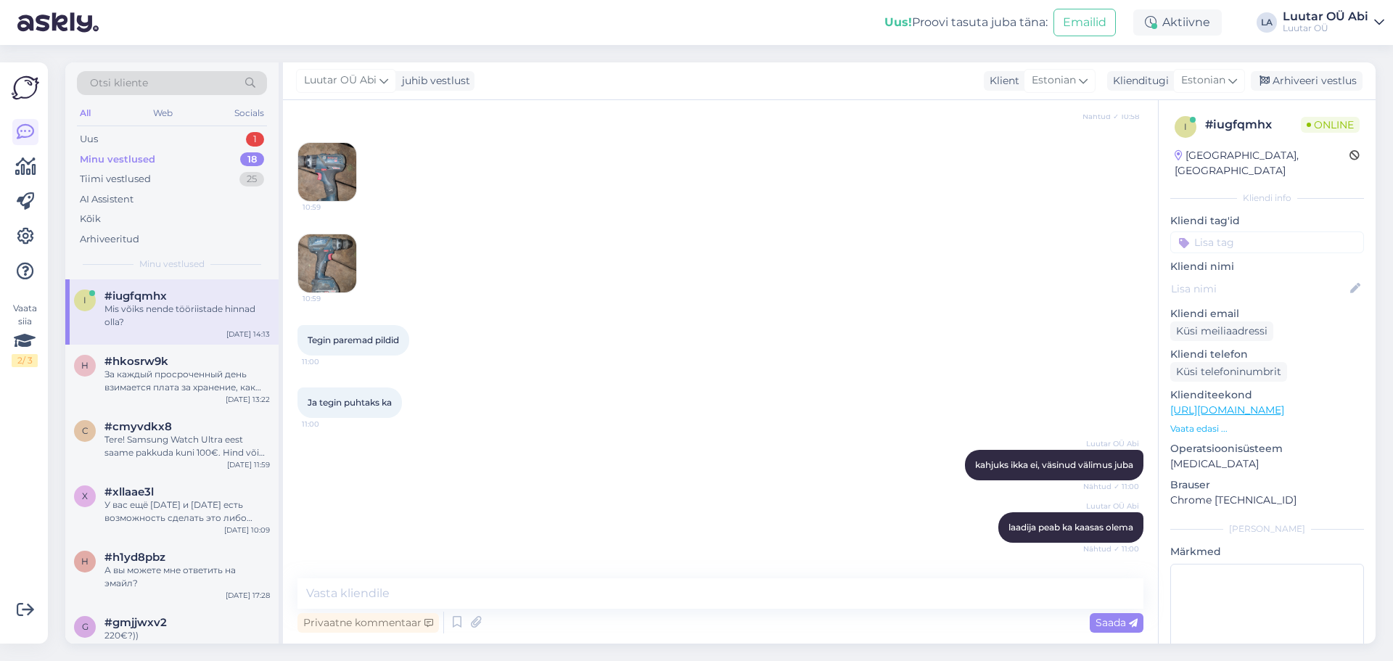
scroll to position [7061, 0]
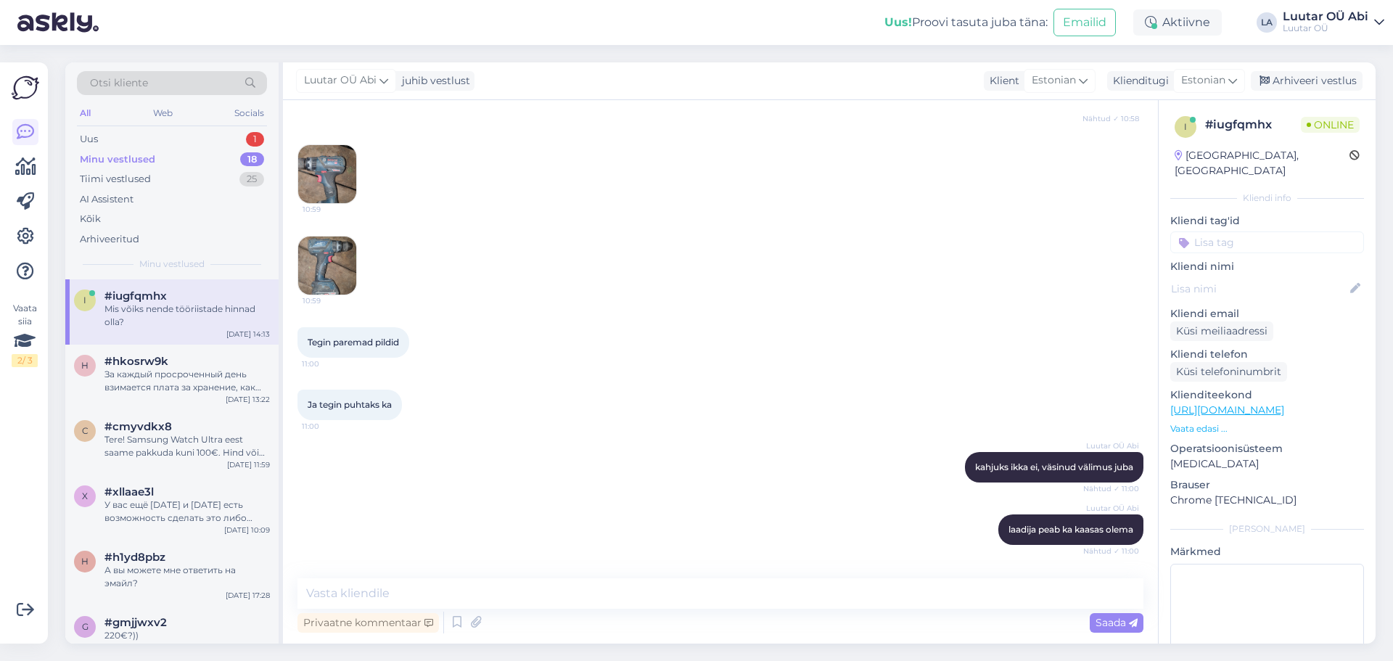
click at [335, 161] on img at bounding box center [327, 174] width 58 height 58
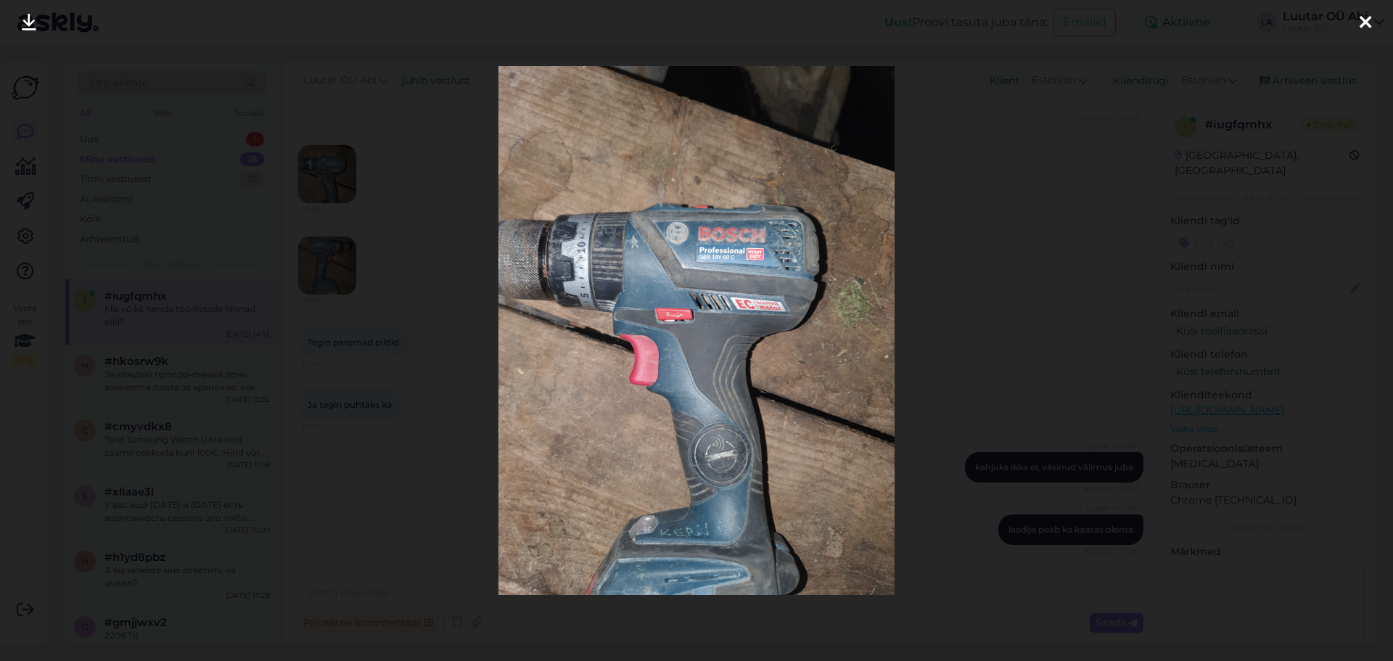
drag, startPoint x: 1025, startPoint y: 347, endPoint x: 948, endPoint y: 335, distance: 77.8
click at [1024, 347] on div at bounding box center [696, 330] width 1393 height 661
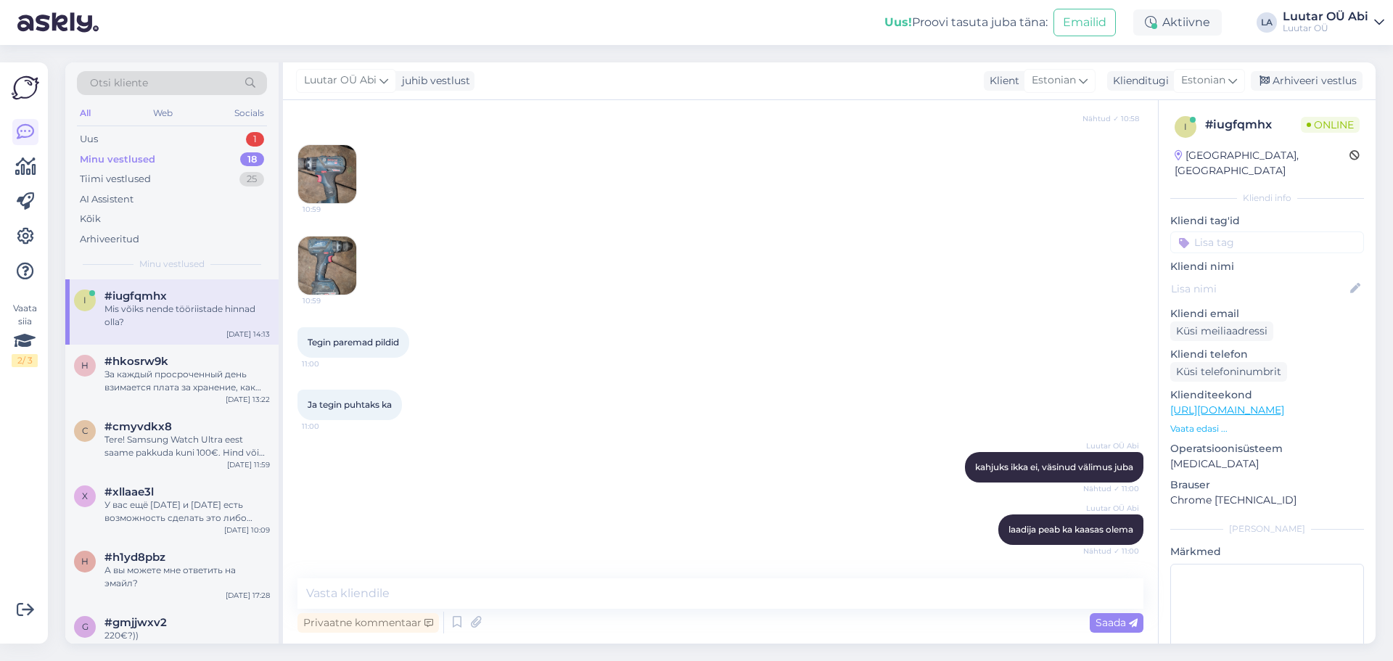
click at [334, 239] on img at bounding box center [327, 266] width 58 height 58
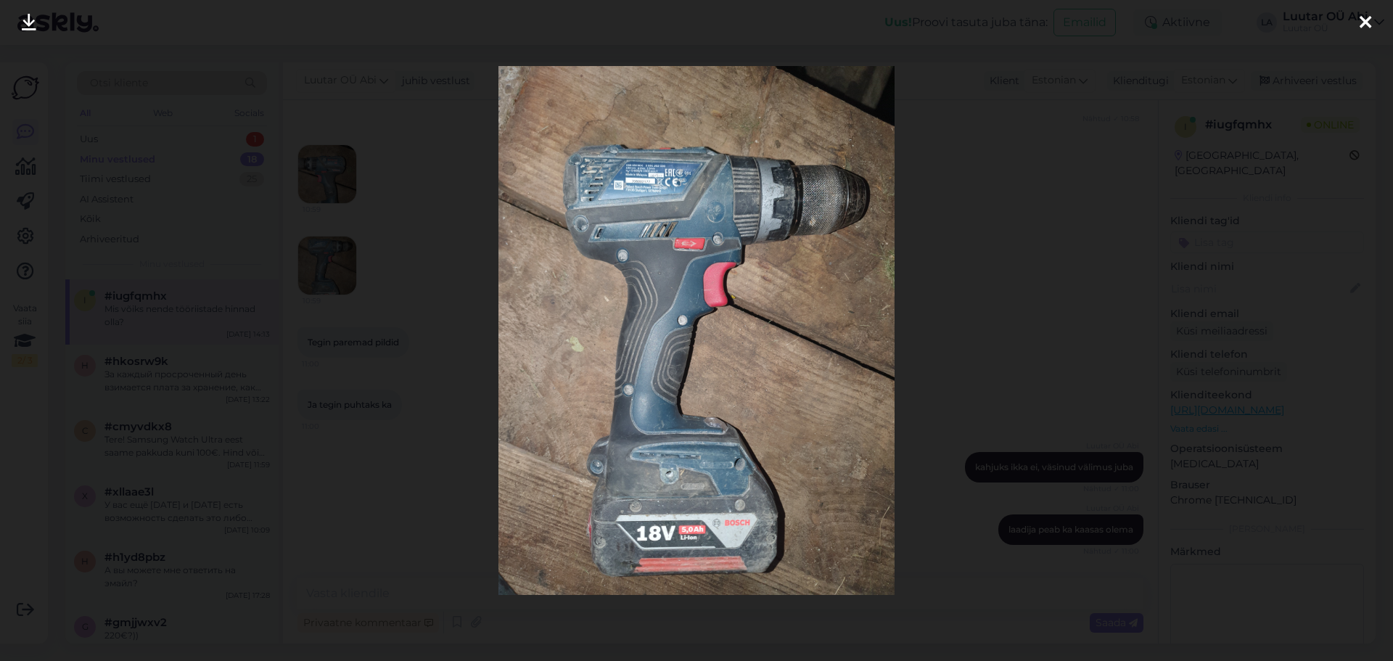
click at [382, 264] on div at bounding box center [696, 330] width 1393 height 661
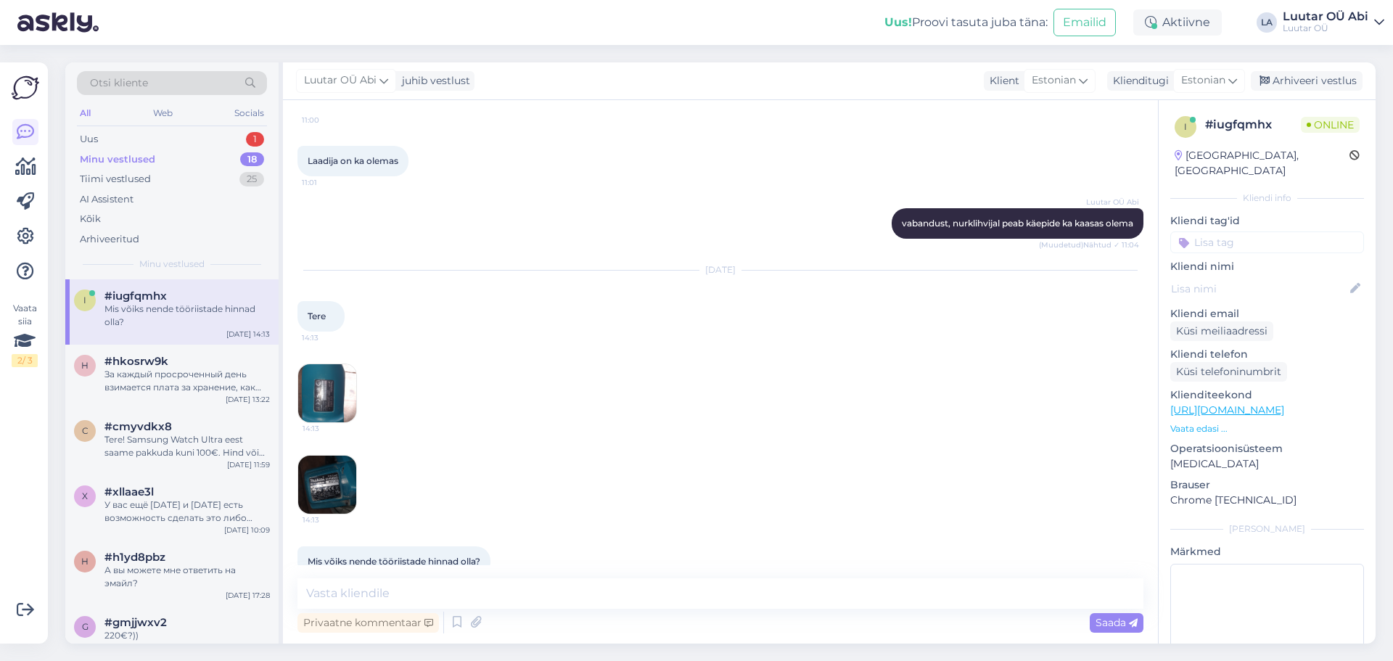
scroll to position [7569, 0]
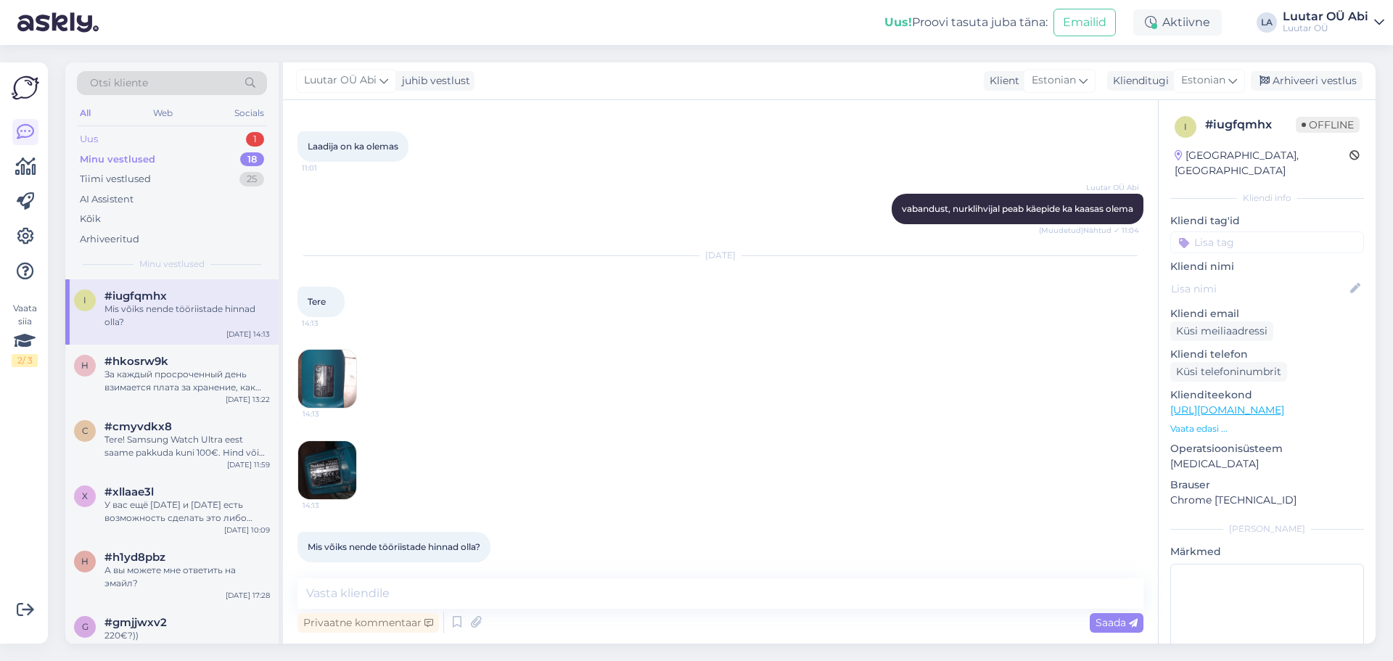
click at [162, 139] on div "Uus 1" at bounding box center [172, 139] width 190 height 20
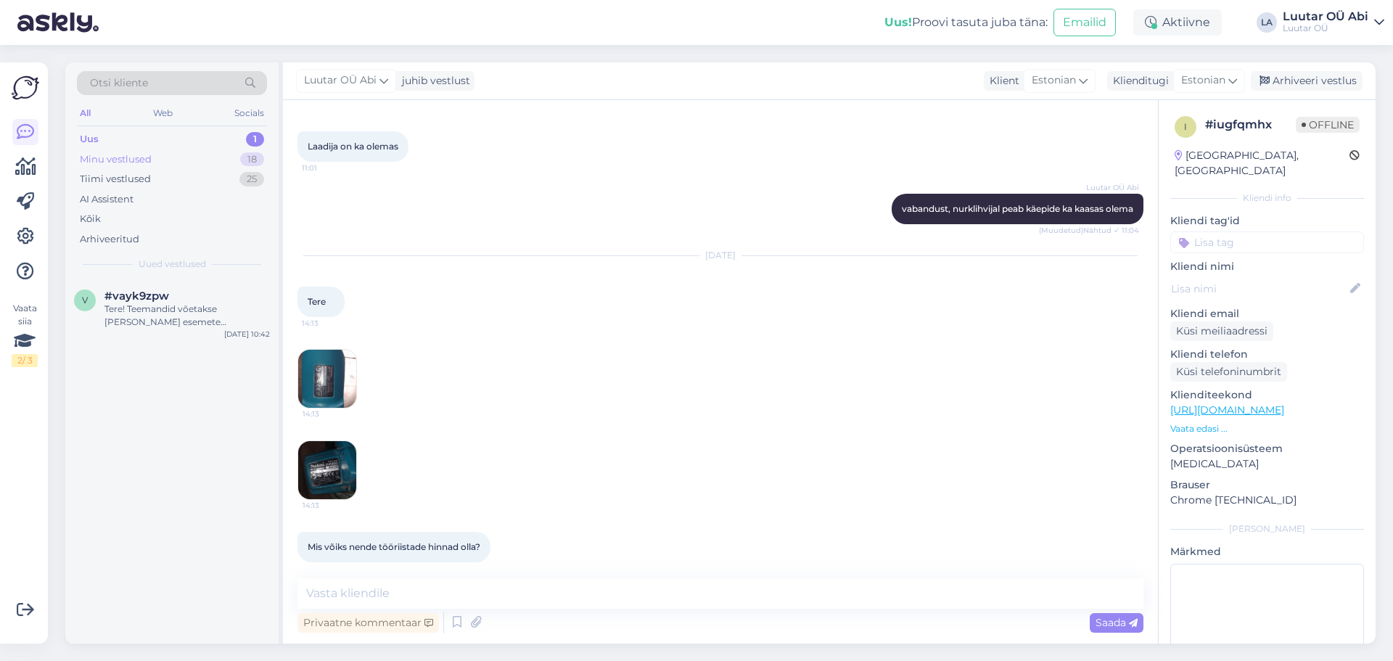
click at [170, 160] on div "Minu vestlused 18" at bounding box center [172, 160] width 190 height 20
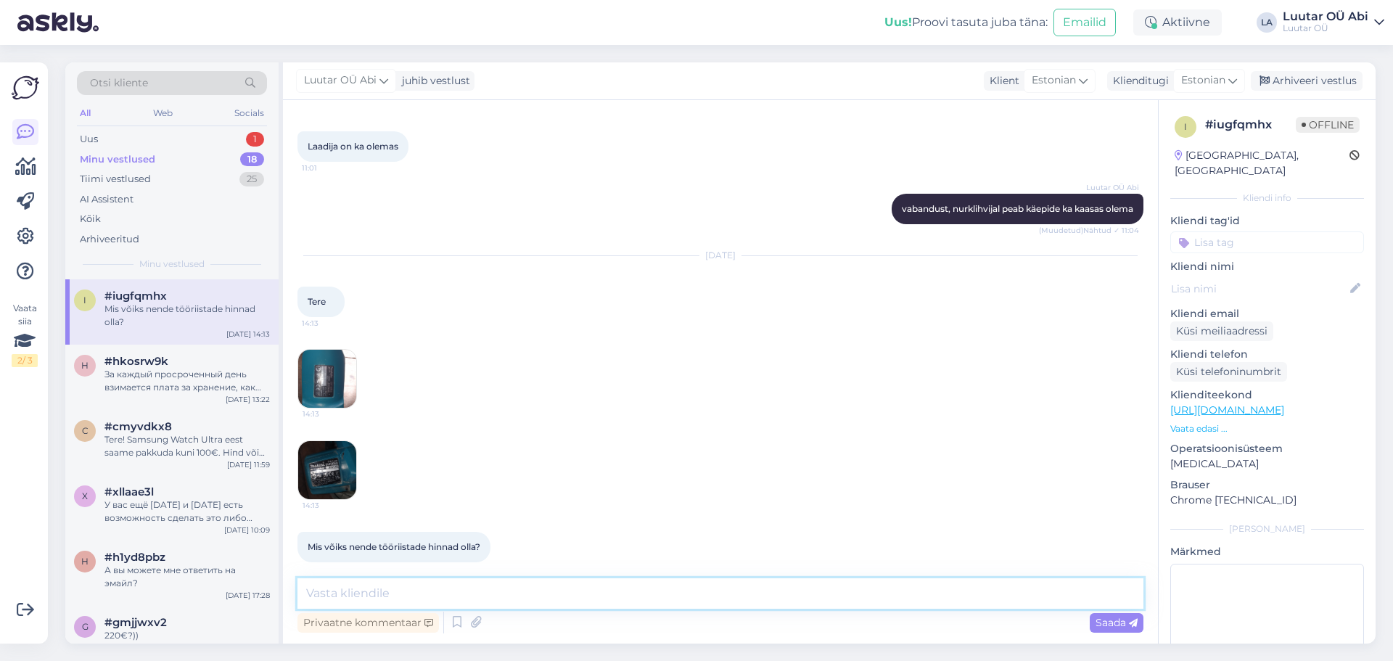
click at [488, 587] on textarea at bounding box center [721, 593] width 846 height 30
paste textarea "Kas ma saaksin tööriistadest fotosid? Oluline on näha nende seisukorda."
drag, startPoint x: 425, startPoint y: 594, endPoint x: 362, endPoint y: 600, distance: 63.4
click at [362, 600] on textarea "Tere. Kas ma saaksin tööriistadest fotosid? Oluline on näha nende seisukorda." at bounding box center [721, 593] width 846 height 30
drag, startPoint x: 406, startPoint y: 595, endPoint x: 361, endPoint y: 601, distance: 44.6
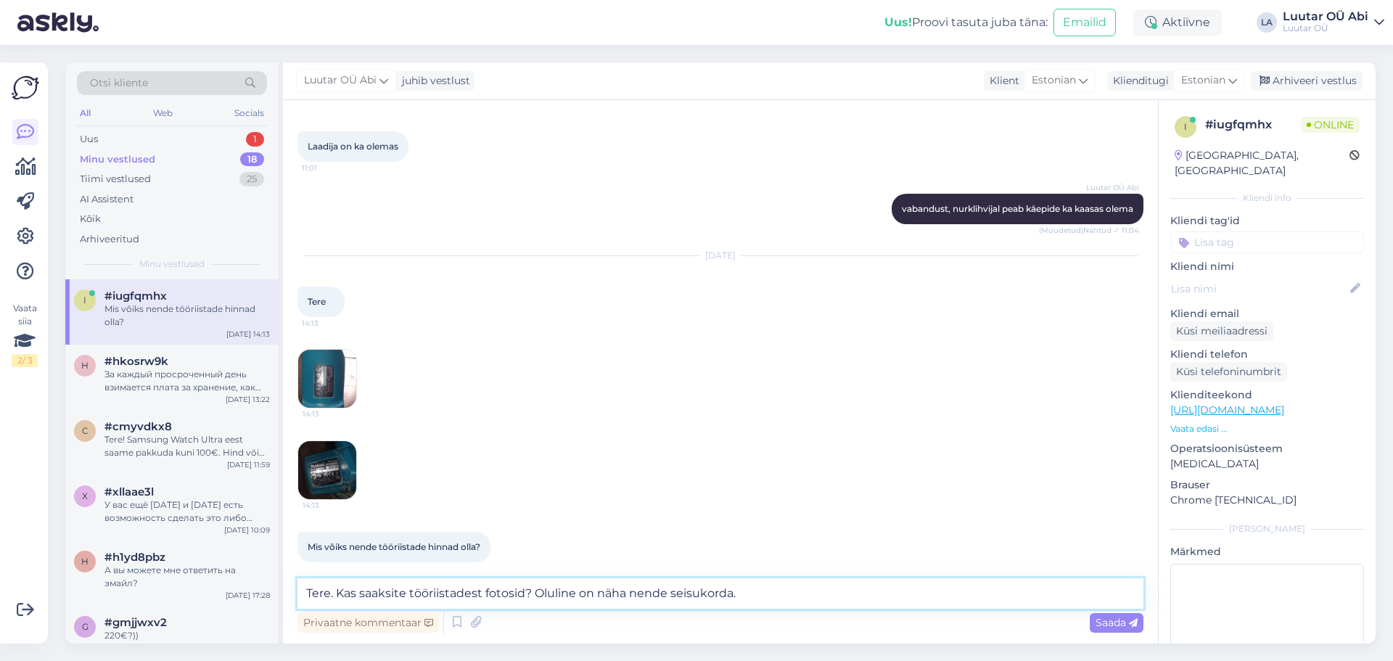
click at [361, 601] on textarea "Tere. Kas saaksite tööriistadest fotosid? Oluline on näha nende seisukorda." at bounding box center [721, 593] width 846 height 30
paste textarea "saad seda teha"
drag, startPoint x: 372, startPoint y: 592, endPoint x: 359, endPoint y: 593, distance: 13.1
click at [359, 593] on textarea "Tere. Kas sa saad seda teha tööriistadest fotosid? Oluline on näha nende seisuk…" at bounding box center [721, 593] width 846 height 30
drag, startPoint x: 417, startPoint y: 595, endPoint x: 392, endPoint y: 602, distance: 26.4
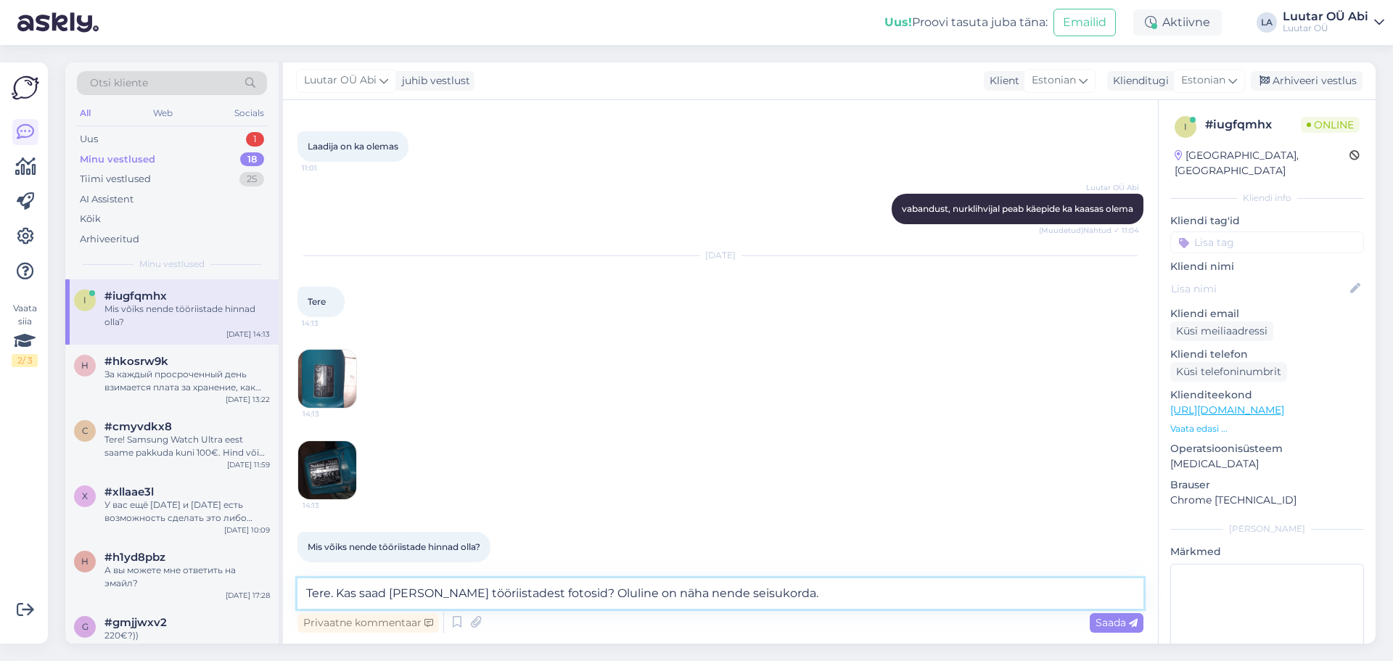
click at [392, 602] on textarea "Tere. Kas saad seda teha tööriistadest fotosid? Oluline on näha nende seisukord…" at bounding box center [721, 593] width 846 height 30
drag, startPoint x: 449, startPoint y: 594, endPoint x: 337, endPoint y: 607, distance: 111.7
click at [337, 607] on textarea "Tere. Kas saad seda teha tööriistadest fotosid? Oluline on näha nende seisukord…" at bounding box center [721, 593] width 846 height 30
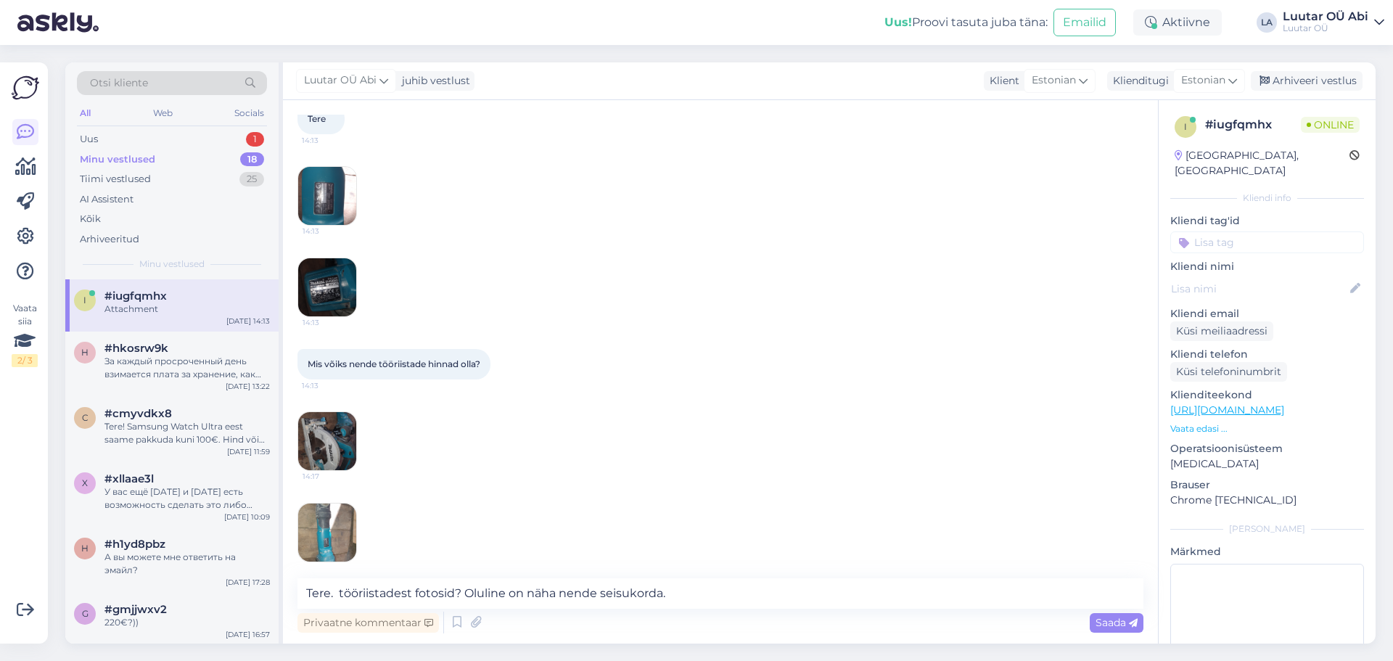
click at [327, 435] on img at bounding box center [327, 441] width 58 height 58
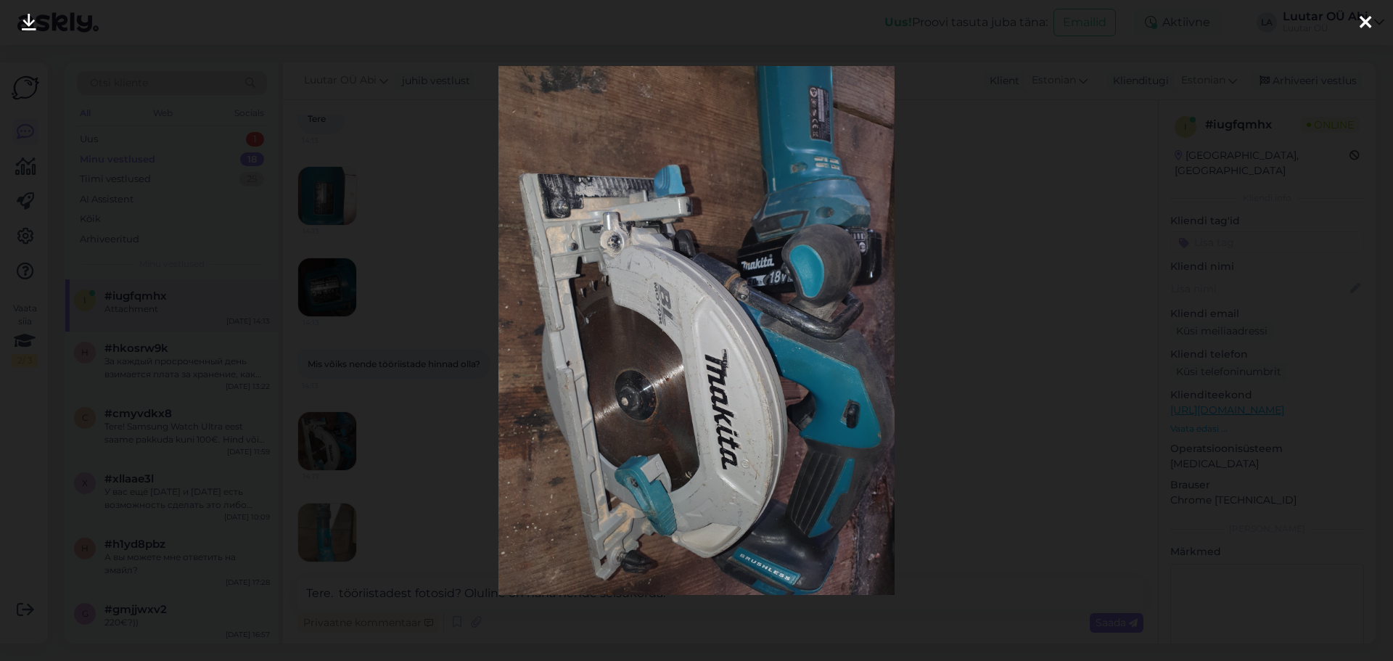
click at [1142, 229] on div at bounding box center [696, 330] width 1393 height 661
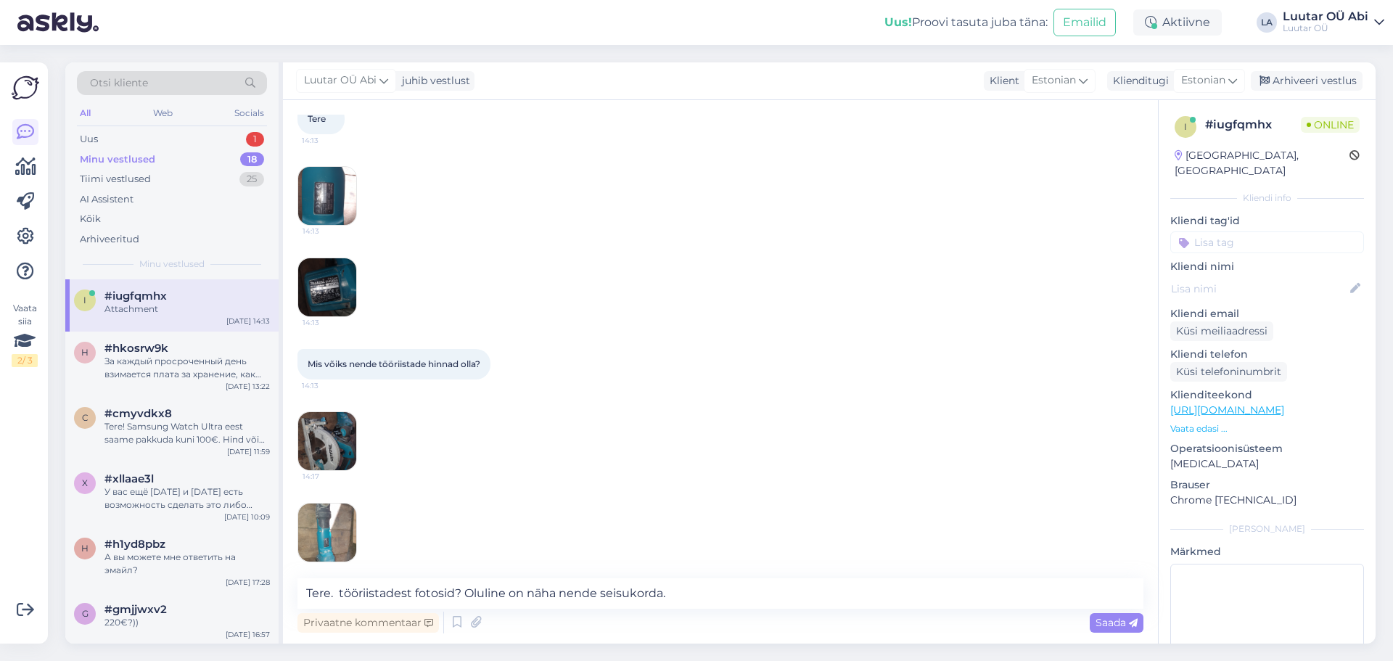
click at [311, 528] on img at bounding box center [327, 533] width 58 height 58
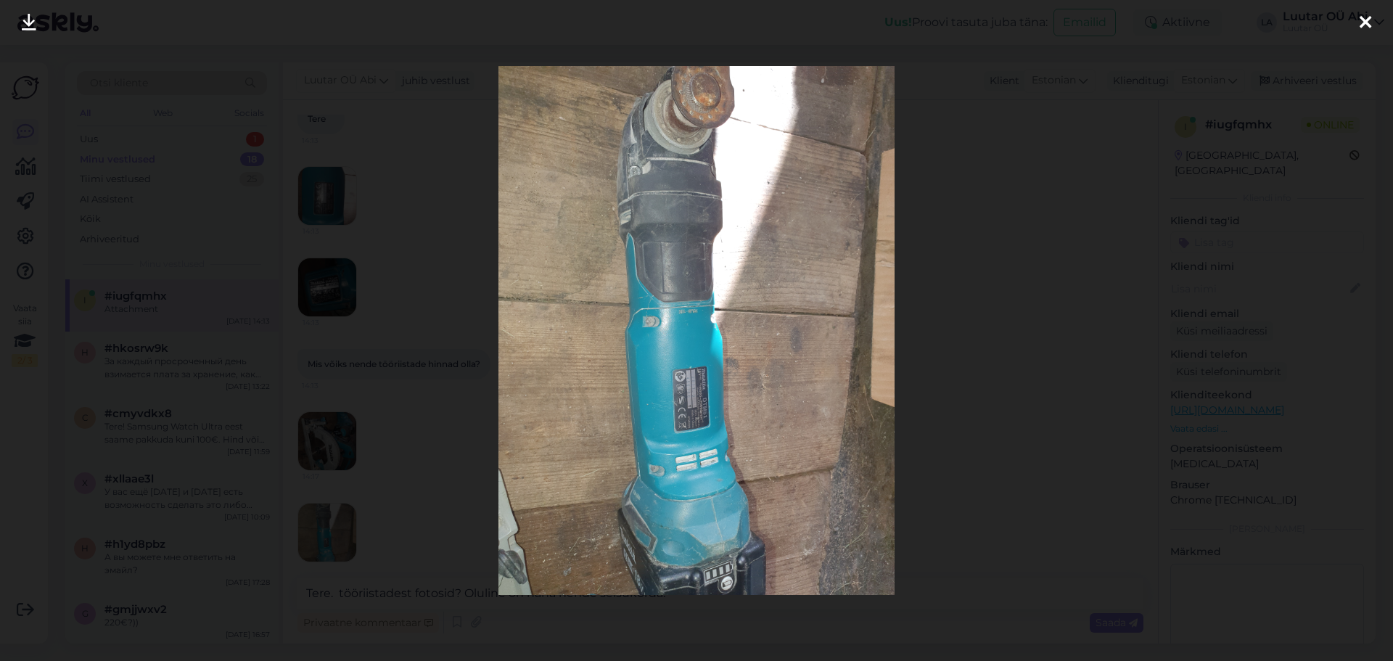
click at [386, 430] on div at bounding box center [696, 330] width 1393 height 661
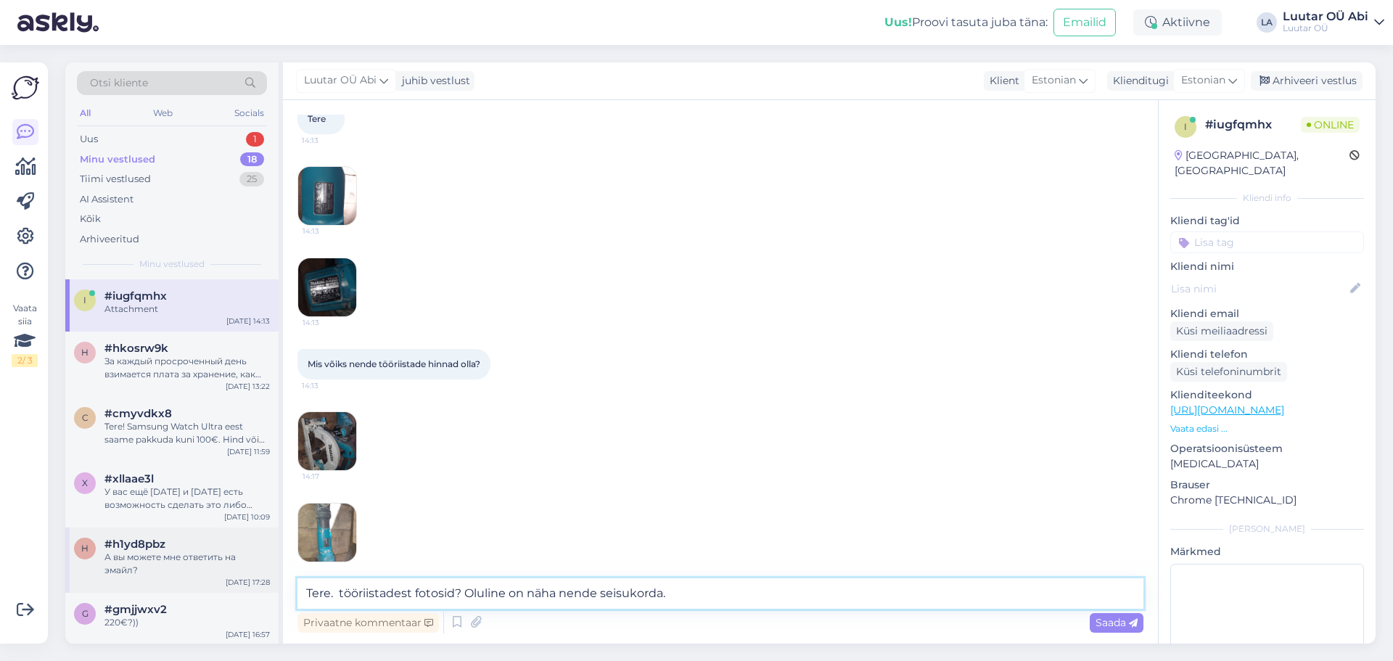
drag, startPoint x: 707, startPoint y: 599, endPoint x: 69, endPoint y: 592, distance: 638.0
click at [69, 592] on div "Otsi kliente All Web Socials Uus 1 Minu vestlused 18 Tiimi vestlused 25 AI Assi…" at bounding box center [720, 352] width 1311 height 581
click at [494, 602] on textarea "Tere. tööriistadest fotosid? Oluline on näha nende seisukorda." at bounding box center [721, 593] width 846 height 30
click at [575, 586] on textarea "Tere. tööriistadest fotosid? Oluline on näha nende seisukorda." at bounding box center [721, 593] width 846 height 30
click at [644, 595] on textarea "Tere. tööriistadest fotosid? Oluline on näha nende seisukorda." at bounding box center [721, 593] width 846 height 30
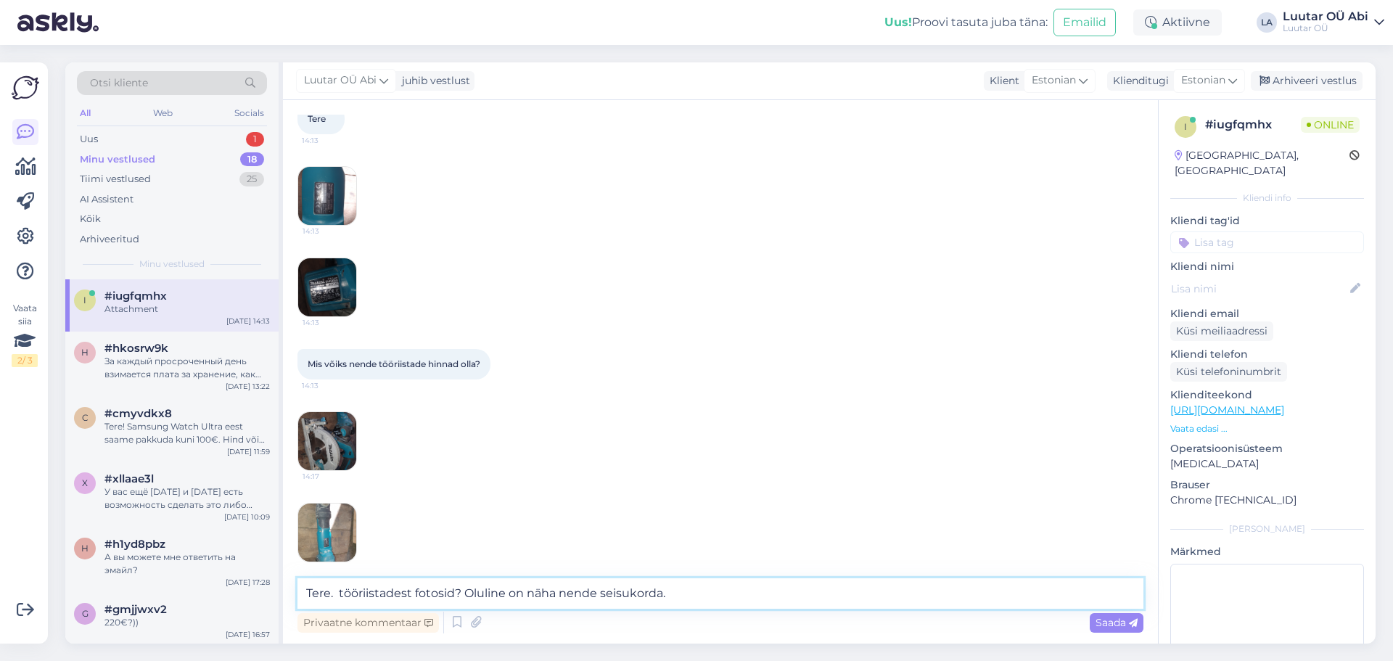
drag, startPoint x: 679, startPoint y: 595, endPoint x: 340, endPoint y: 609, distance: 339.2
click at [340, 609] on div "Tere. tööriistadest fotosid? Oluline on näha nende seisukorda. Privaatne kommen…" at bounding box center [721, 607] width 846 height 58
paste textarea "Kahjuks me roostes tööriistu vastu ei võta."
type textarea "Tere. Kahjuks me roostes tööriistu vastu ei võta."
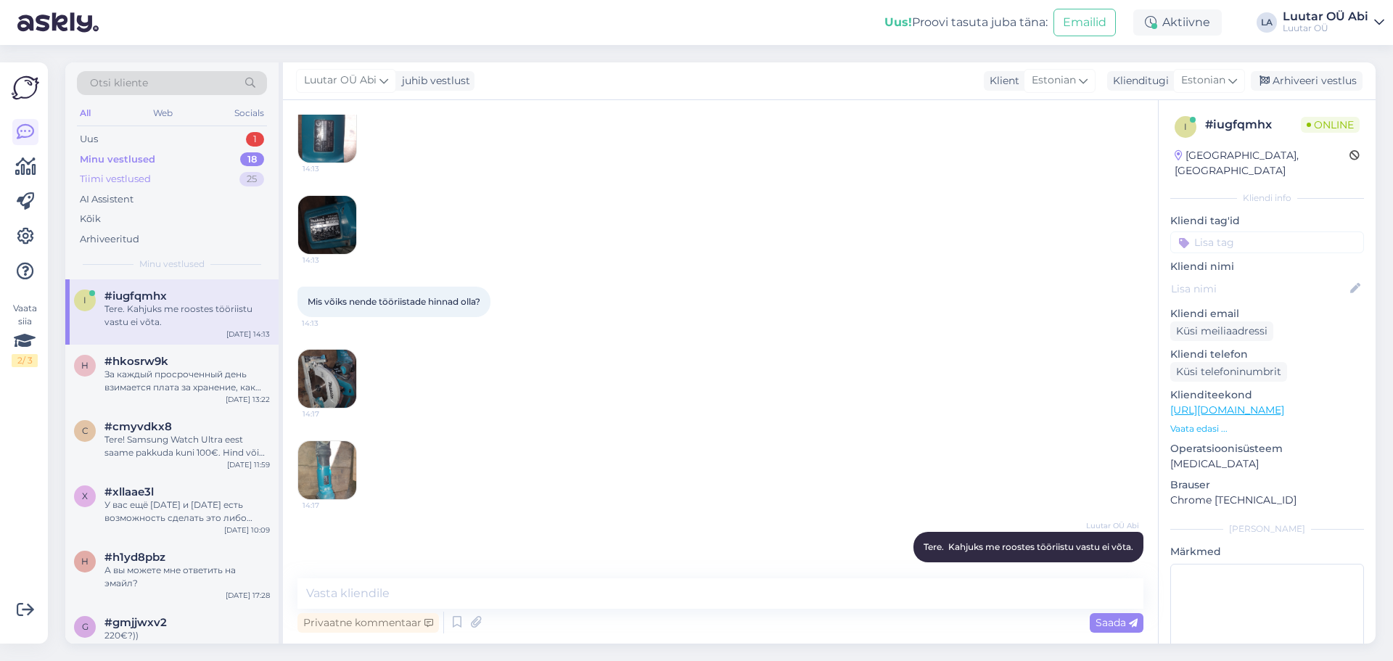
click at [139, 173] on div "Tiimi vestlused" at bounding box center [115, 179] width 71 height 15
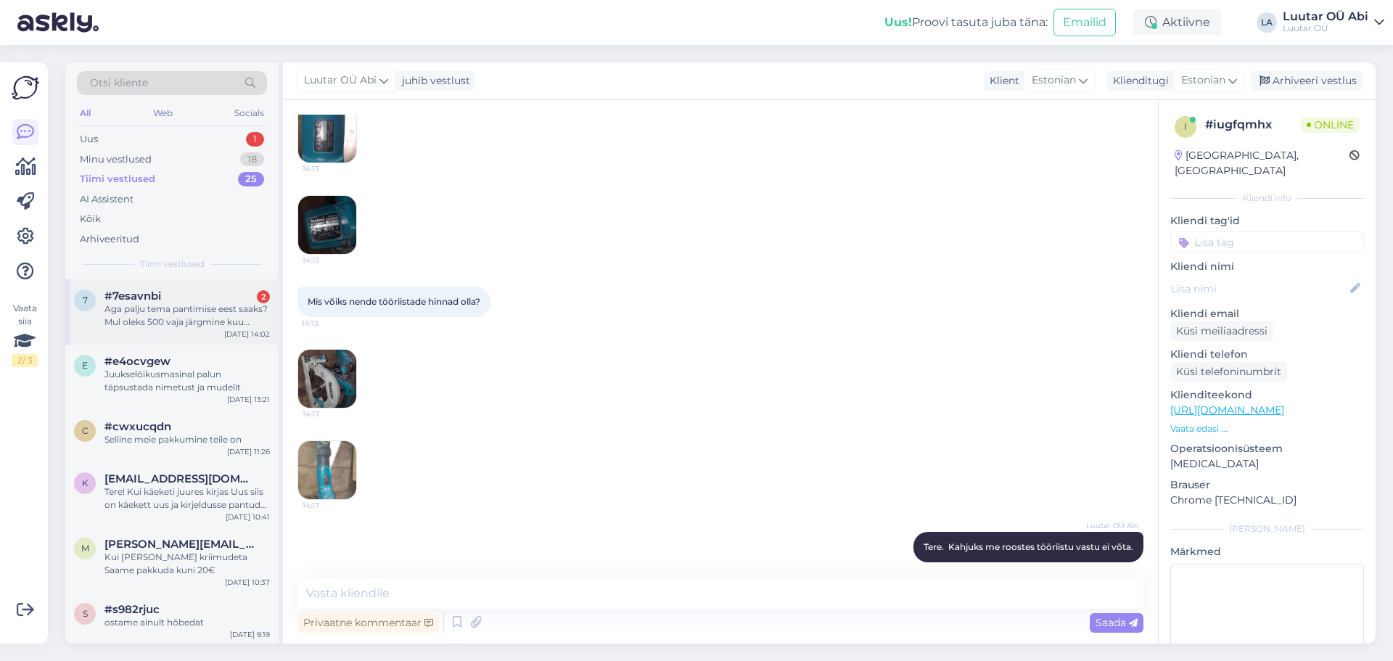
click at [153, 316] on div "Aga palju tema pantimise eest saaks? Mul oleks 500 vaja järgmine kuu ostaks väl…" at bounding box center [187, 316] width 165 height 26
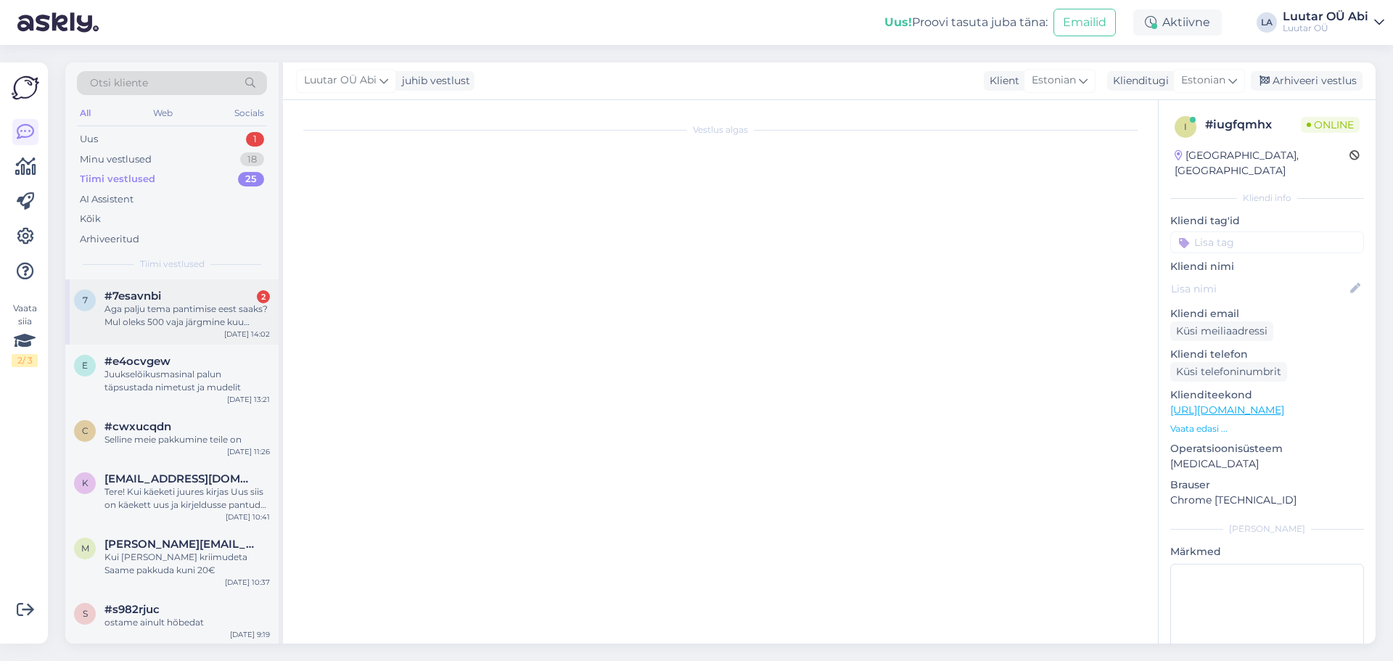
scroll to position [1570, 0]
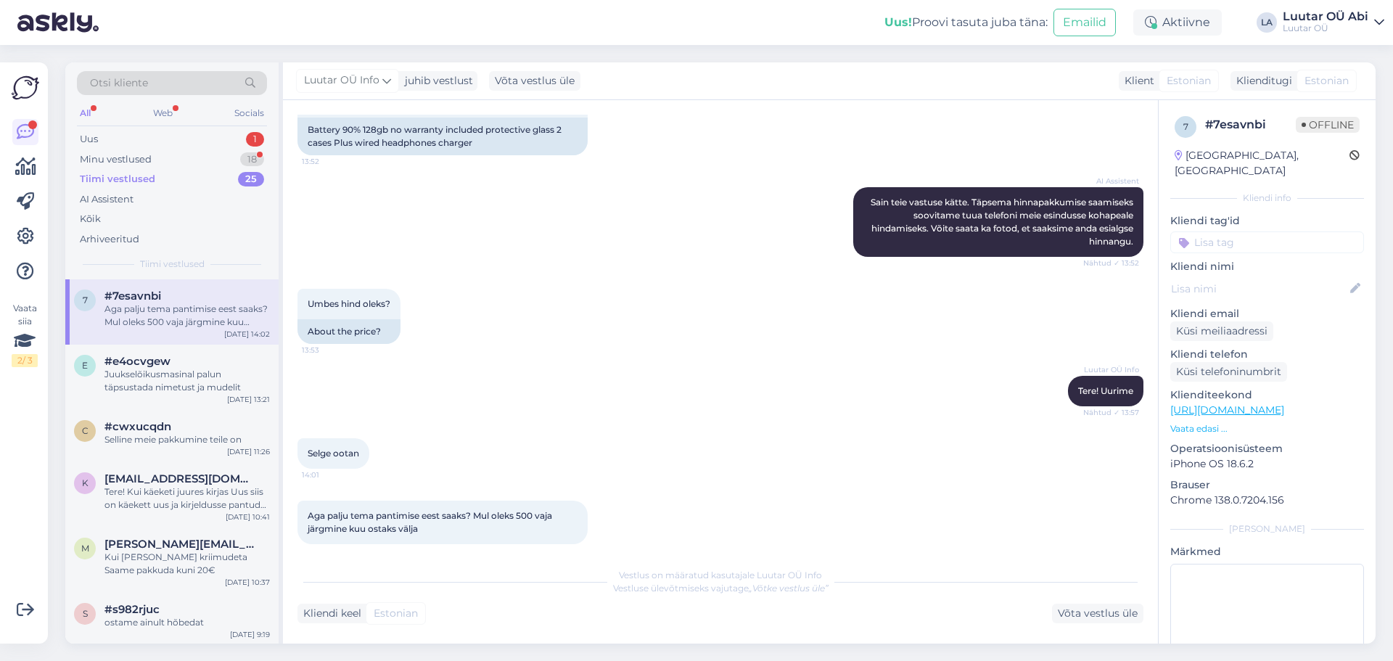
click at [167, 183] on div "Tiimi vestlused 25" at bounding box center [172, 179] width 190 height 20
click at [175, 157] on div "Minu vestlused 18" at bounding box center [172, 160] width 190 height 20
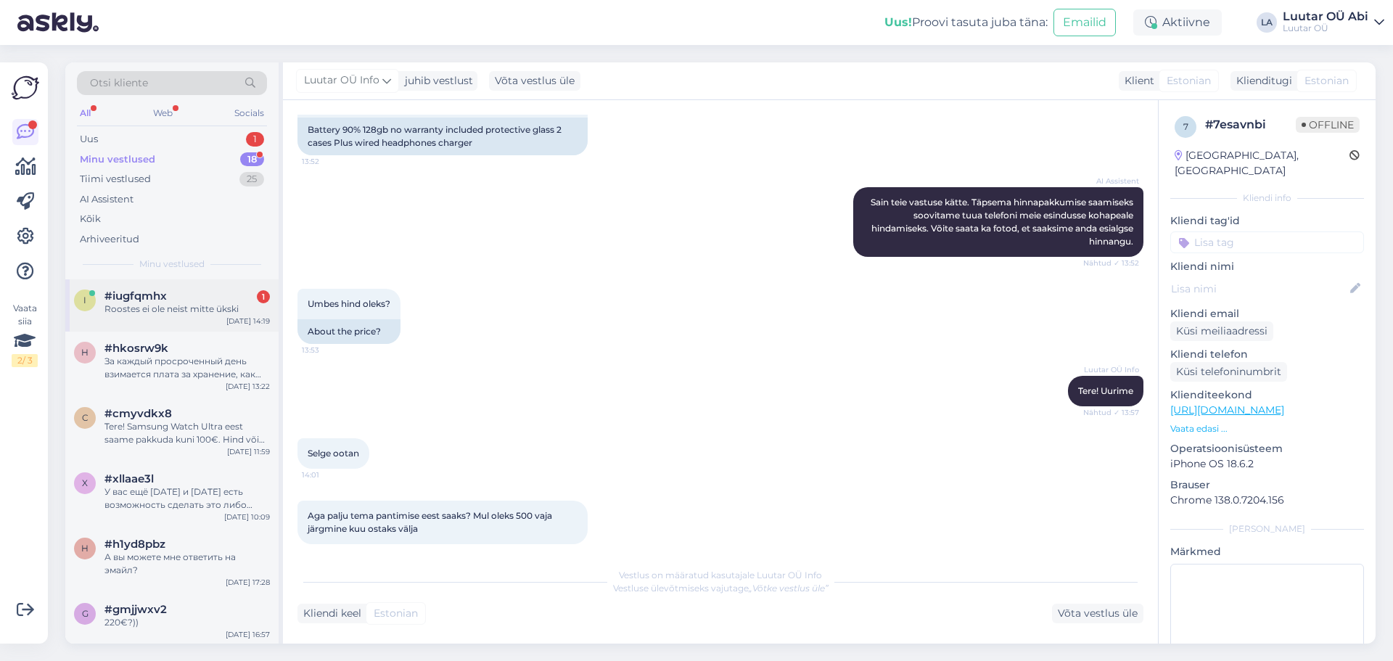
click at [186, 305] on div "Roostes ei ole neist mitte ükski" at bounding box center [187, 309] width 165 height 13
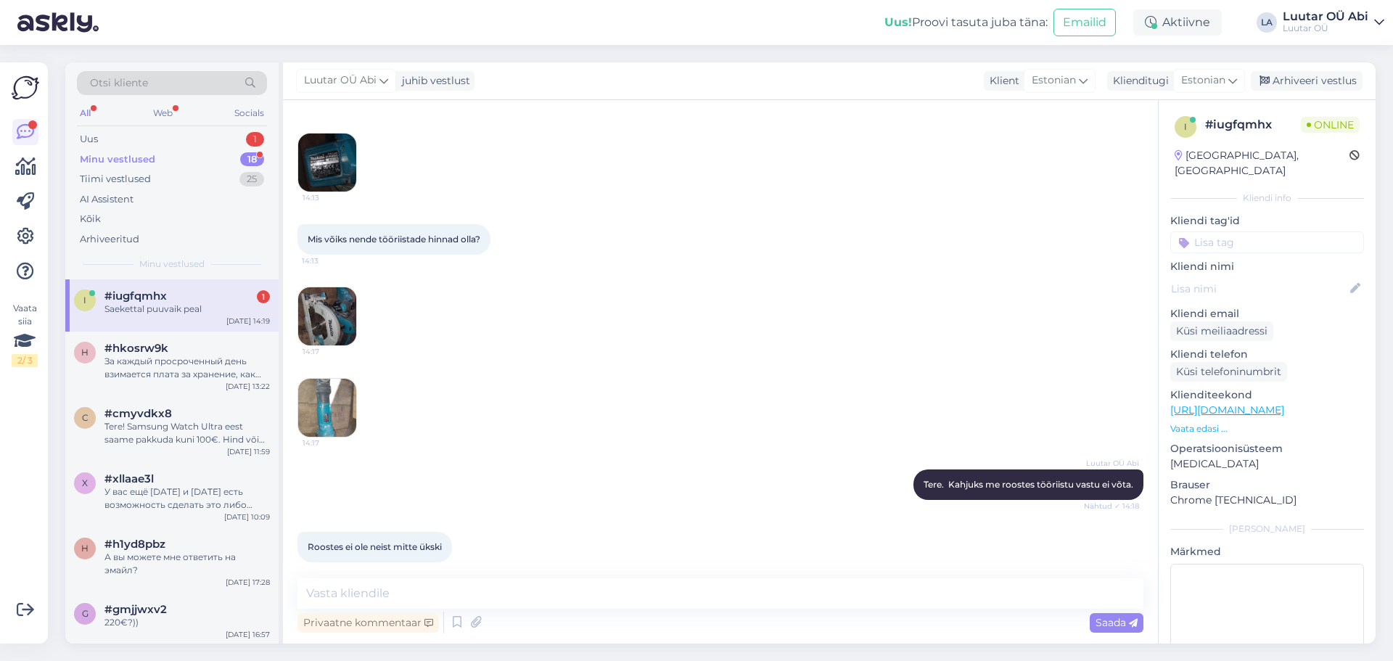
scroll to position [7683, 0]
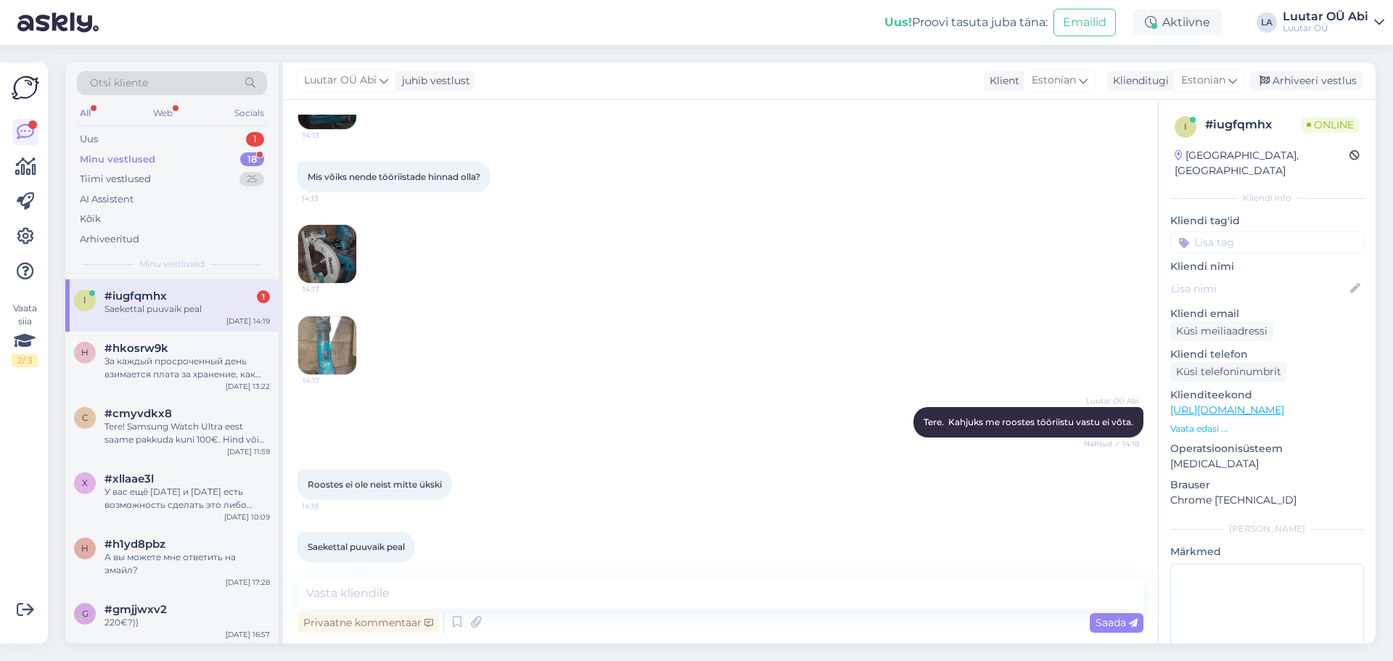
click at [319, 253] on img at bounding box center [327, 254] width 58 height 58
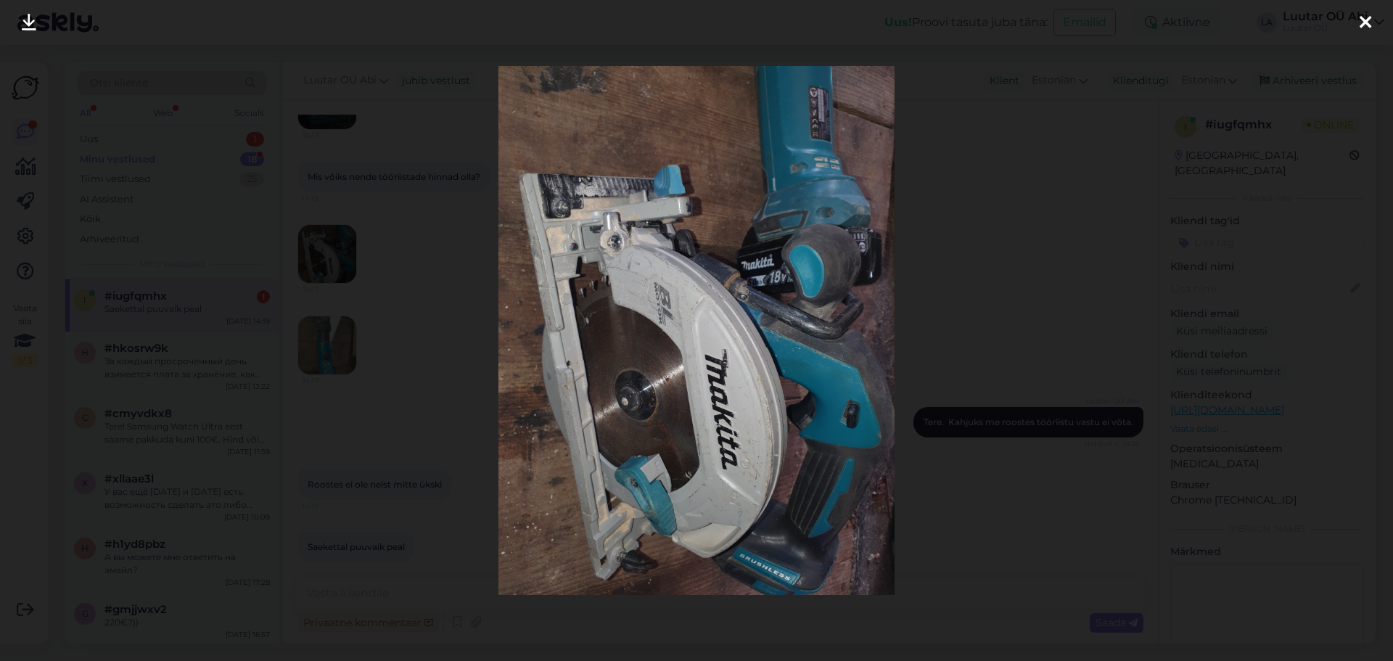
click at [655, 422] on img at bounding box center [697, 330] width 397 height 529
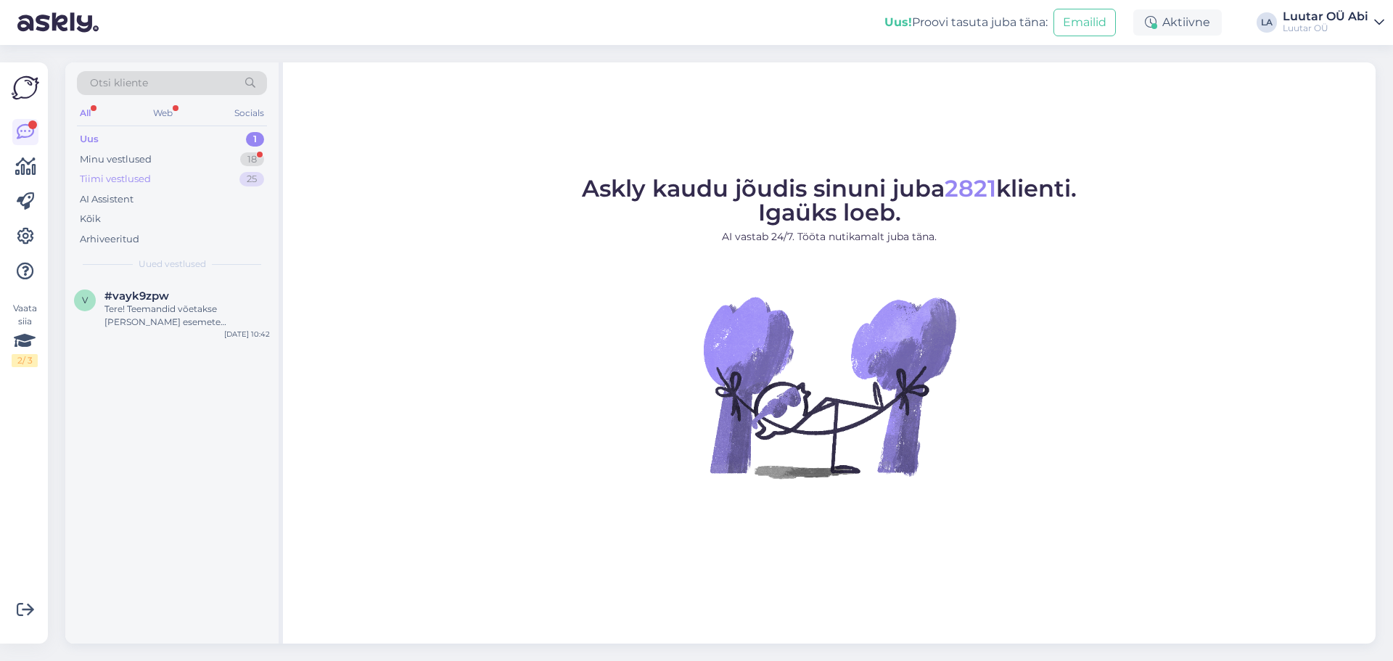
click at [159, 178] on div "Tiimi vestlused 25" at bounding box center [172, 179] width 190 height 20
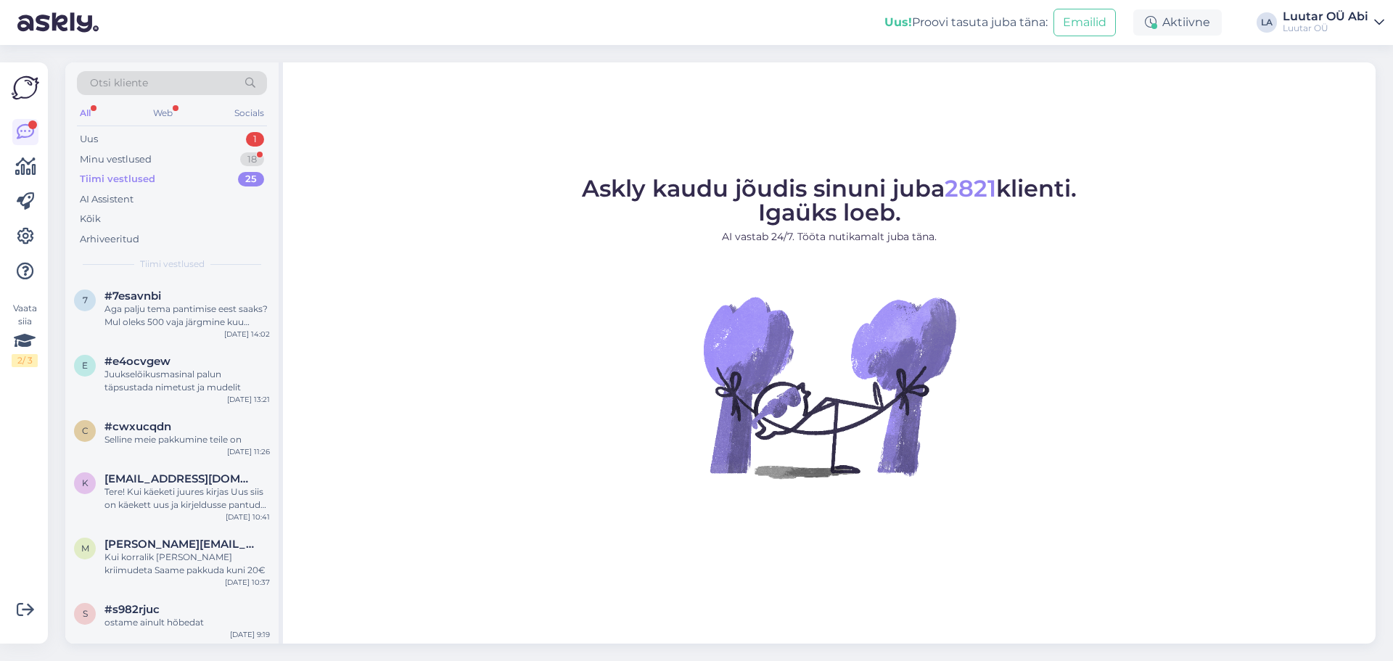
click at [153, 176] on div "Tiimi vestlused 25" at bounding box center [172, 179] width 190 height 20
click at [154, 157] on div "Minu vestlused 18" at bounding box center [172, 160] width 190 height 20
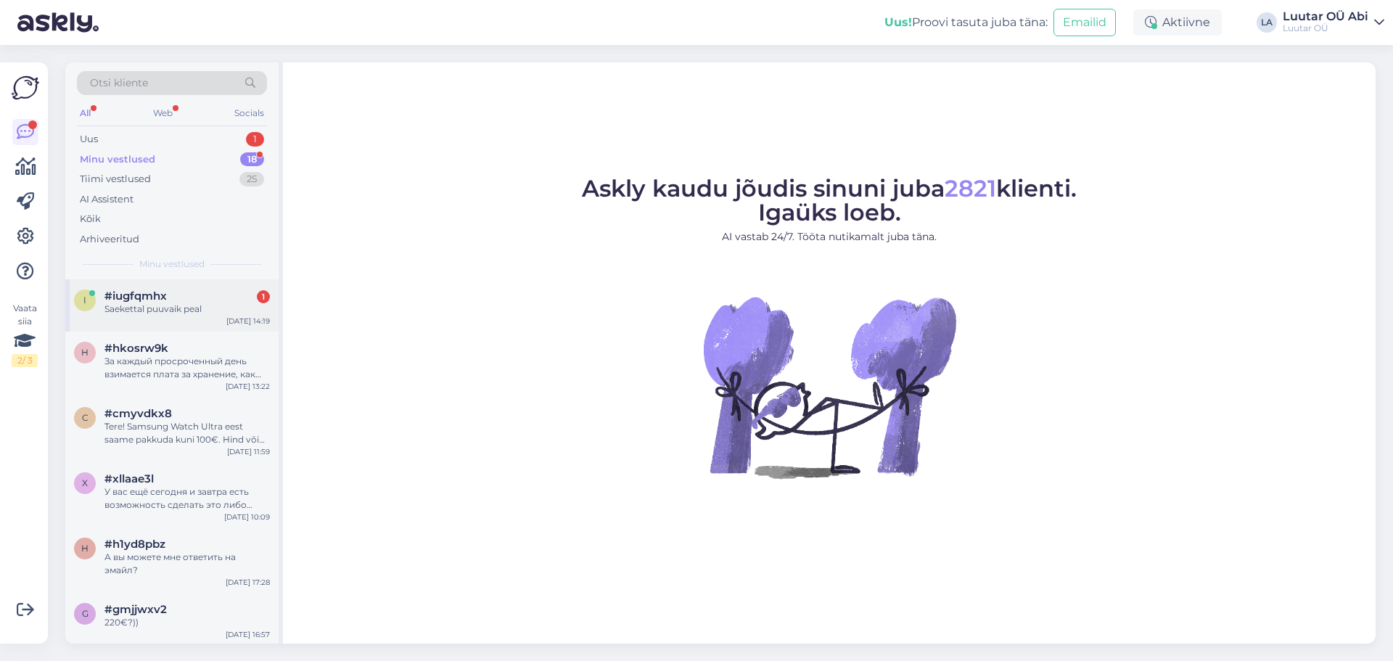
click at [157, 319] on div "i #iugfqmhx 1 Saekettal puuvaik peal Sep 17 14:19" at bounding box center [171, 305] width 213 height 52
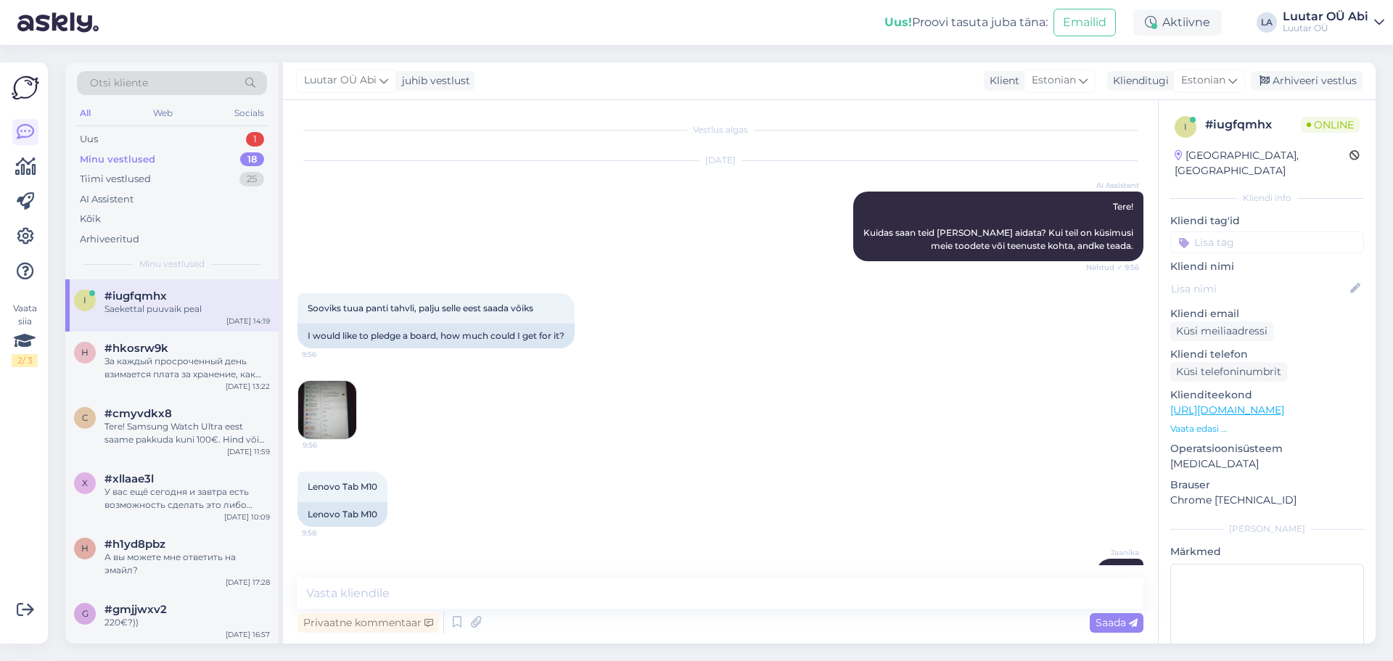
scroll to position [7596, 0]
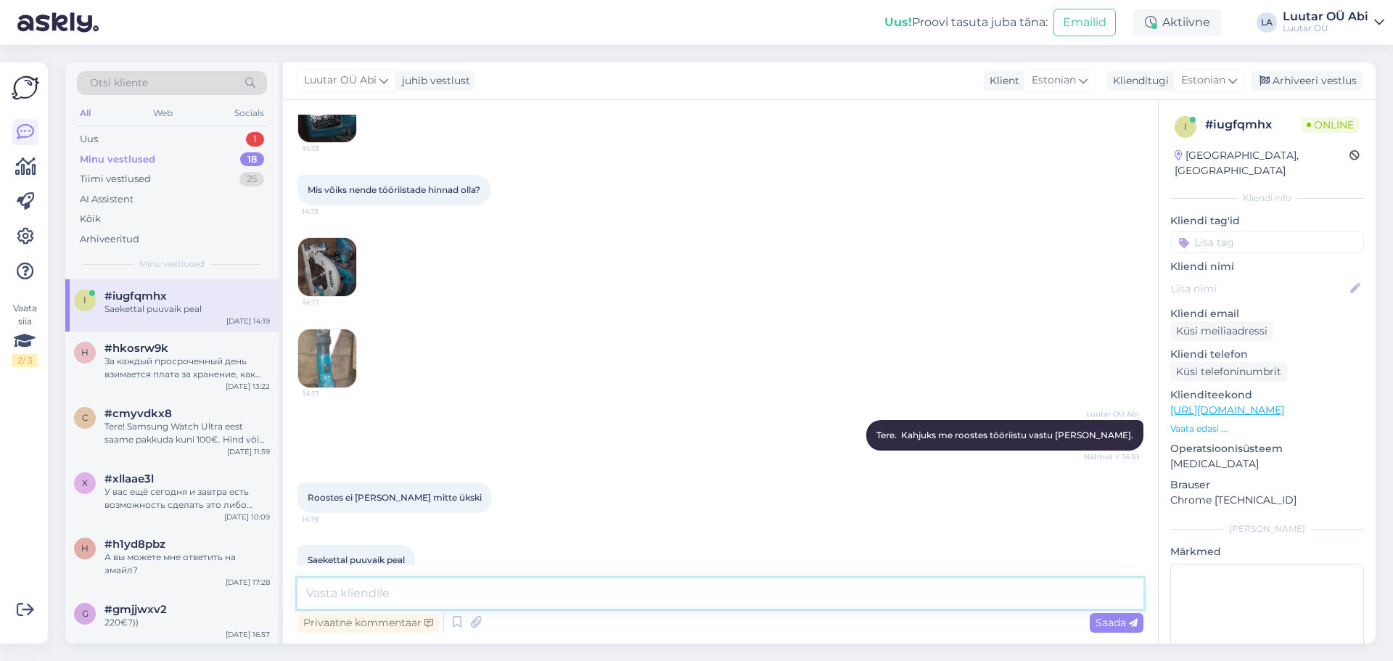
click at [393, 589] on textarea at bounding box center [721, 593] width 846 height 30
paste textarea "Seal on roostet."
type textarea "Seal on roostet."
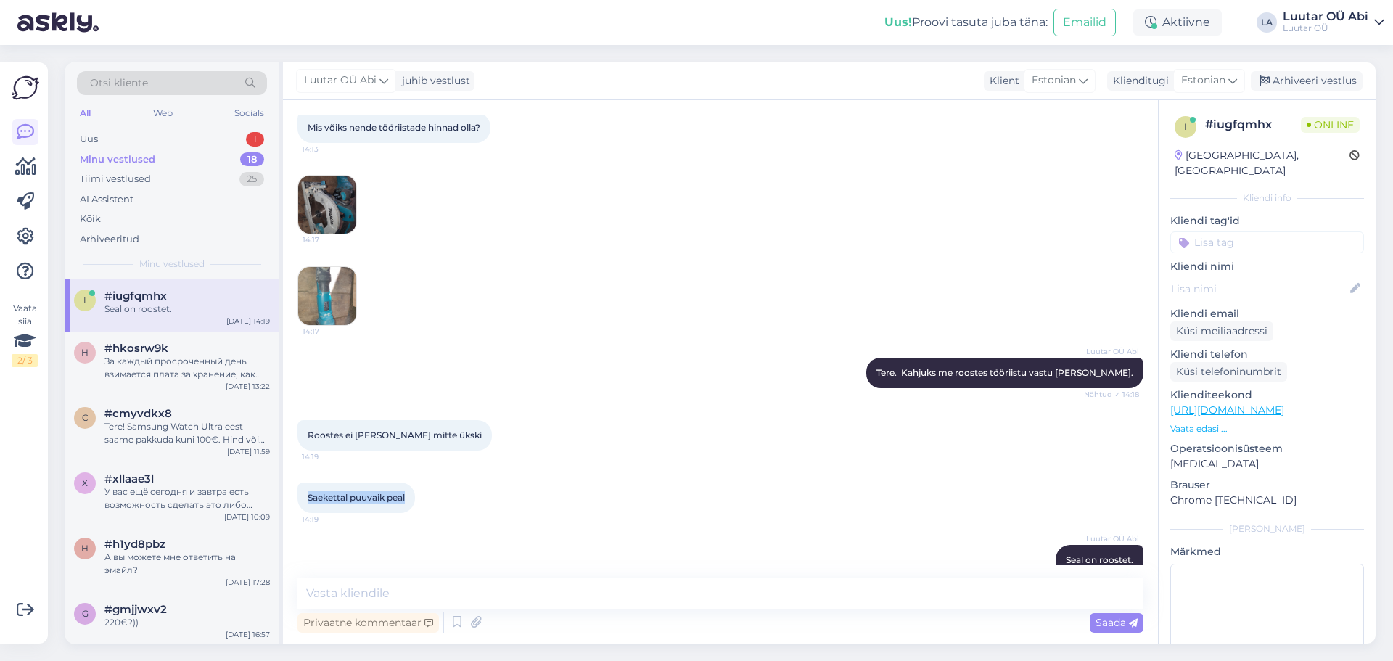
drag, startPoint x: 411, startPoint y: 472, endPoint x: 305, endPoint y: 470, distance: 106.0
click at [305, 483] on div "Saekettal puuvaik peal 14:19" at bounding box center [357, 498] width 118 height 30
copy span "Saekettal puuvaik peal"
click at [568, 529] on div "Luutar OÜ Abi Seal on roostet. 14:20" at bounding box center [721, 560] width 846 height 62
click at [194, 364] on div "За каждый просроченный день взимается плата за хранение, как указано в Вашем до…" at bounding box center [187, 368] width 165 height 26
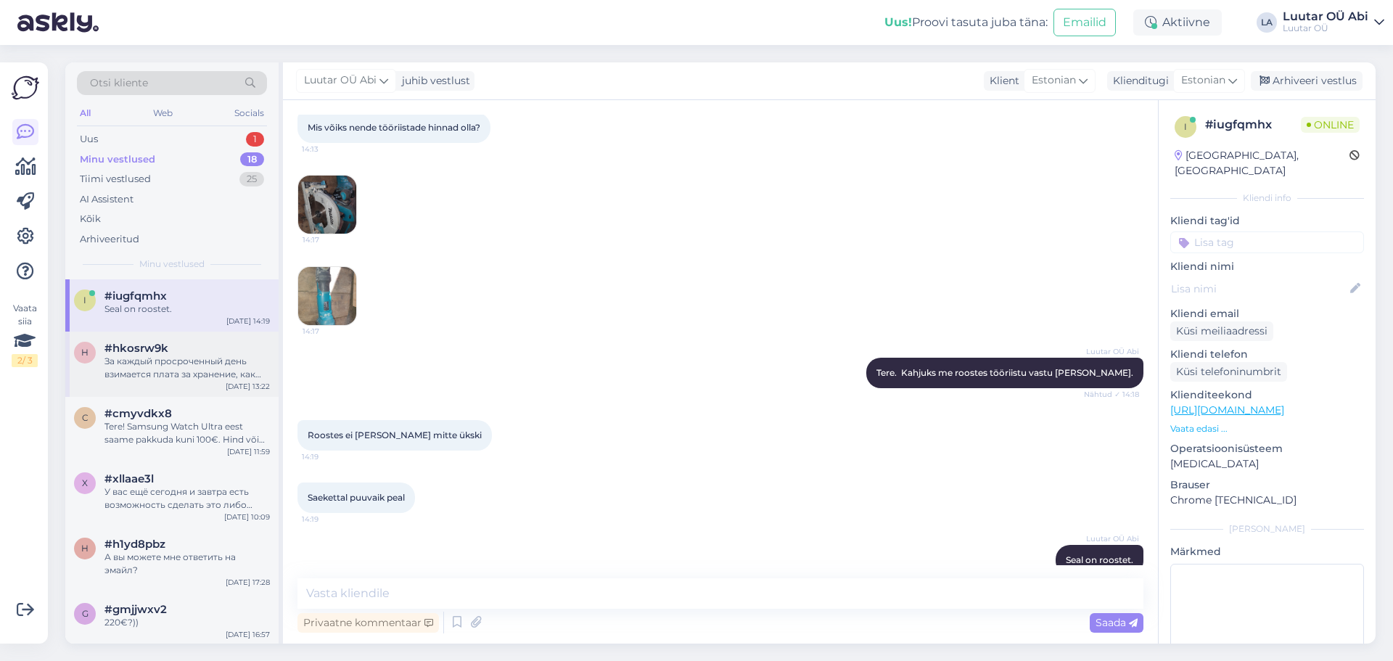
scroll to position [397, 0]
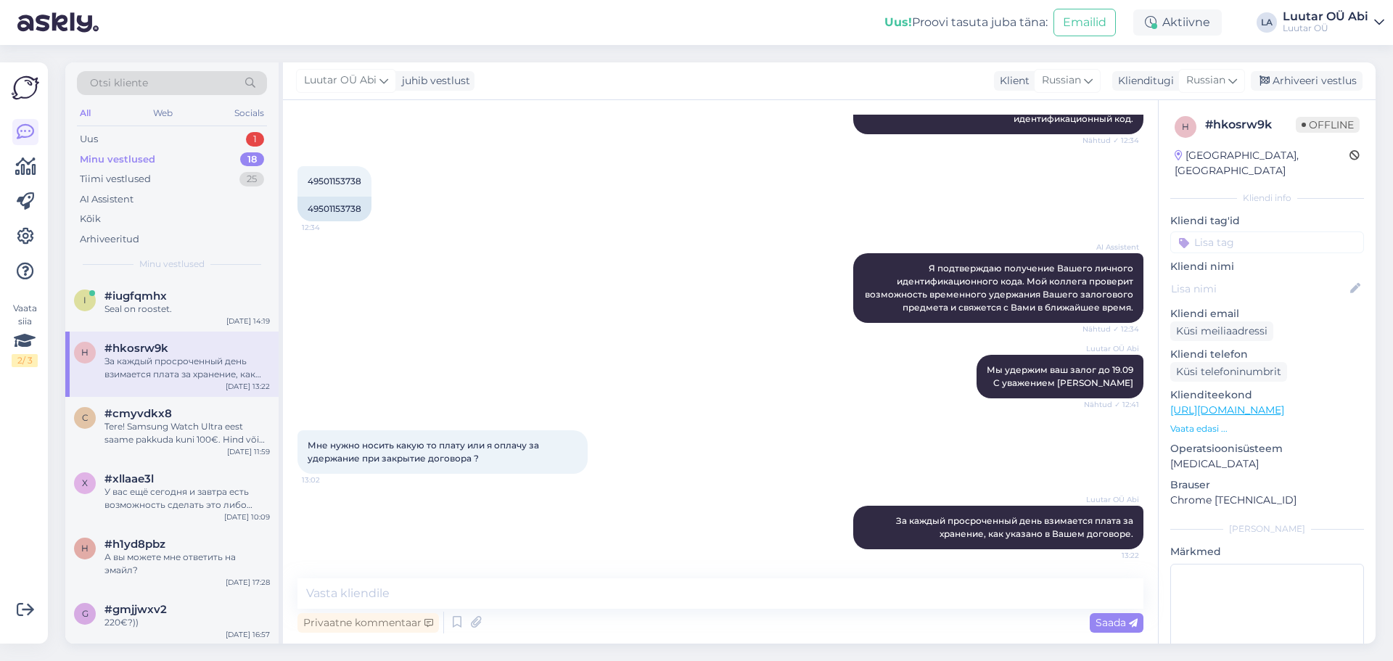
click at [176, 160] on div "Minu vestlused 18" at bounding box center [172, 160] width 190 height 20
click at [133, 306] on div "Seal on roostet." at bounding box center [187, 309] width 165 height 13
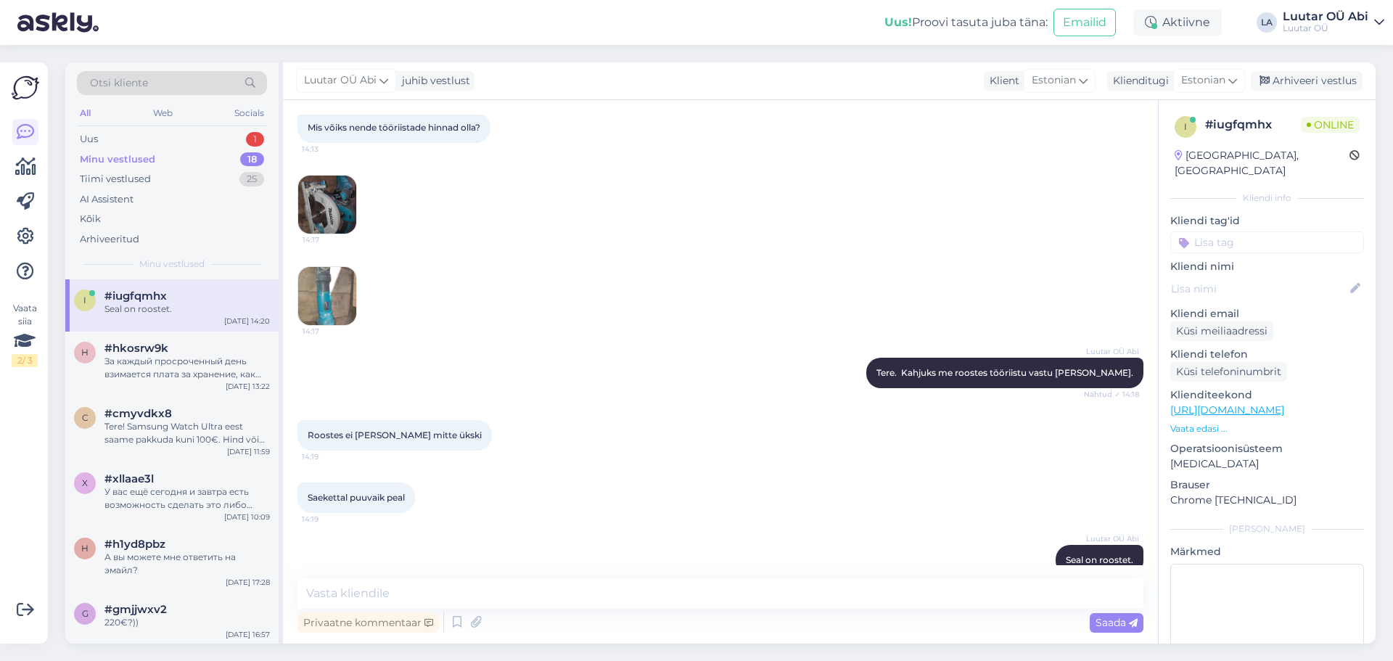
click at [326, 176] on img at bounding box center [327, 205] width 58 height 58
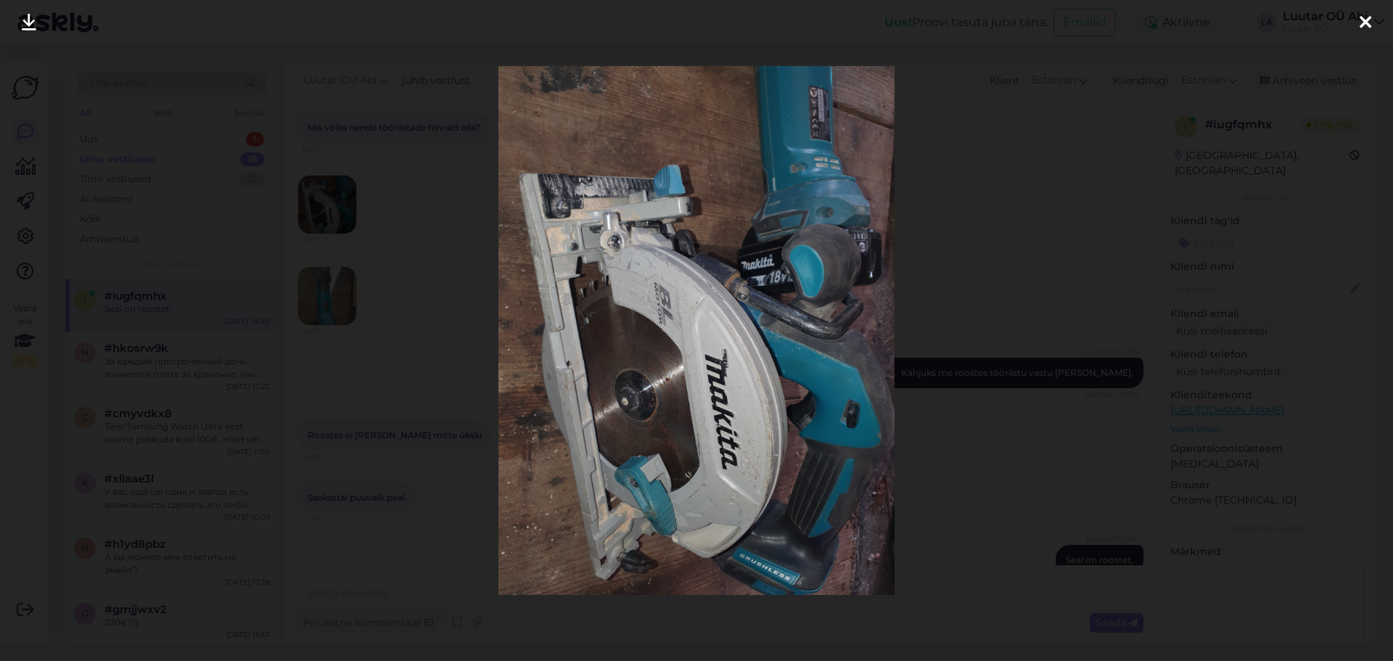
click at [196, 115] on div at bounding box center [696, 330] width 1393 height 661
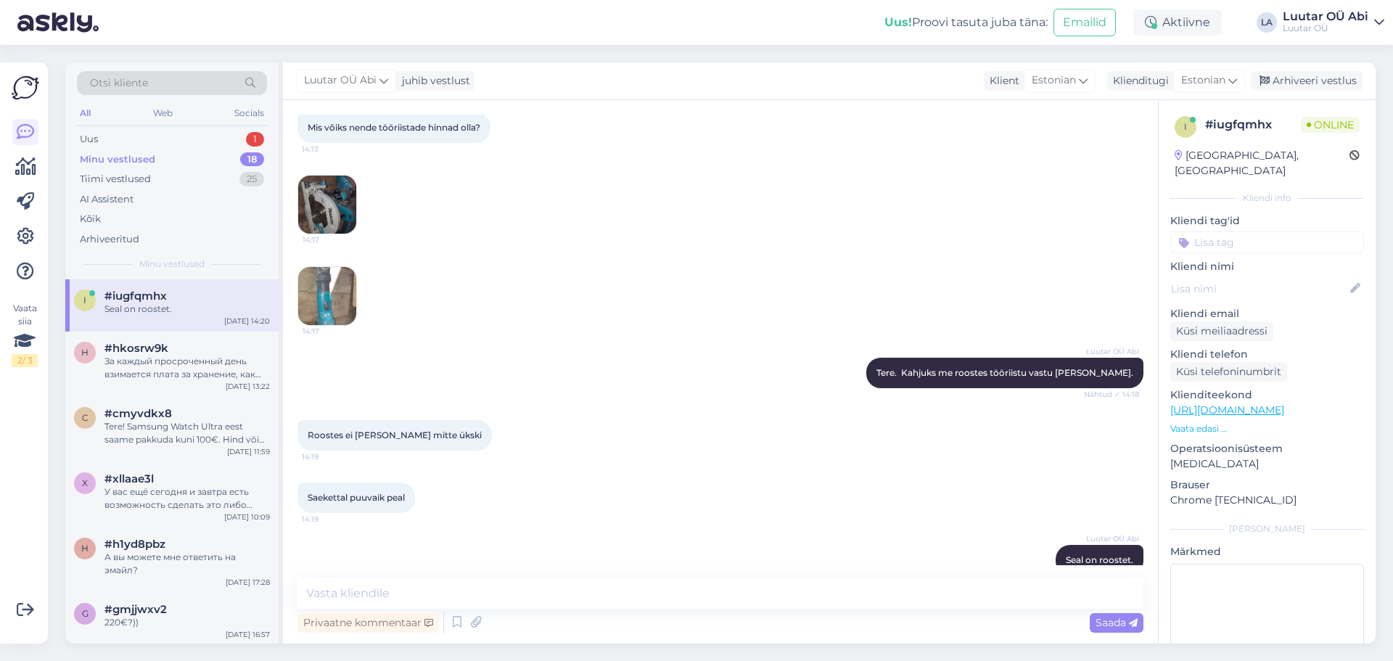
click at [335, 267] on img at bounding box center [327, 296] width 58 height 58
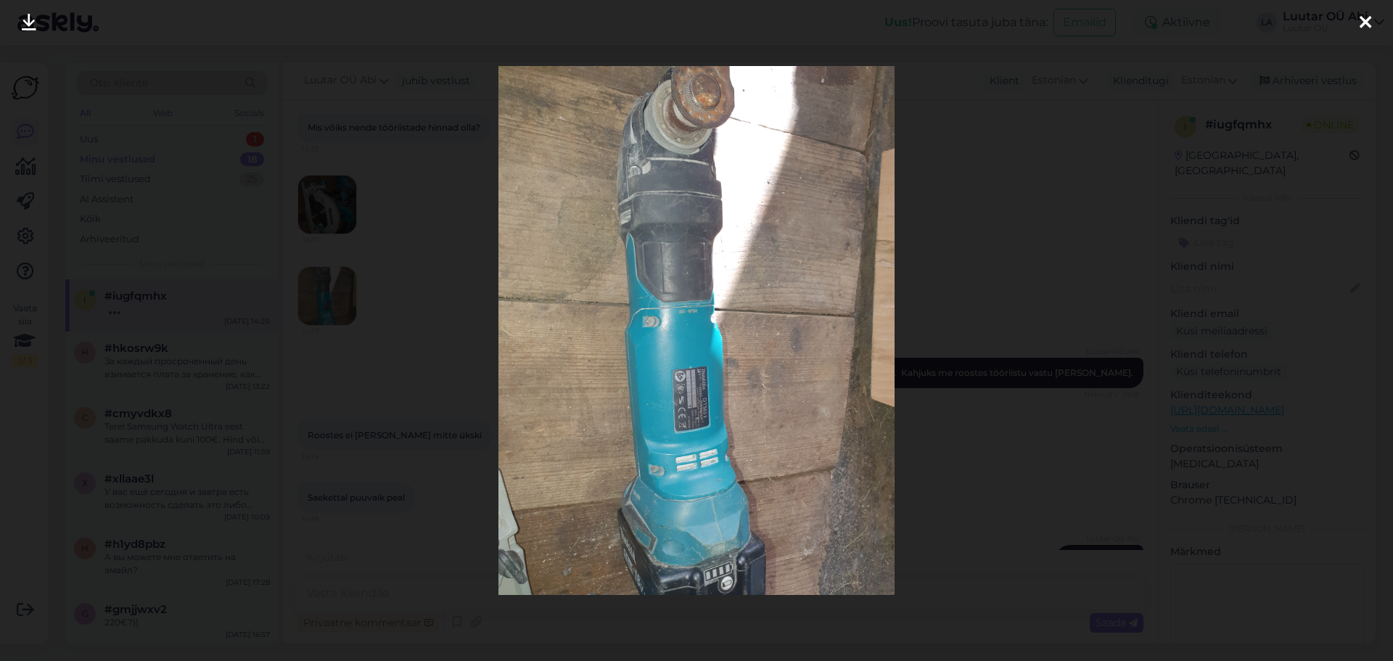
click at [162, 70] on div at bounding box center [696, 330] width 1393 height 661
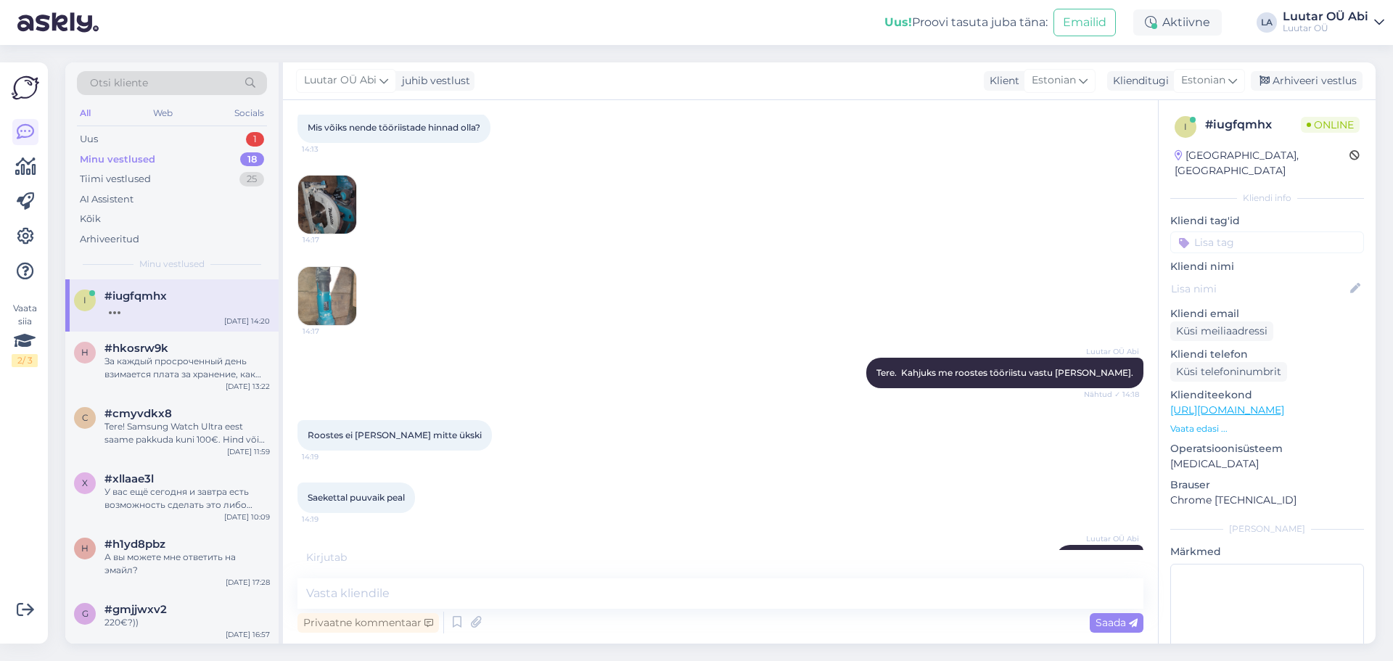
click at [136, 157] on div "Minu vestlused" at bounding box center [117, 159] width 75 height 15
click at [136, 174] on div "Tiimi vestlused" at bounding box center [115, 179] width 71 height 15
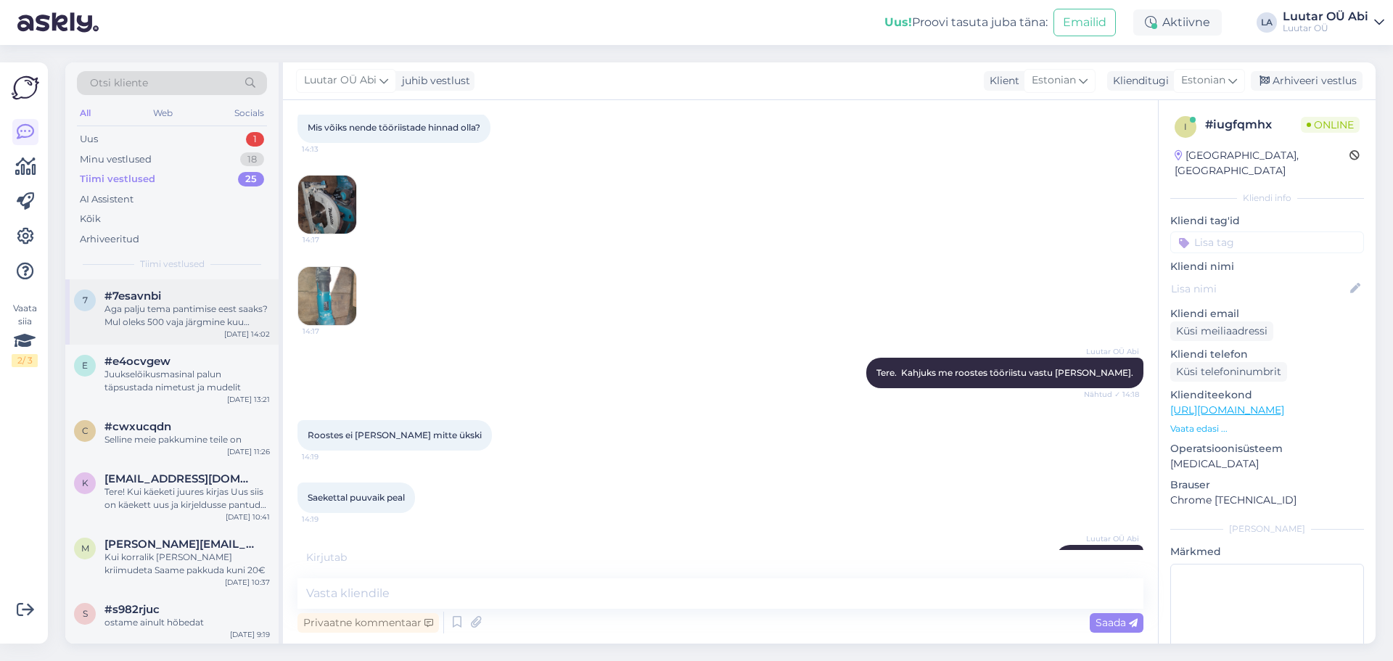
click at [146, 315] on div "Aga palju tema pantimise eest saaks? Mul oleks 500 vaja järgmine kuu ostaks väl…" at bounding box center [187, 316] width 165 height 26
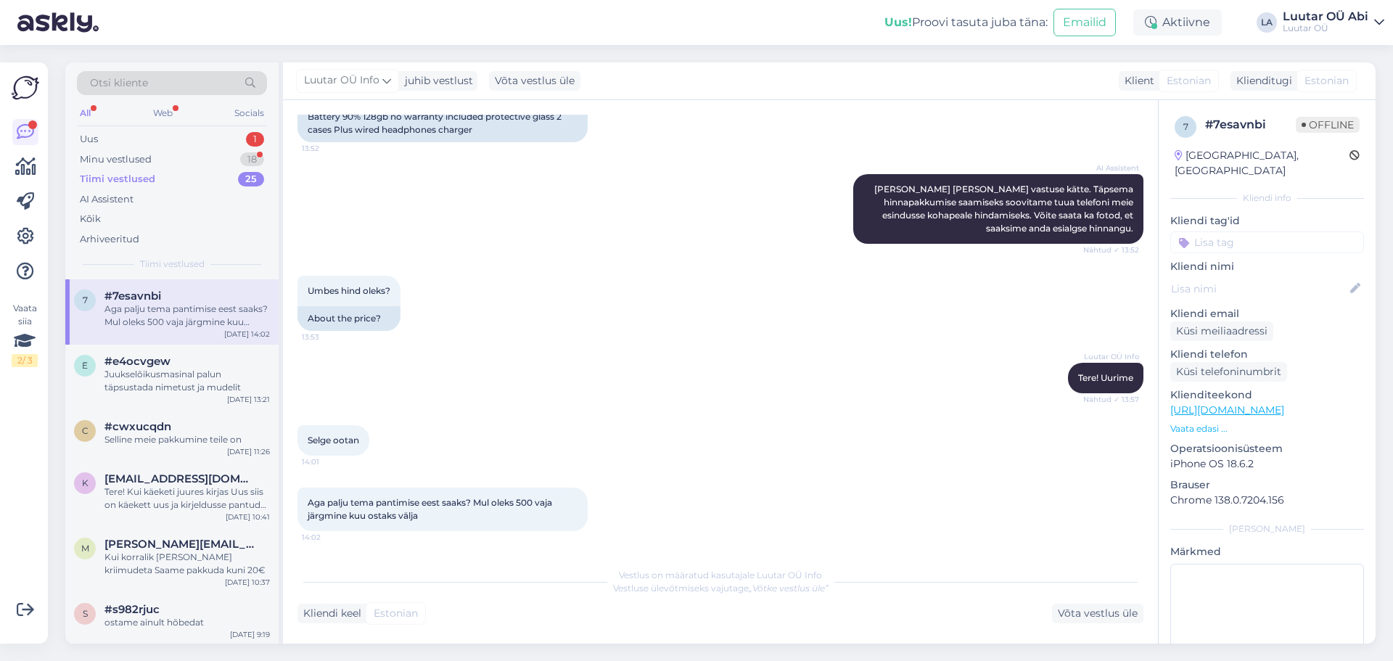
scroll to position [1570, 0]
click at [163, 142] on div "Uus 1" at bounding box center [172, 139] width 190 height 20
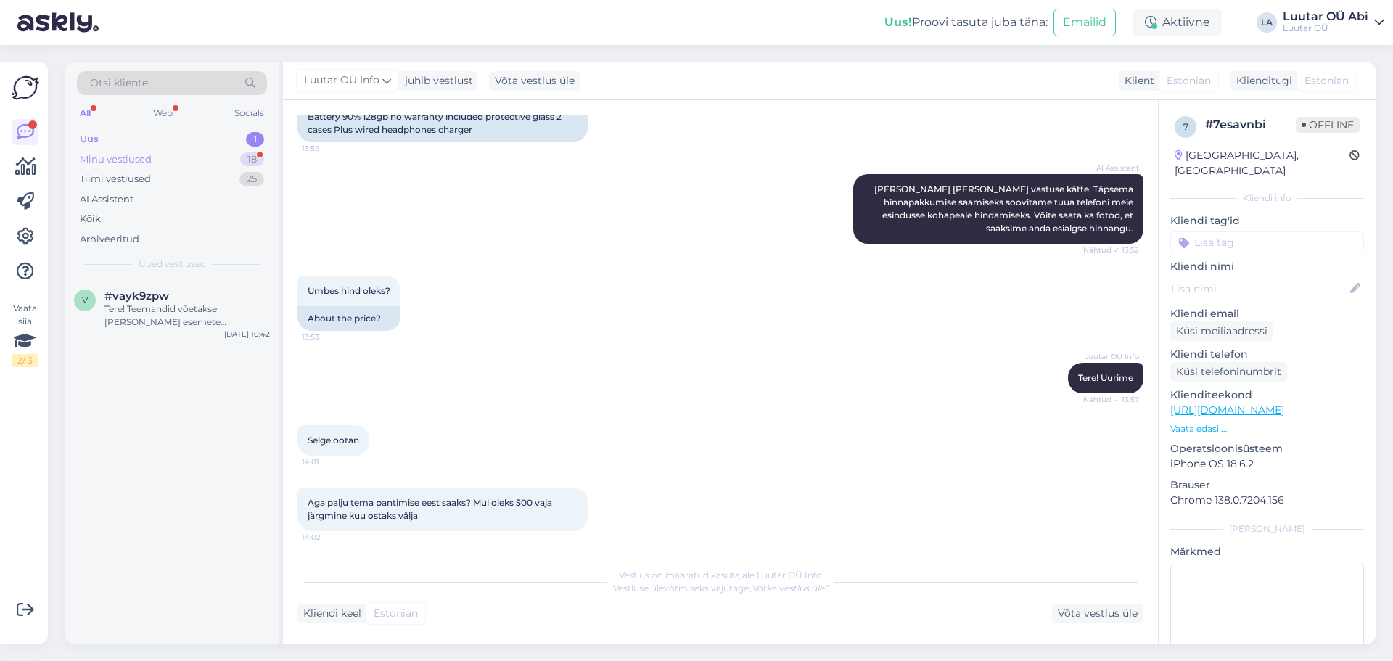
click at [178, 165] on div "Minu vestlused 18" at bounding box center [172, 160] width 190 height 20
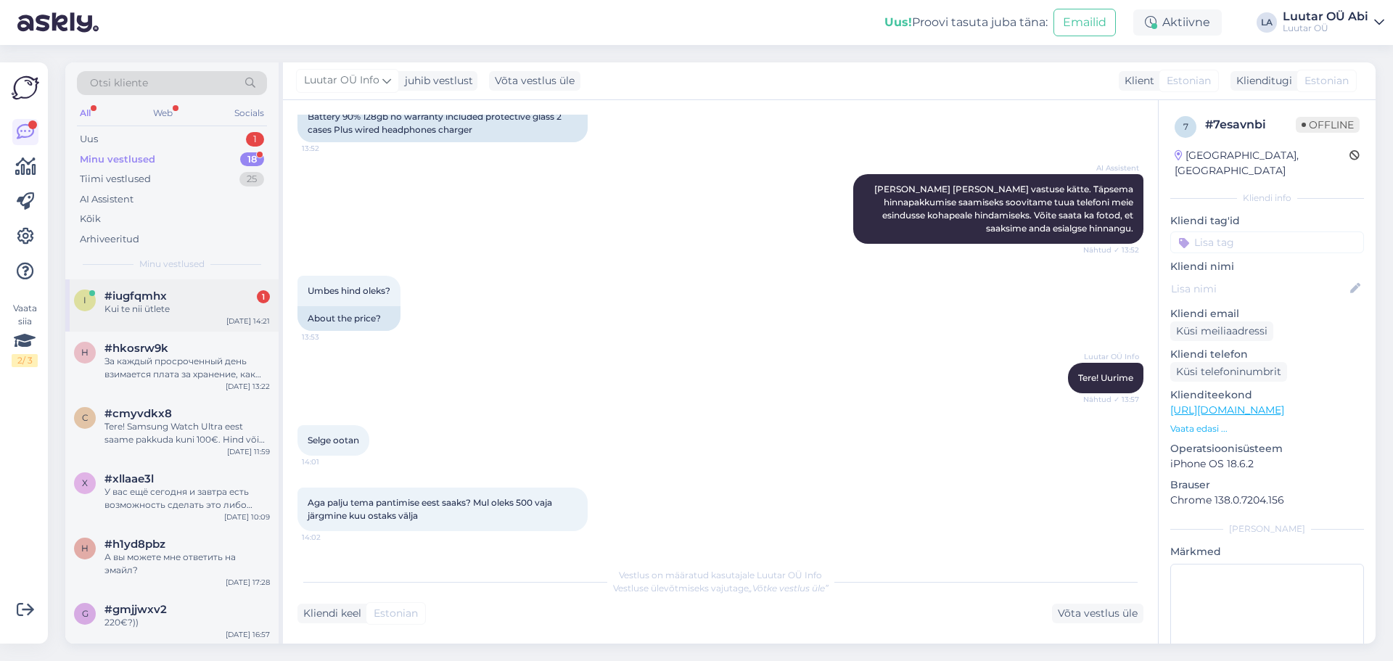
click at [187, 314] on div "Kui te nii ütlete" at bounding box center [187, 309] width 165 height 13
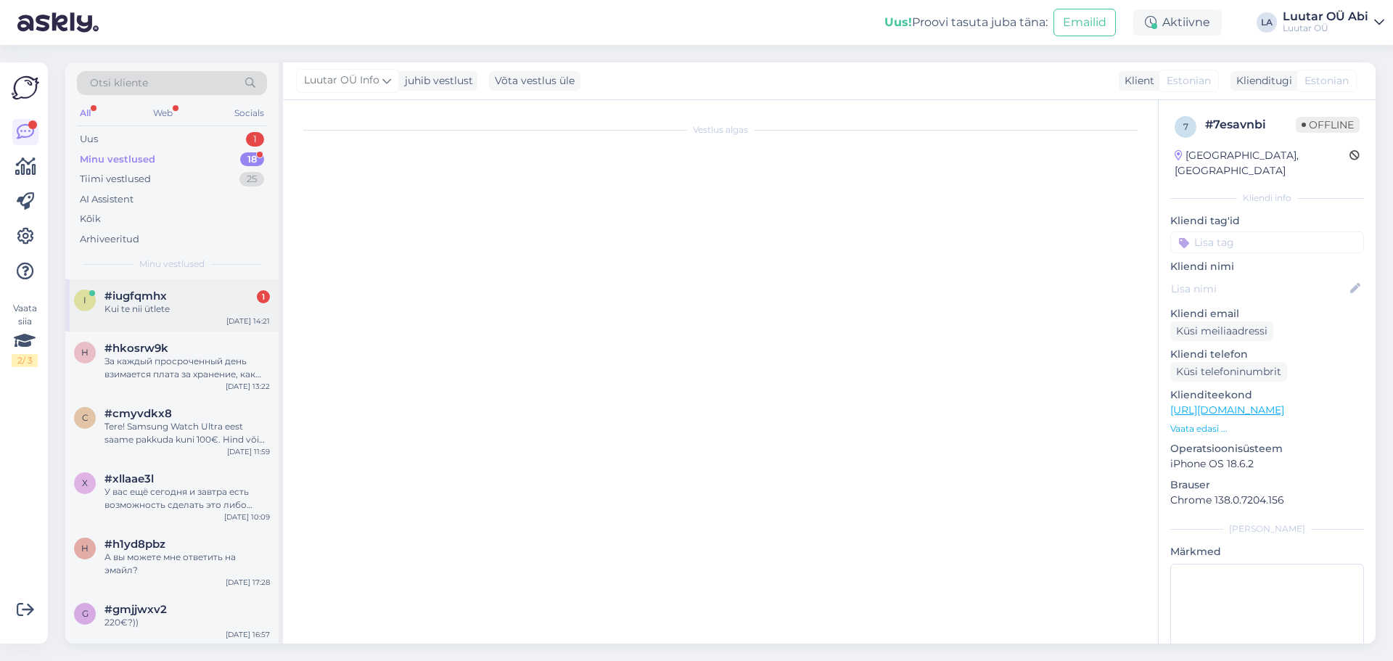
scroll to position [7532, 0]
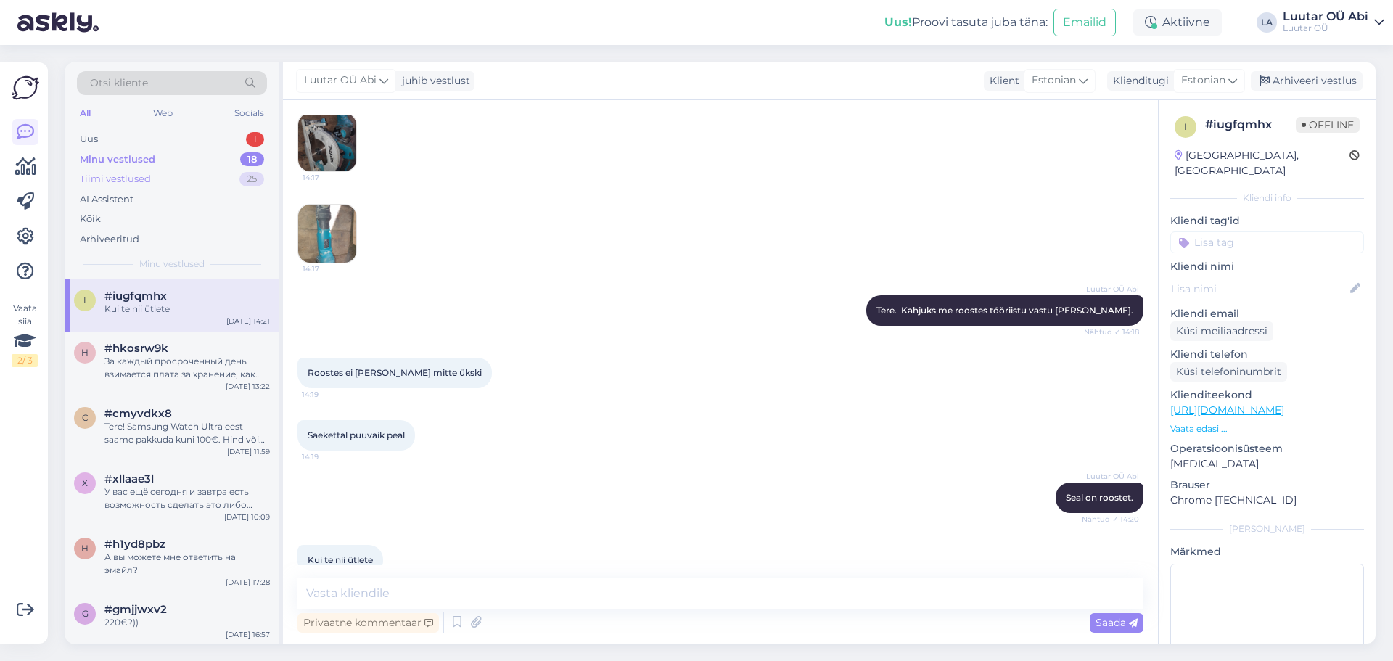
click at [163, 179] on div "Tiimi vestlused 25" at bounding box center [172, 179] width 190 height 20
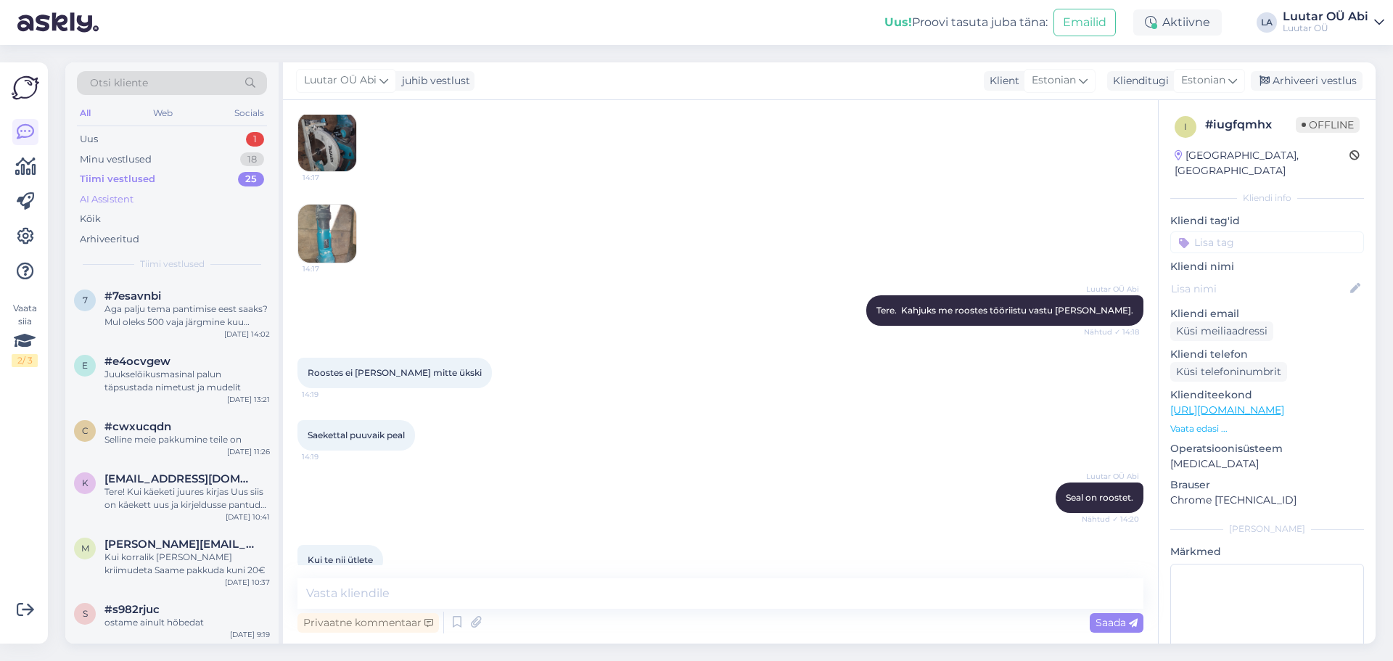
click at [152, 200] on div "AI Assistent" at bounding box center [172, 199] width 190 height 20
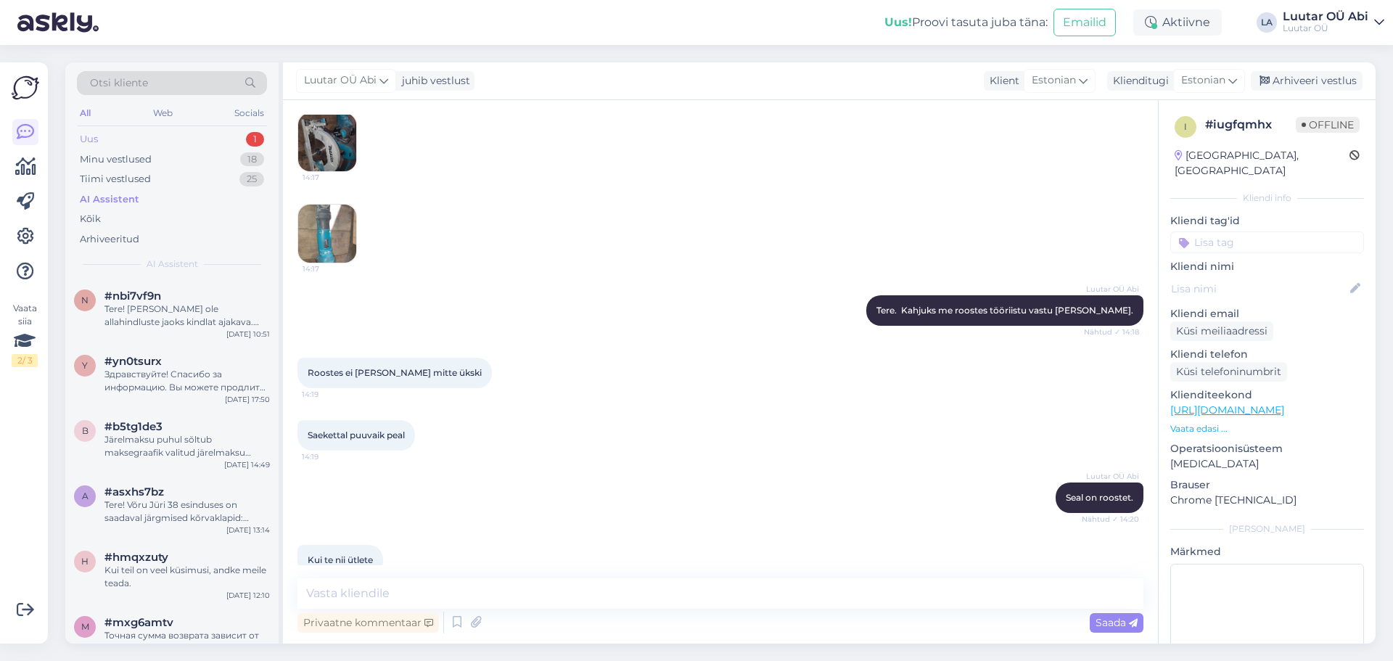
click at [153, 141] on div "Uus 1" at bounding box center [172, 139] width 190 height 20
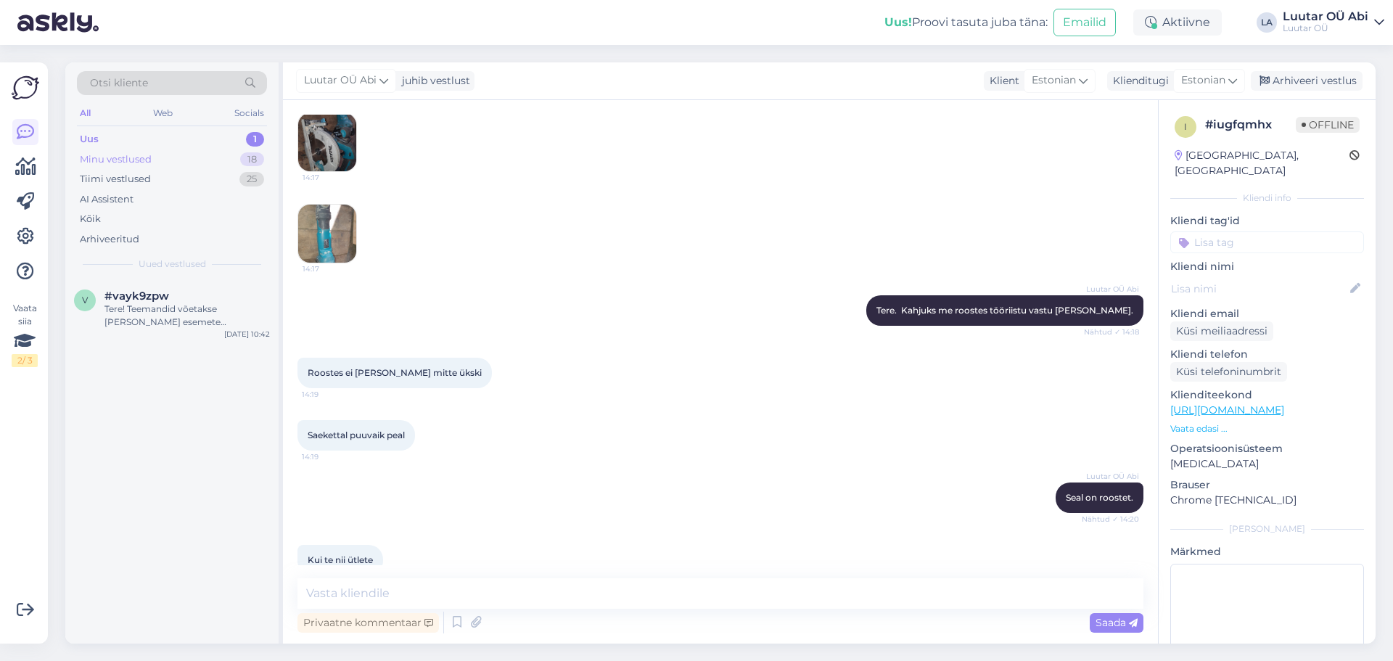
click at [157, 154] on div "Minu vestlused 18" at bounding box center [172, 160] width 190 height 20
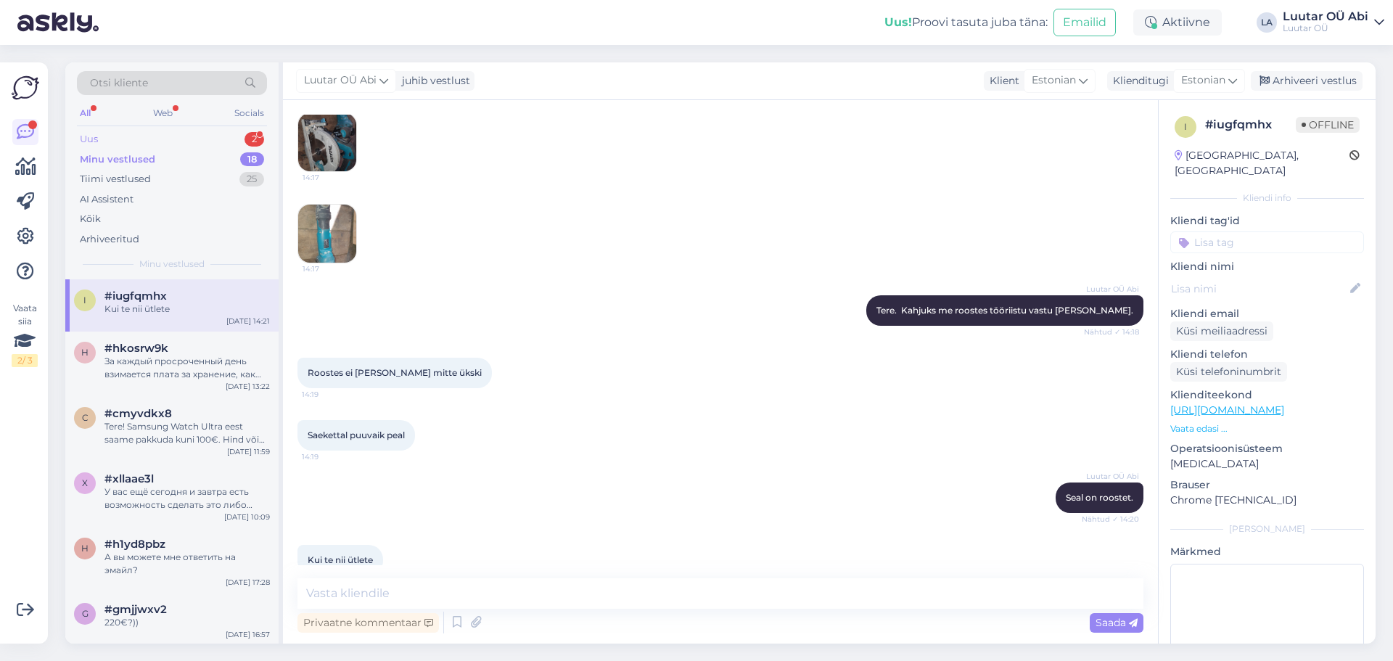
click at [155, 139] on div "Uus 2" at bounding box center [172, 139] width 190 height 20
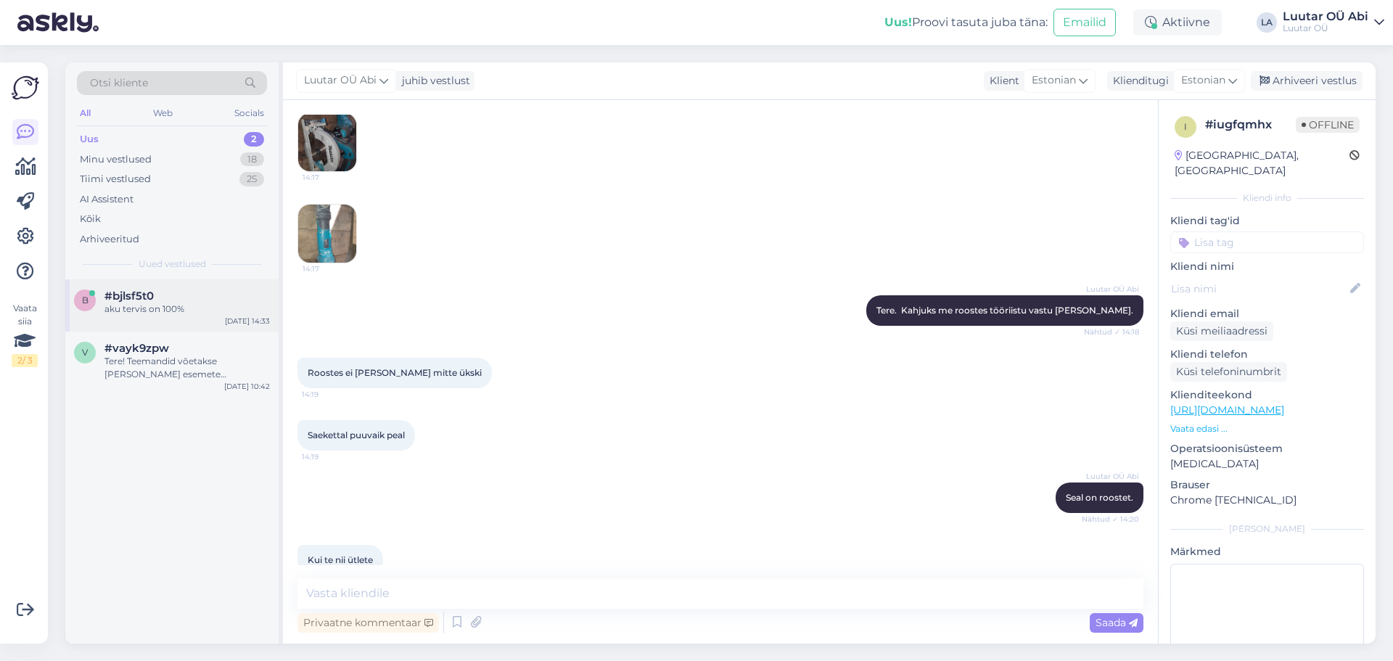
click at [164, 316] on div "b #bjlsf5t0 aku tervis on 100% Sep 17 14:33" at bounding box center [171, 305] width 213 height 52
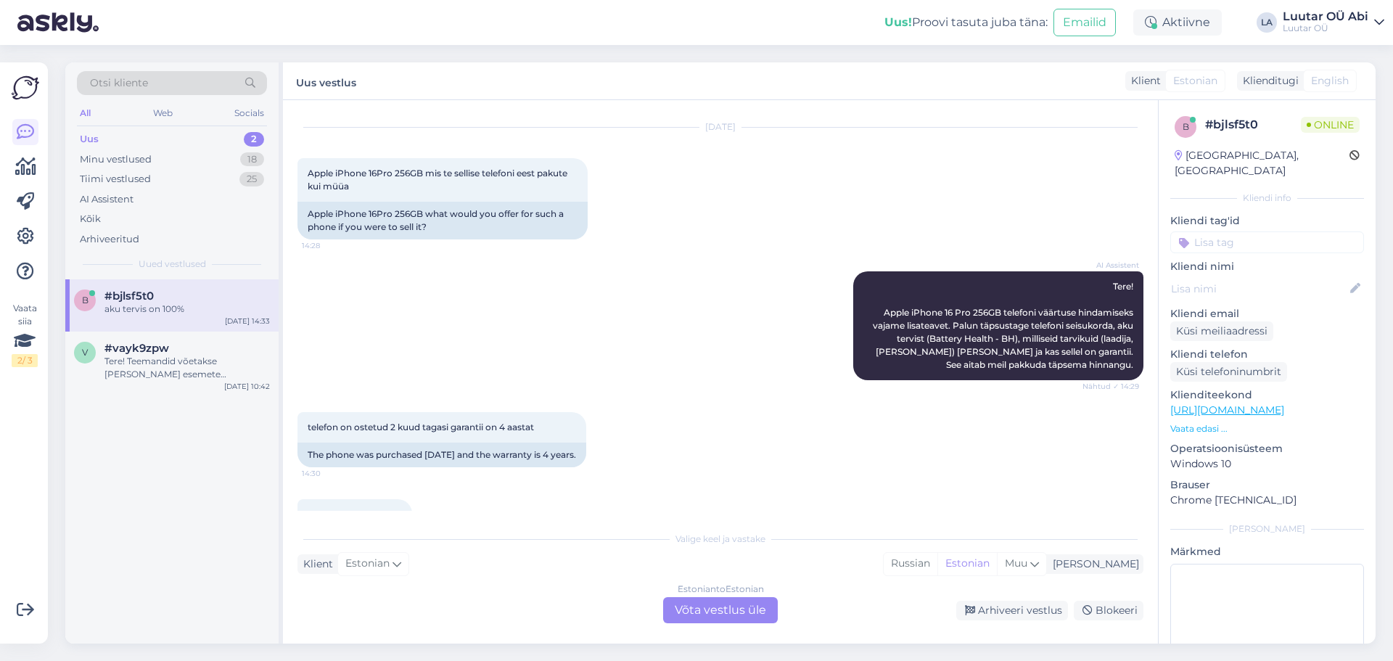
scroll to position [106, 0]
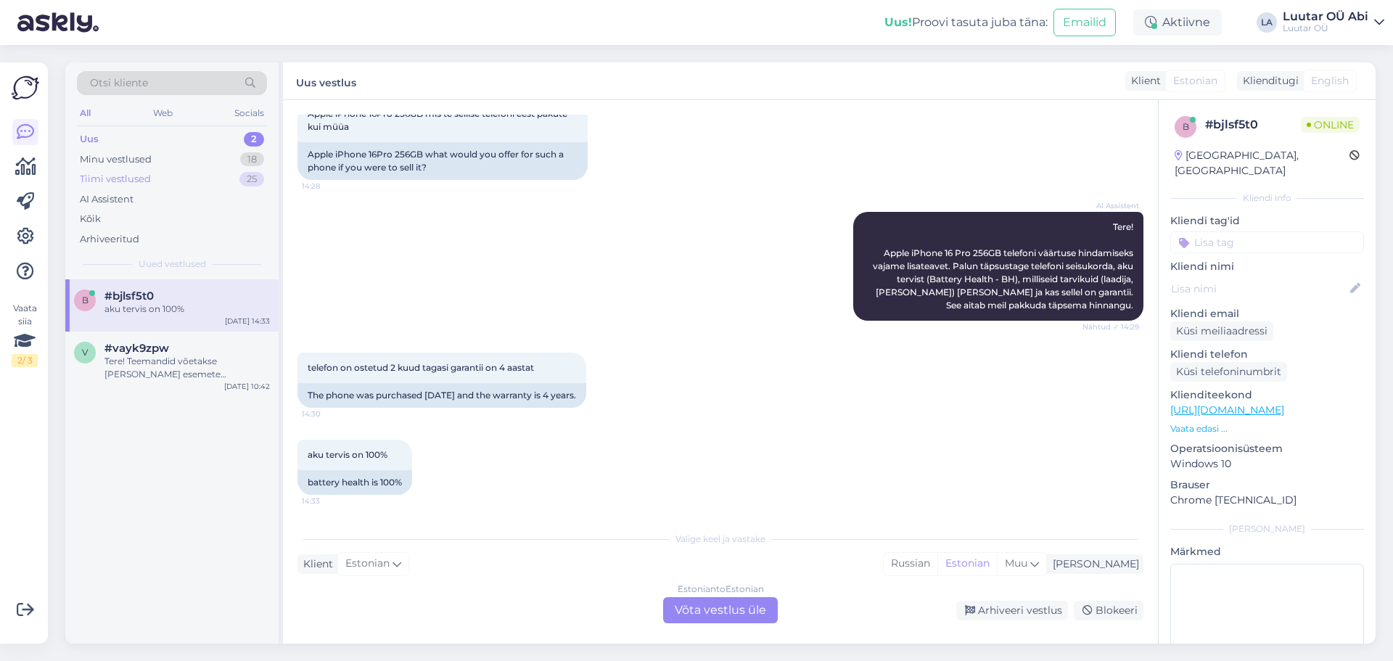
click at [191, 181] on div "Tiimi vestlused 25" at bounding box center [172, 179] width 190 height 20
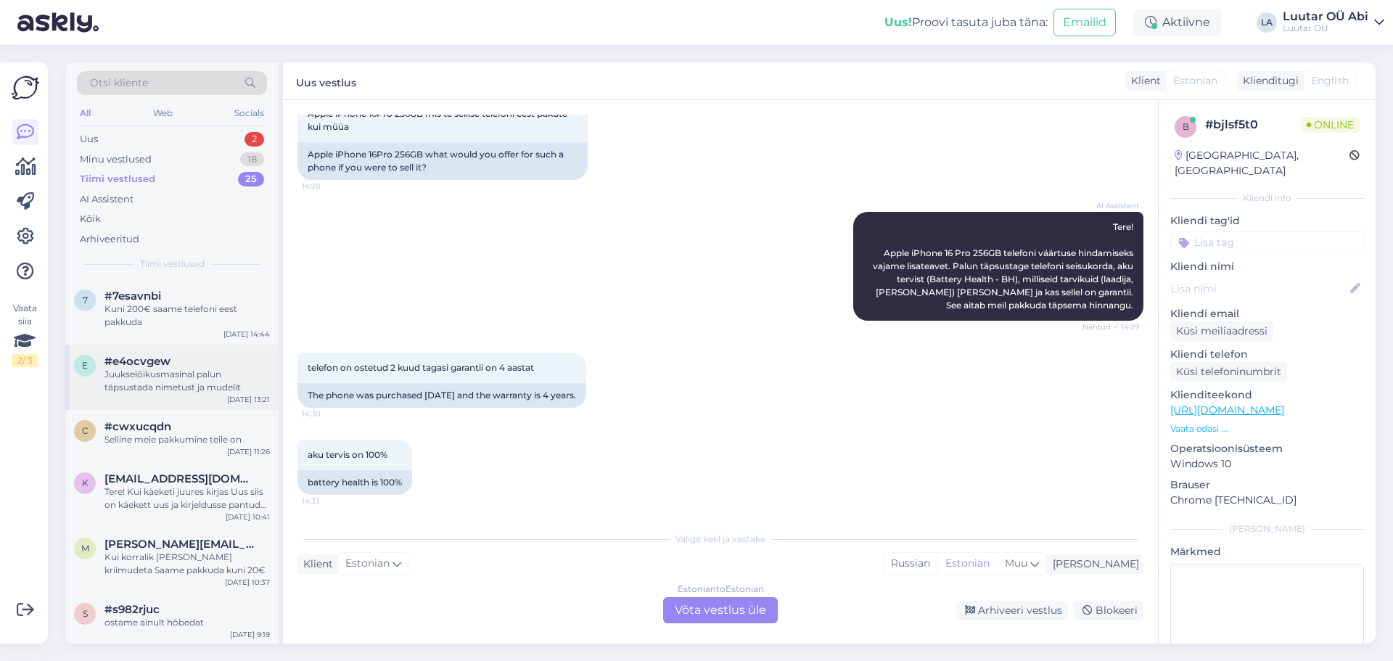
click at [171, 384] on div "Juukselõikusmasinal palun täpsustada nimetust ja mudelit" at bounding box center [187, 381] width 165 height 26
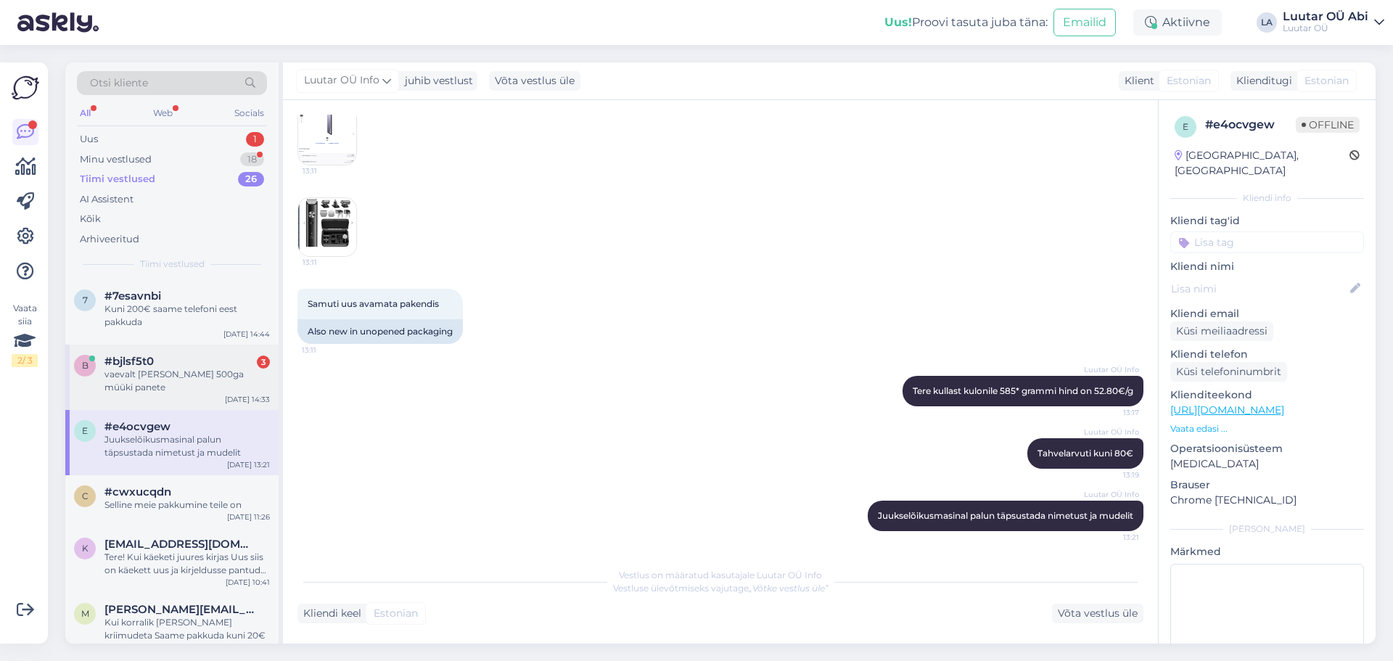
click at [194, 380] on div "vaevalt te selle 500ga müüki panete" at bounding box center [187, 381] width 165 height 26
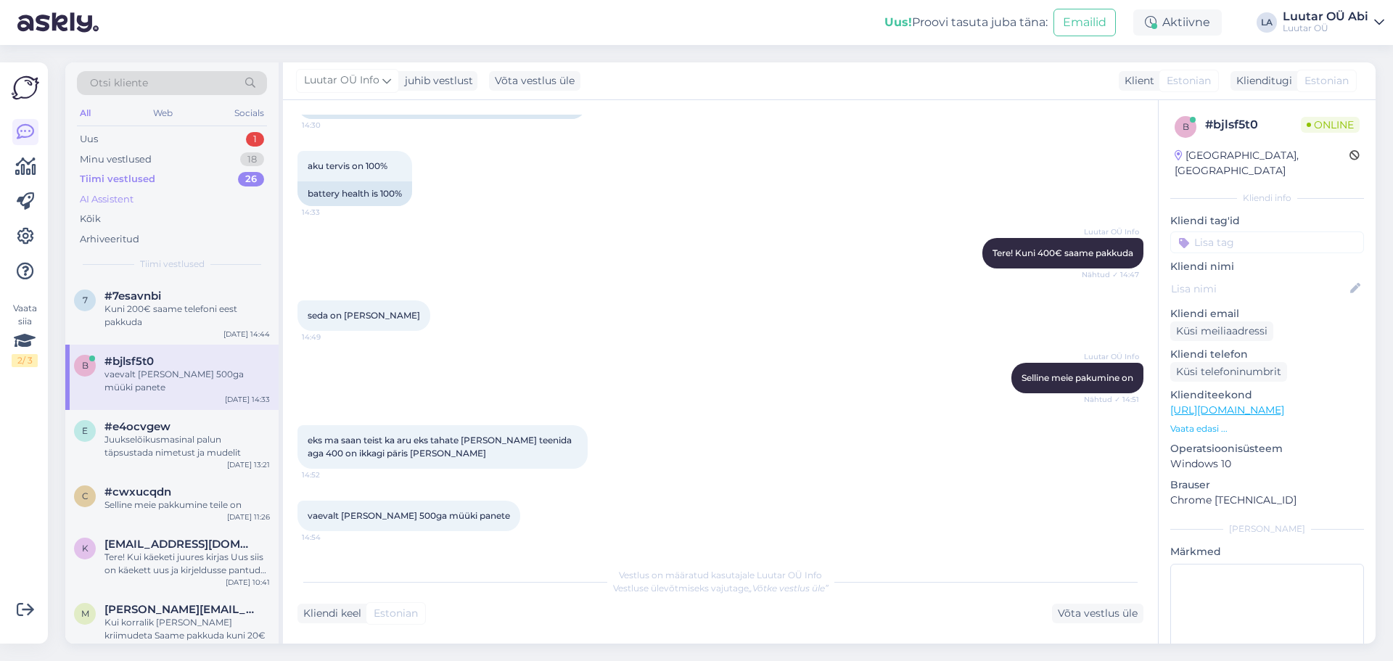
click at [153, 191] on div "AI Assistent" at bounding box center [172, 199] width 190 height 20
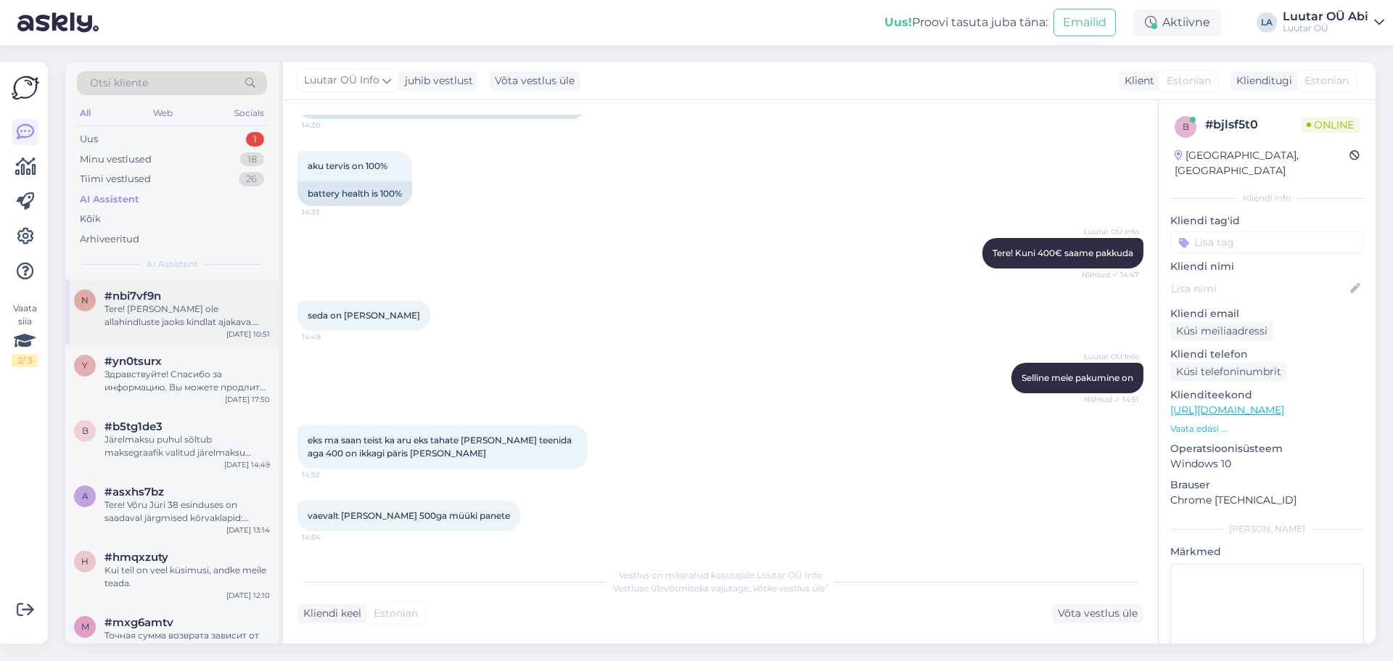
click at [127, 306] on div "Tere! [PERSON_NAME] ole allahindluste jaoks kindlat ajakava. Enamasti käivitata…" at bounding box center [187, 316] width 165 height 26
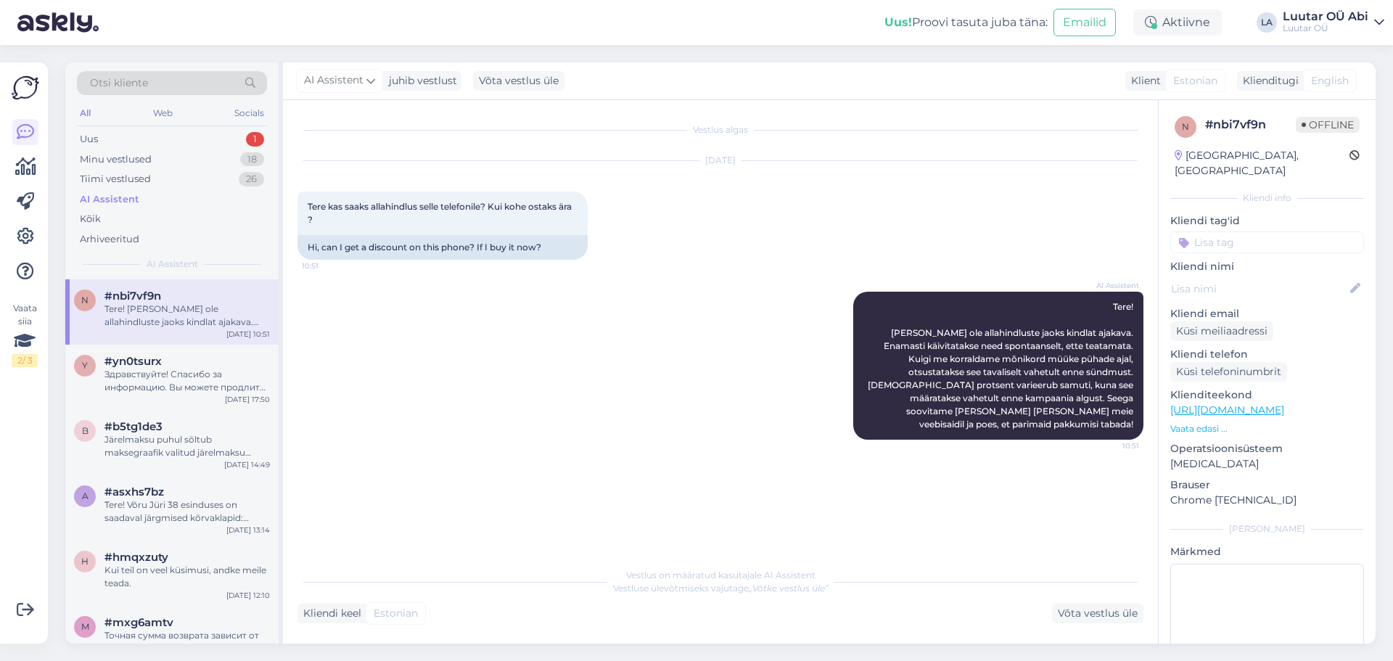
scroll to position [0, 0]
click at [159, 375] on div "Здравствуйте! Спасибо за информацию. Вы можете продлить свой залоговый договор …" at bounding box center [187, 381] width 165 height 26
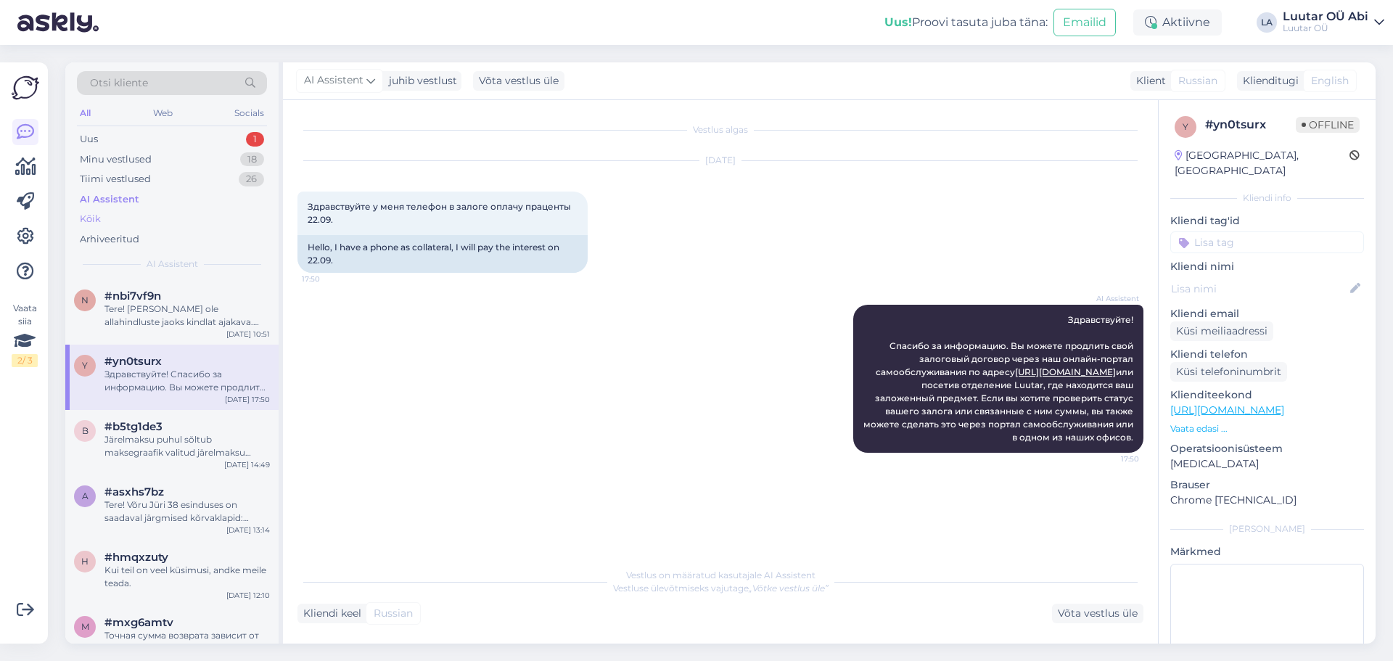
click at [105, 213] on div "Kõik" at bounding box center [172, 219] width 190 height 20
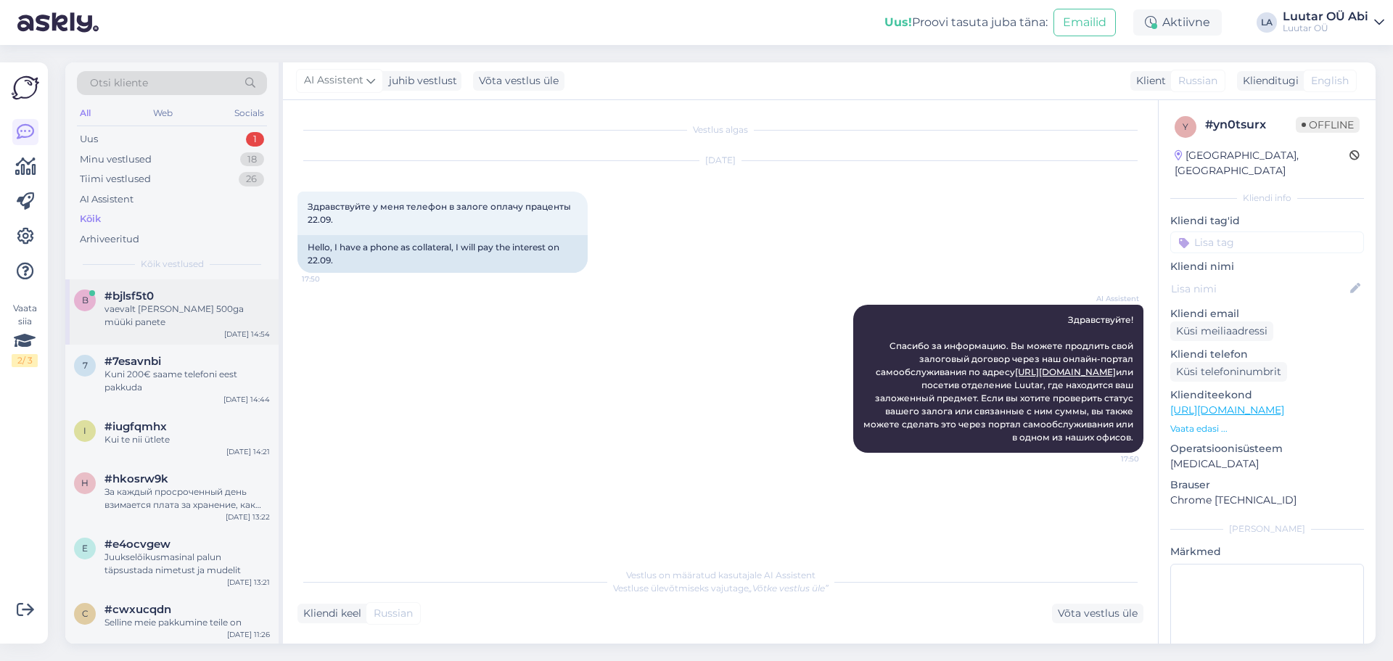
click at [190, 311] on div "vaevalt te selle 500ga müüki panete" at bounding box center [187, 316] width 165 height 26
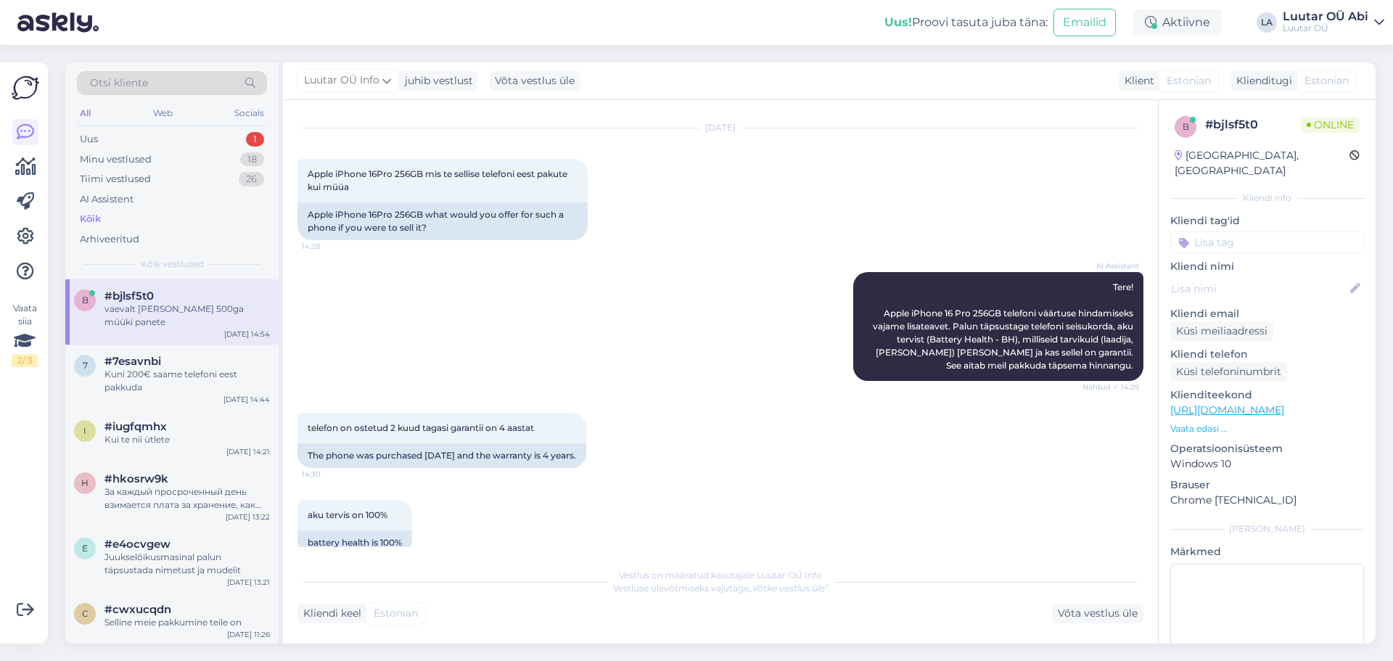
scroll to position [32, 0]
drag, startPoint x: 424, startPoint y: 173, endPoint x: 301, endPoint y: 174, distance: 122.7
click at [300, 174] on div "Apple iPhone 16Pro 256GB mis te sellise telefoni eest pakute kui müüa 14:28" at bounding box center [443, 182] width 290 height 44
copy span "Apple iPhone 16Pro 256GB"
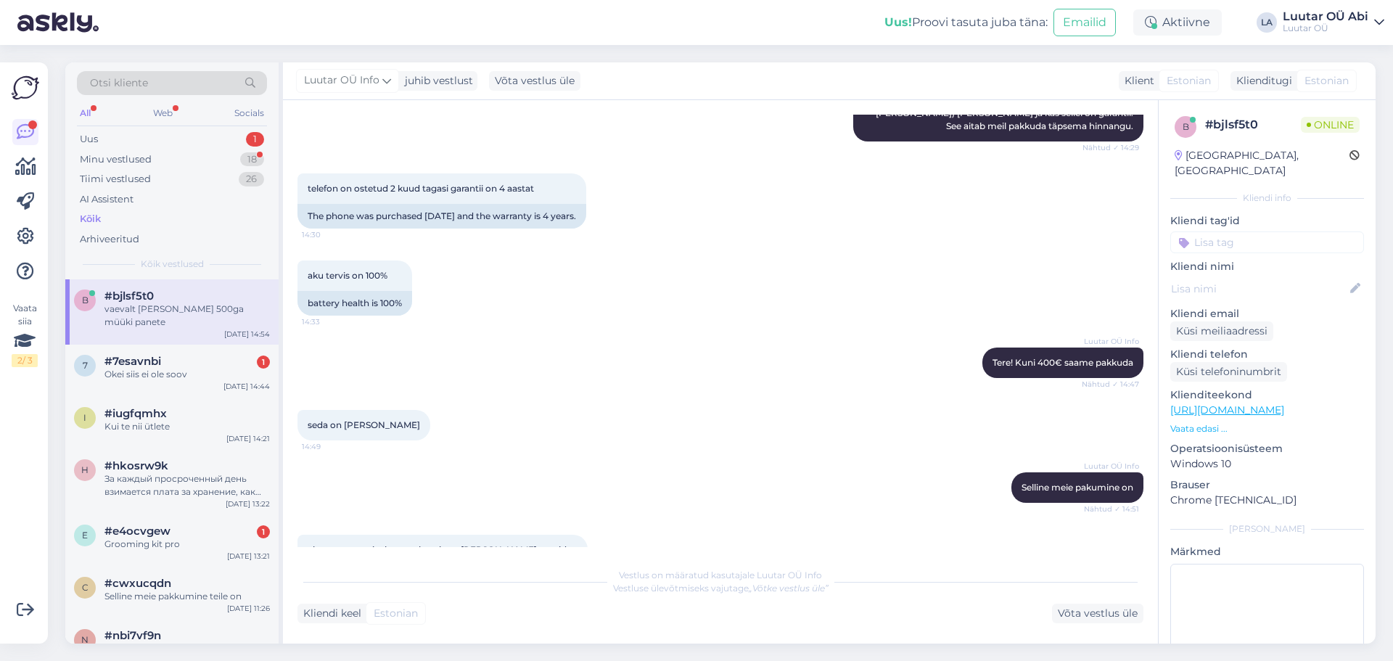
scroll to position [395, 0]
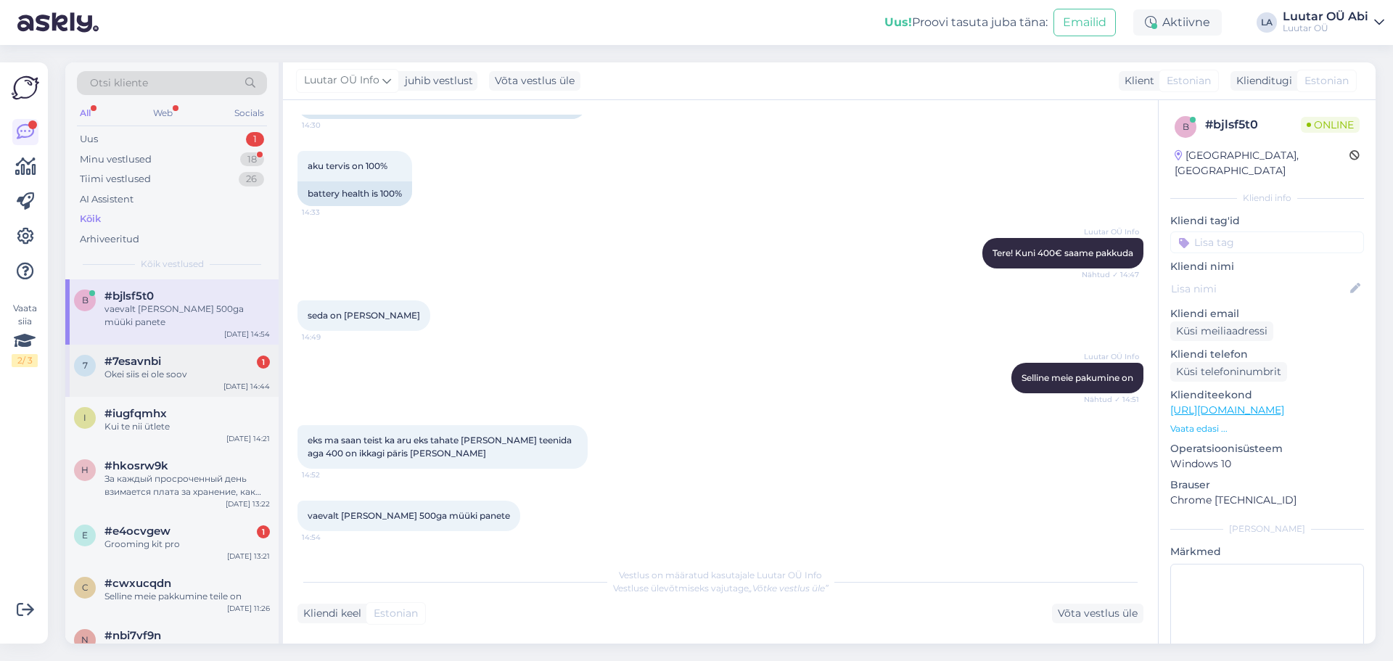
click at [205, 368] on div "Okei siis ei ole soov" at bounding box center [187, 374] width 165 height 13
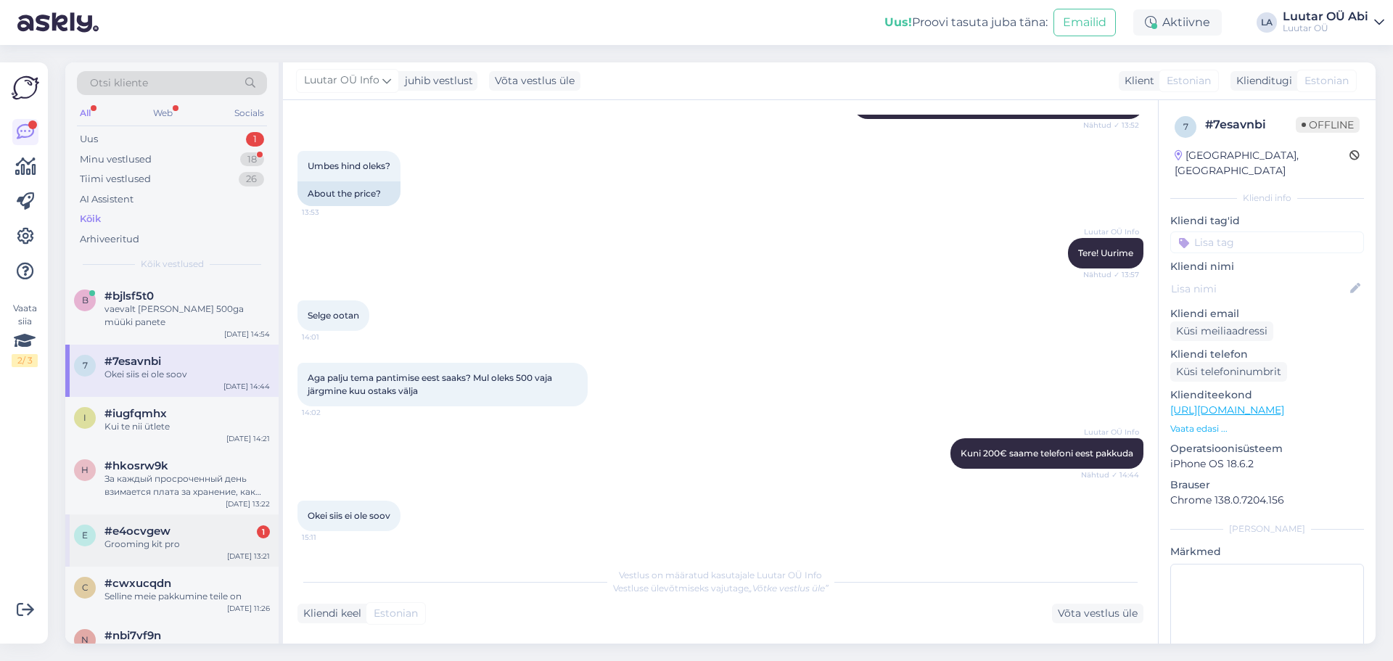
click at [210, 539] on div "e #e4ocvgew 1 Grooming kit pro Sep 17 13:21" at bounding box center [171, 541] width 213 height 52
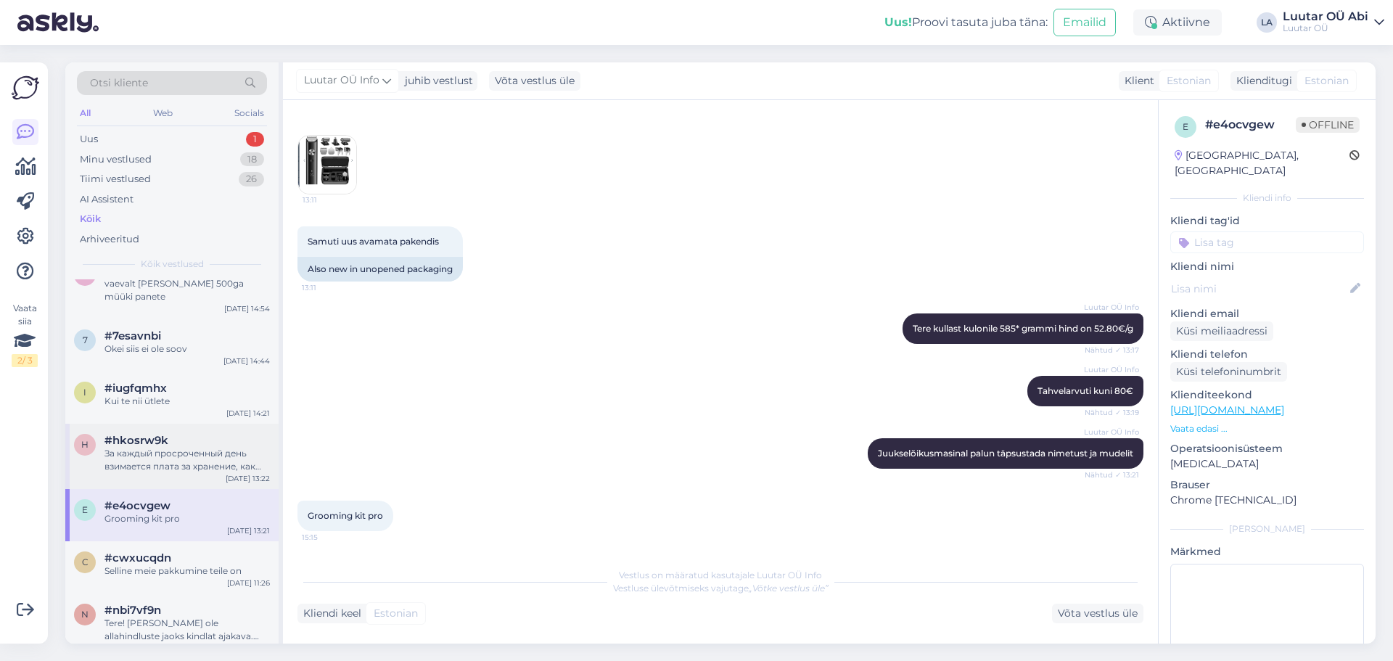
scroll to position [0, 0]
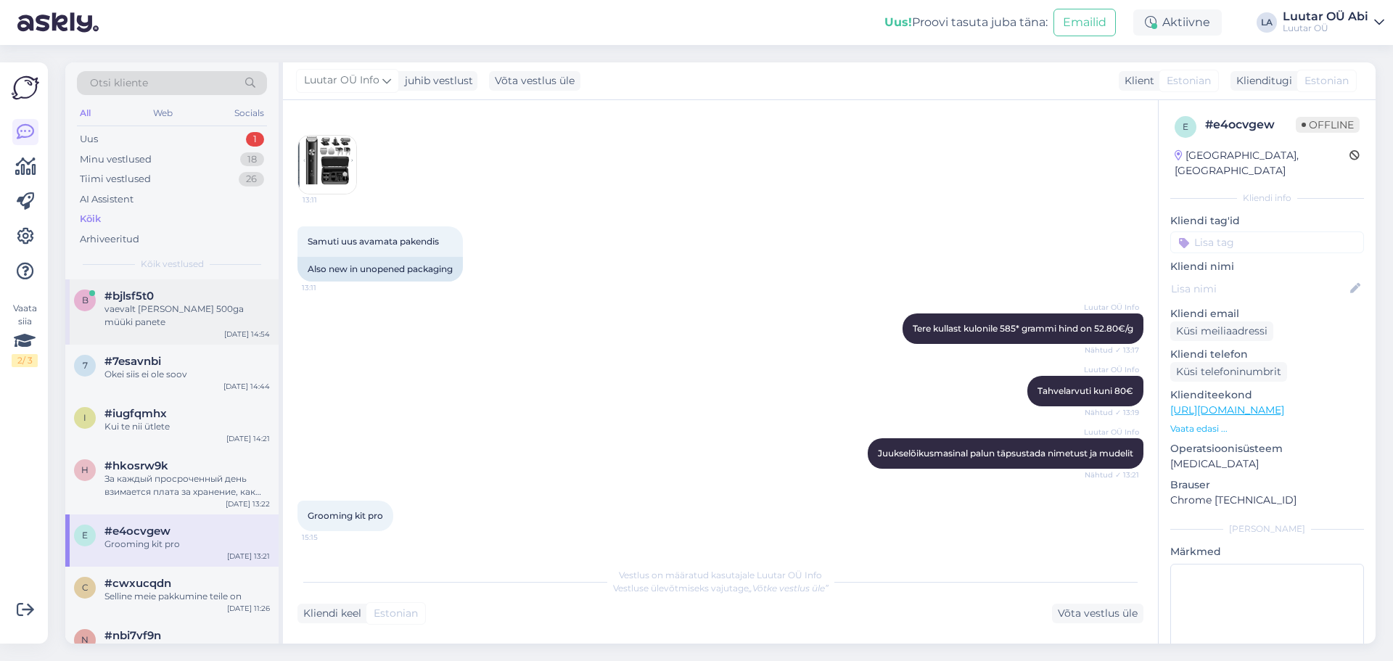
click at [209, 308] on div "vaevalt te selle 500ga müüki panete" at bounding box center [187, 316] width 165 height 26
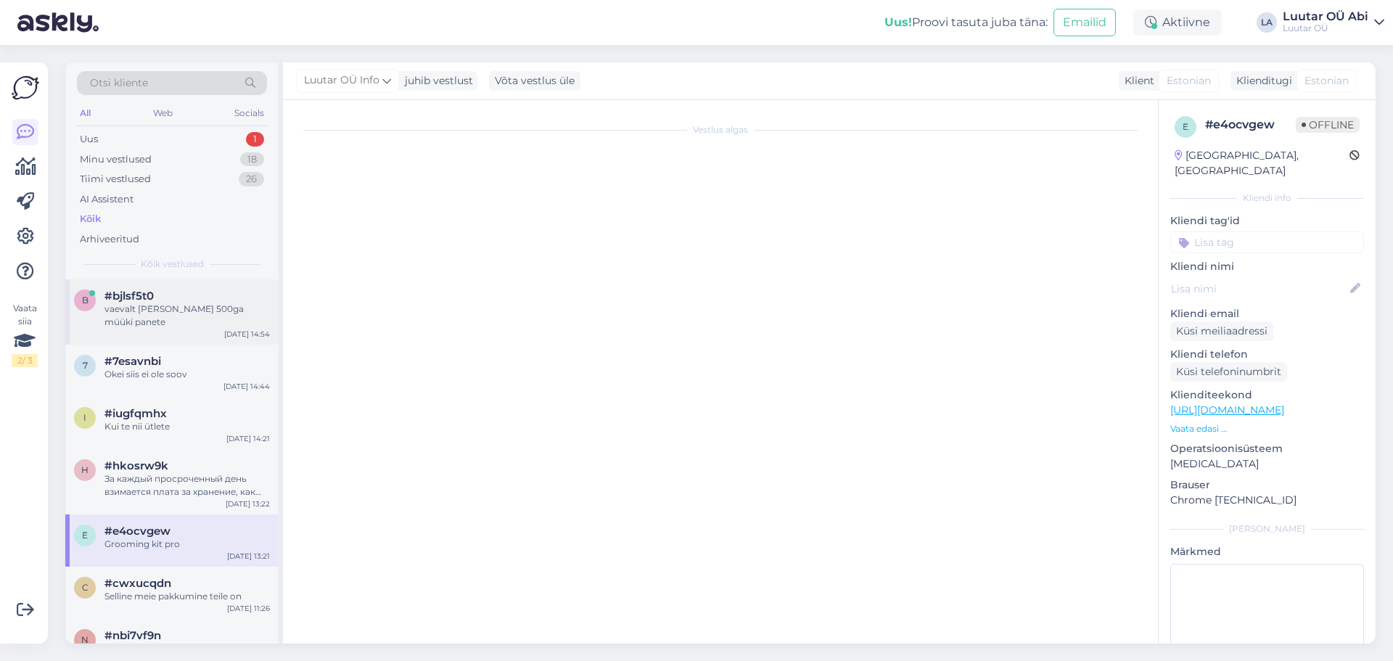
scroll to position [395, 0]
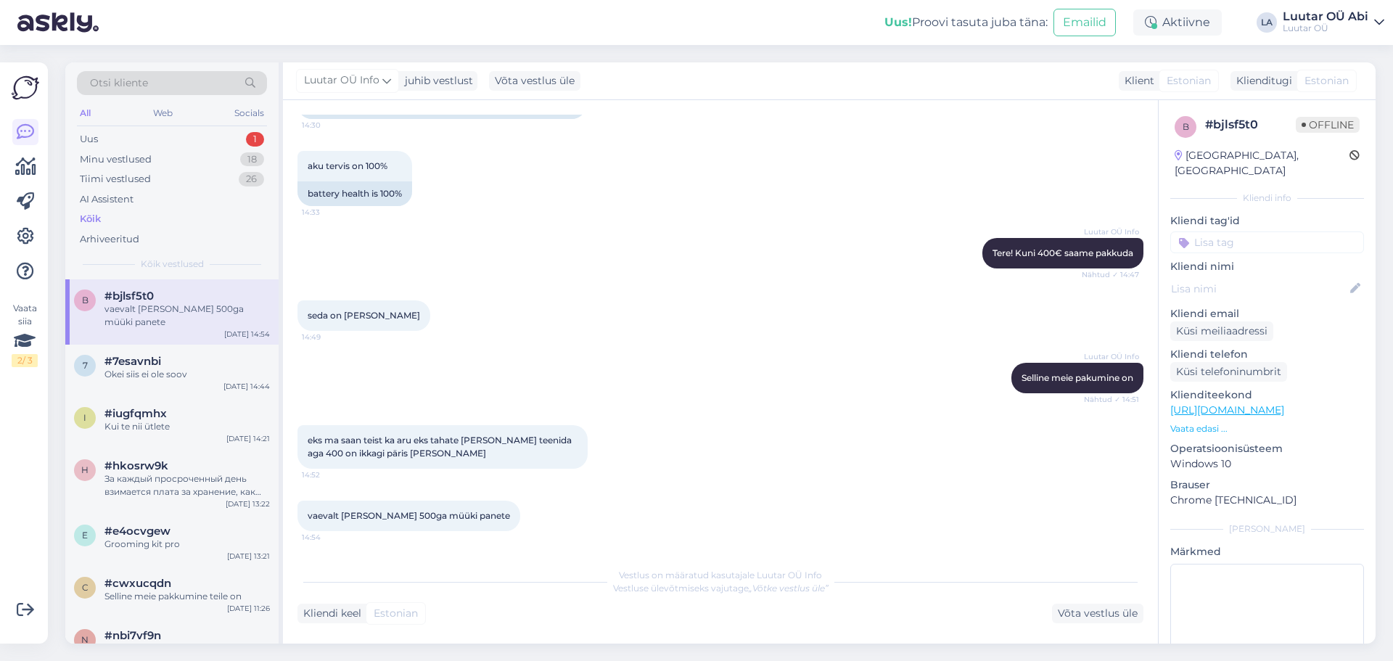
click at [149, 220] on div "Kõik" at bounding box center [172, 219] width 190 height 20
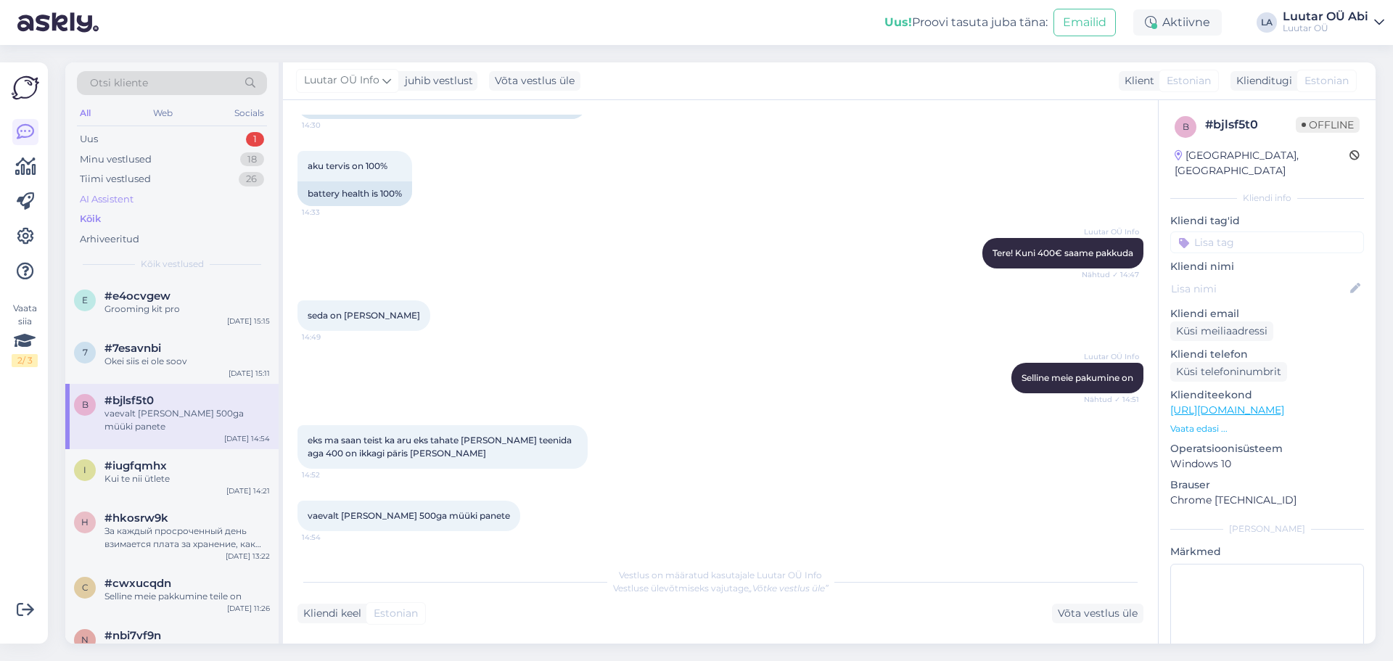
click at [151, 194] on div "AI Assistent" at bounding box center [172, 199] width 190 height 20
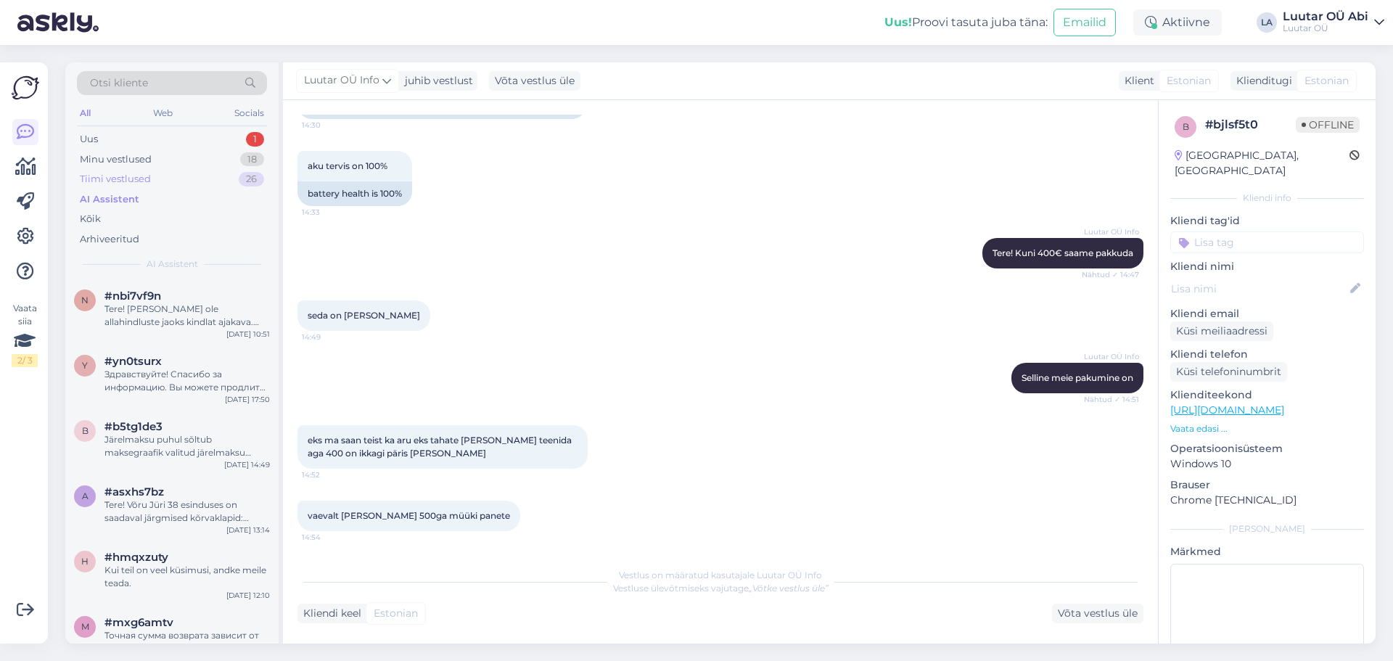
click at [159, 181] on div "Tiimi vestlused 26" at bounding box center [172, 179] width 190 height 20
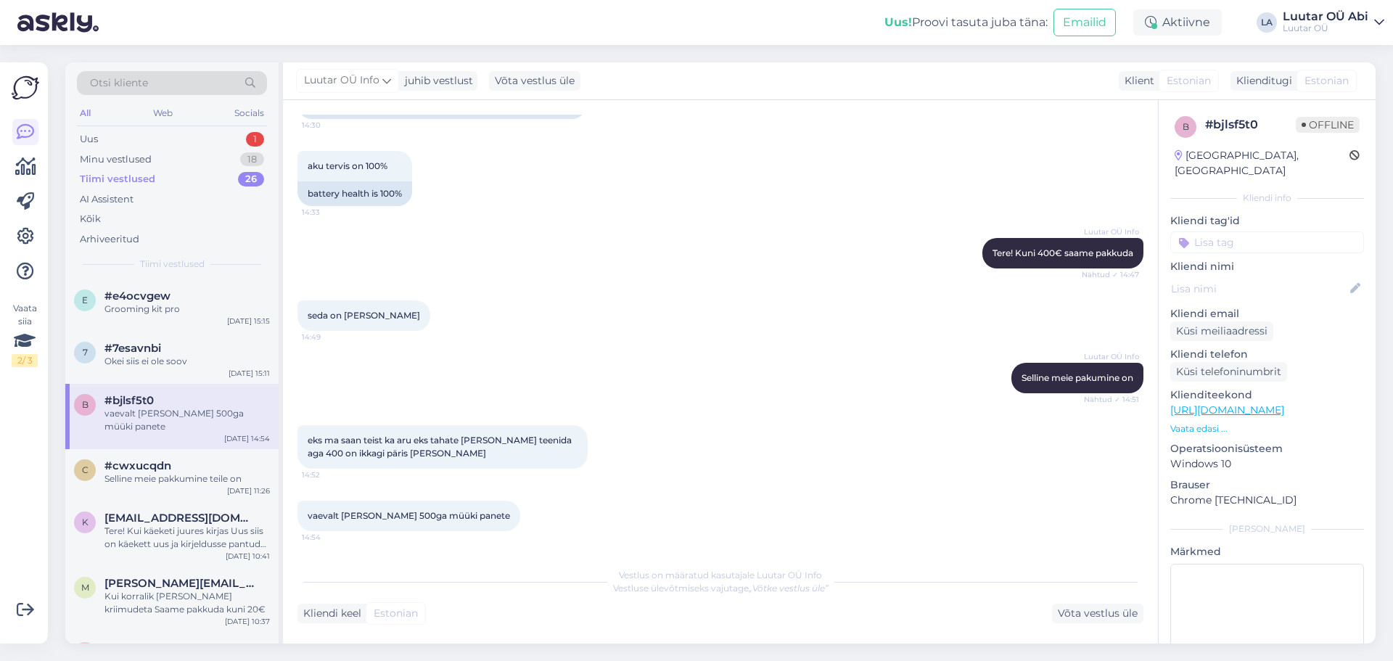
click at [172, 187] on div "Tiimi vestlused 26" at bounding box center [172, 179] width 190 height 20
click at [173, 177] on div "Tiimi vestlused 26" at bounding box center [172, 179] width 190 height 20
click at [117, 136] on div "Uus 1" at bounding box center [172, 139] width 190 height 20
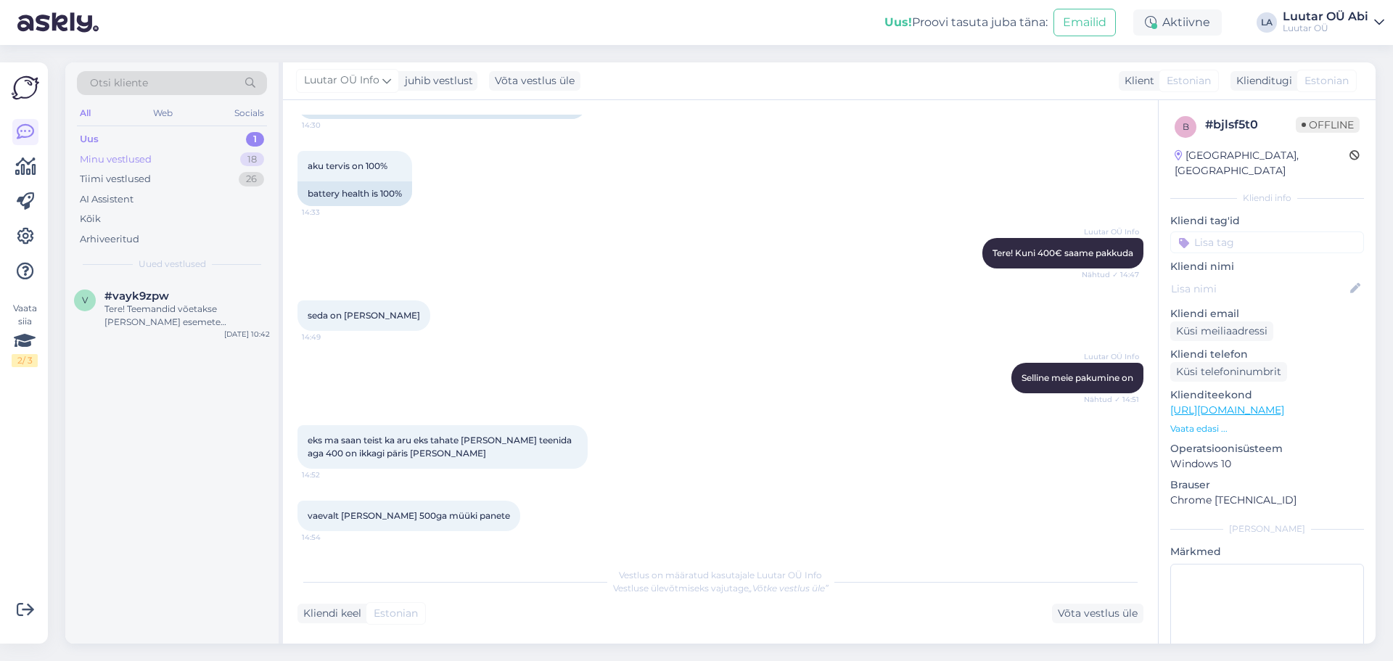
click at [144, 156] on div "Minu vestlused" at bounding box center [116, 159] width 72 height 15
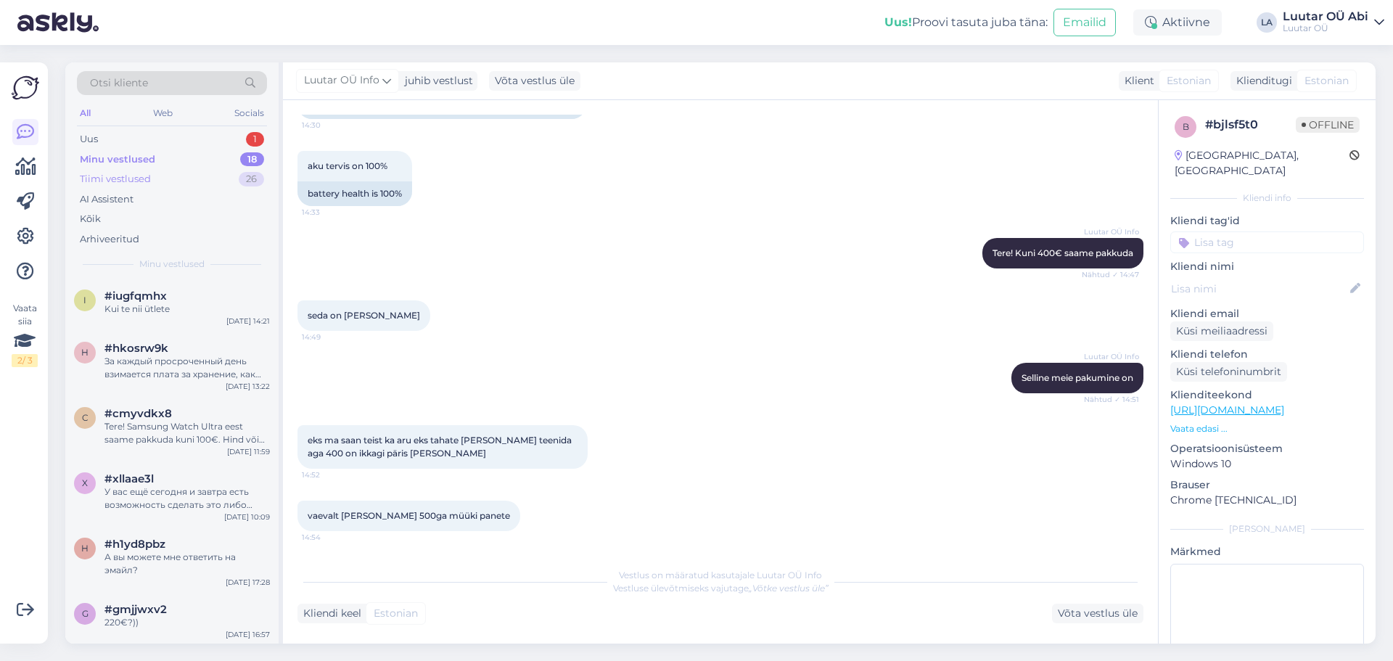
click at [139, 171] on div "Tiimi vestlused 26" at bounding box center [172, 179] width 190 height 20
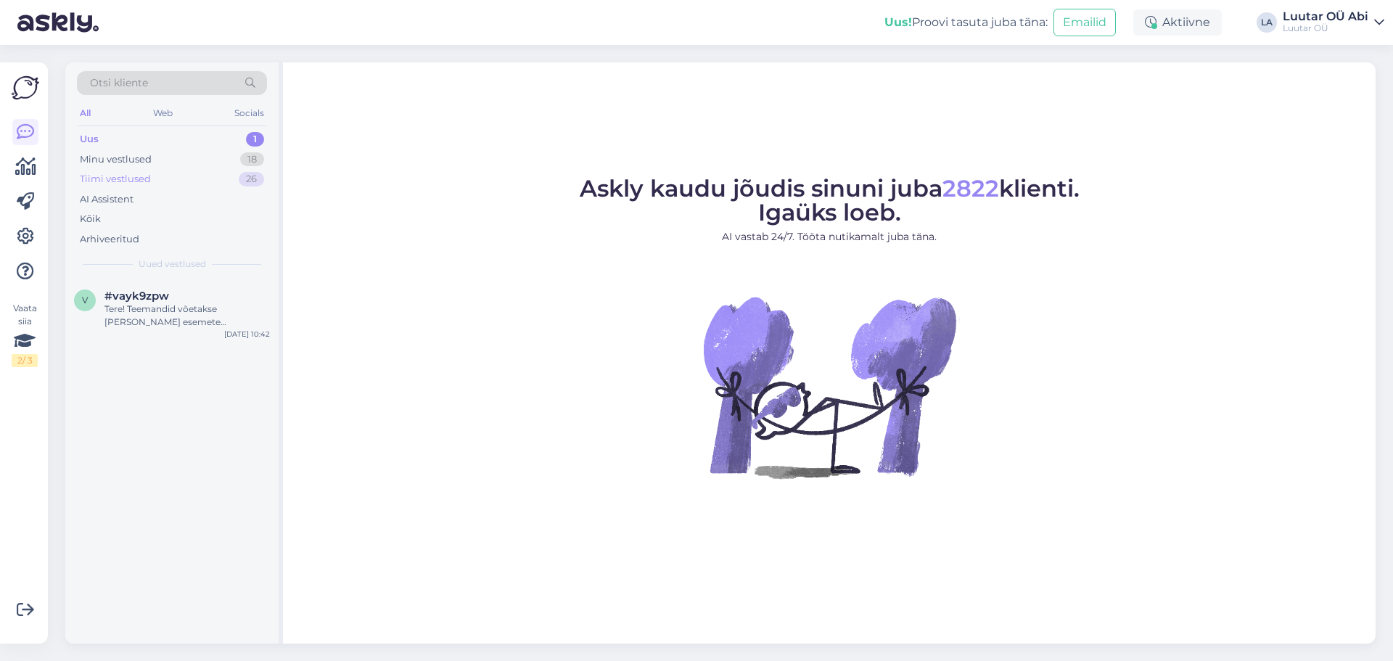
click at [144, 181] on div "Tiimi vestlused" at bounding box center [115, 179] width 71 height 15
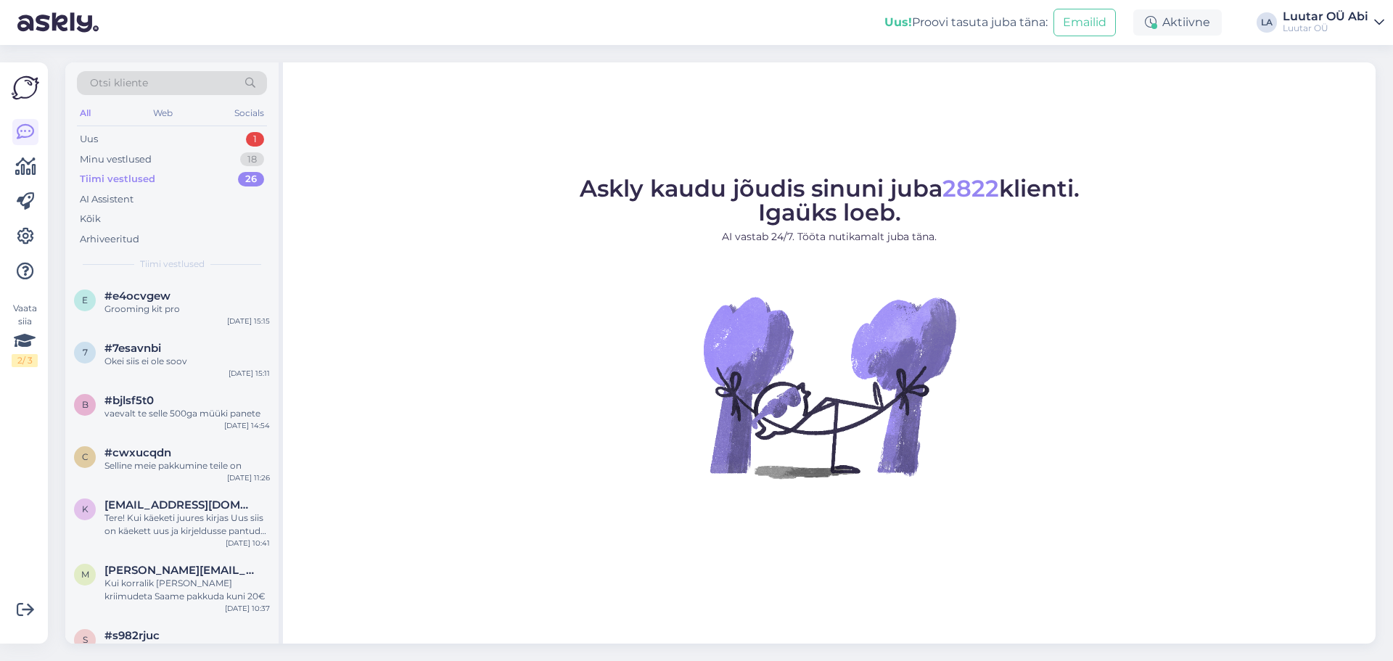
click at [931, 97] on div "Askly kaudu jõudis sinuni juba 2822 klienti. Igaüks loeb. AI vastab 24/7. Tööta…" at bounding box center [829, 352] width 1093 height 581
click at [155, 177] on div "Tiimi vestlused 26" at bounding box center [172, 179] width 190 height 20
click at [154, 135] on div "Uus 1" at bounding box center [172, 139] width 190 height 20
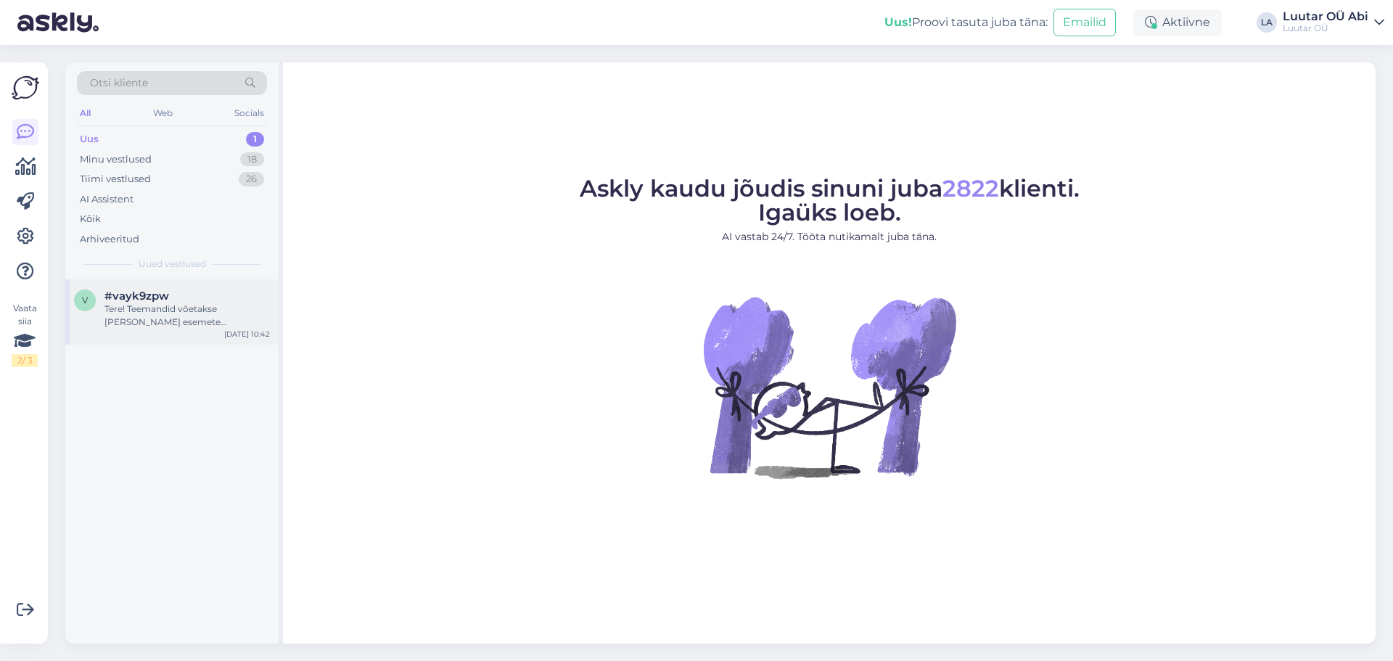
click at [212, 302] on div "#vayk9zpw Tere! Teemandid võetakse [PERSON_NAME] esemete hindamisel arvesse. Te…" at bounding box center [187, 309] width 165 height 39
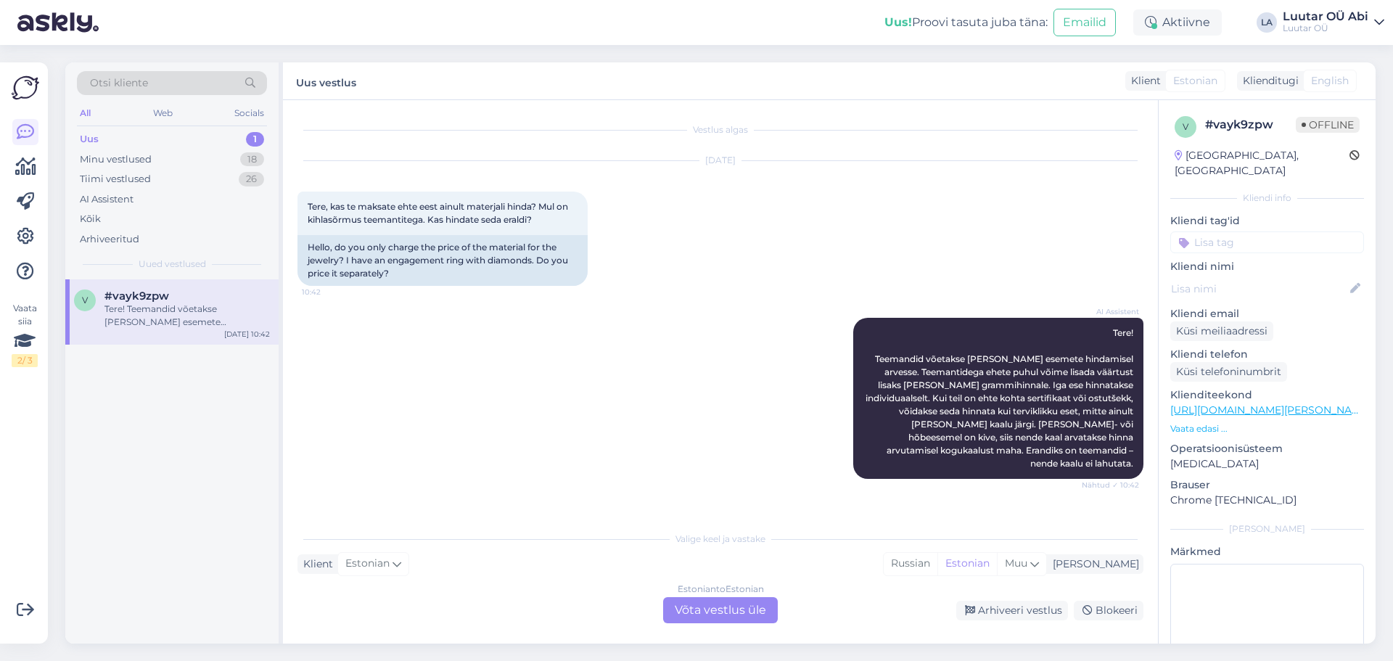
click at [410, 382] on div "AI Assistent Tere! Teemandid võetakse [PERSON_NAME] esemete hindamisel arvesse.…" at bounding box center [721, 398] width 846 height 193
drag, startPoint x: 179, startPoint y: 298, endPoint x: 161, endPoint y: 311, distance: 21.9
drag, startPoint x: 161, startPoint y: 311, endPoint x: 143, endPoint y: 311, distance: 18.1
click at [143, 311] on div "Tere! Teemandid võetakse [PERSON_NAME] esemete hindamisel arvesse. Teemantidega…" at bounding box center [187, 316] width 165 height 26
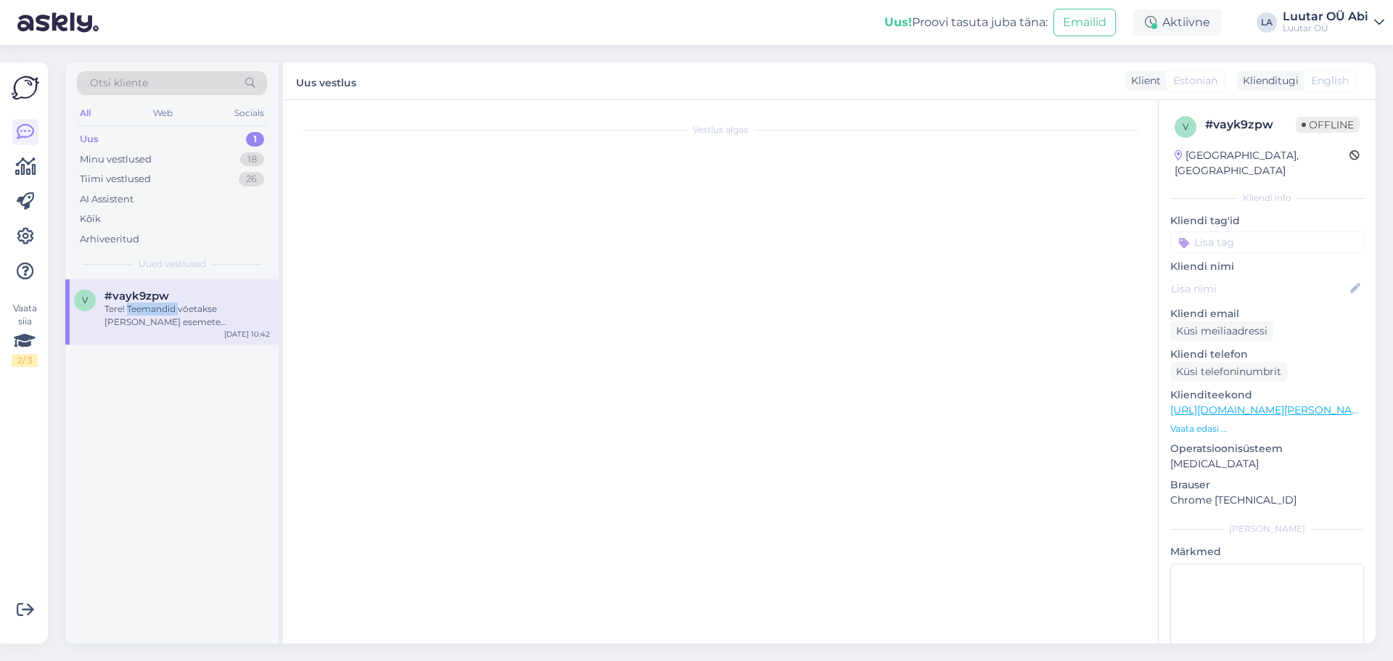
click at [143, 311] on div "Tere! Teemandid võetakse [PERSON_NAME] esemete hindamisel arvesse. Teemantidega…" at bounding box center [187, 316] width 165 height 26
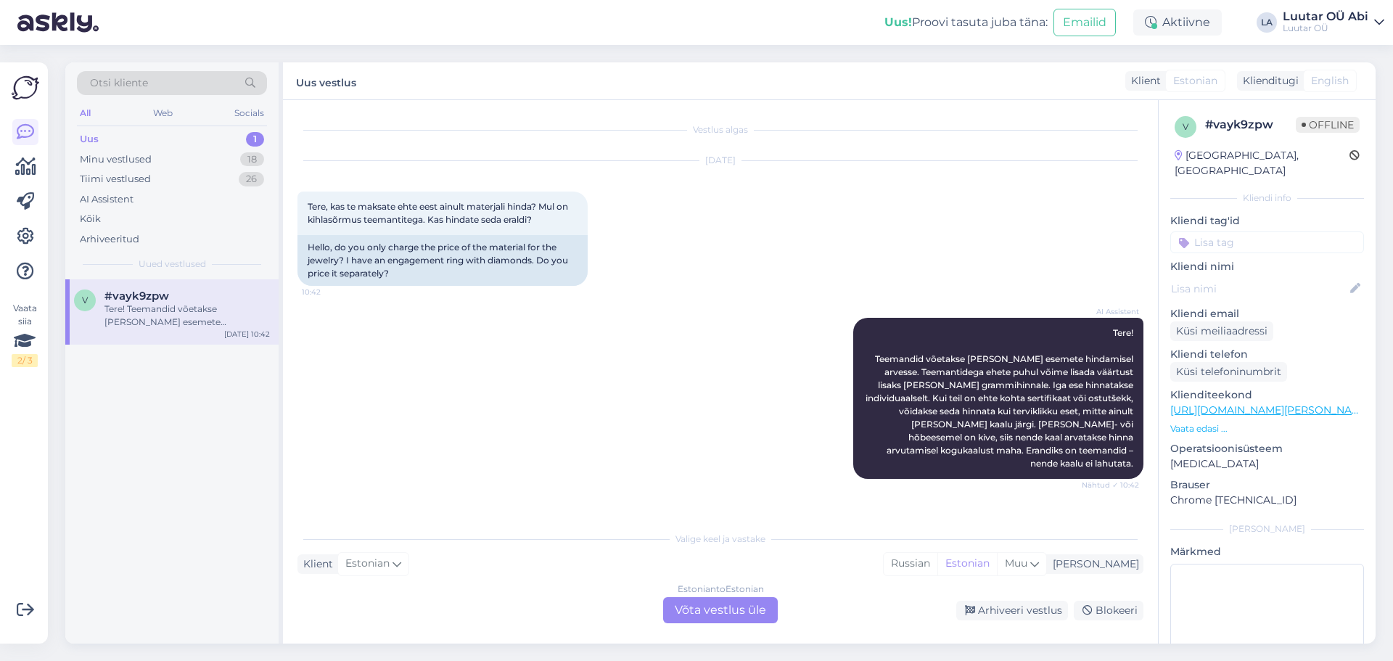
click at [110, 290] on span "#vayk9zpw" at bounding box center [137, 296] width 65 height 13
drag, startPoint x: 66, startPoint y: 304, endPoint x: 279, endPoint y: 349, distance: 218.1
click at [279, 349] on div "Otsi kliente All Web Socials Uus 1 Minu vestlused 18 Tiimi vestlused 26 AI Assi…" at bounding box center [174, 352] width 218 height 581
click at [267, 351] on div "v #vayk9zpw Tere! Teemandid võetakse [PERSON_NAME] esemete hindamisel arvesse. …" at bounding box center [171, 461] width 213 height 364
click at [147, 187] on div "Tiimi vestlused 26" at bounding box center [172, 179] width 190 height 20
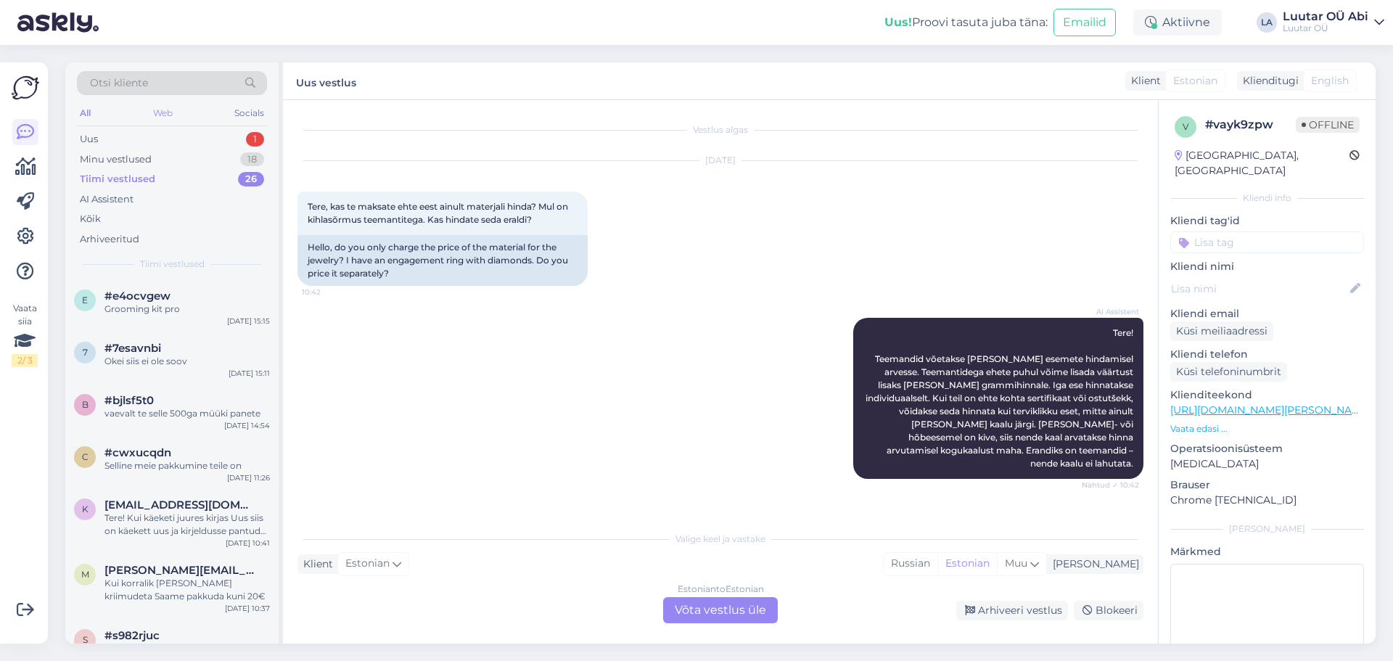
click at [161, 114] on div "Web" at bounding box center [162, 113] width 25 height 19
click at [242, 115] on div "Socials" at bounding box center [250, 113] width 36 height 19
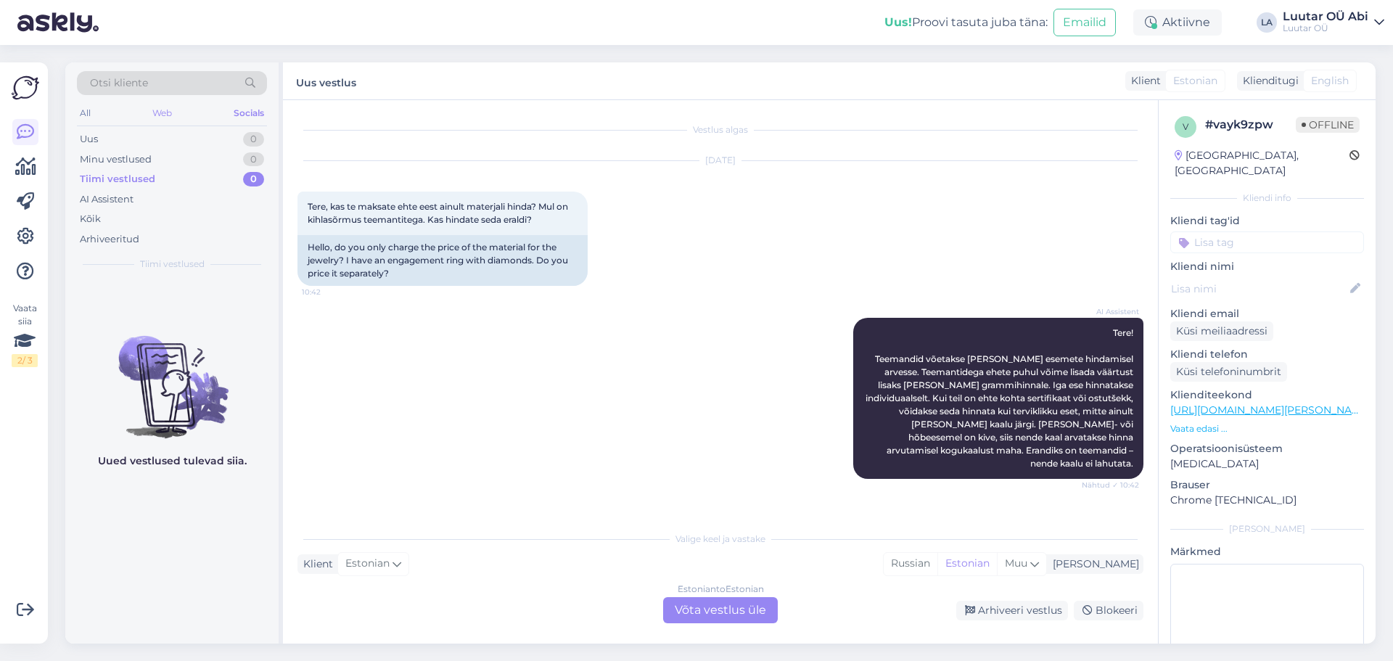
click at [160, 117] on div "Web" at bounding box center [162, 113] width 25 height 19
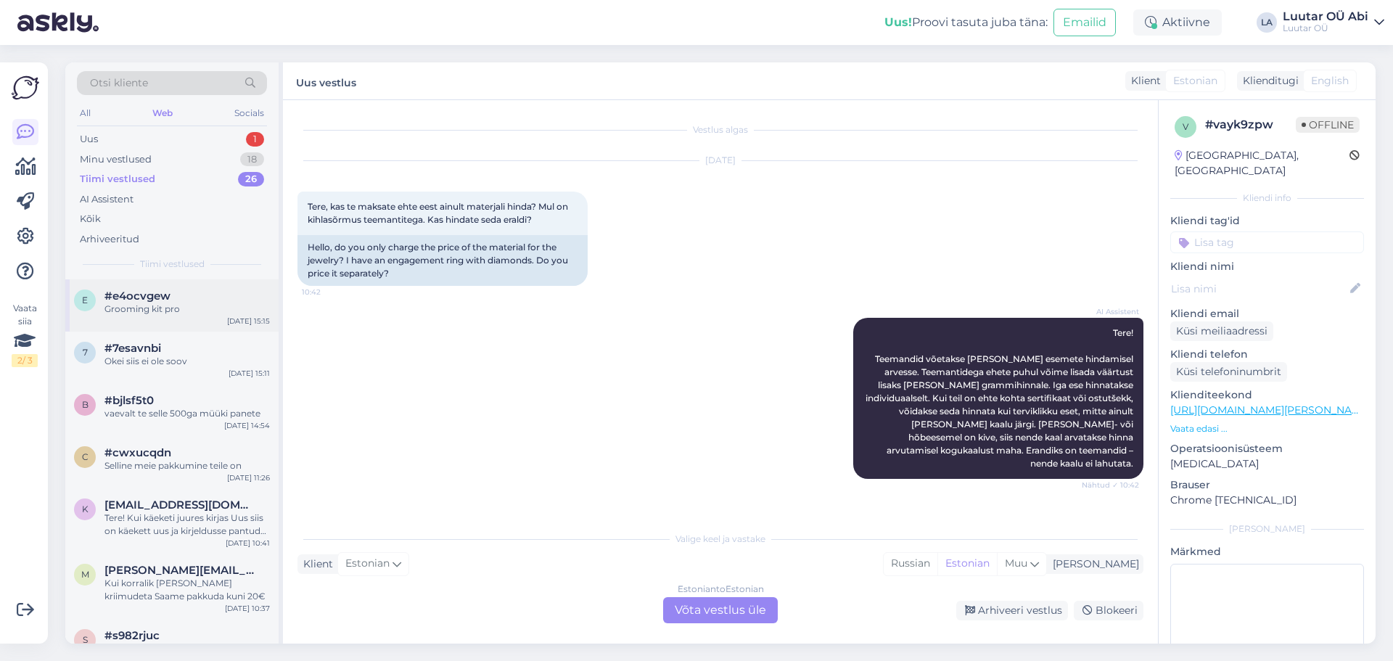
click at [173, 309] on div "Grooming kit pro" at bounding box center [187, 309] width 165 height 13
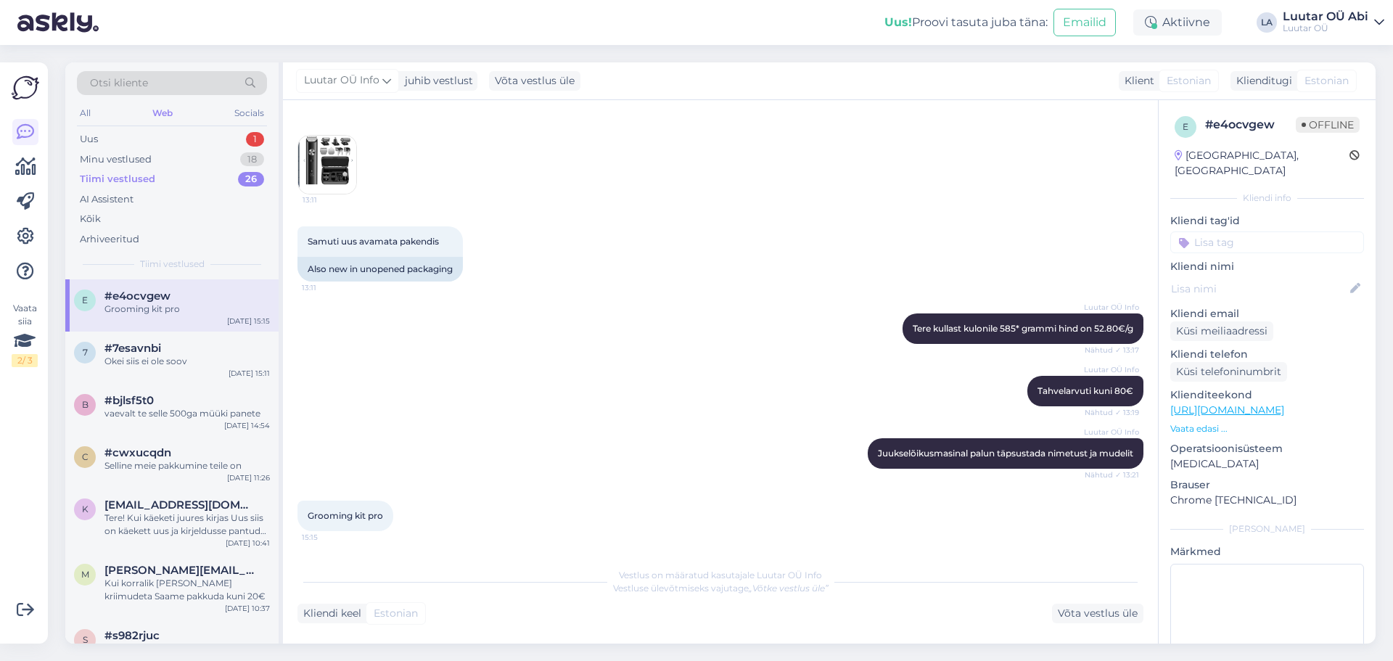
click at [165, 184] on div "Tiimi vestlused 26" at bounding box center [172, 179] width 190 height 20
click at [162, 178] on div "Tiimi vestlused 26" at bounding box center [172, 179] width 190 height 20
click at [150, 199] on div "AI Assistent" at bounding box center [172, 199] width 190 height 20
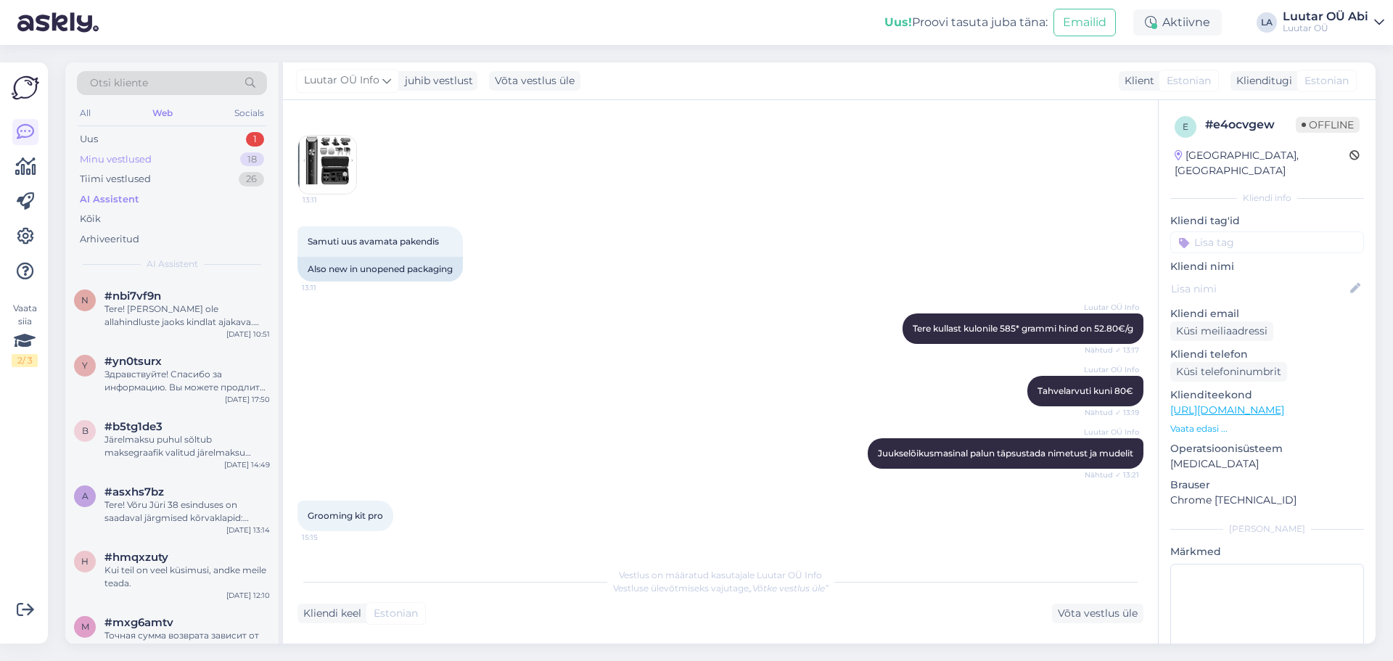
click at [160, 161] on div "Minu vestlused 18" at bounding box center [172, 160] width 190 height 20
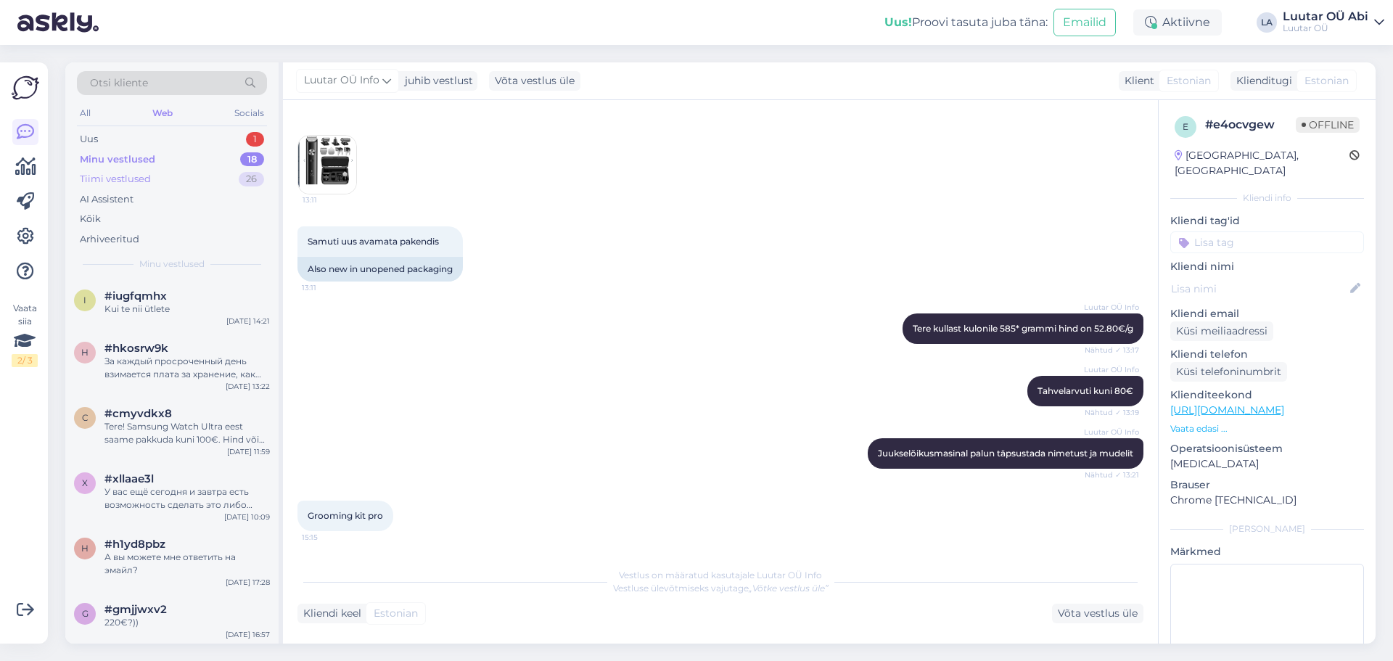
click at [154, 177] on div "Tiimi vestlused 26" at bounding box center [172, 179] width 190 height 20
